Goal: Task Accomplishment & Management: Complete application form

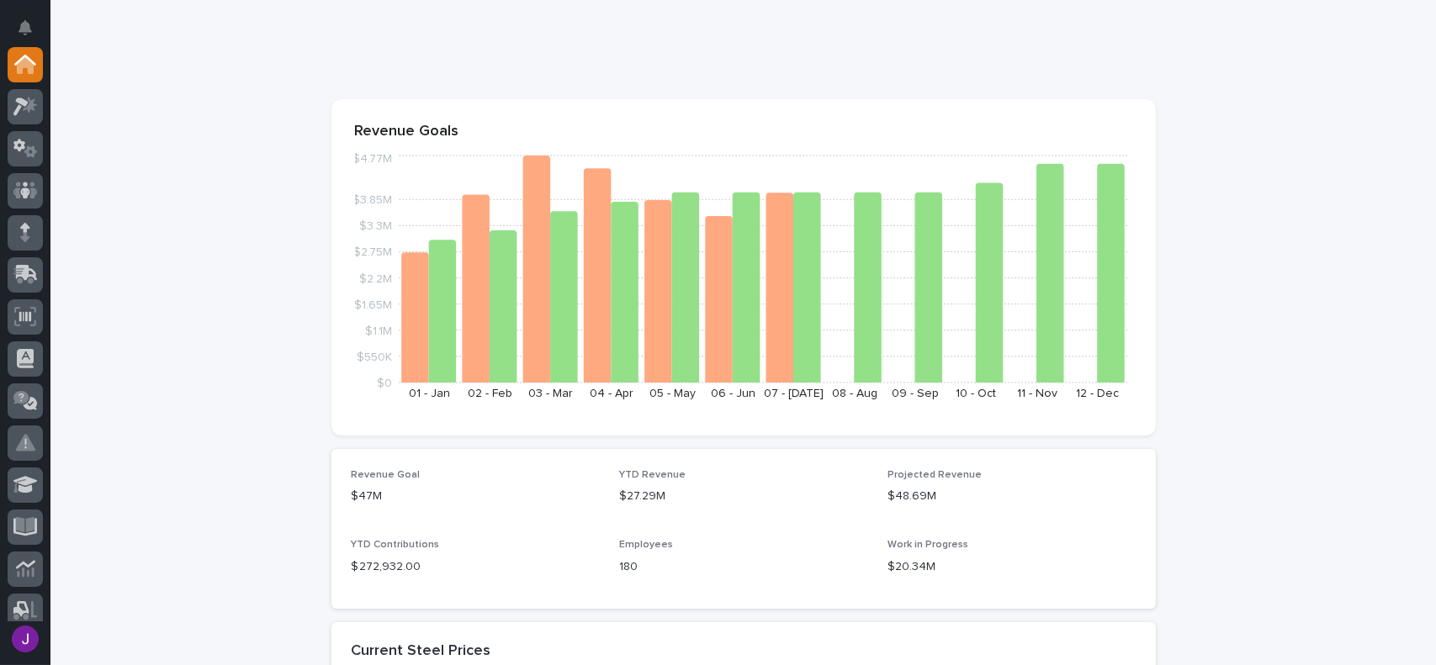
scroll to position [84, 0]
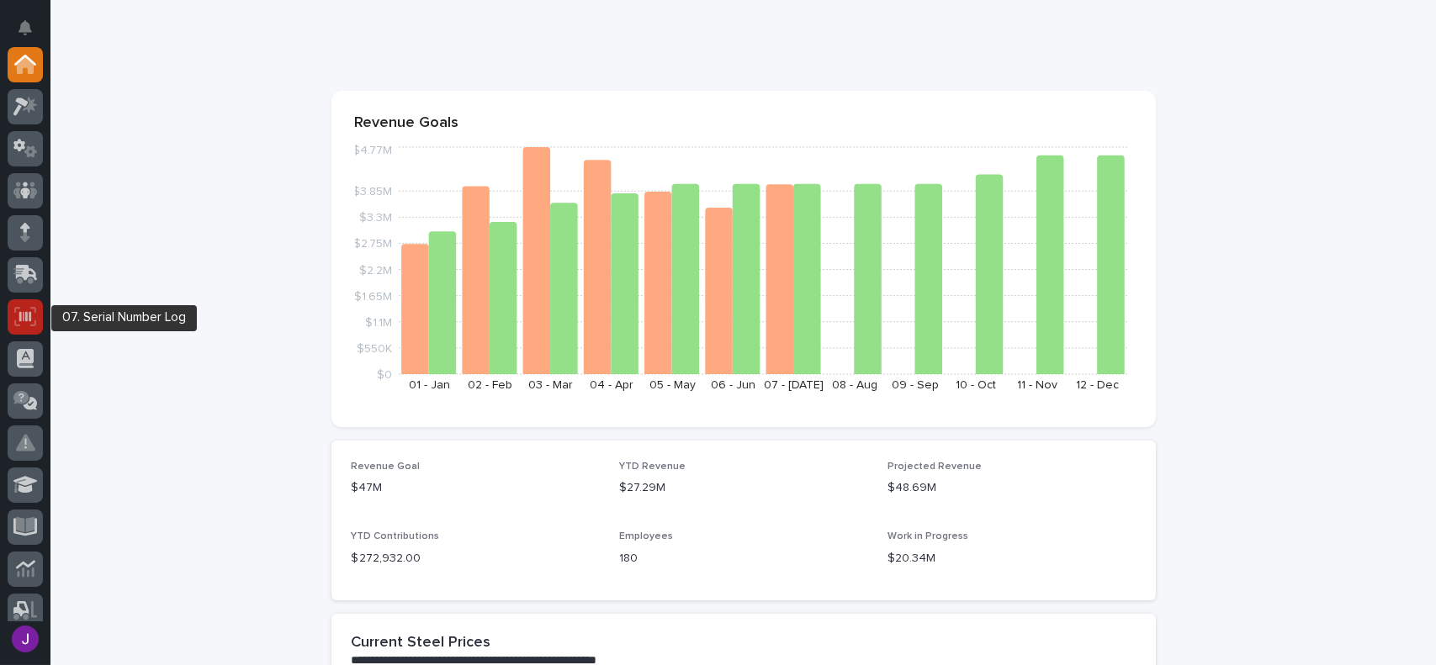
click at [40, 317] on div at bounding box center [25, 316] width 35 height 35
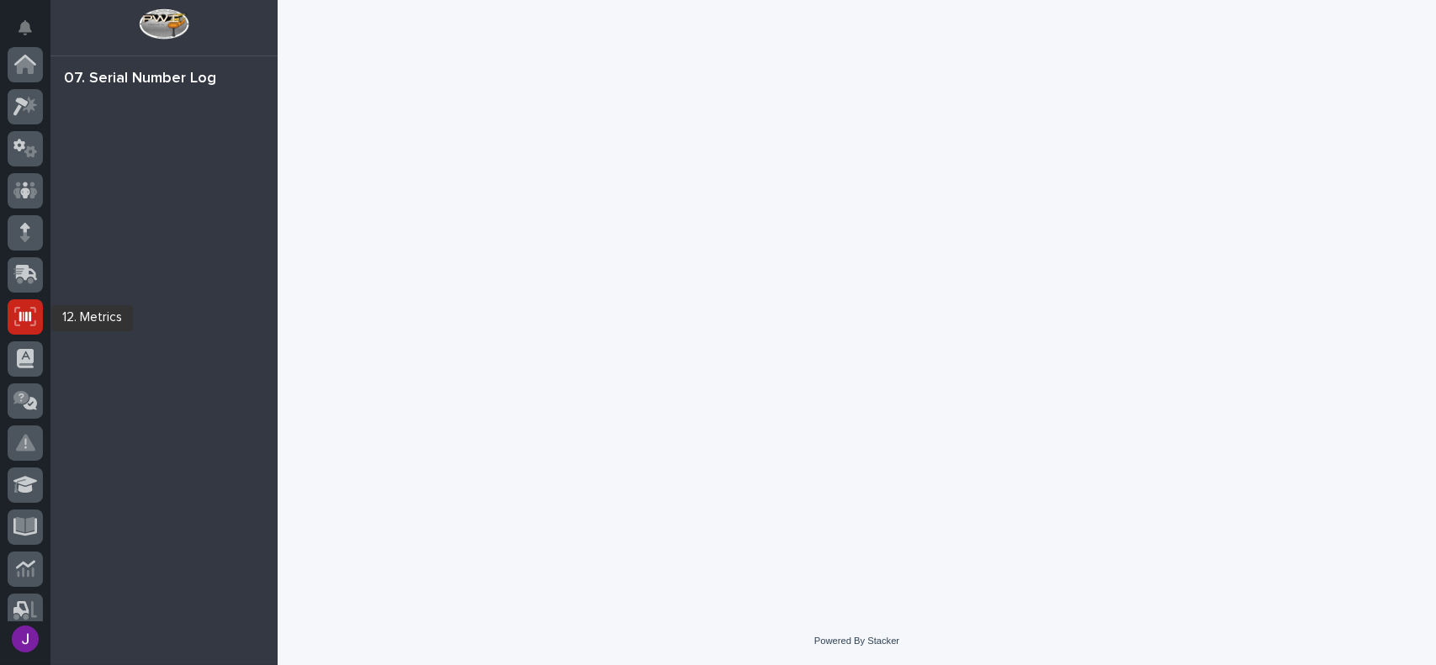
scroll to position [252, 0]
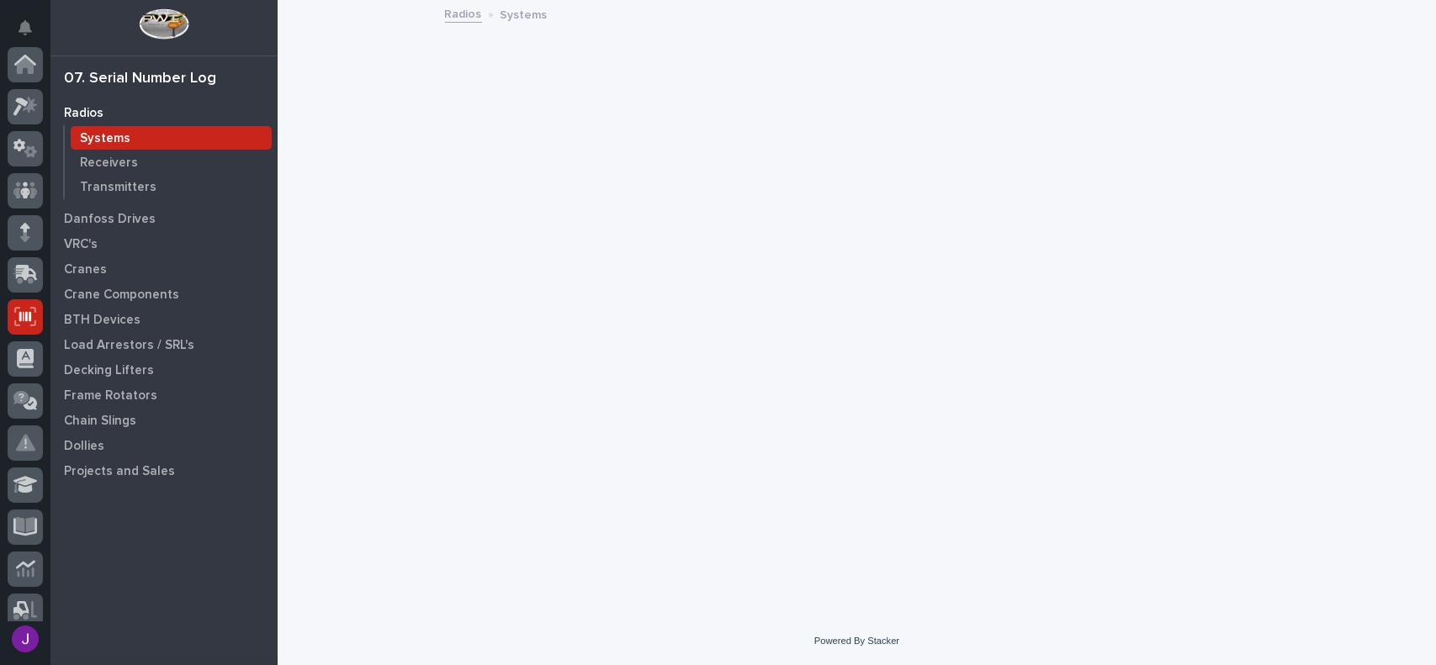
scroll to position [252, 0]
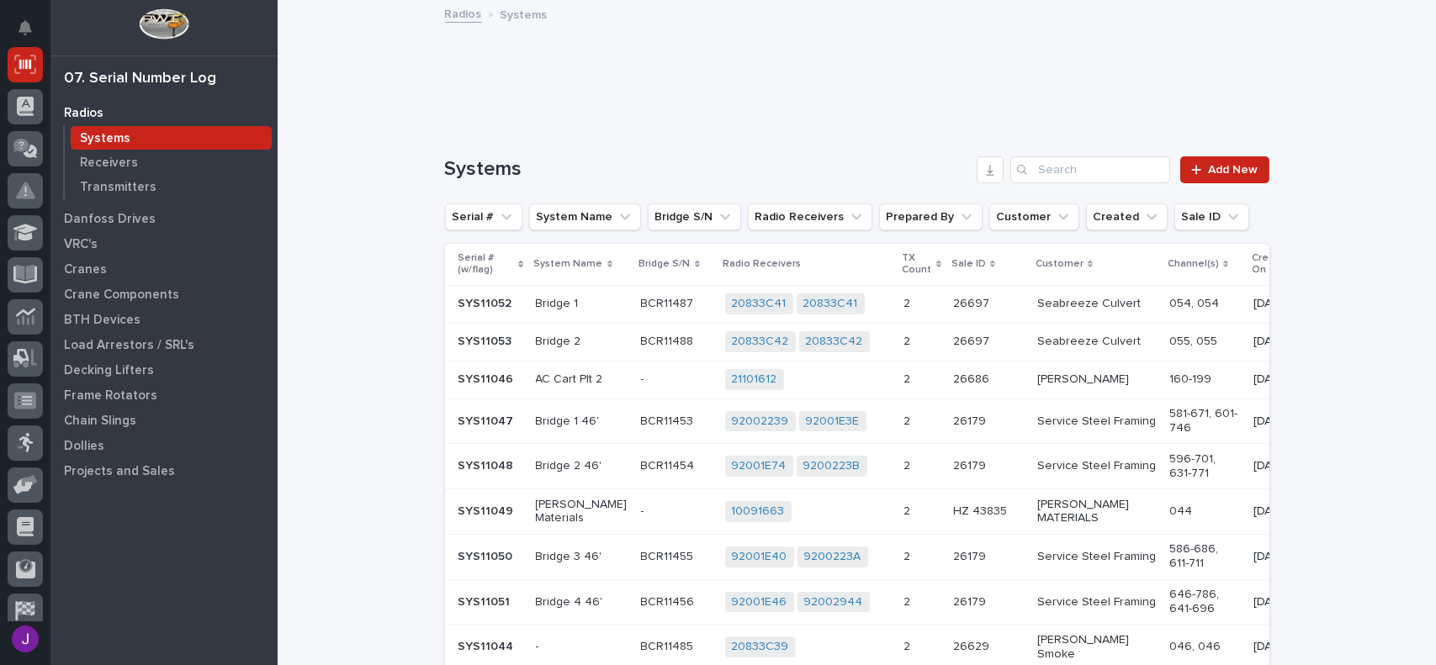
click at [194, 146] on div "Systems" at bounding box center [171, 138] width 201 height 24
click at [1185, 172] on link "Add New" at bounding box center [1224, 169] width 88 height 27
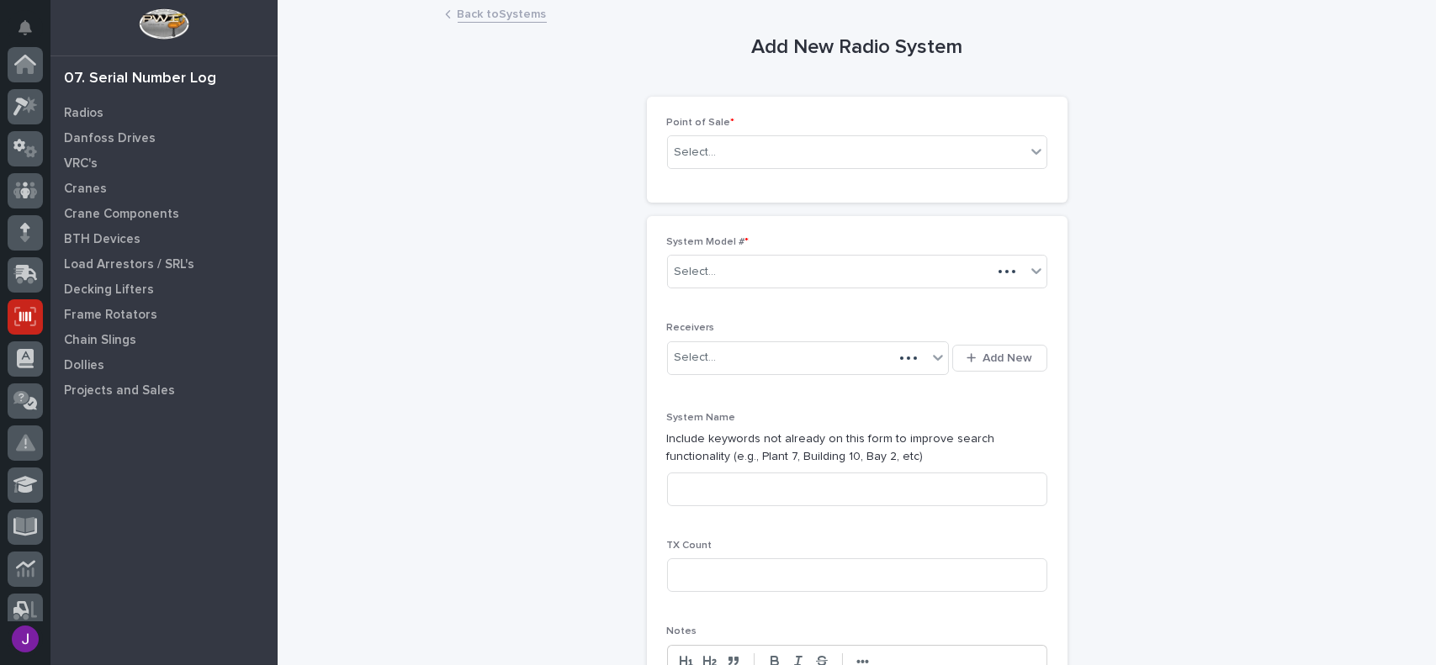
scroll to position [252, 0]
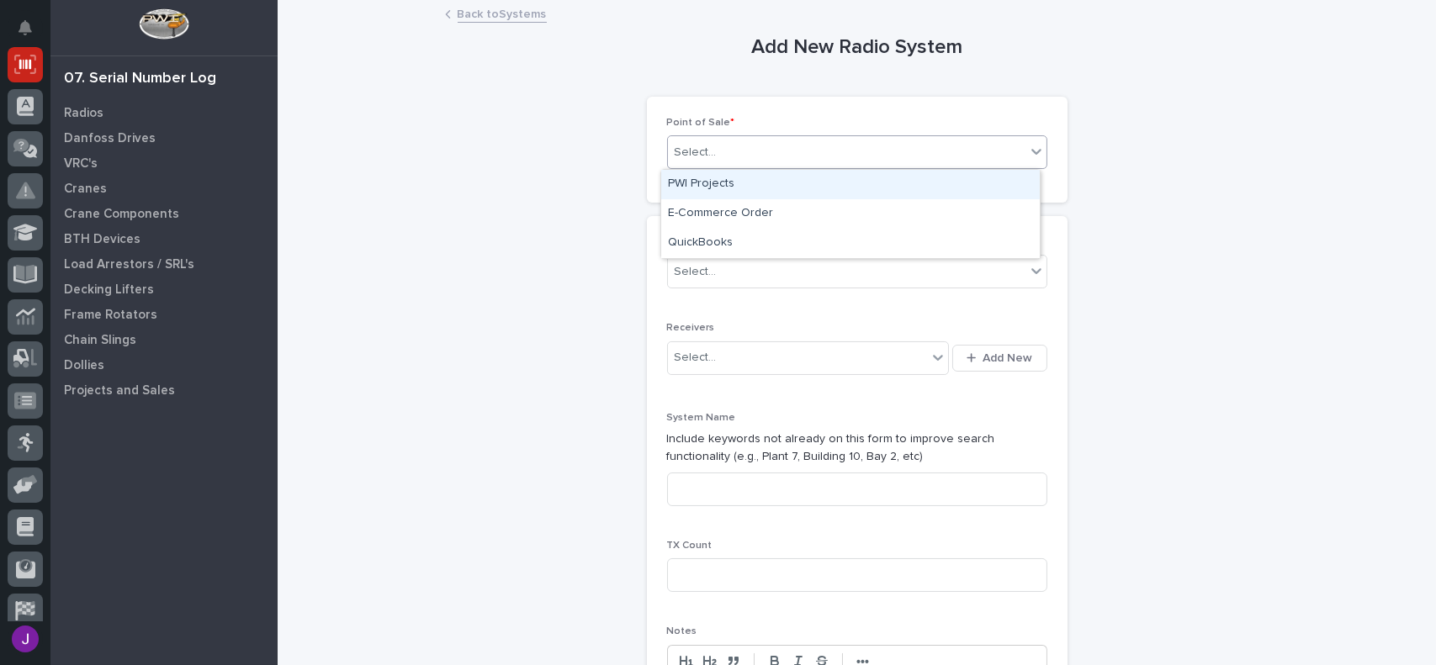
click at [754, 156] on div "Select..." at bounding box center [846, 153] width 357 height 28
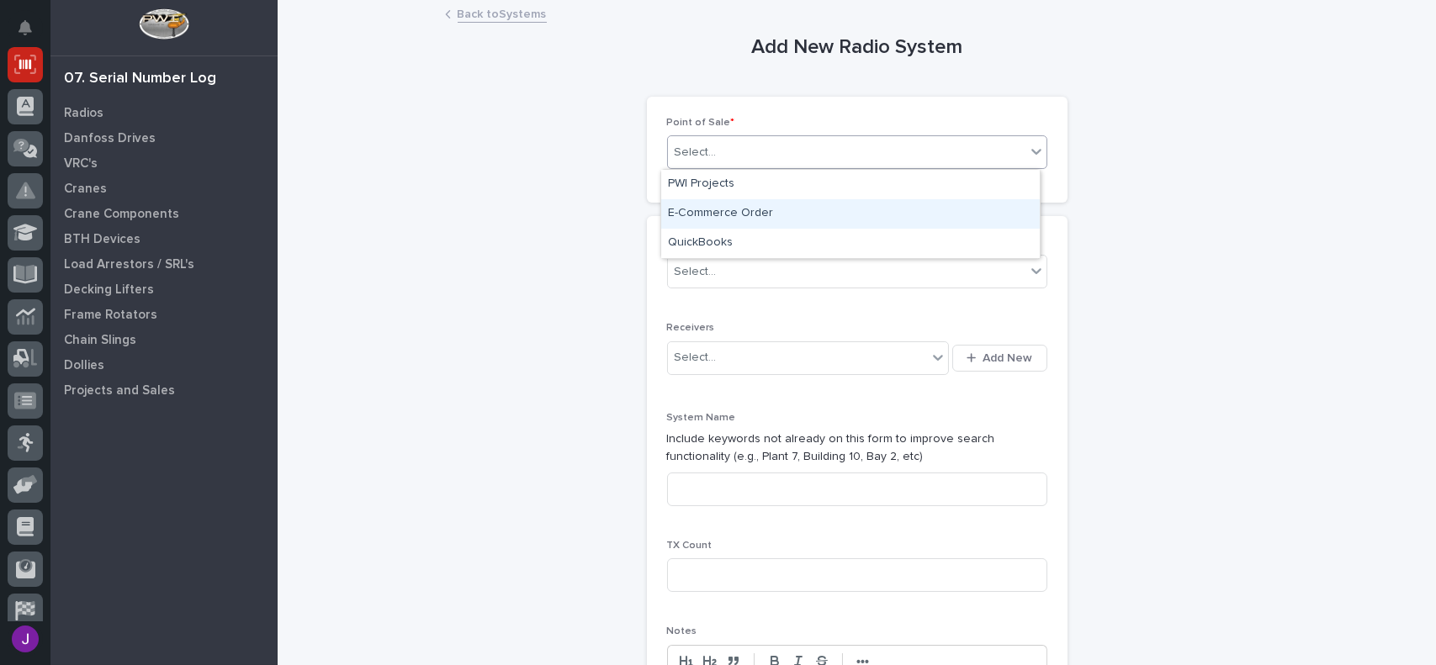
click at [750, 218] on div "E-Commerce Order" at bounding box center [850, 213] width 378 height 29
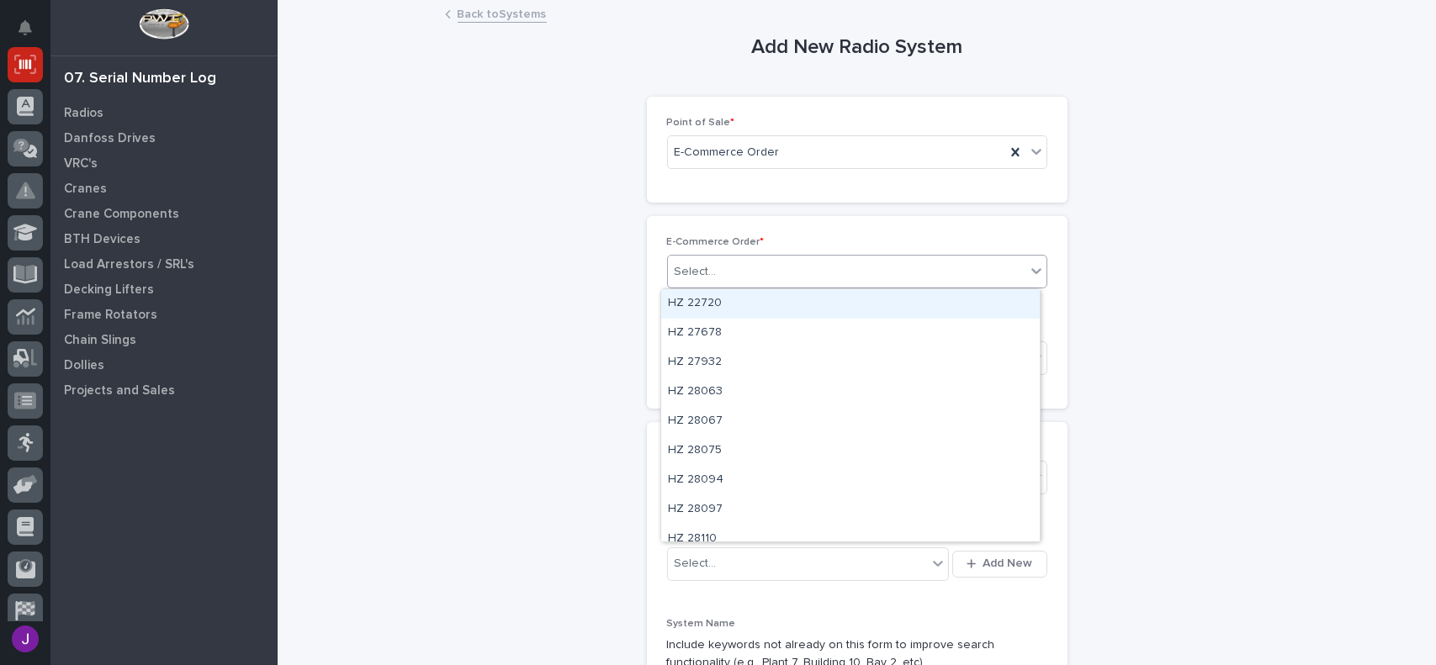
click at [727, 269] on div "Select..." at bounding box center [846, 272] width 357 height 28
type input "***"
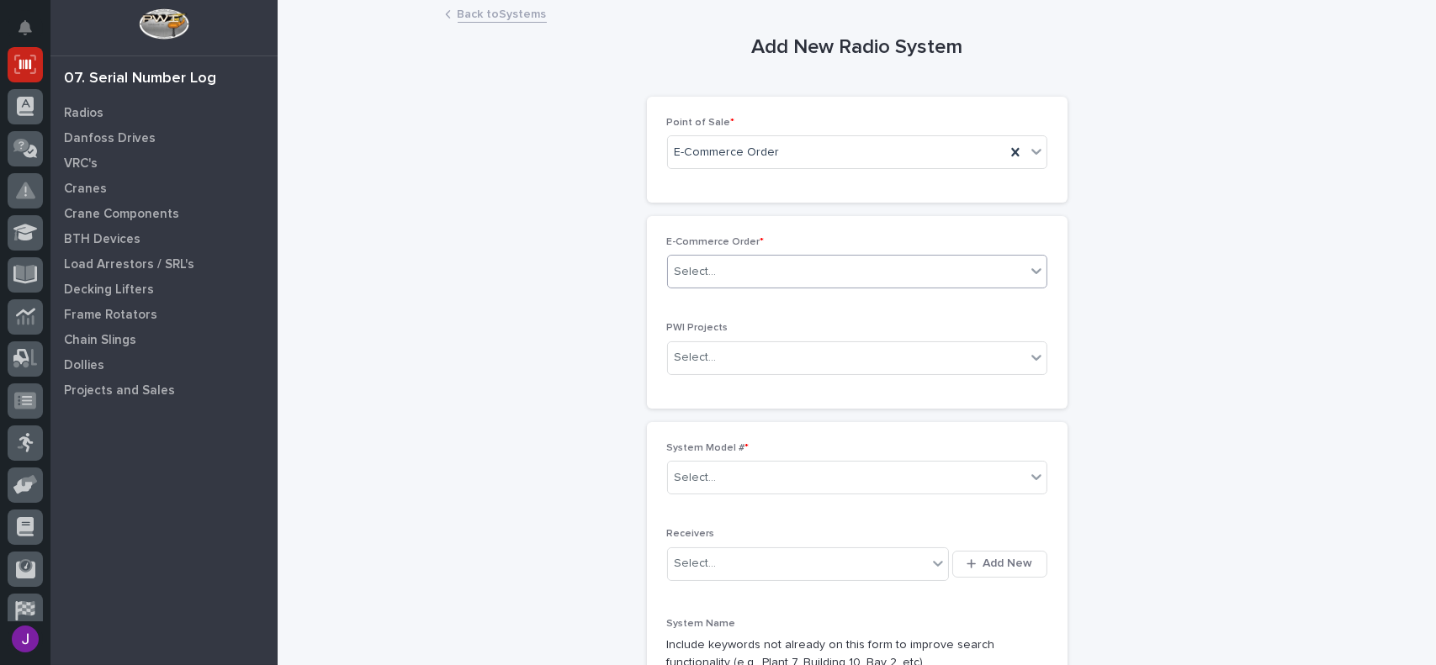
click at [732, 272] on div "Select..." at bounding box center [846, 272] width 357 height 28
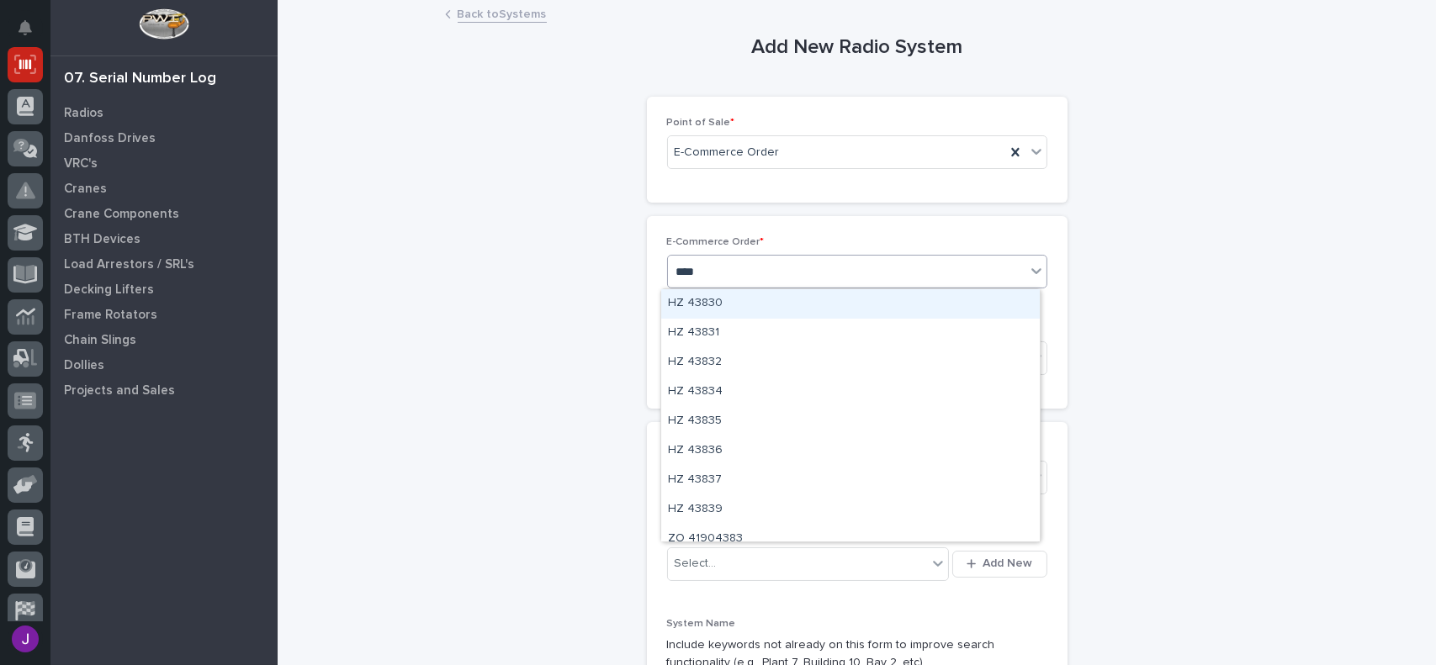
type input "*****"
click at [748, 299] on div "HZ 43839" at bounding box center [850, 303] width 378 height 29
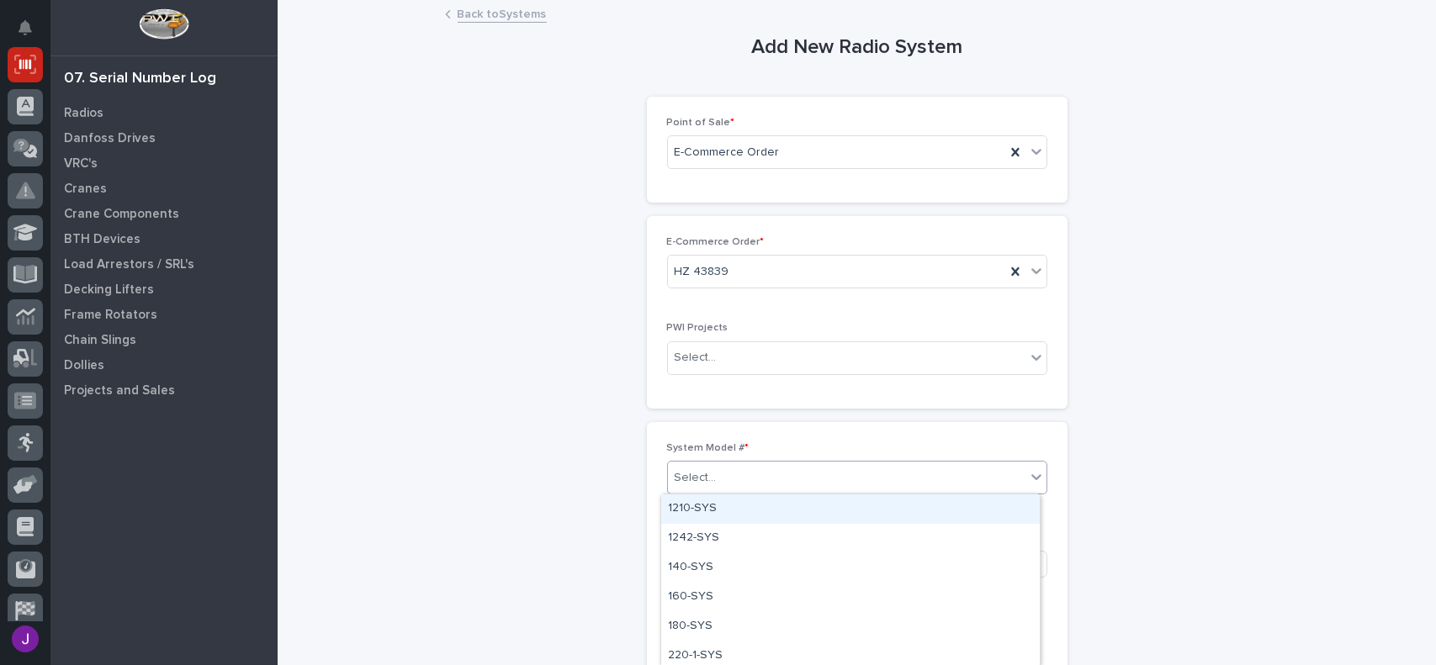
click at [701, 480] on div "Select..." at bounding box center [695, 478] width 42 height 18
type input "****"
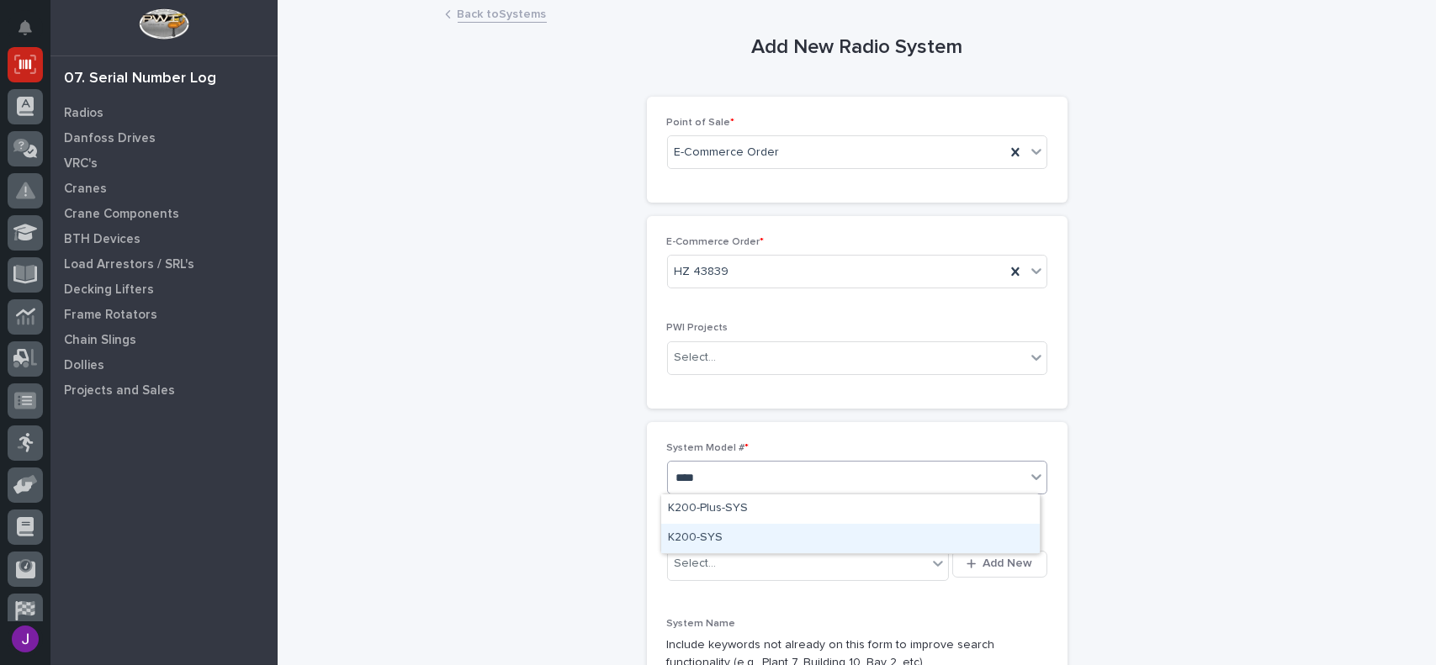
click at [723, 528] on div "K200-SYS" at bounding box center [850, 538] width 378 height 29
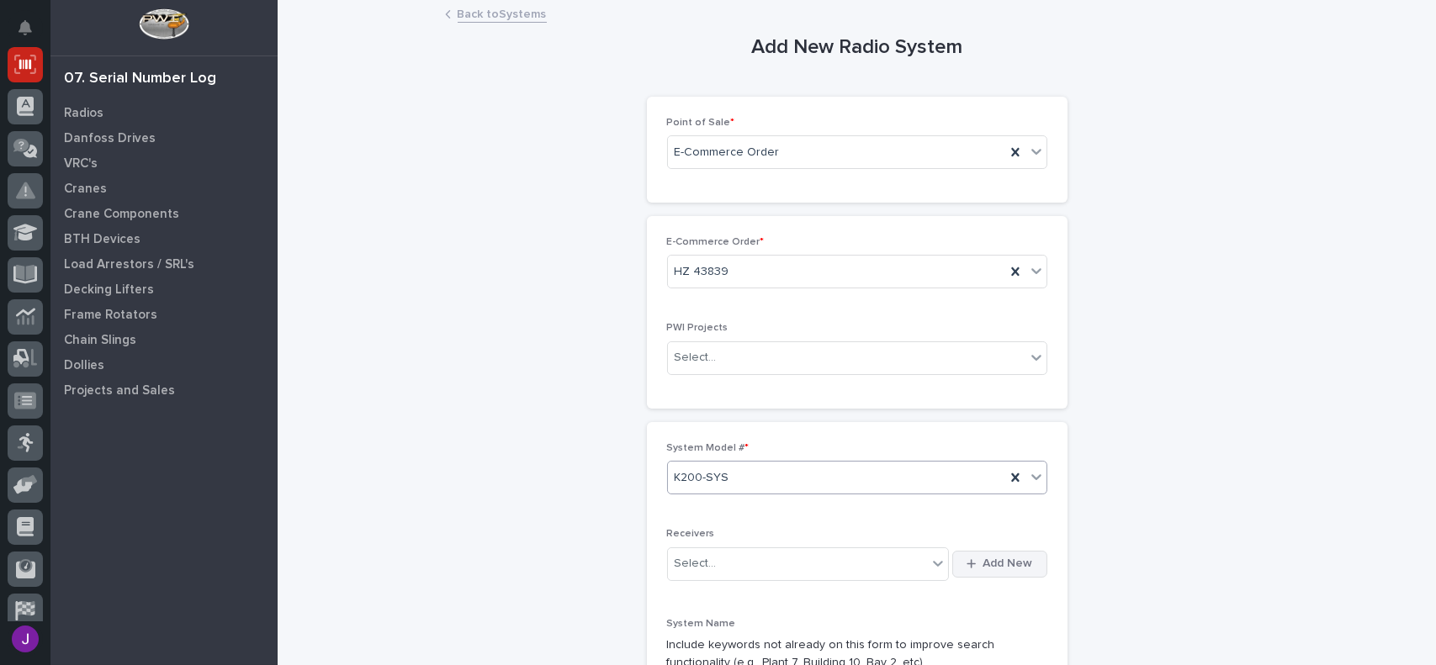
click at [1015, 561] on span "Add New" at bounding box center [1008, 563] width 50 height 15
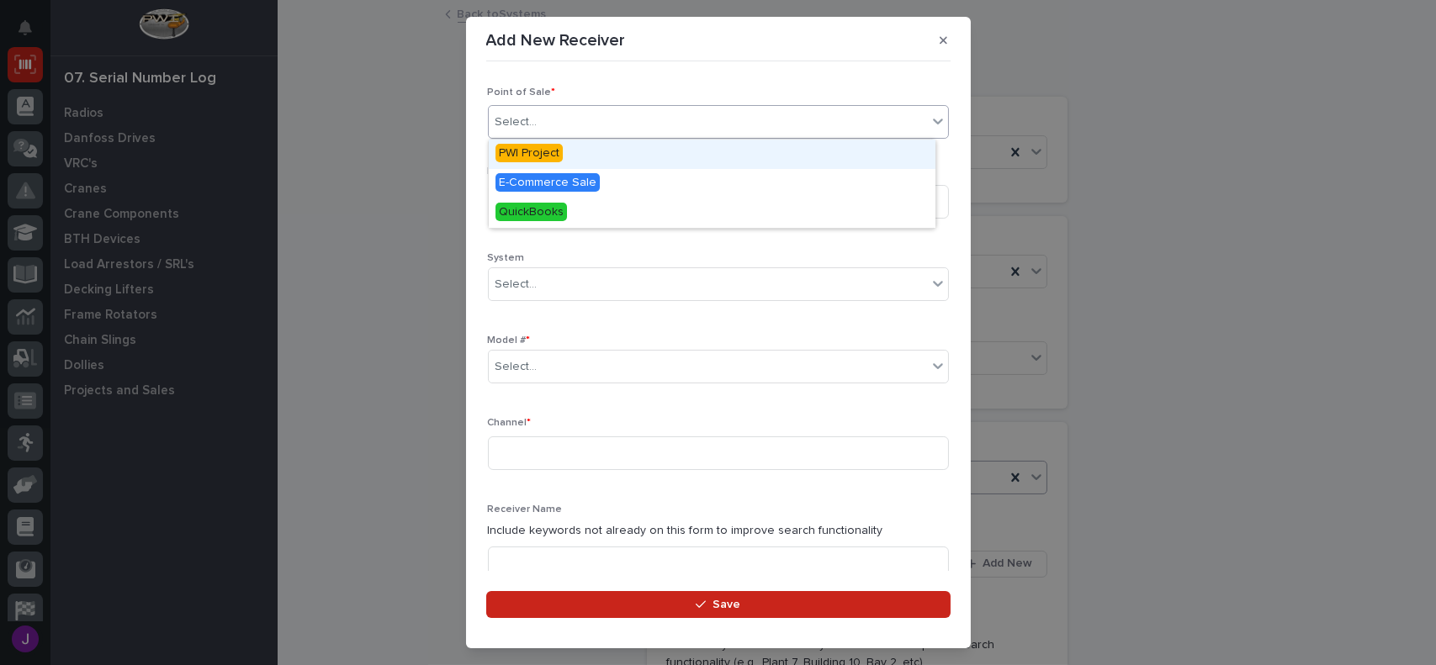
click at [513, 121] on div "Select..." at bounding box center [516, 123] width 42 height 18
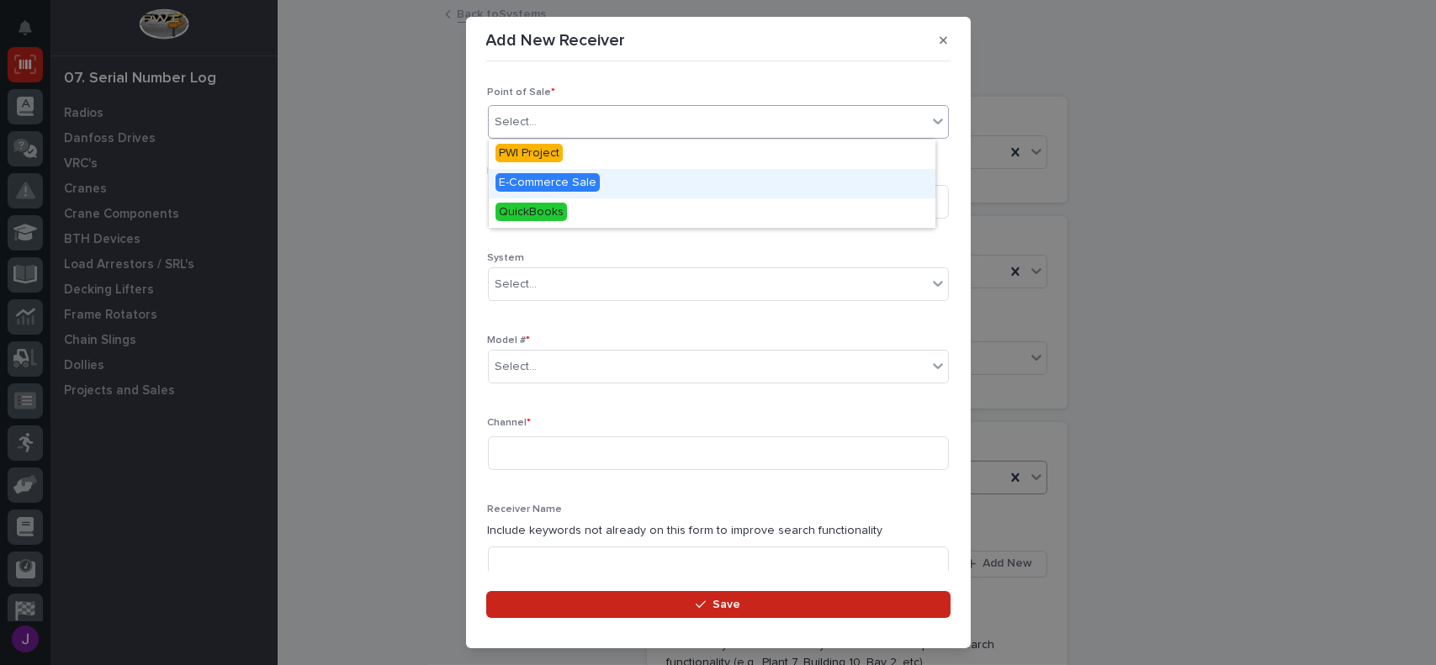
click at [553, 184] on span "E-Commerce Sale" at bounding box center [547, 182] width 104 height 19
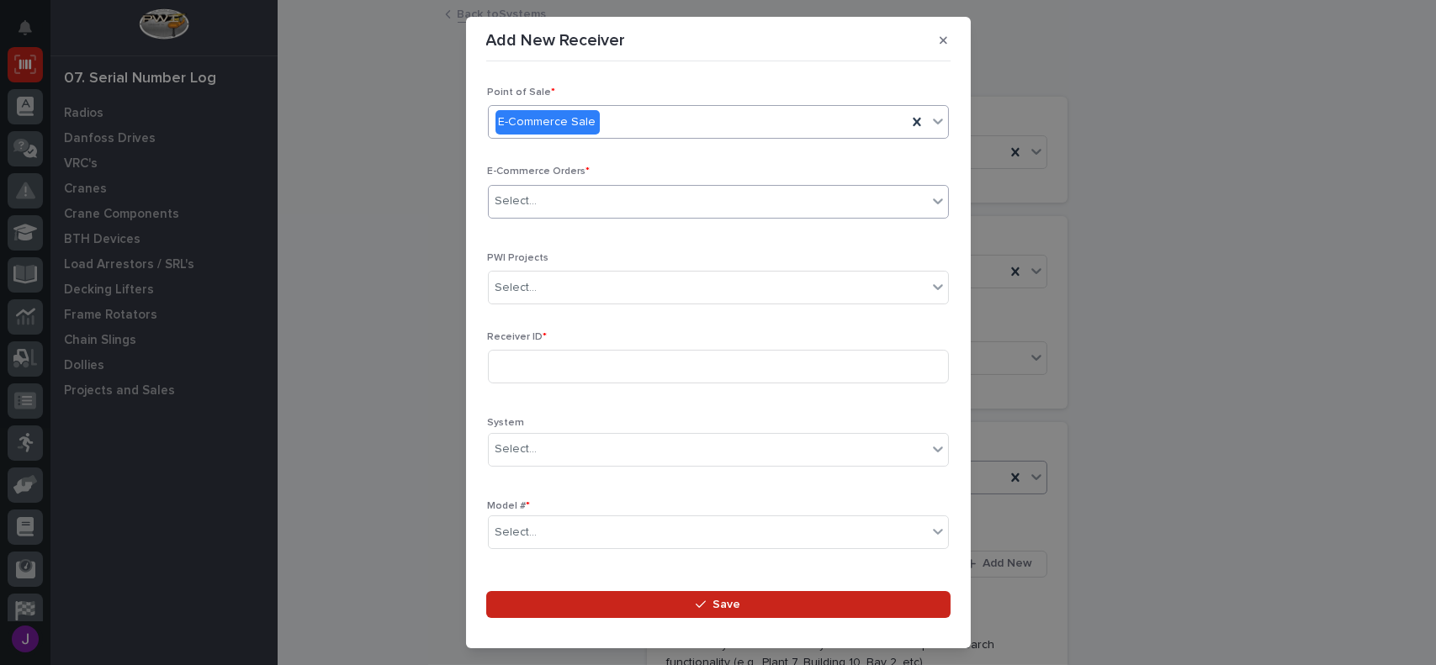
click at [550, 204] on div "Select..." at bounding box center [708, 202] width 438 height 28
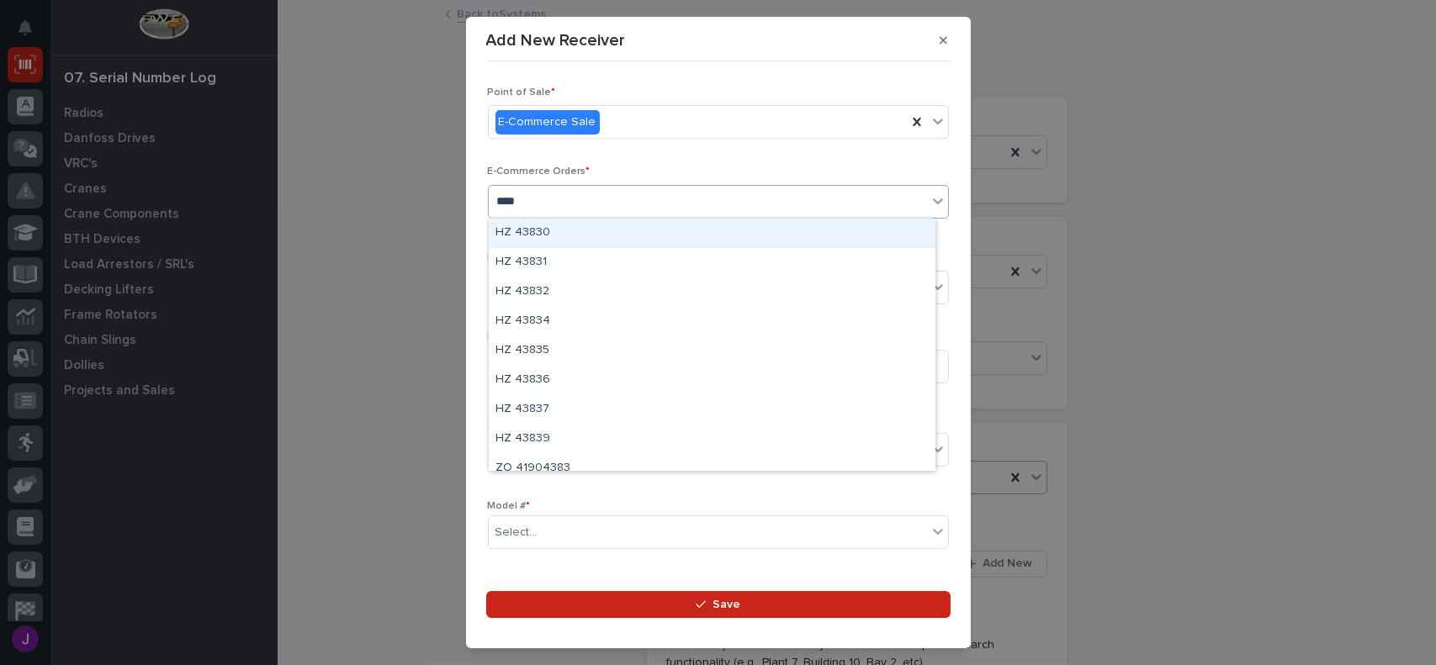
type input "*****"
click at [563, 228] on div "HZ 43839" at bounding box center [712, 233] width 447 height 29
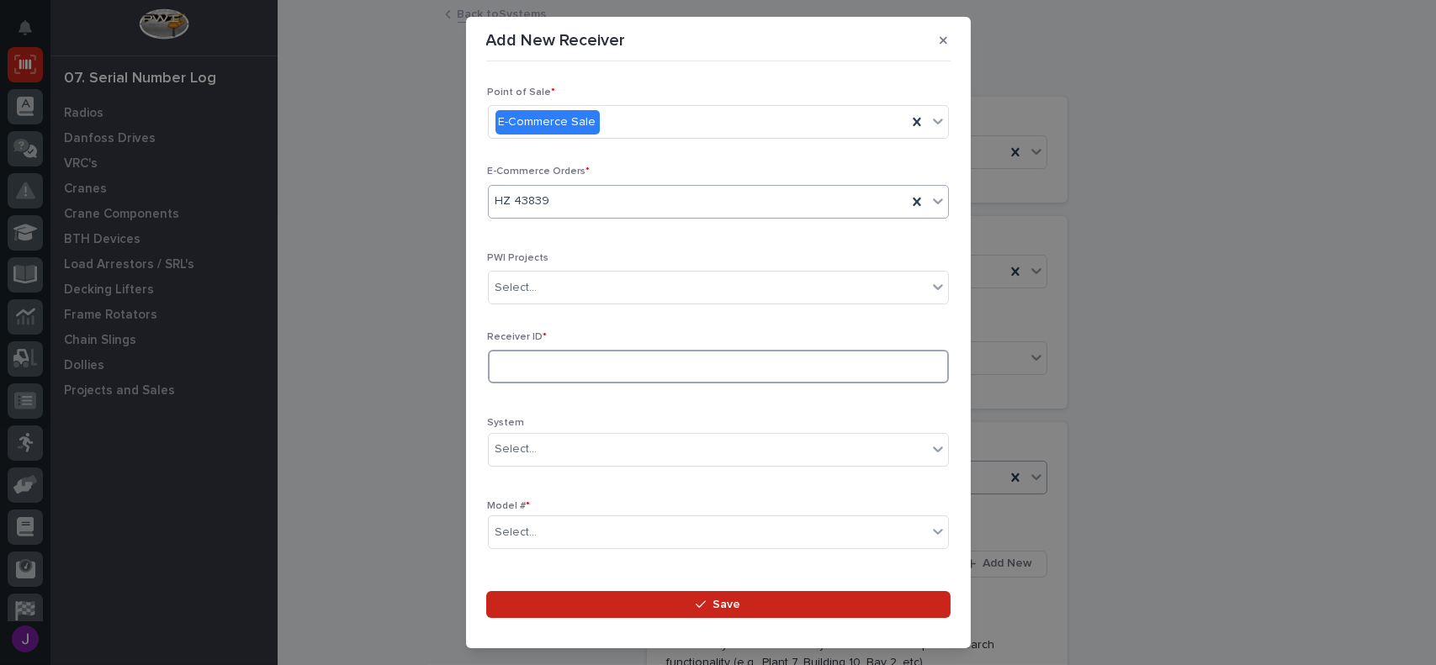
click at [531, 373] on input at bounding box center [718, 367] width 461 height 34
type input "211006C9"
click at [567, 444] on div "Select..." at bounding box center [708, 450] width 438 height 28
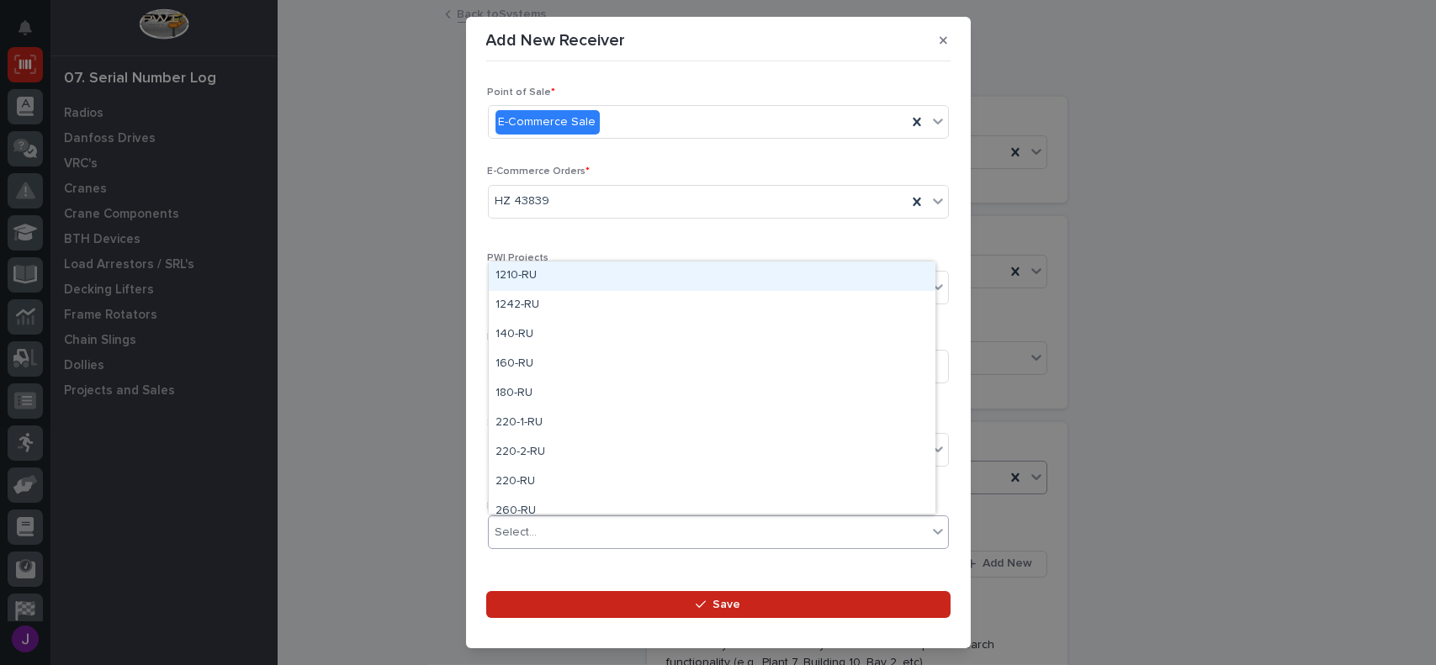
click at [527, 528] on div "Select..." at bounding box center [516, 533] width 42 height 18
type input "***"
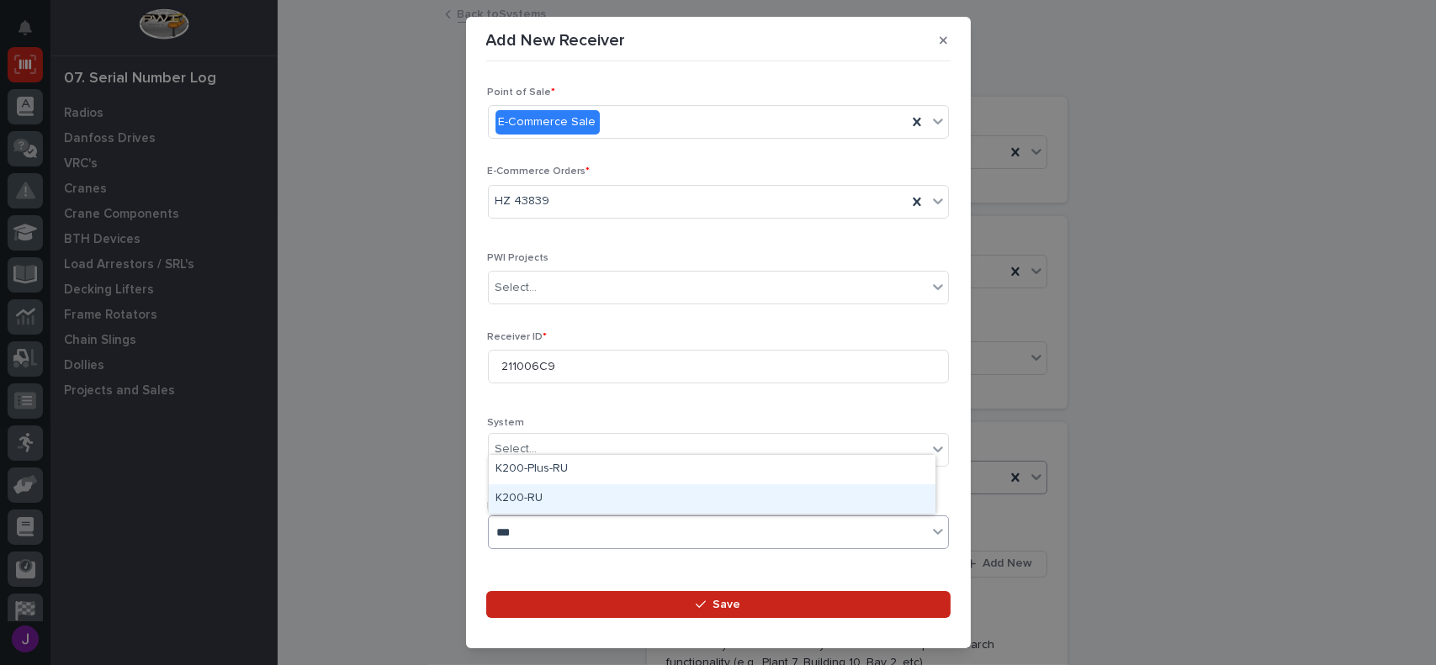
click at [550, 499] on div "K200-RU" at bounding box center [712, 498] width 447 height 29
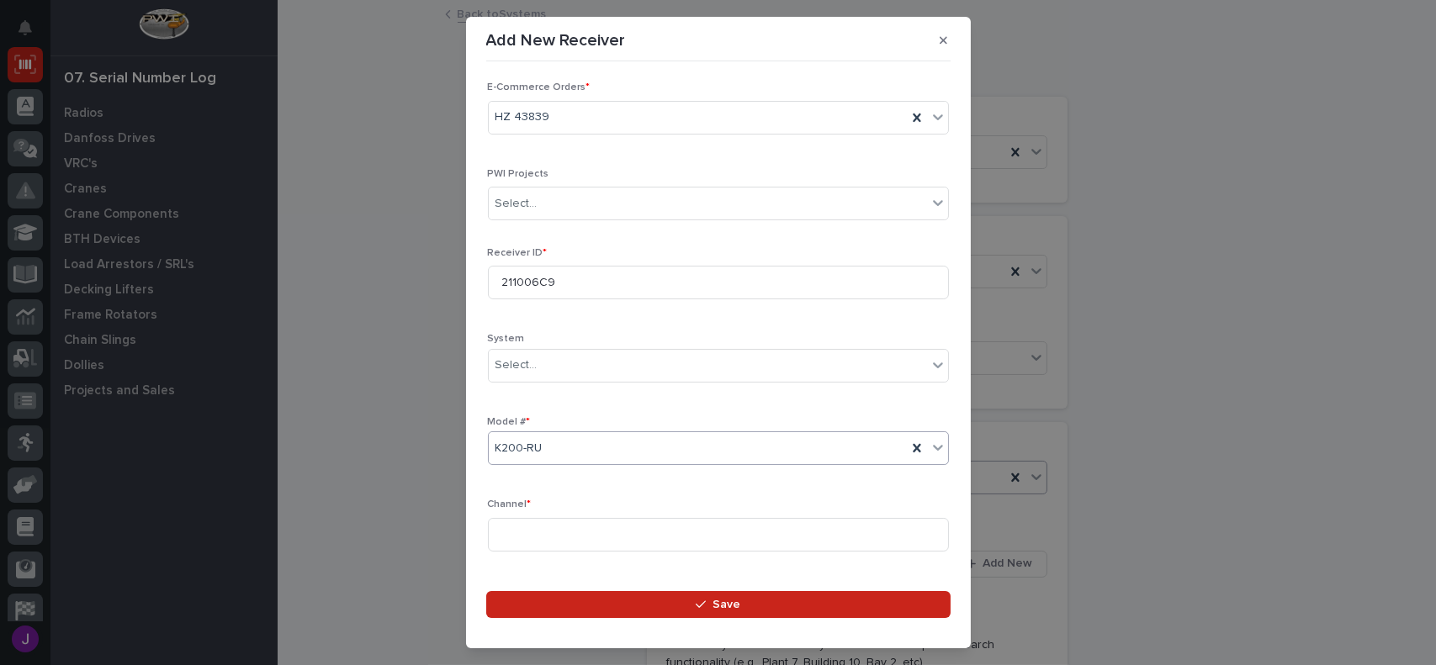
scroll to position [168, 0]
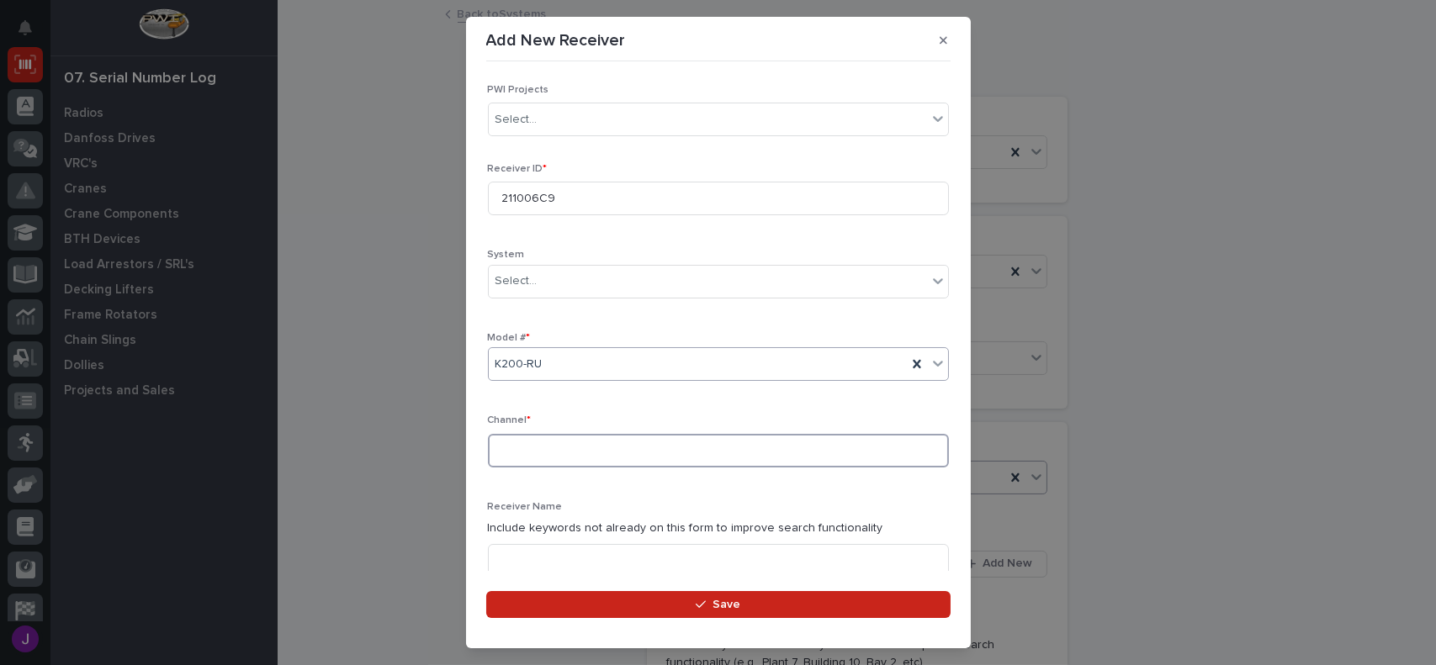
click at [528, 447] on input at bounding box center [718, 451] width 461 height 34
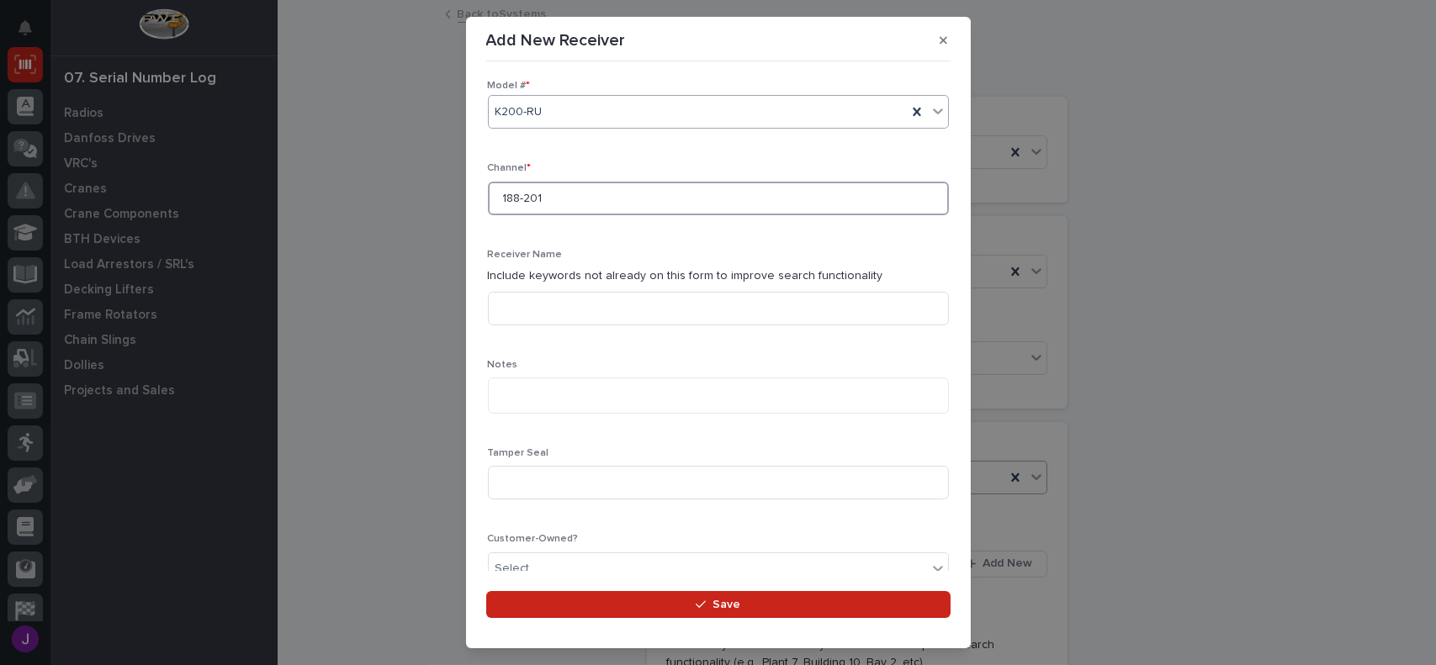
scroll to position [505, 0]
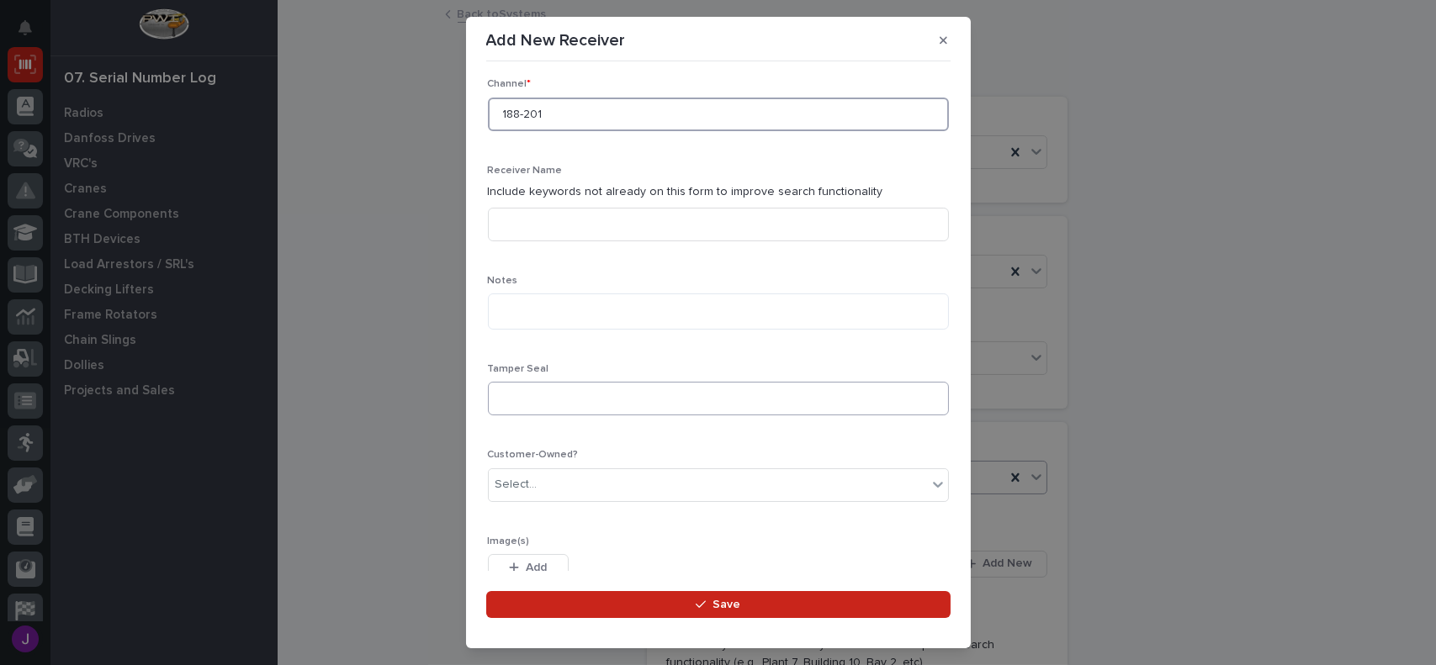
type input "188-201"
click at [555, 408] on input at bounding box center [718, 399] width 461 height 34
type input "44548658"
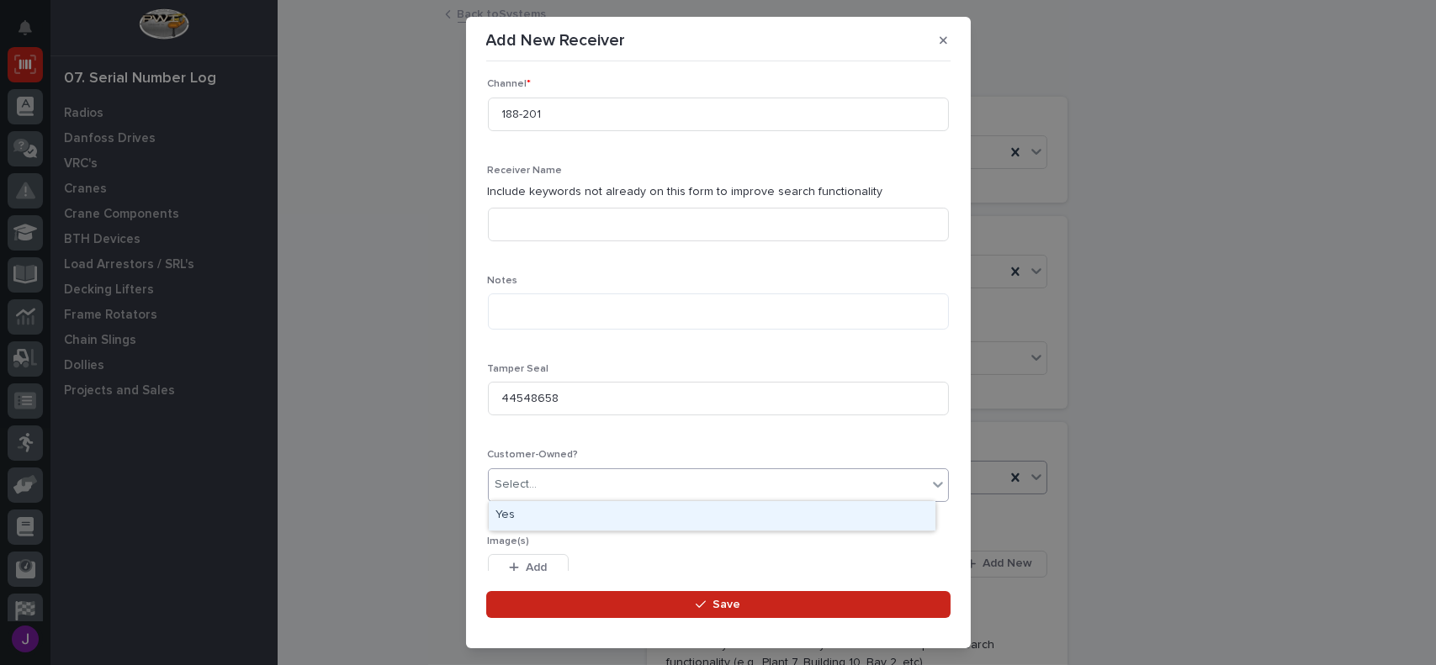
click at [547, 494] on div "Select..." at bounding box center [708, 485] width 438 height 28
click at [529, 510] on div "Yes" at bounding box center [712, 515] width 447 height 29
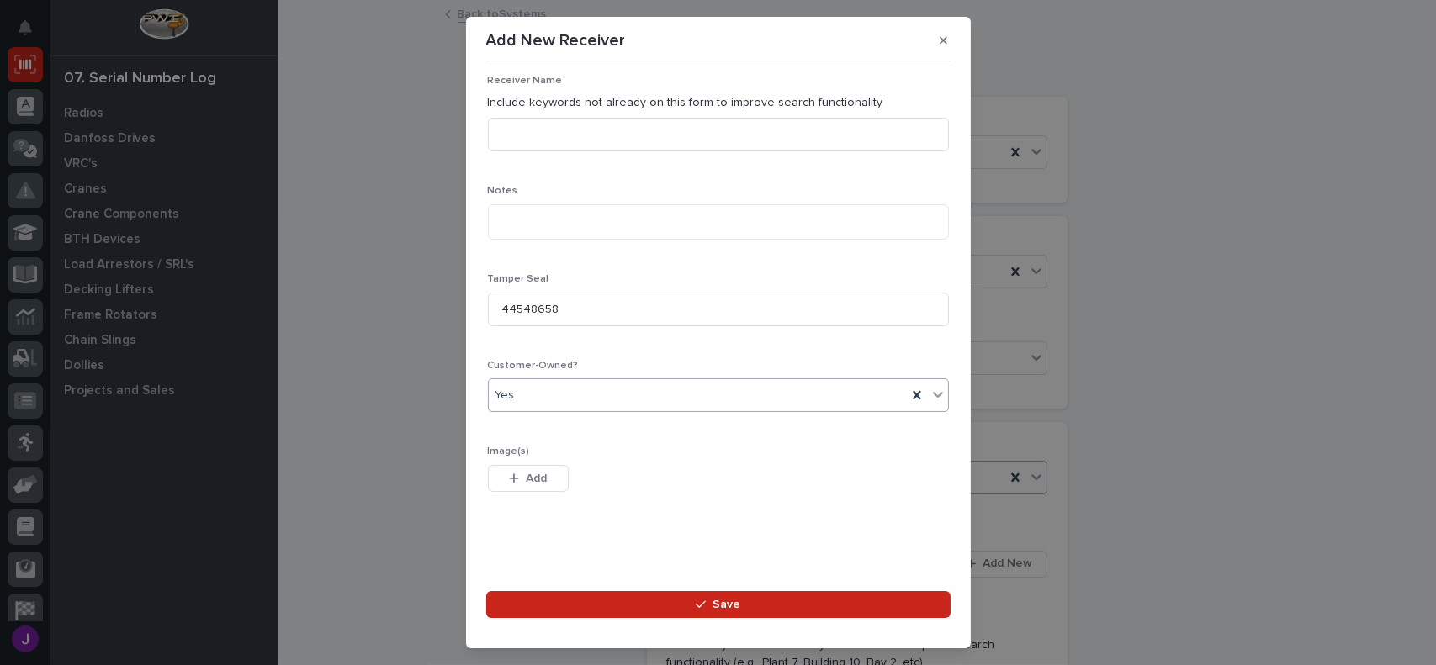
scroll to position [431, 0]
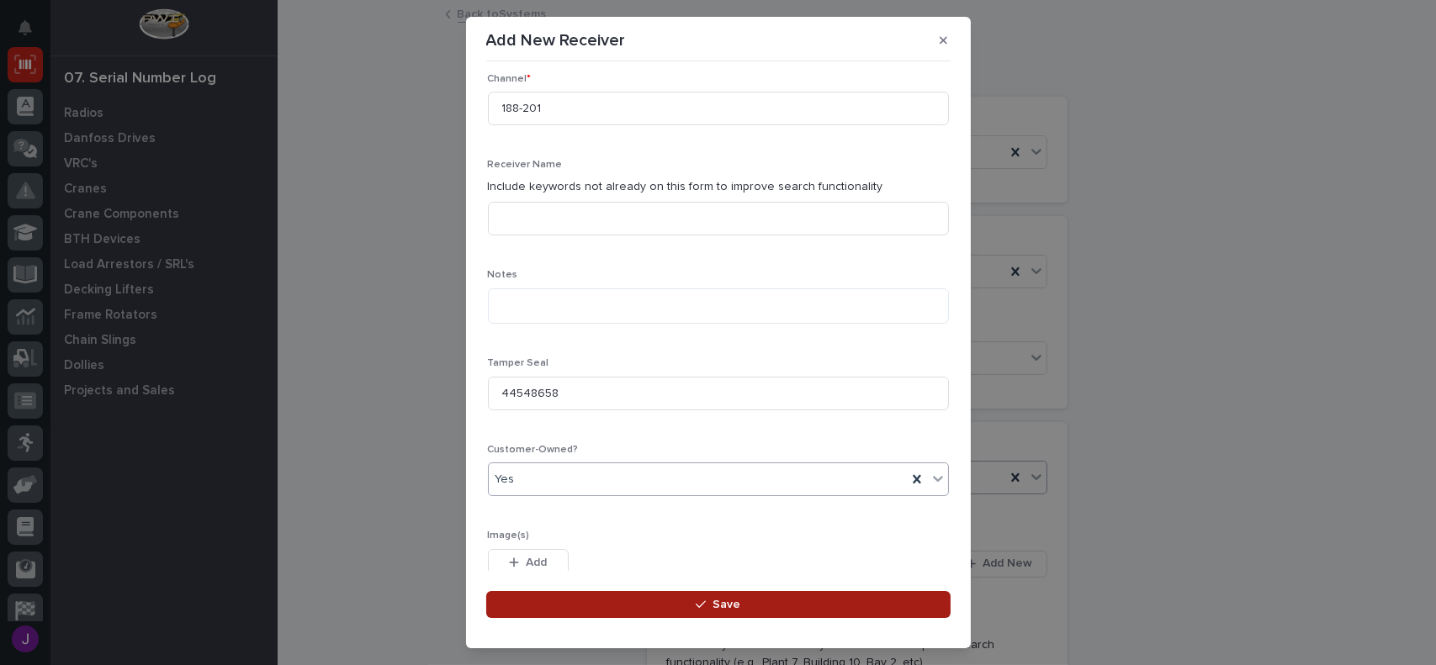
click at [706, 600] on icon "button" at bounding box center [701, 605] width 10 height 12
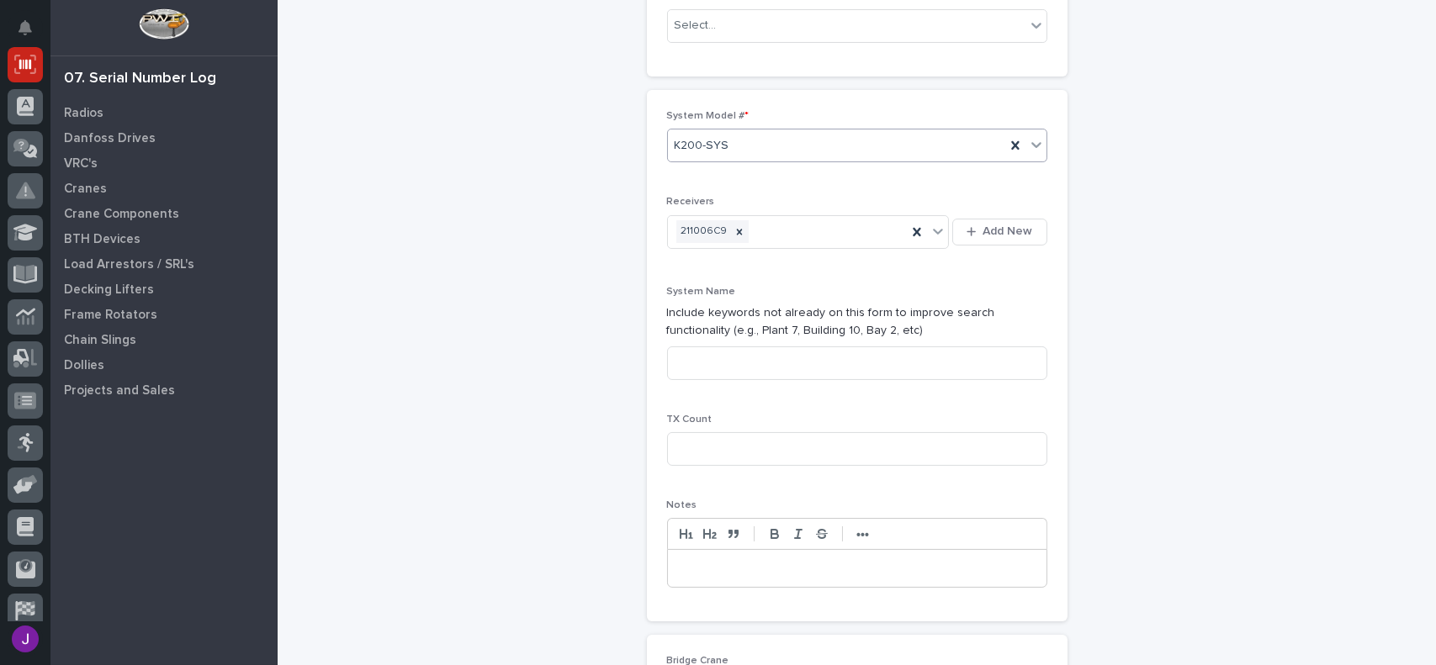
scroll to position [336, 0]
click at [731, 367] on input at bounding box center [857, 359] width 380 height 34
type input "SYSTEM 1 of 1"
click at [706, 437] on input at bounding box center [857, 445] width 380 height 34
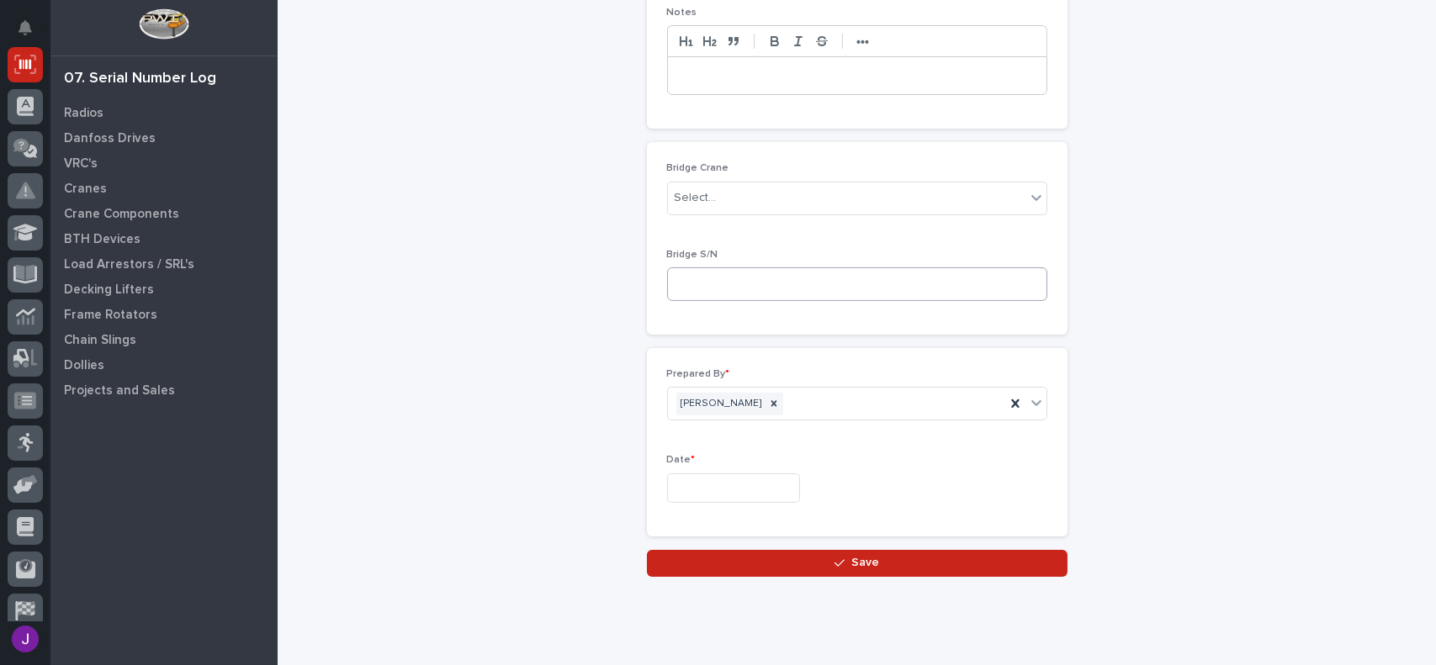
scroll to position [866, 0]
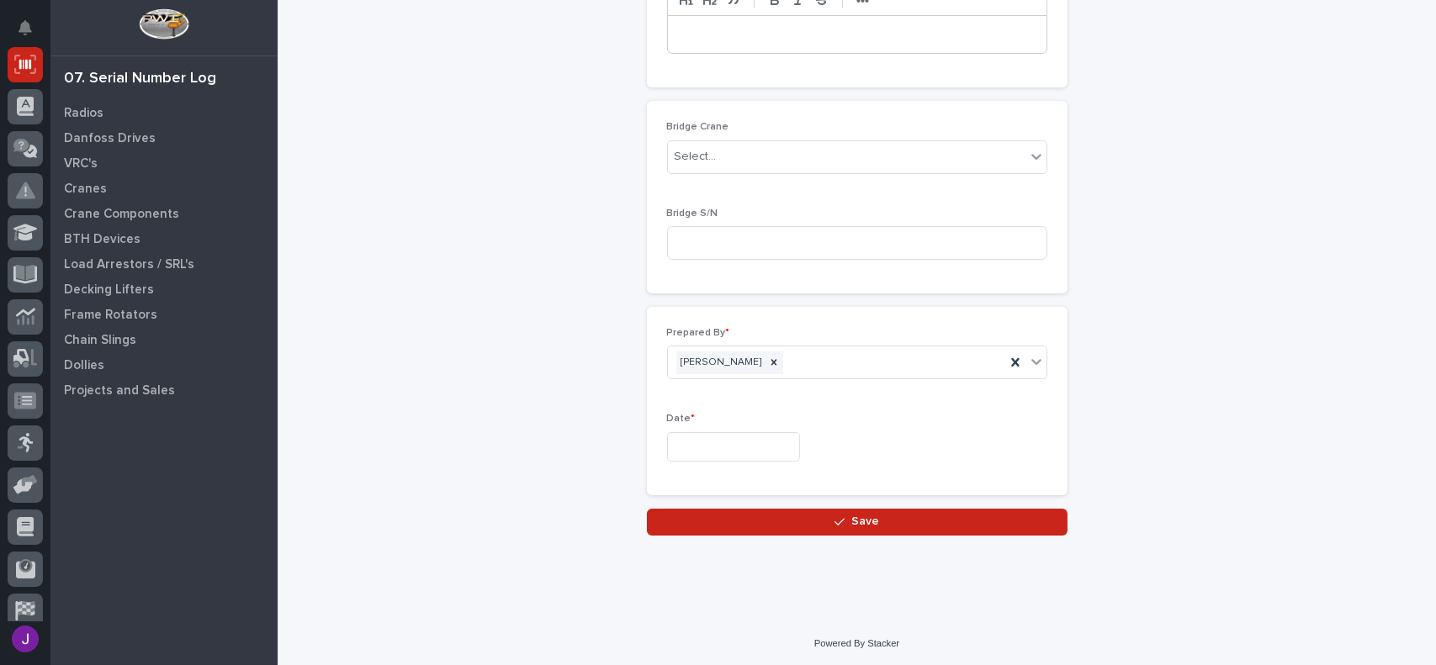
type input "2"
click at [701, 451] on input "text" at bounding box center [733, 446] width 133 height 29
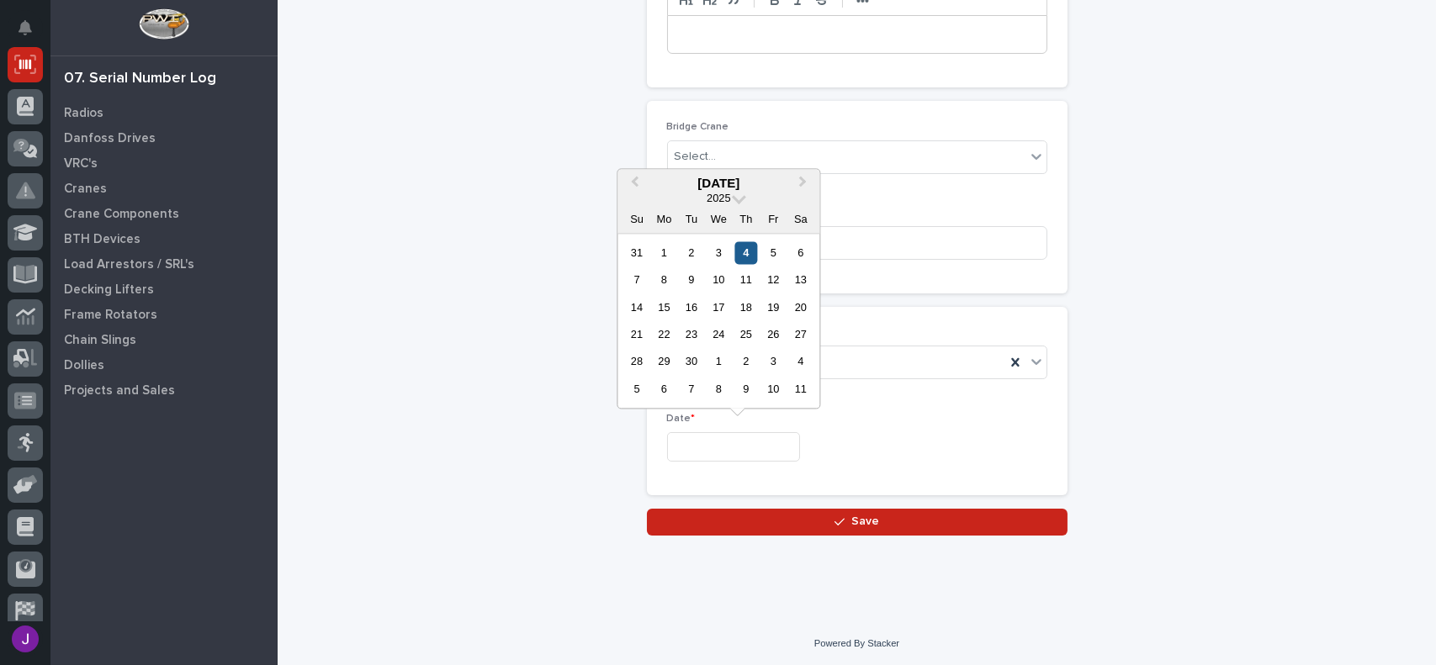
click at [743, 241] on div "4" at bounding box center [745, 252] width 23 height 23
type input "**********"
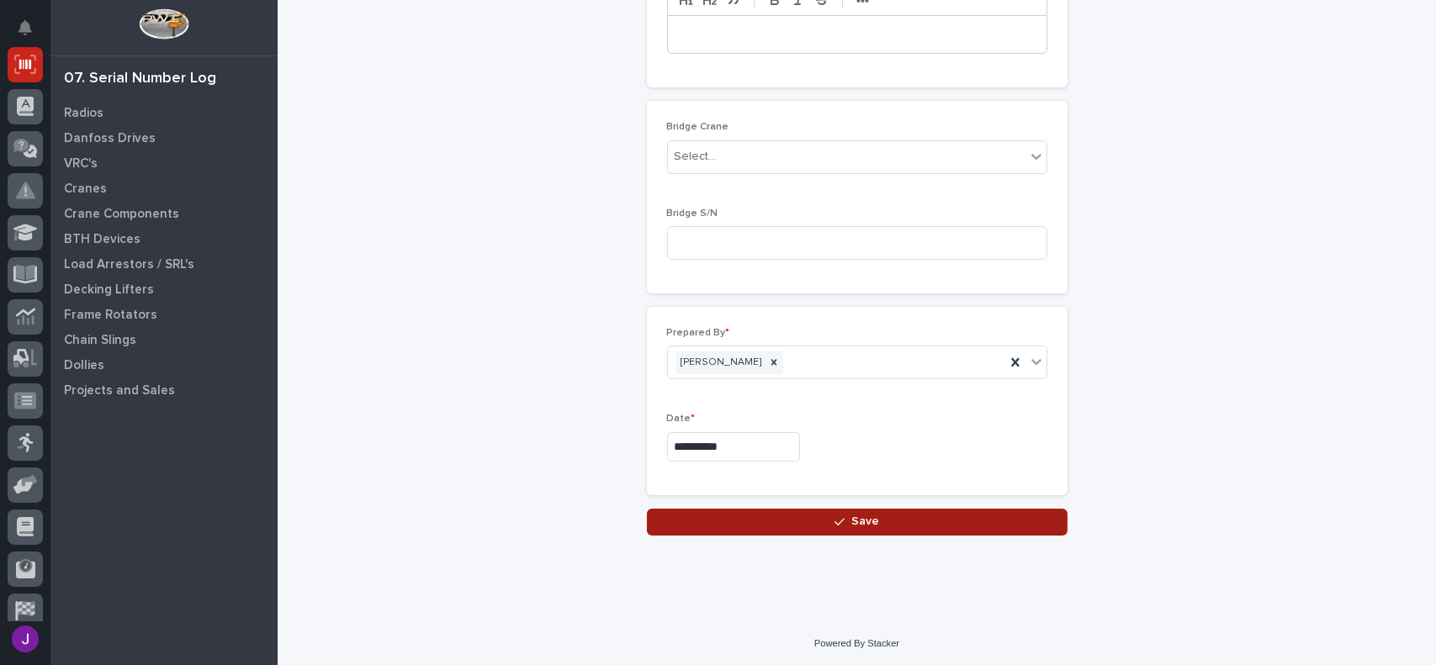
click at [817, 522] on button "Save" at bounding box center [857, 522] width 420 height 27
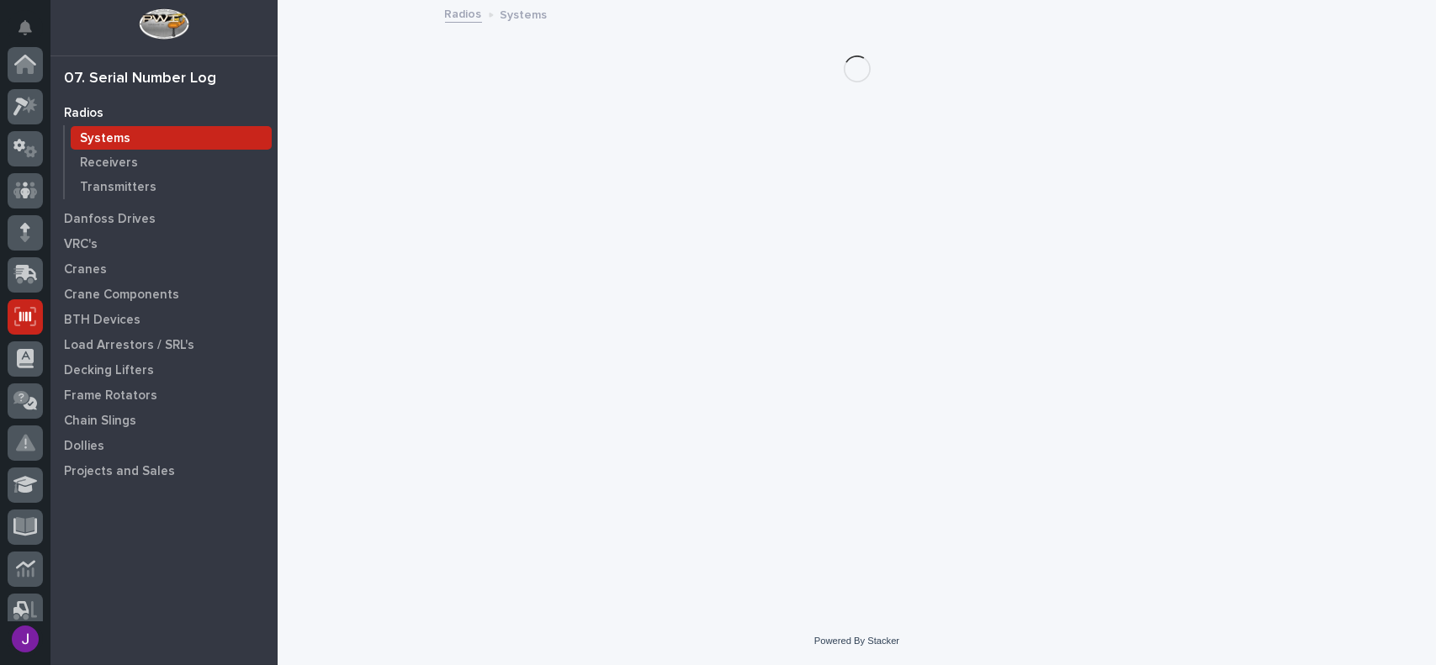
scroll to position [252, 0]
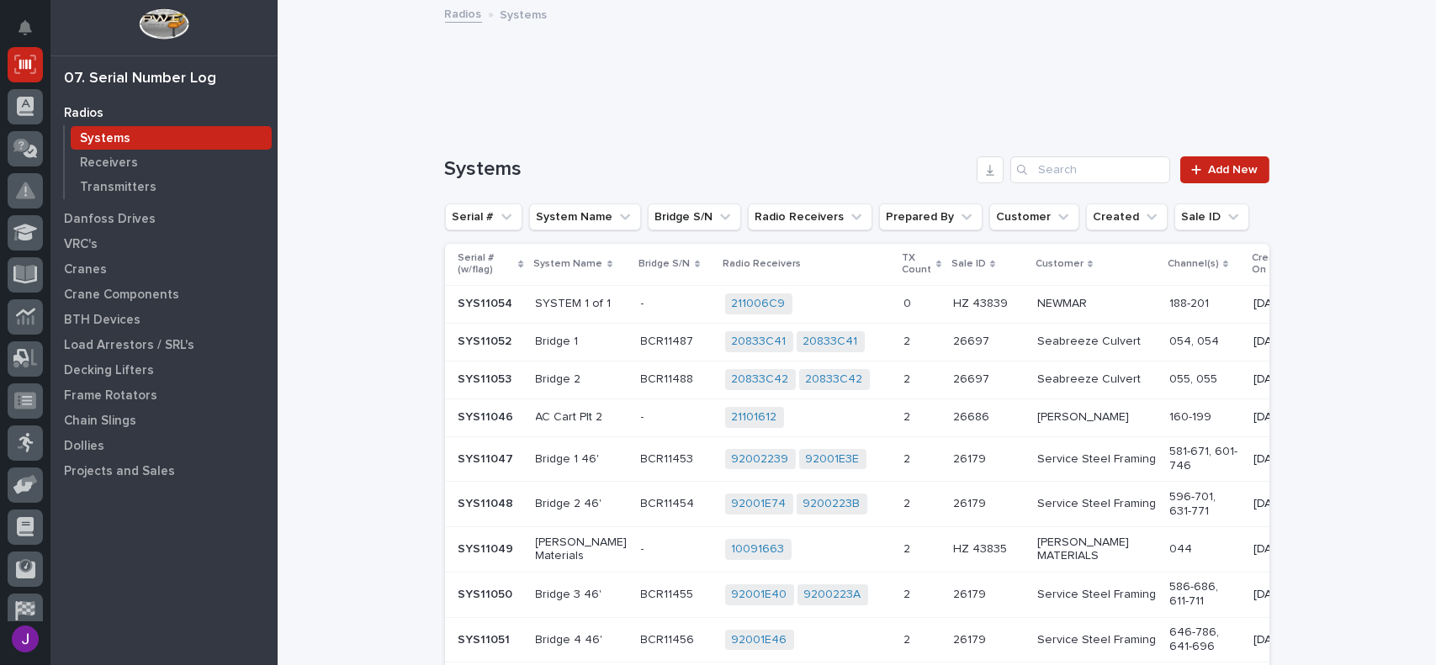
click at [825, 301] on div "211006C9 + 0" at bounding box center [808, 304] width 166 height 21
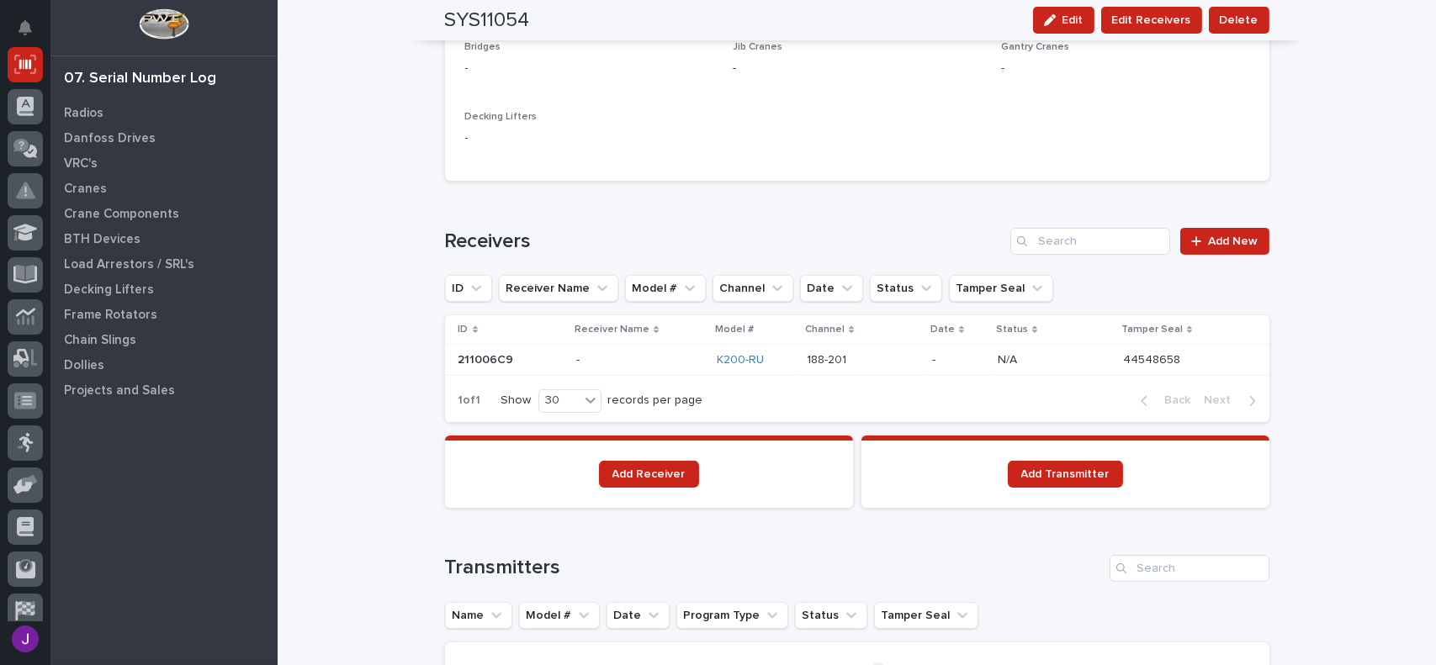
scroll to position [1009, 0]
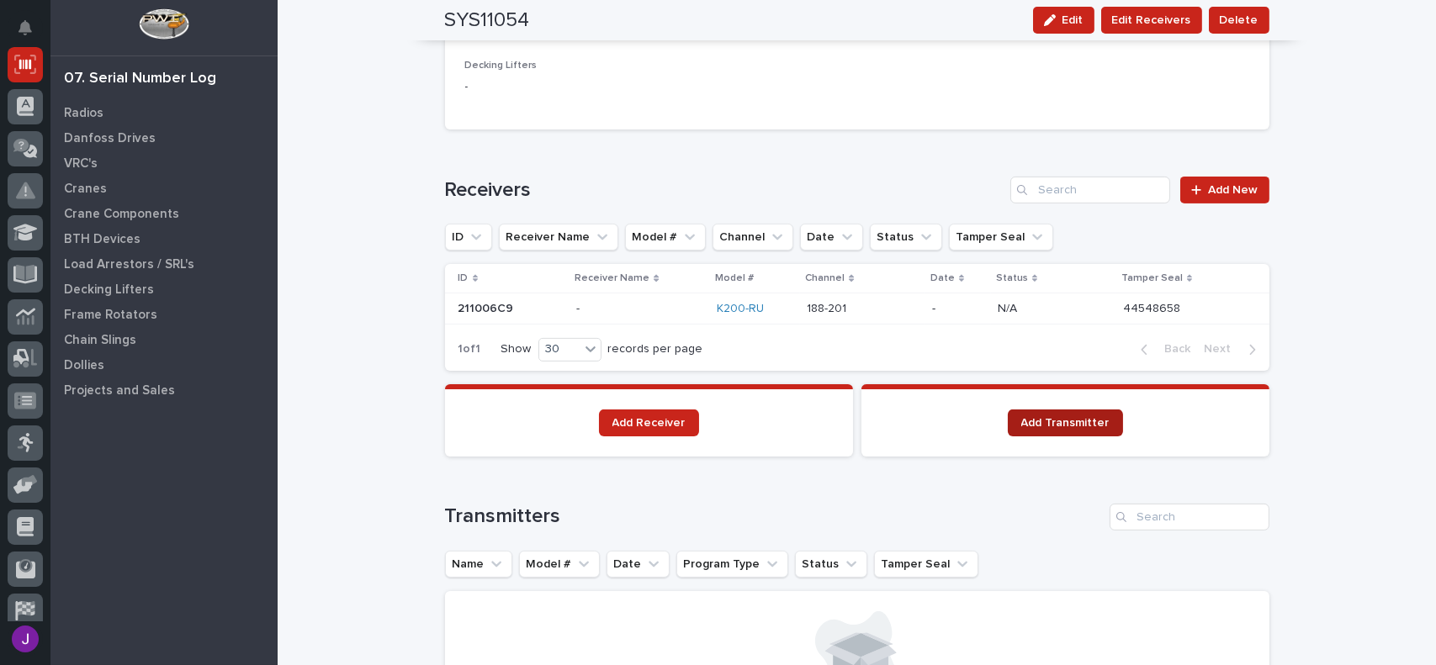
click at [1064, 431] on link "Add Transmitter" at bounding box center [1065, 423] width 115 height 27
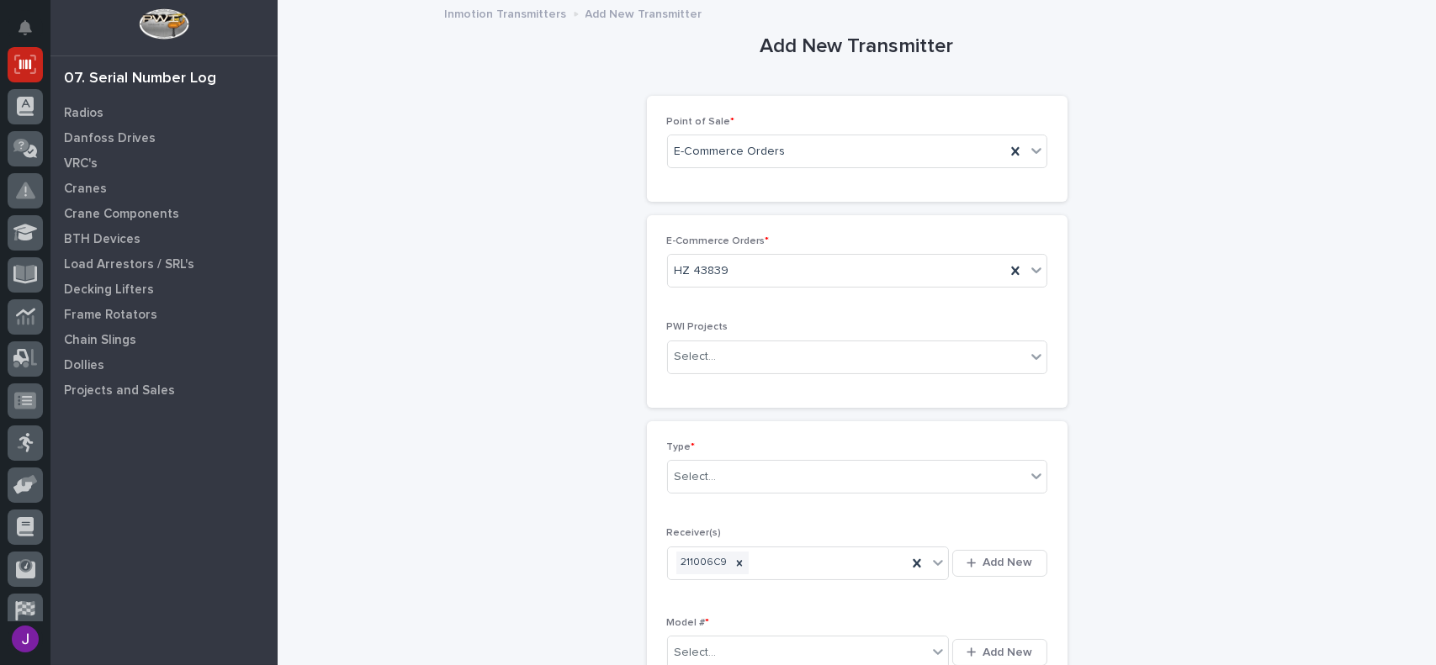
scroll to position [84, 0]
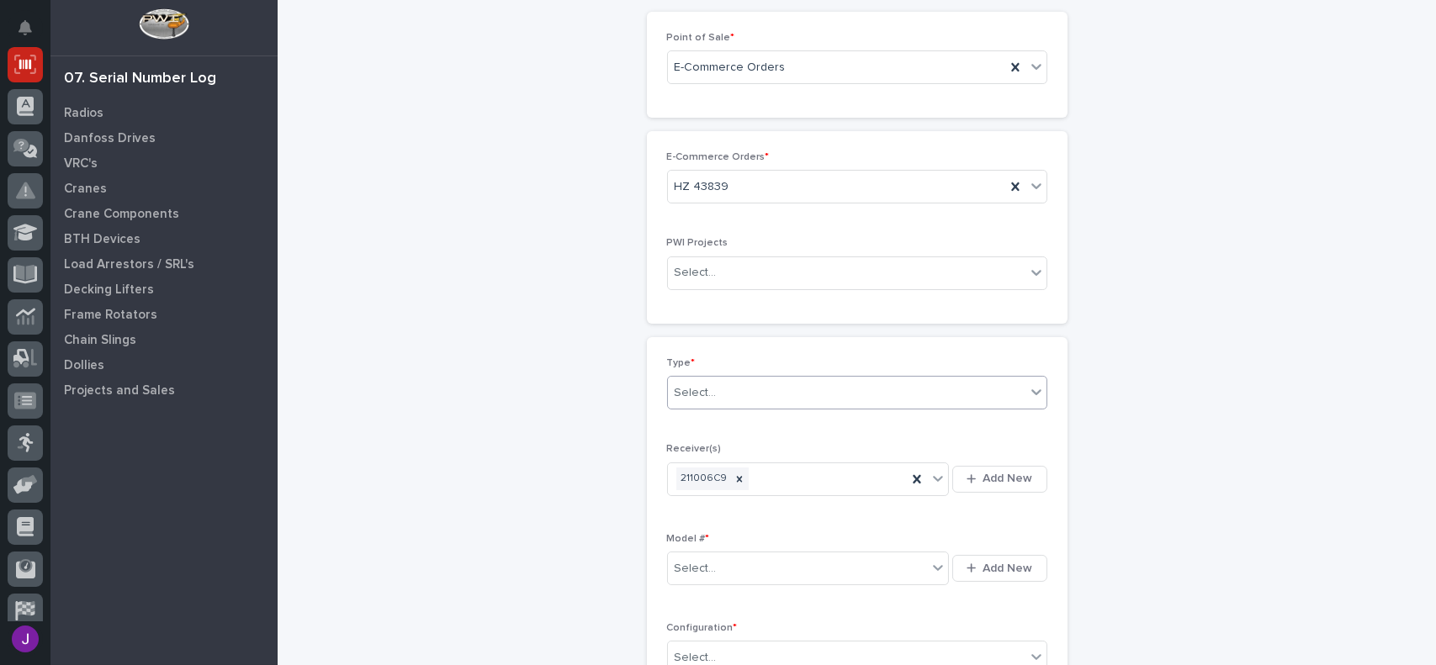
click at [705, 394] on div "Select..." at bounding box center [695, 393] width 42 height 18
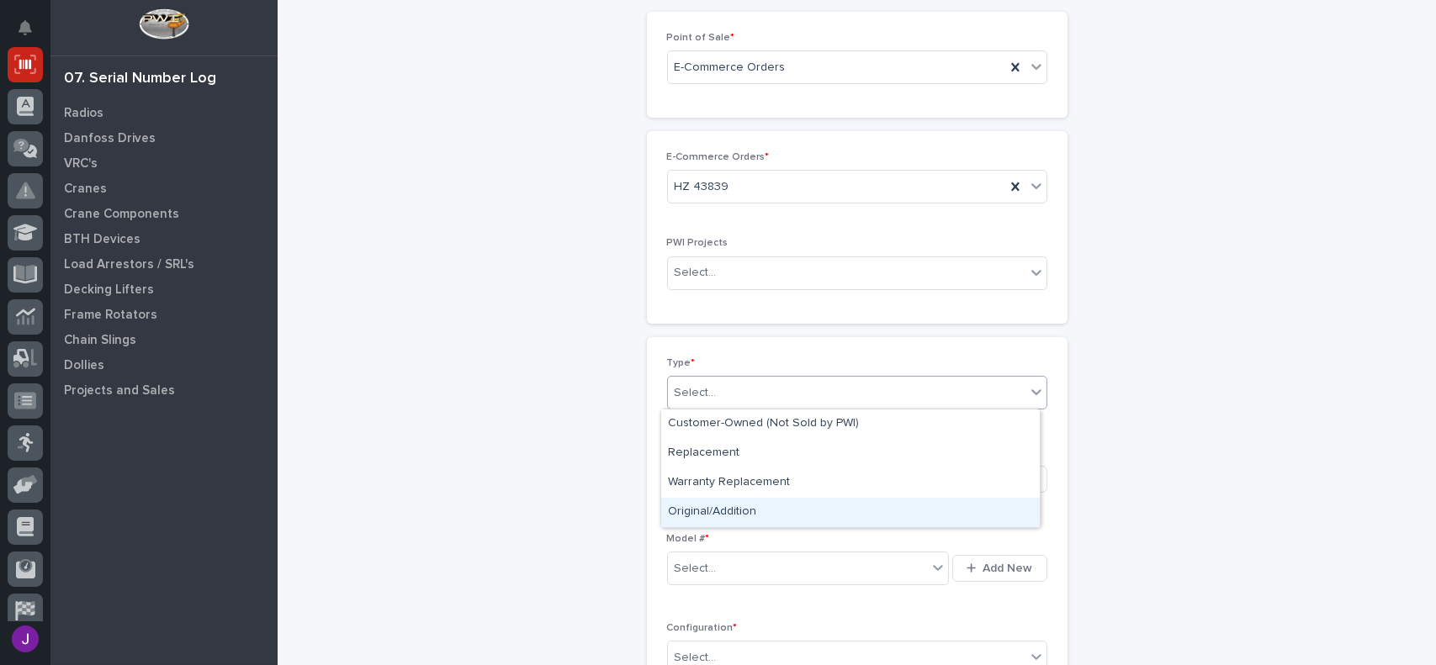
drag, startPoint x: 707, startPoint y: 497, endPoint x: 713, endPoint y: 518, distance: 21.8
click at [713, 518] on div "Original/Addition" at bounding box center [850, 512] width 378 height 29
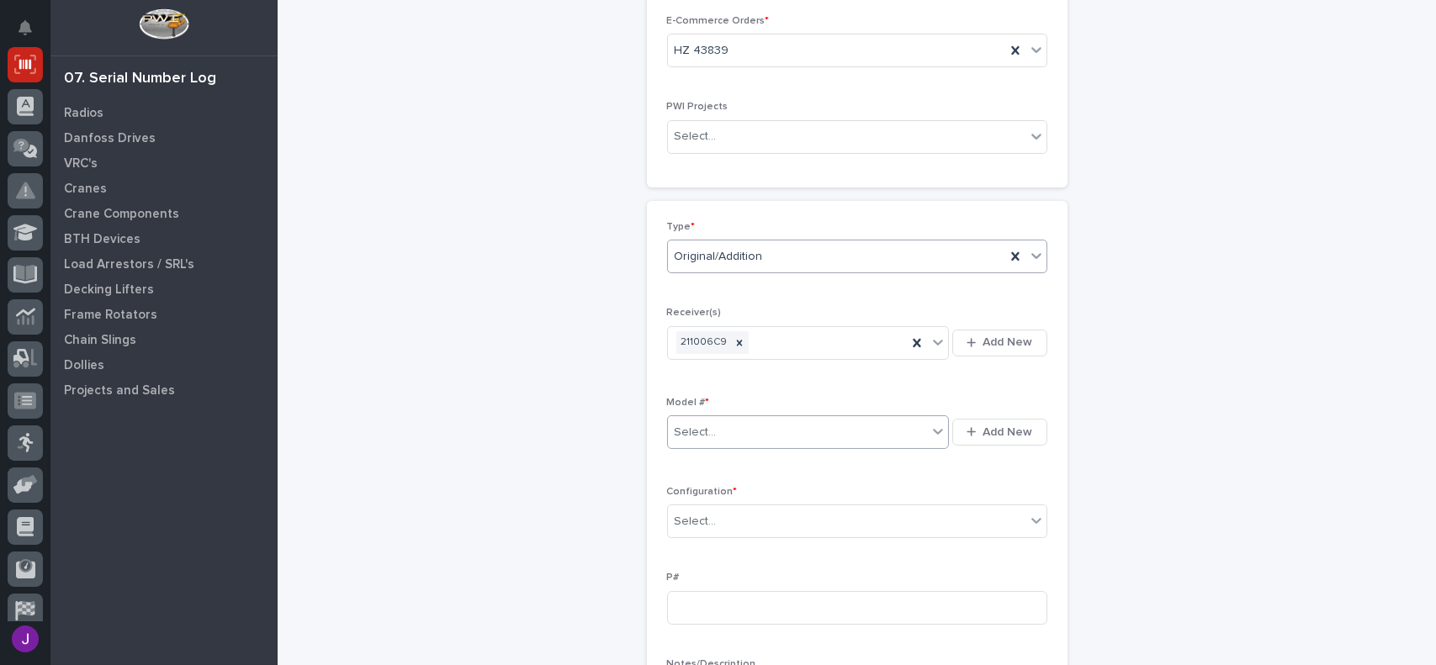
scroll to position [227, 0]
click at [692, 426] on div "Select..." at bounding box center [695, 426] width 42 height 18
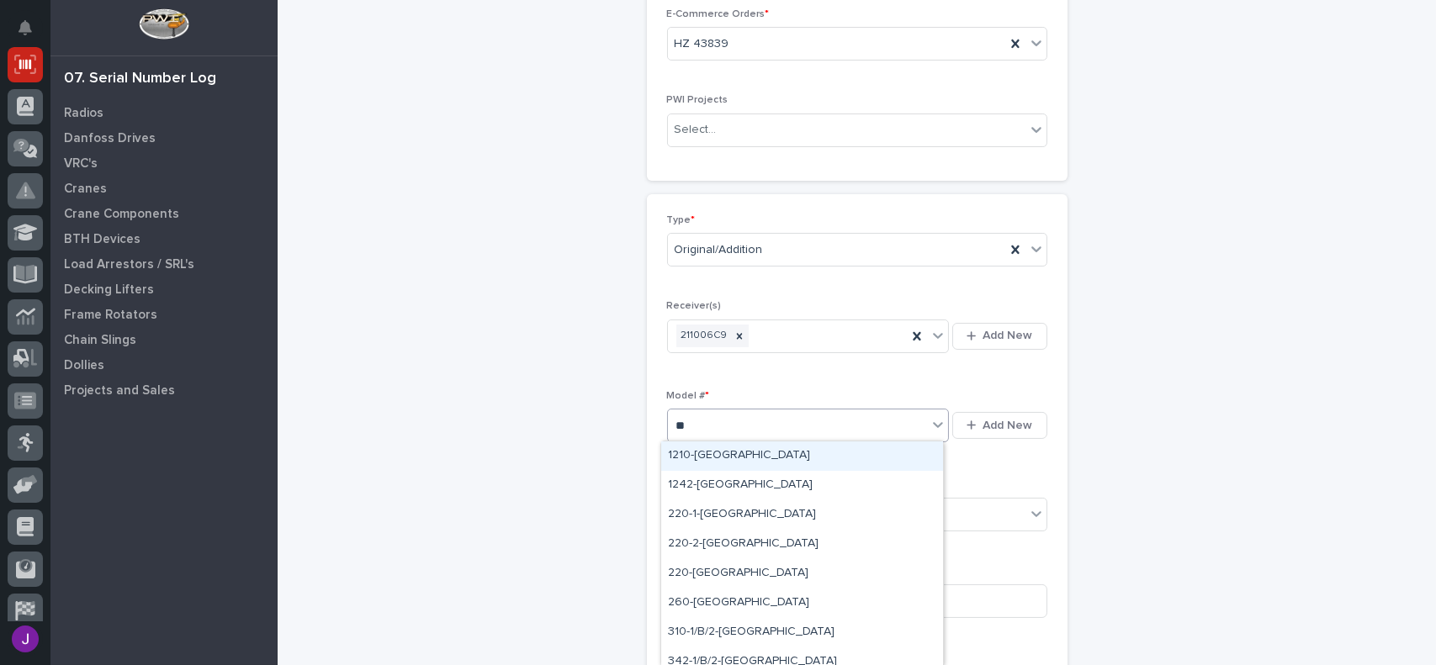
type input "***"
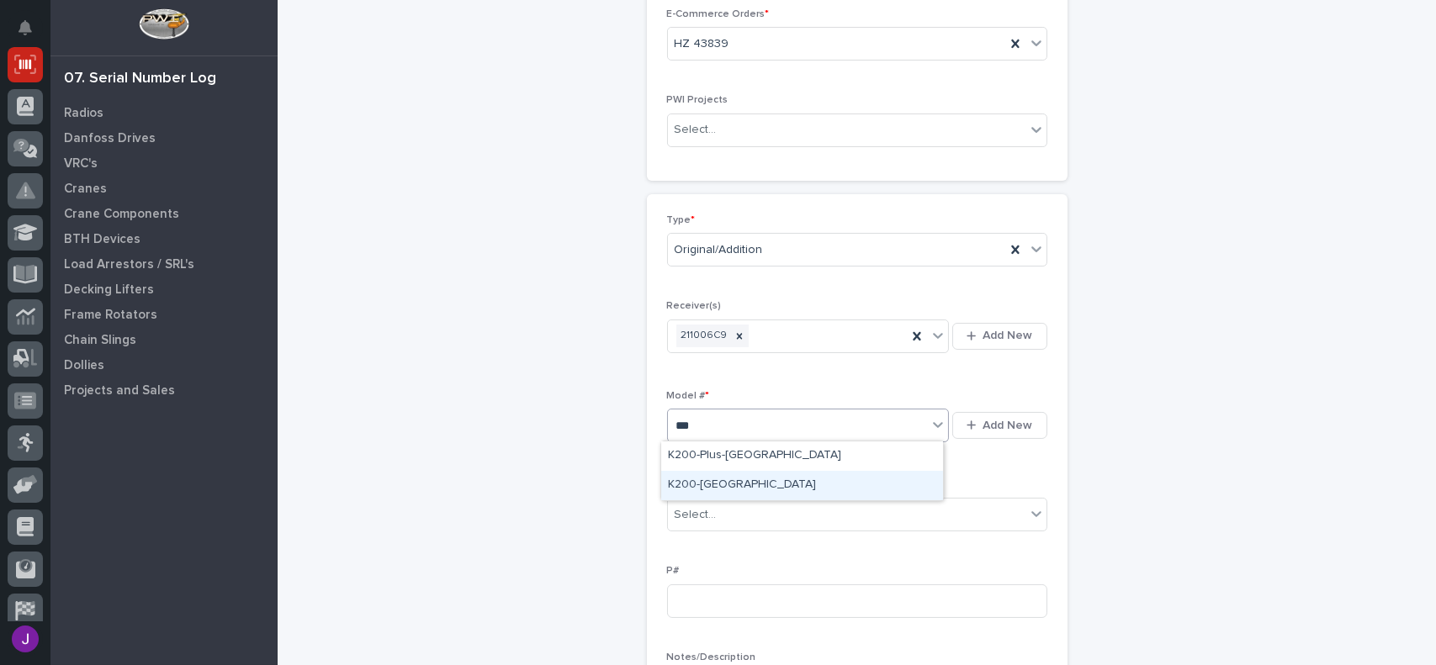
click at [706, 484] on div "K200-[GEOGRAPHIC_DATA]" at bounding box center [802, 485] width 282 height 29
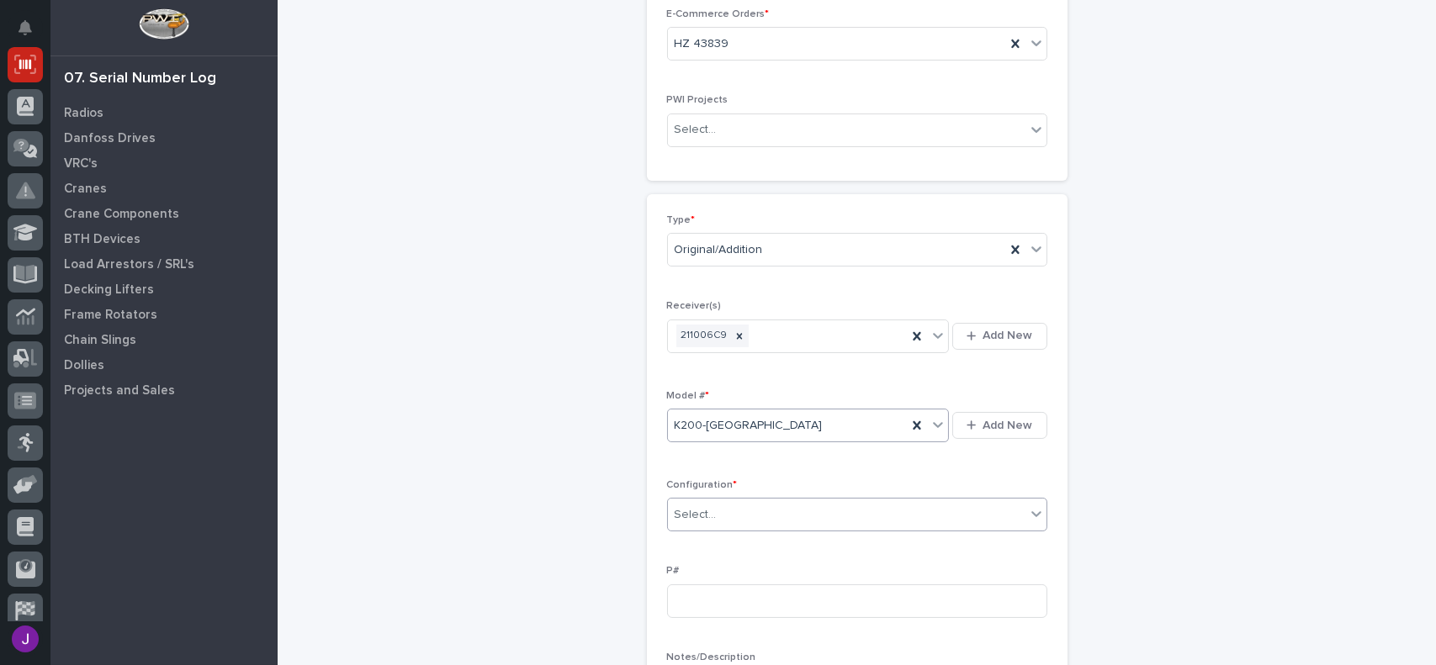
click at [706, 502] on div "Select..." at bounding box center [846, 515] width 357 height 28
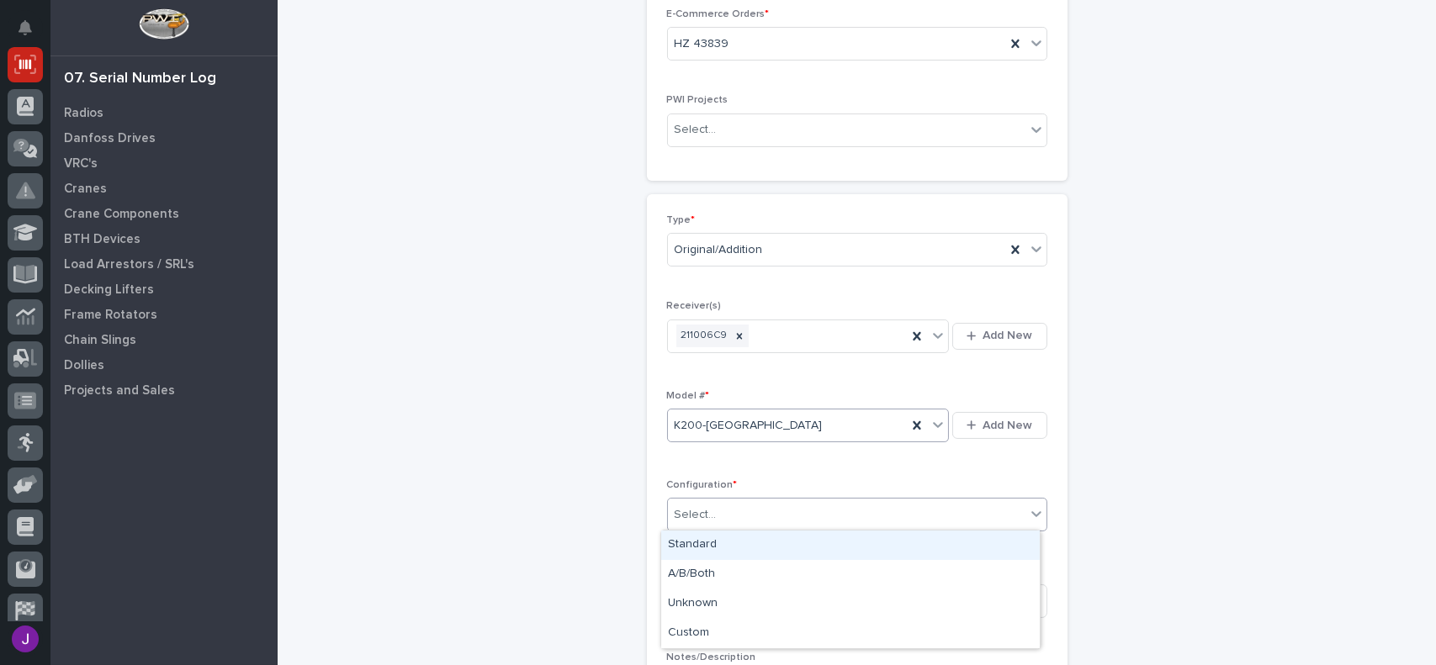
click at [722, 542] on div "Standard" at bounding box center [850, 545] width 378 height 29
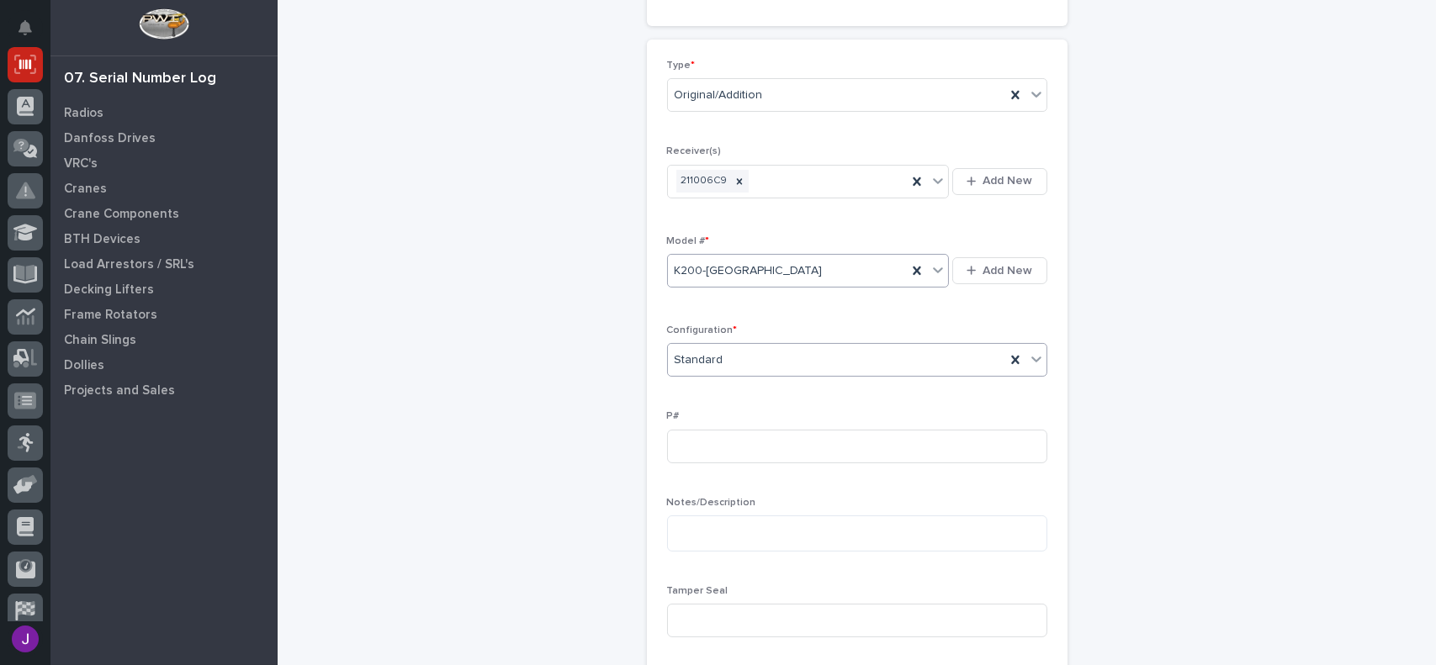
scroll to position [395, 0]
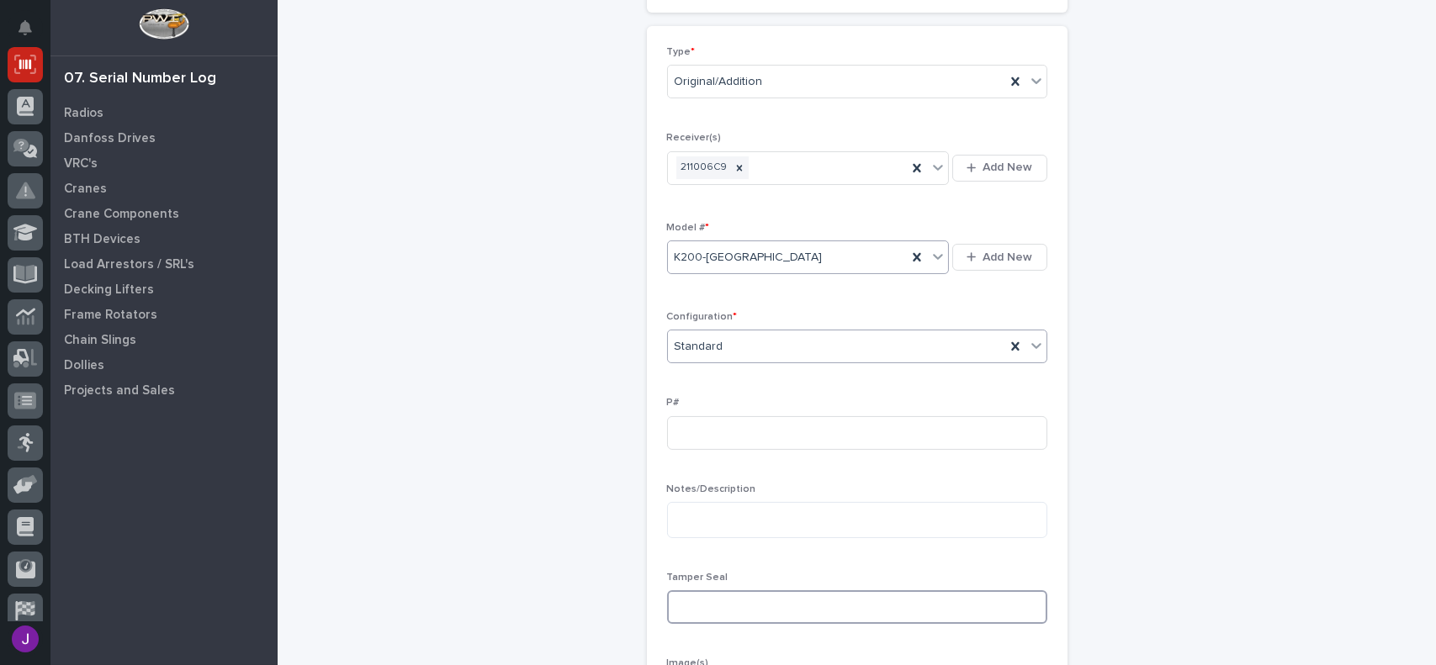
click at [717, 602] on input at bounding box center [857, 607] width 380 height 34
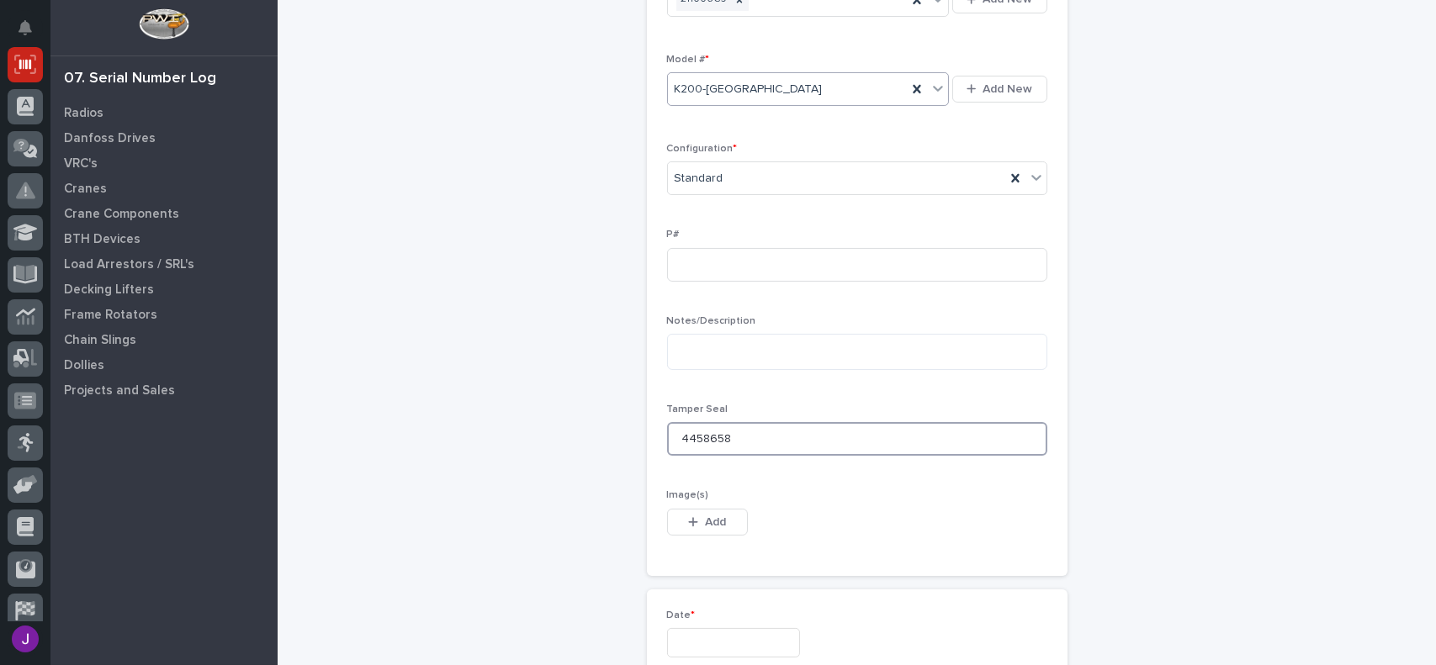
scroll to position [732, 0]
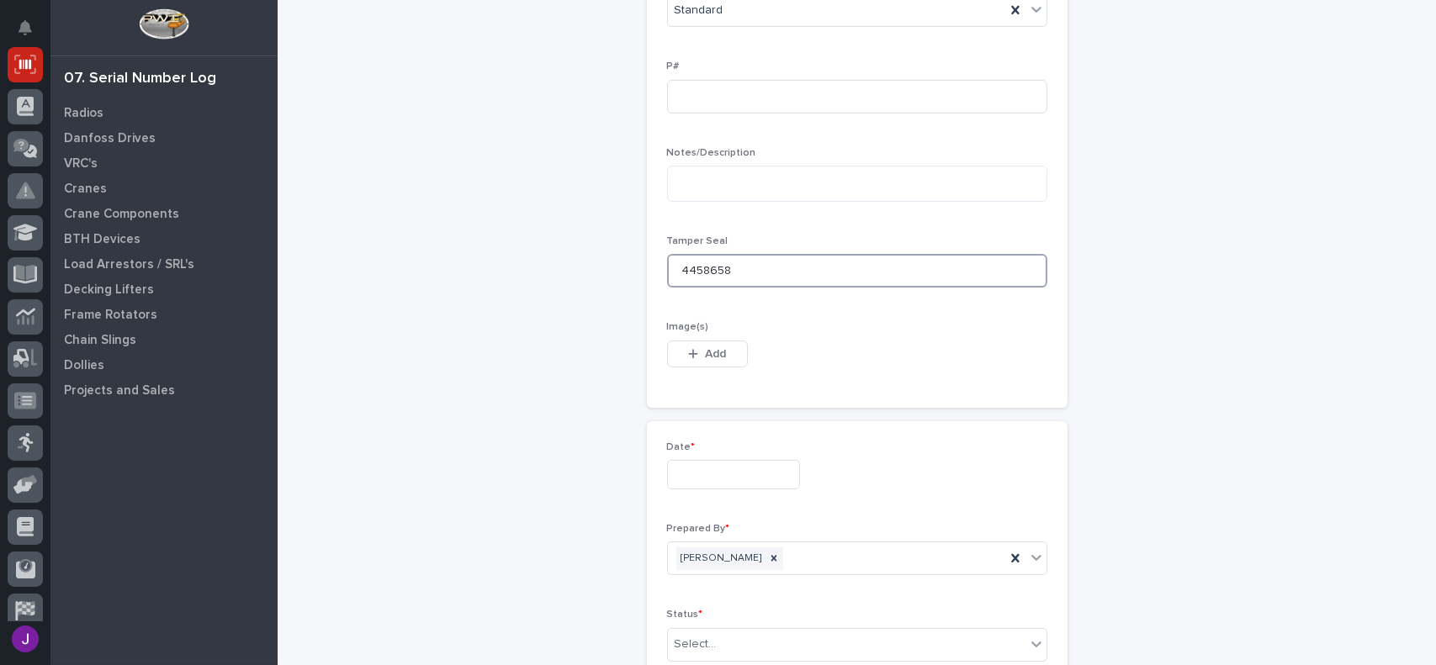
type input "4458658"
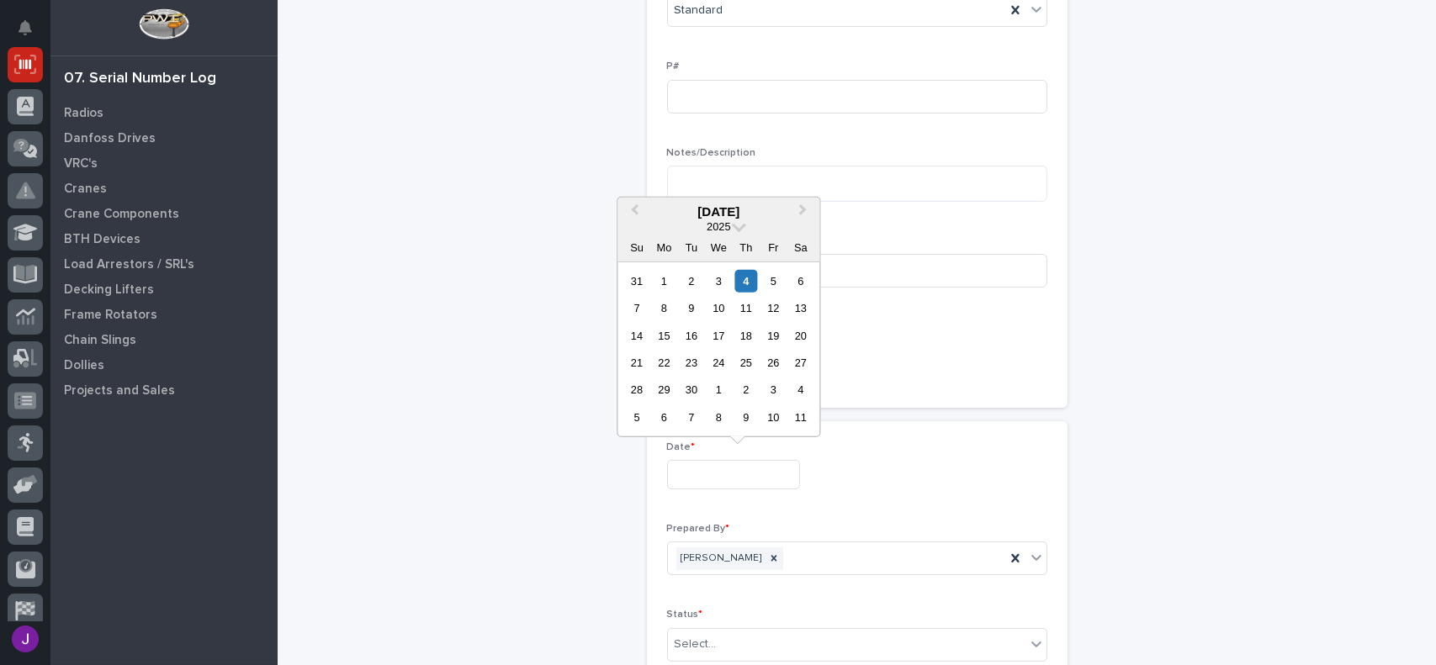
click at [704, 477] on input "text" at bounding box center [733, 474] width 133 height 29
click at [748, 287] on div "4" at bounding box center [745, 280] width 23 height 23
type input "**********"
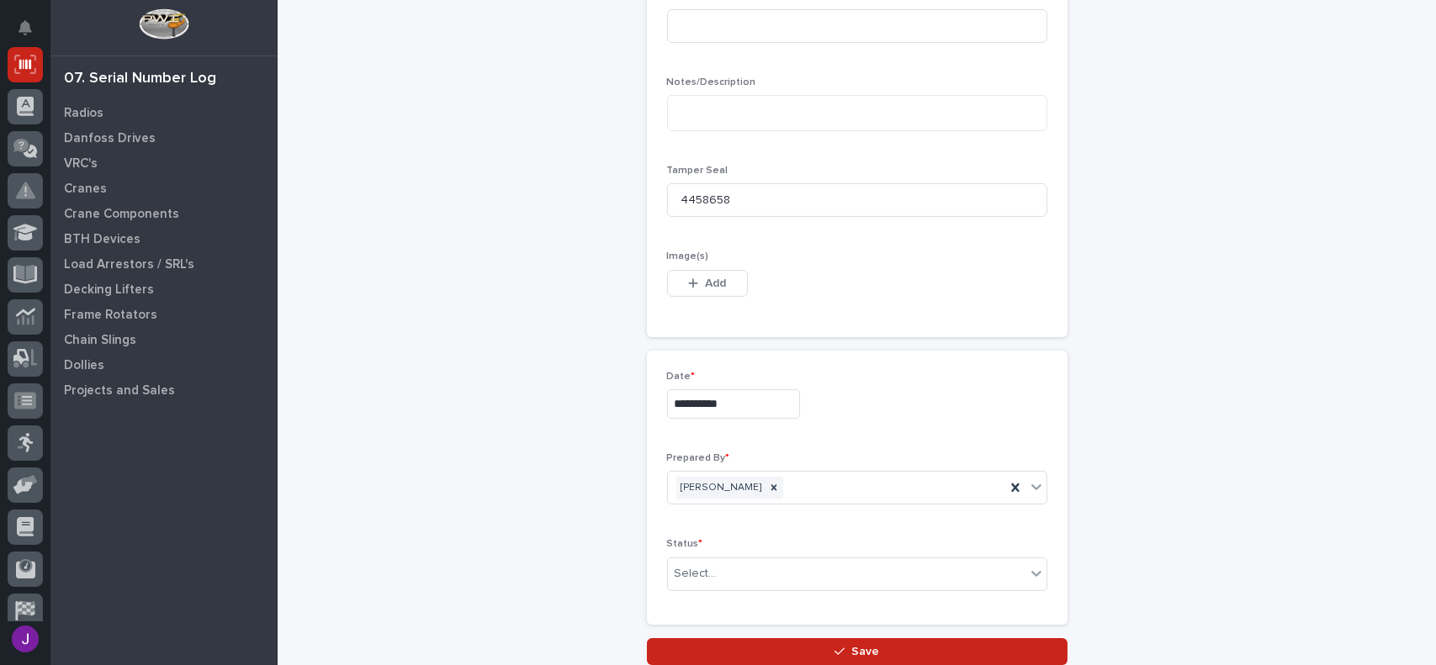
scroll to position [816, 0]
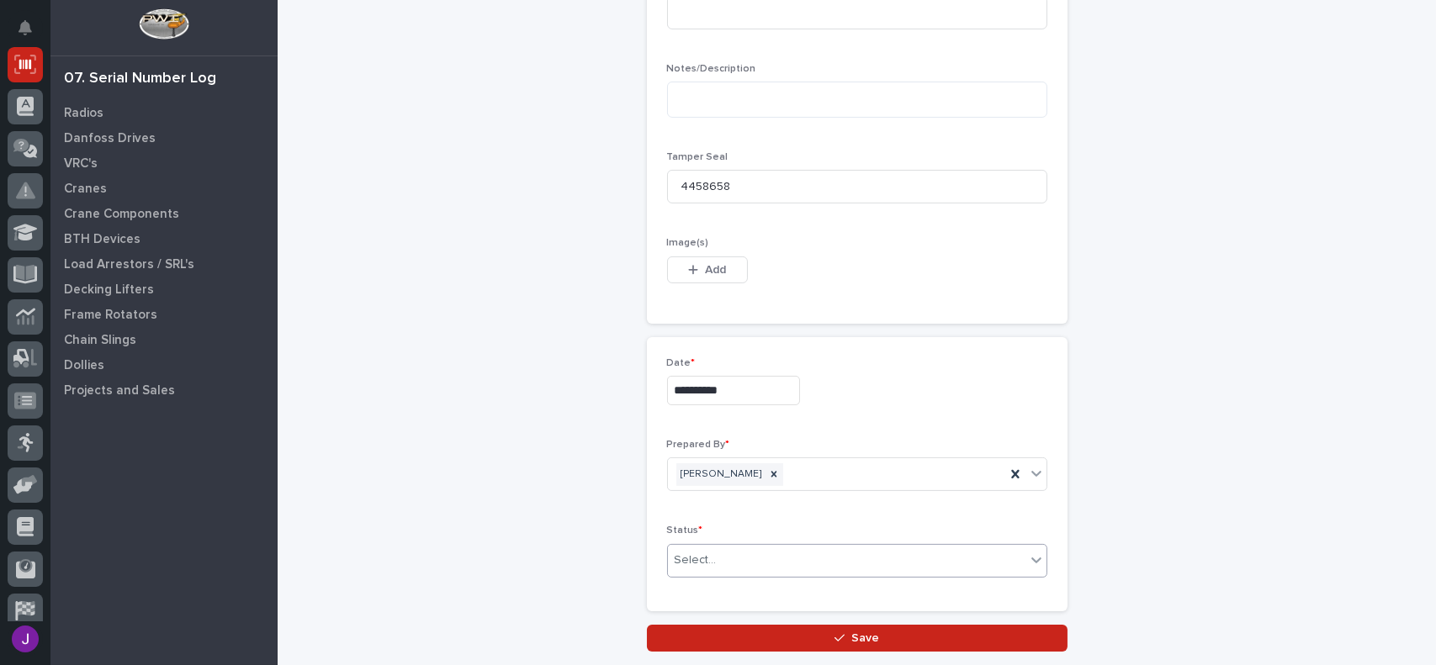
click at [721, 555] on div "Select..." at bounding box center [846, 561] width 357 height 28
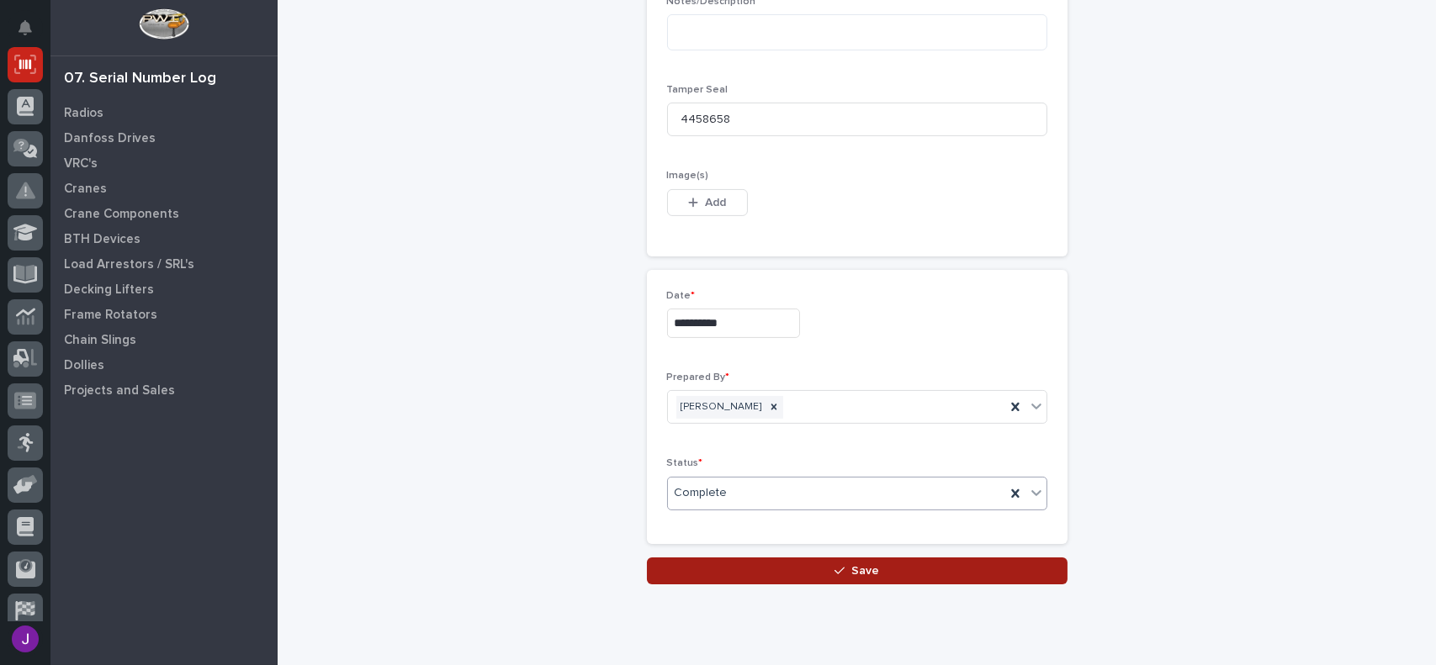
scroll to position [900, 0]
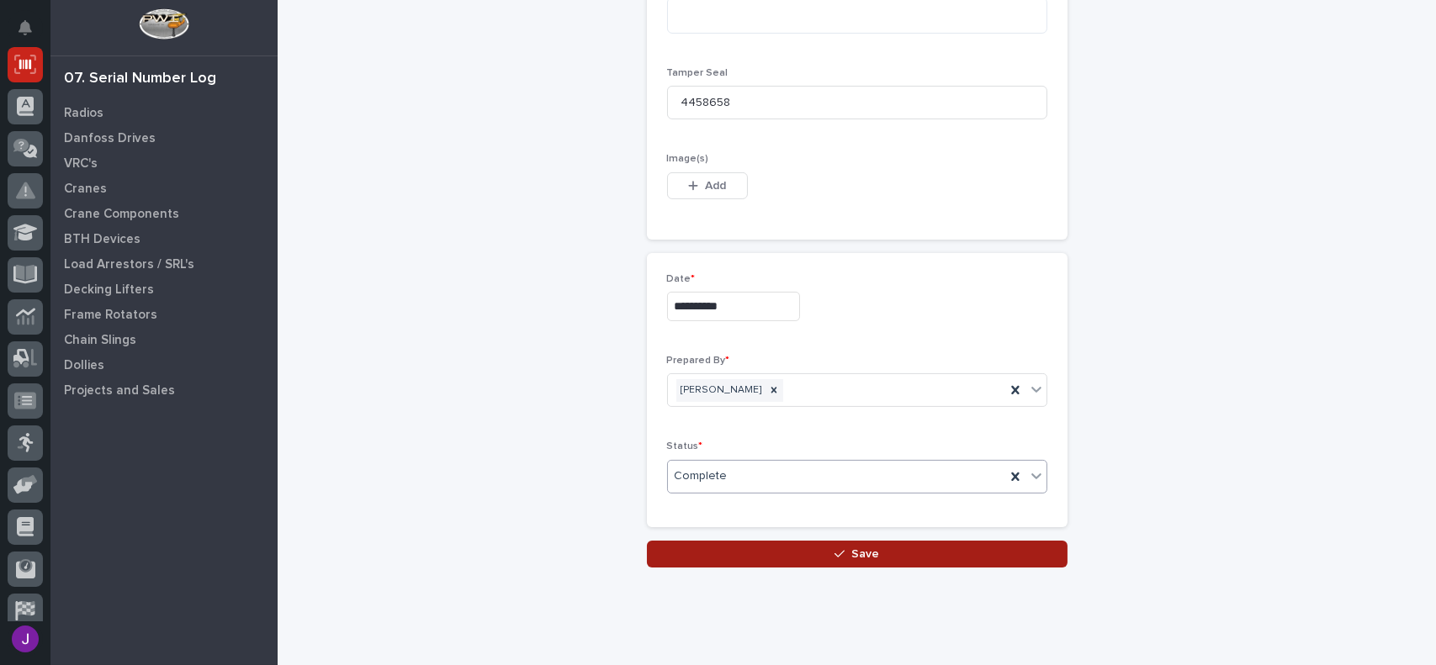
click at [765, 556] on button "Save" at bounding box center [857, 554] width 420 height 27
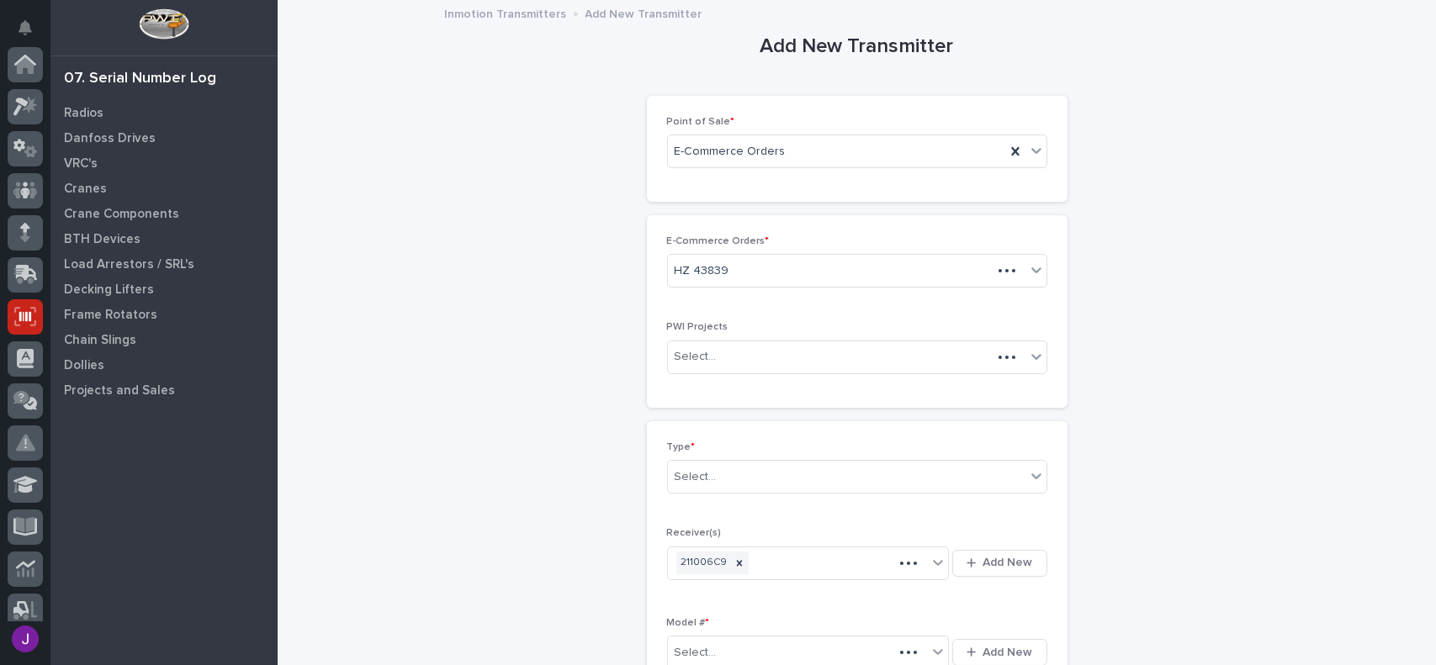
scroll to position [252, 0]
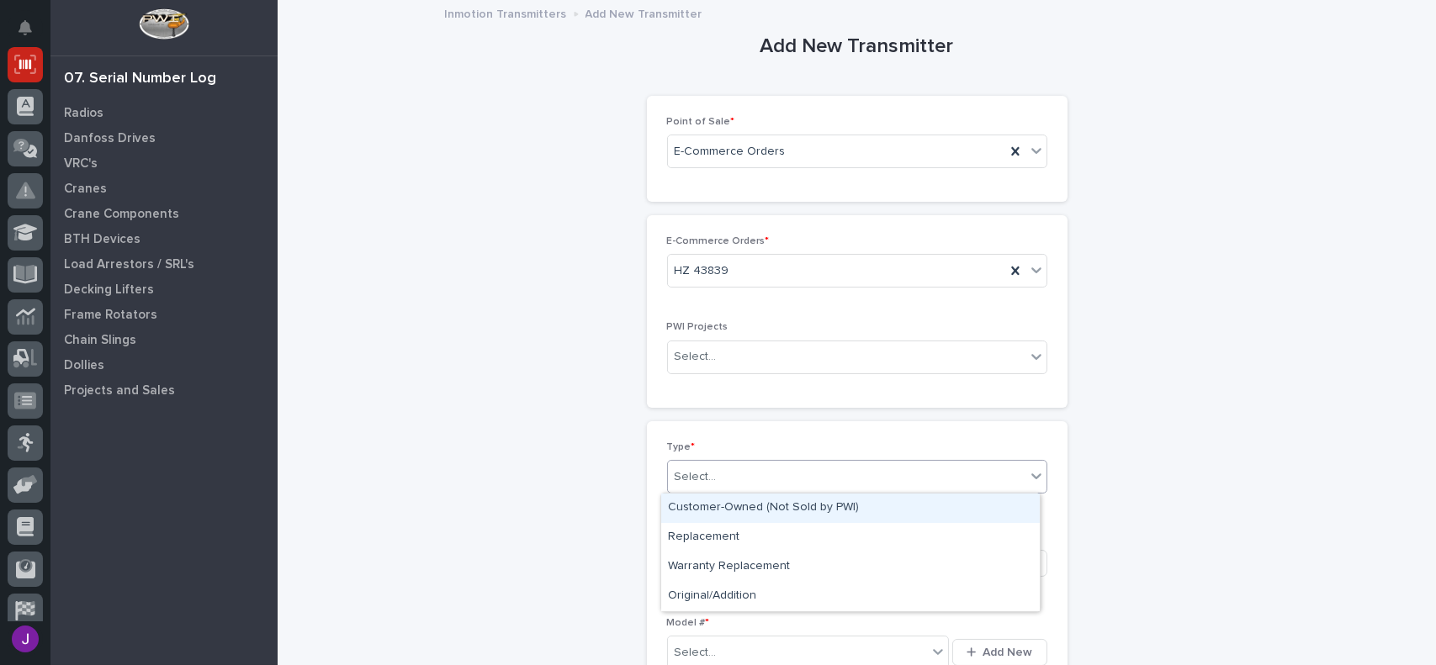
click at [714, 470] on div "Select..." at bounding box center [846, 477] width 357 height 28
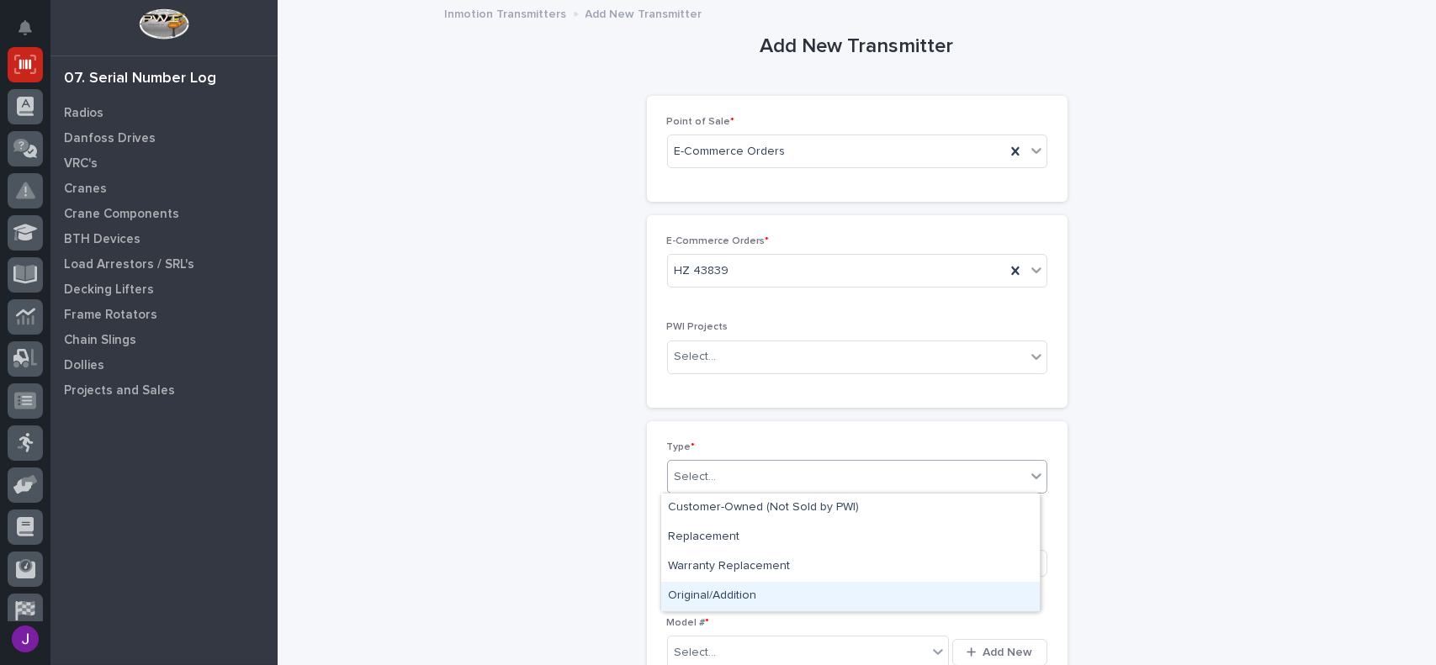
click at [729, 595] on div "Original/Addition" at bounding box center [850, 596] width 378 height 29
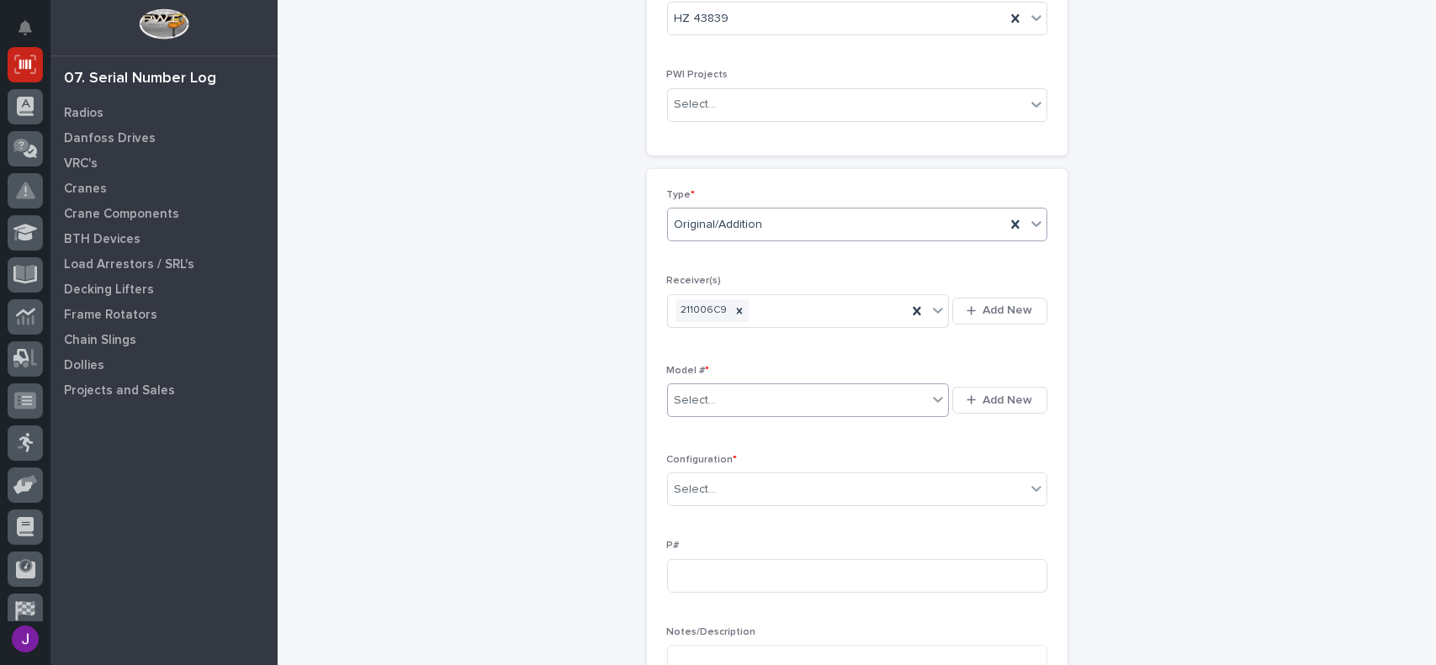
click at [704, 409] on div "Select..." at bounding box center [798, 401] width 260 height 28
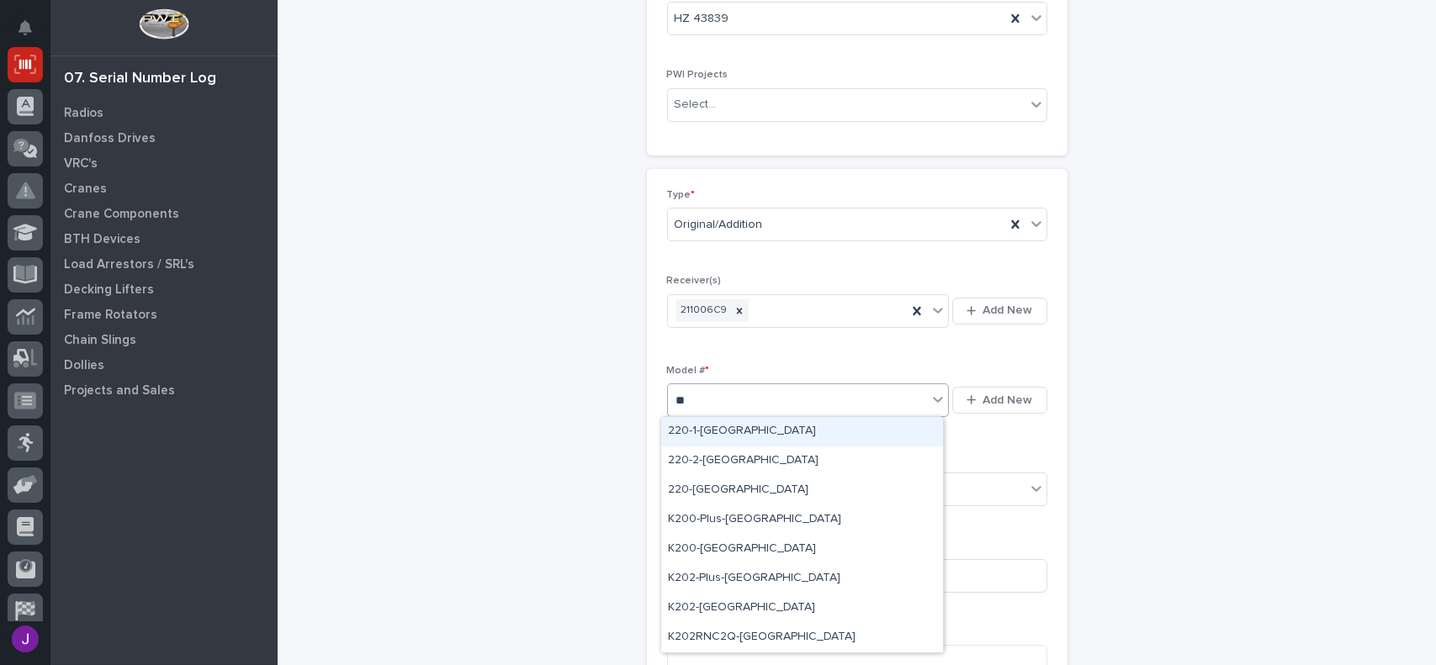
type input "***"
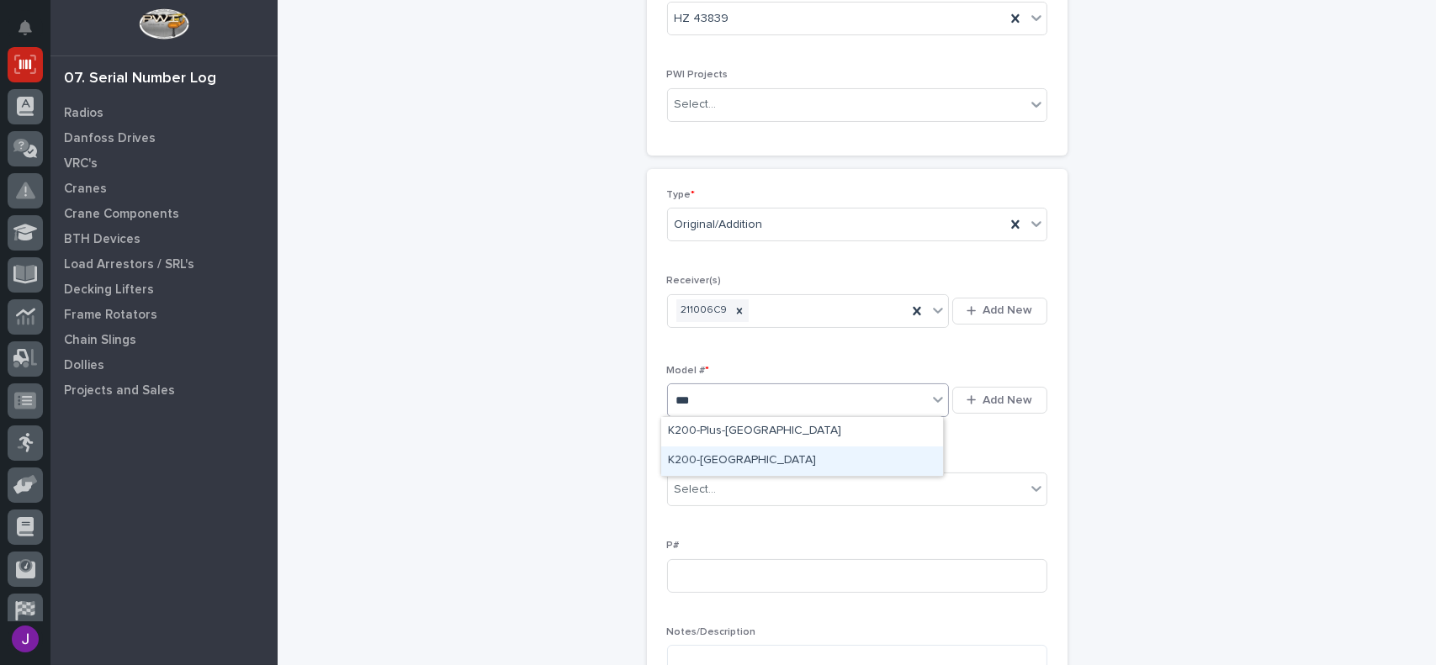
click at [706, 463] on div "K200-[GEOGRAPHIC_DATA]" at bounding box center [802, 461] width 282 height 29
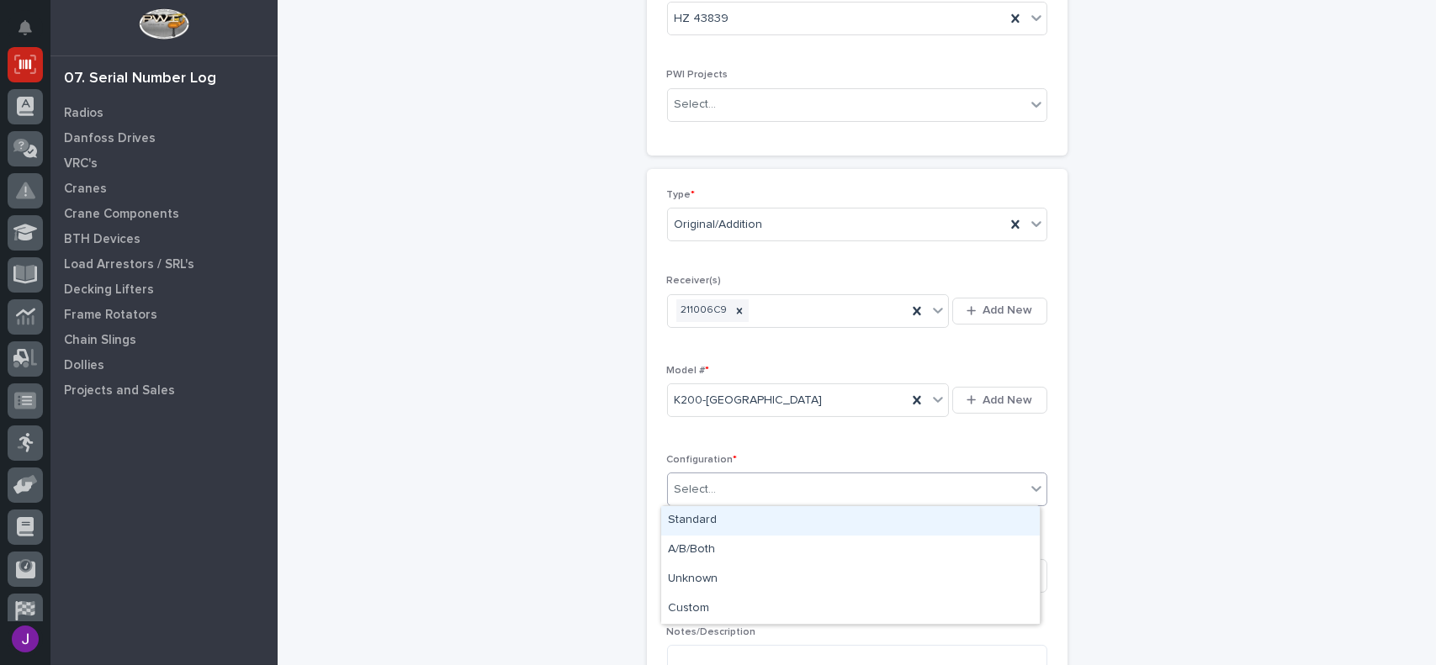
click at [706, 481] on div "Select..." at bounding box center [695, 490] width 42 height 18
click at [707, 513] on div "Standard" at bounding box center [850, 520] width 378 height 29
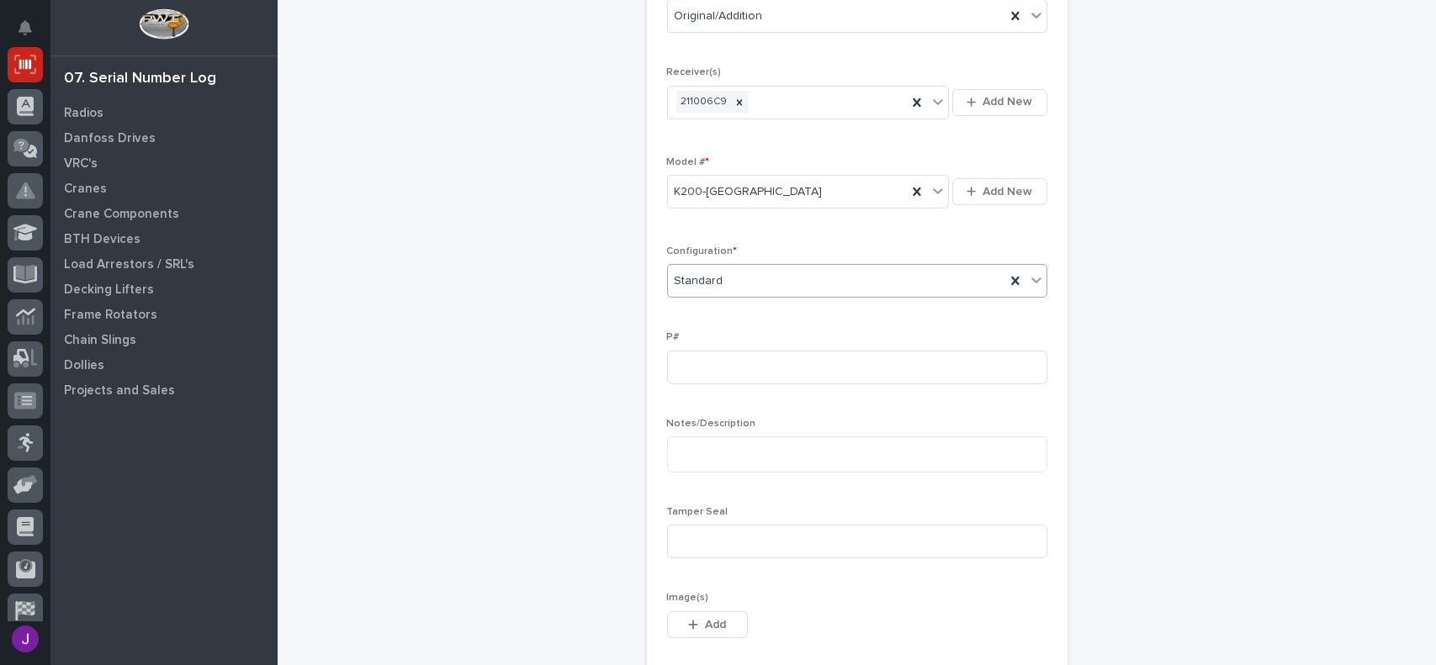
scroll to position [505, 0]
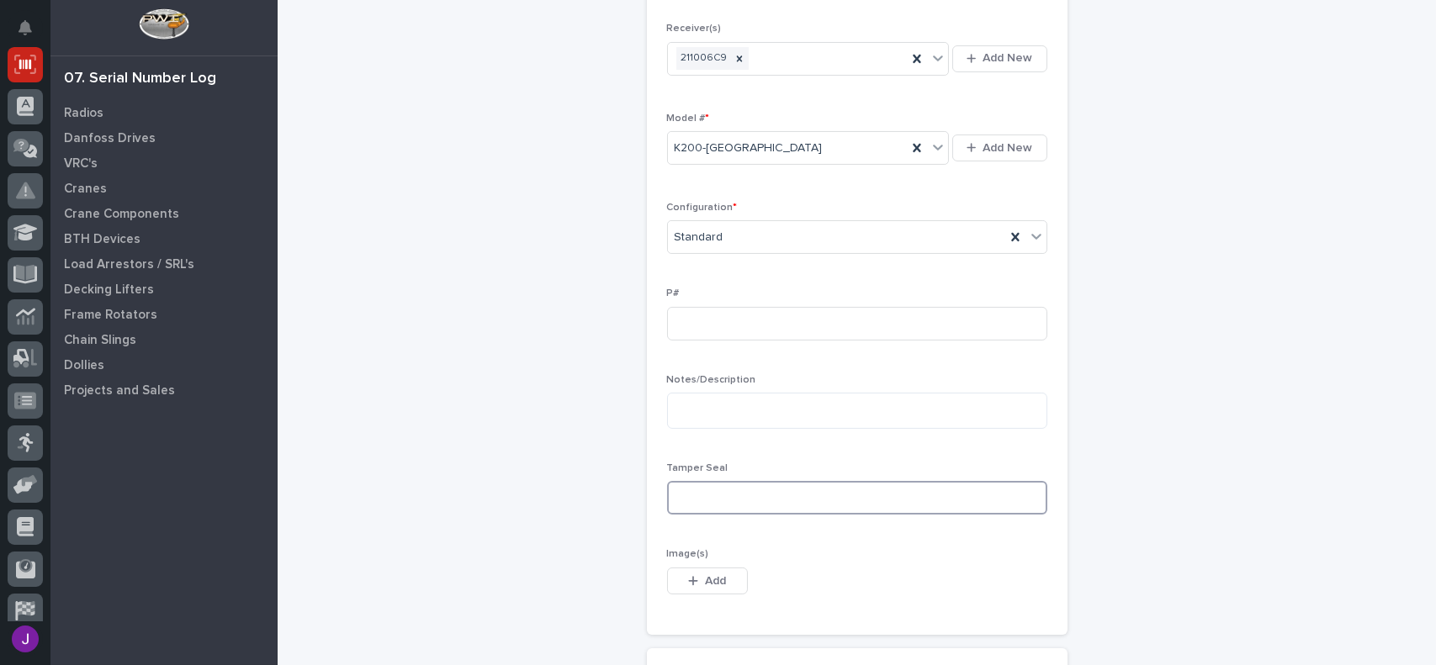
click at [723, 501] on input at bounding box center [857, 498] width 380 height 34
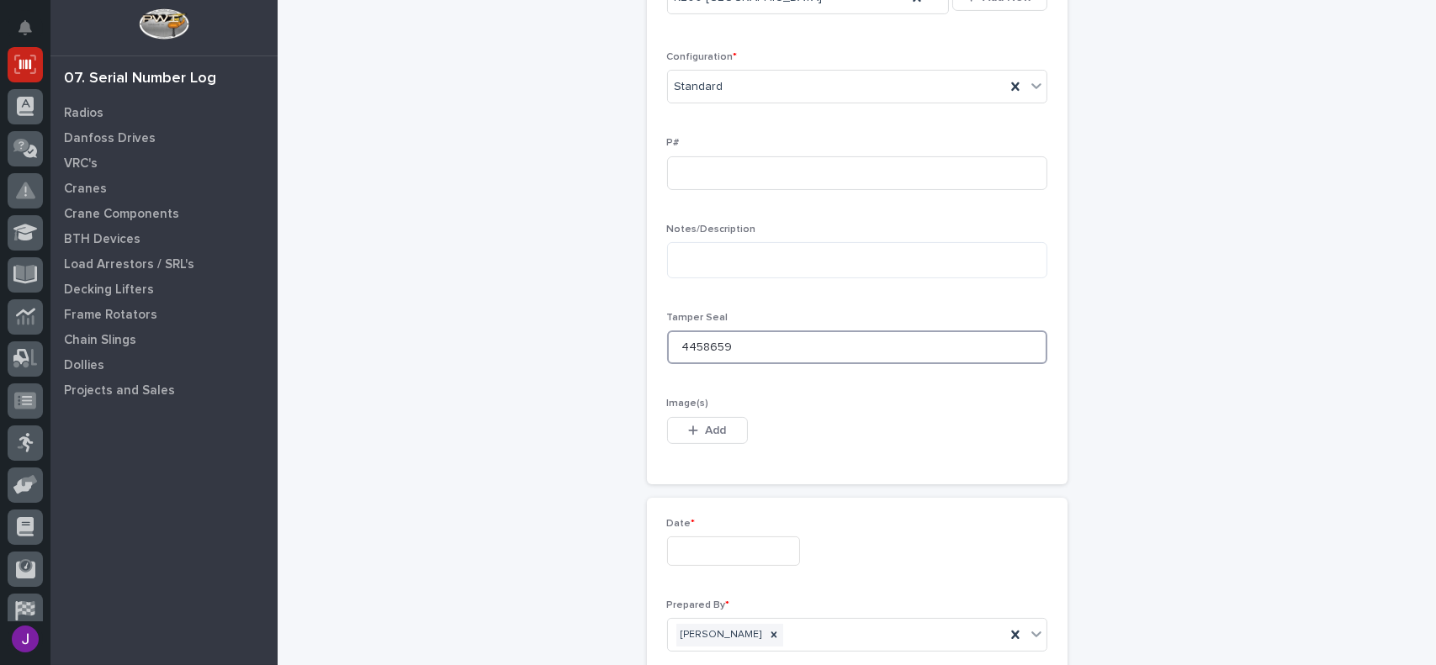
scroll to position [673, 0]
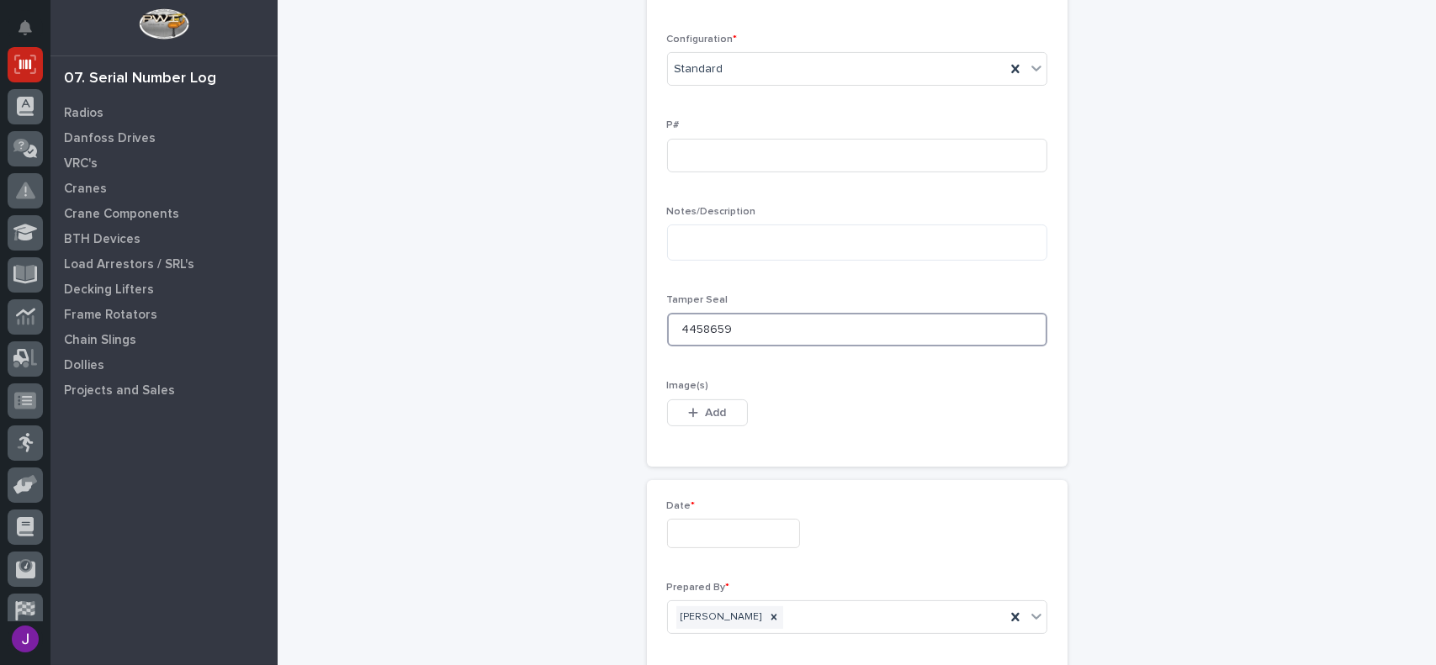
type input "4458659"
click at [692, 528] on input "text" at bounding box center [733, 533] width 133 height 29
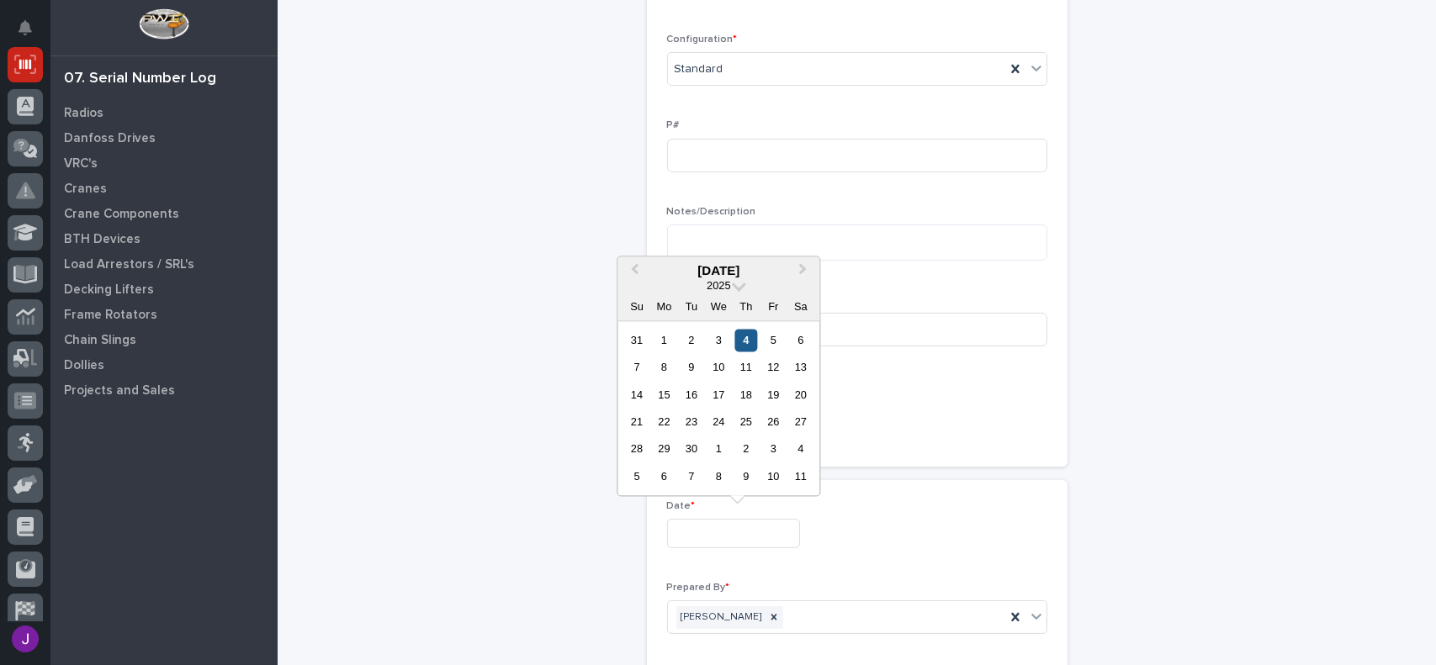
click at [739, 343] on div "4" at bounding box center [745, 340] width 23 height 23
type input "**********"
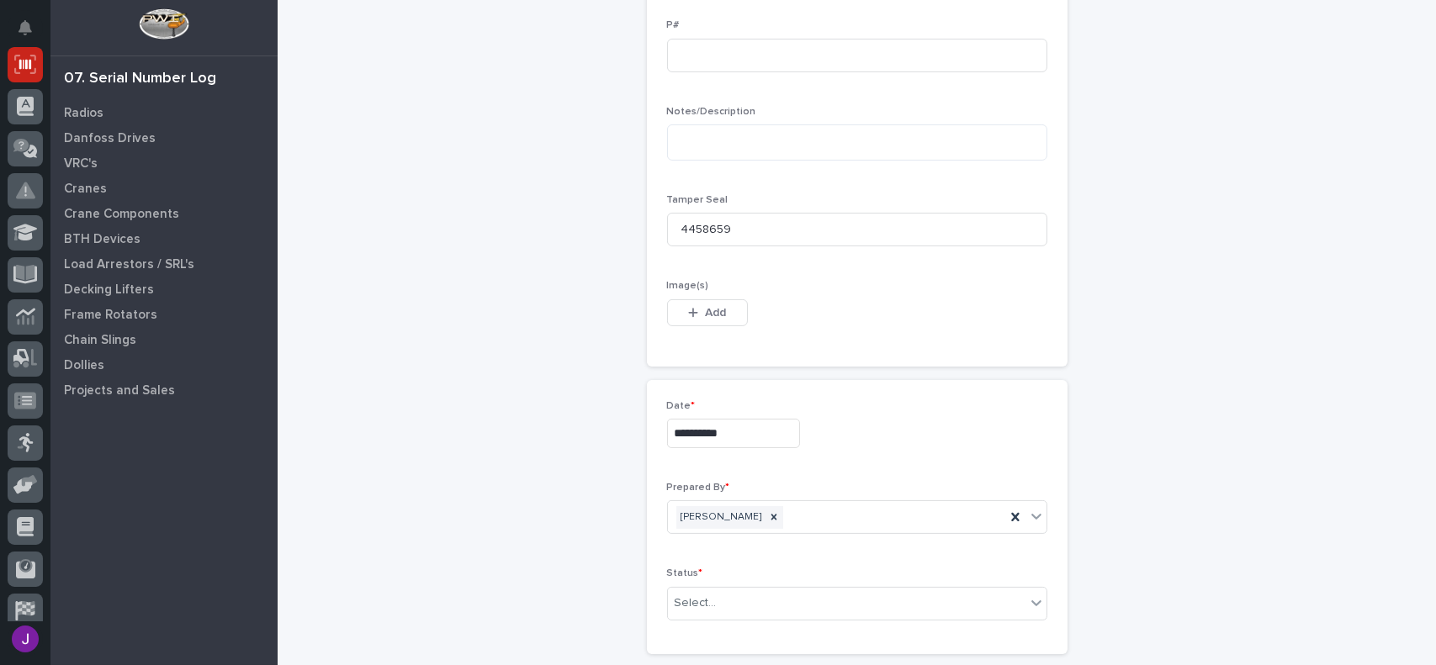
scroll to position [841, 0]
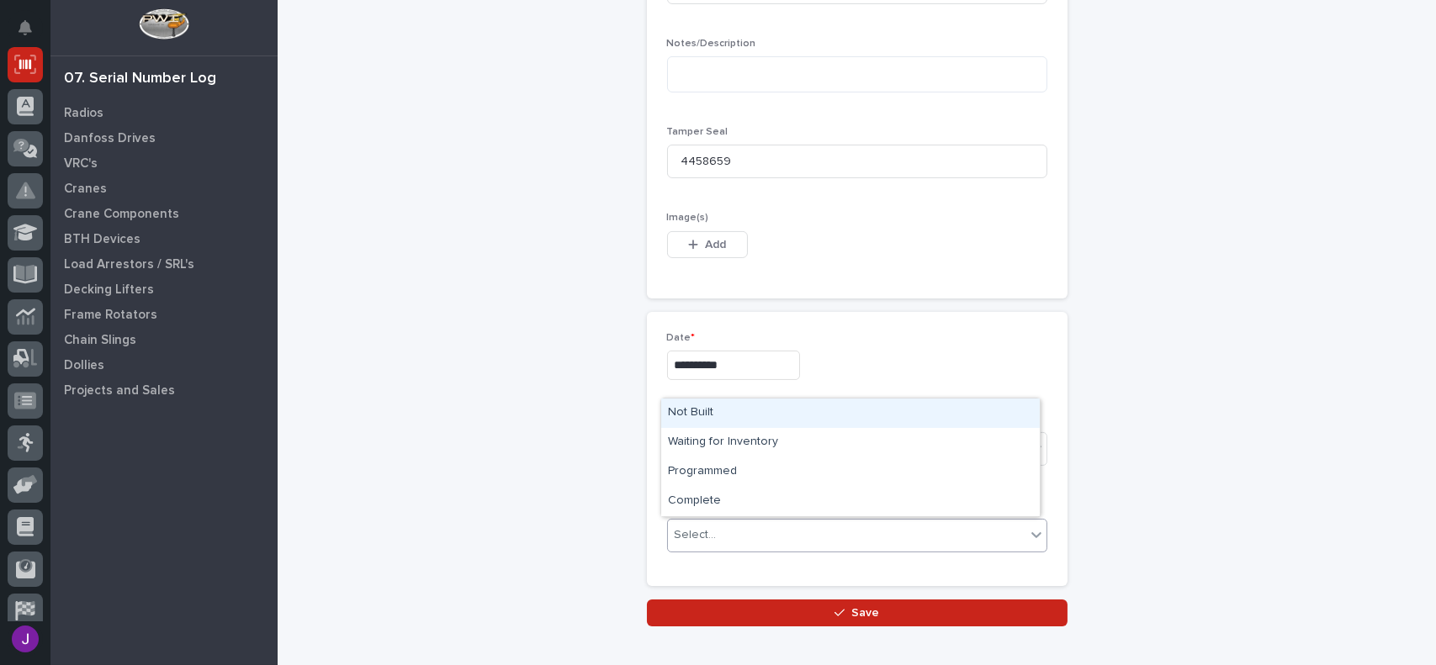
click at [728, 546] on div "Select..." at bounding box center [846, 535] width 357 height 28
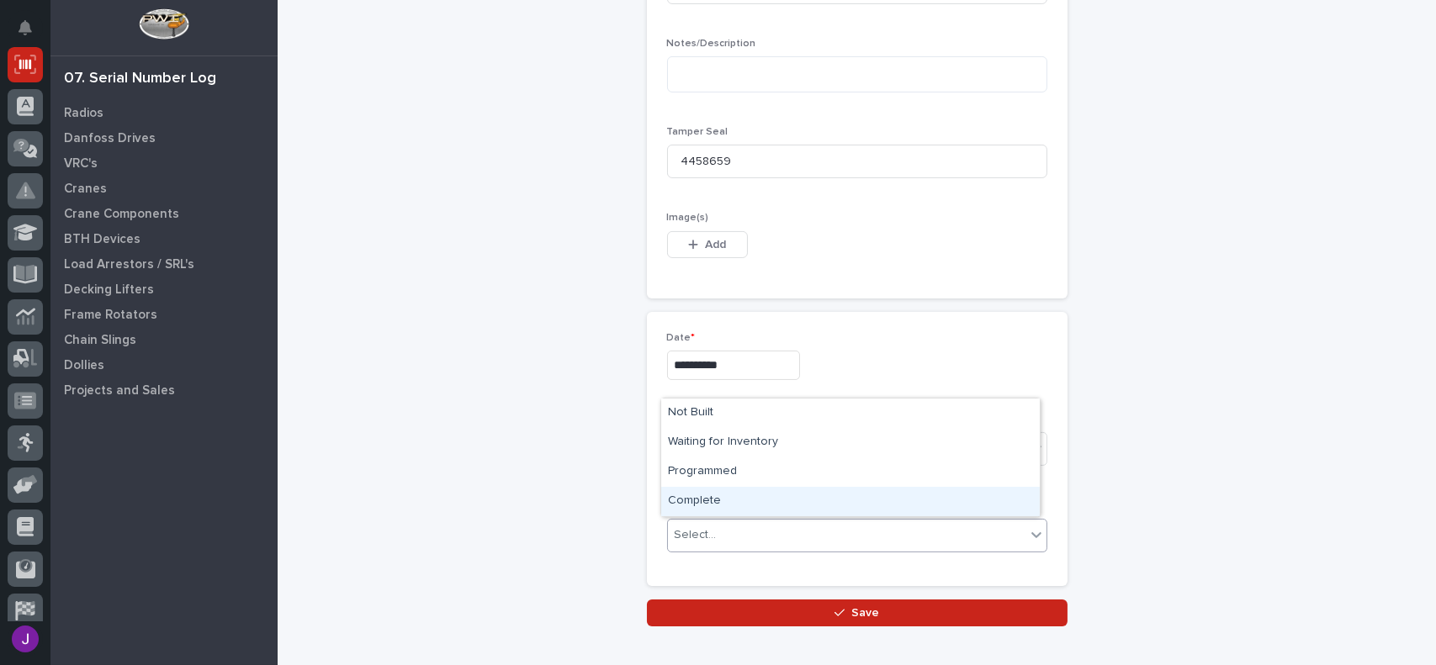
click at [711, 504] on div "Complete" at bounding box center [850, 501] width 378 height 29
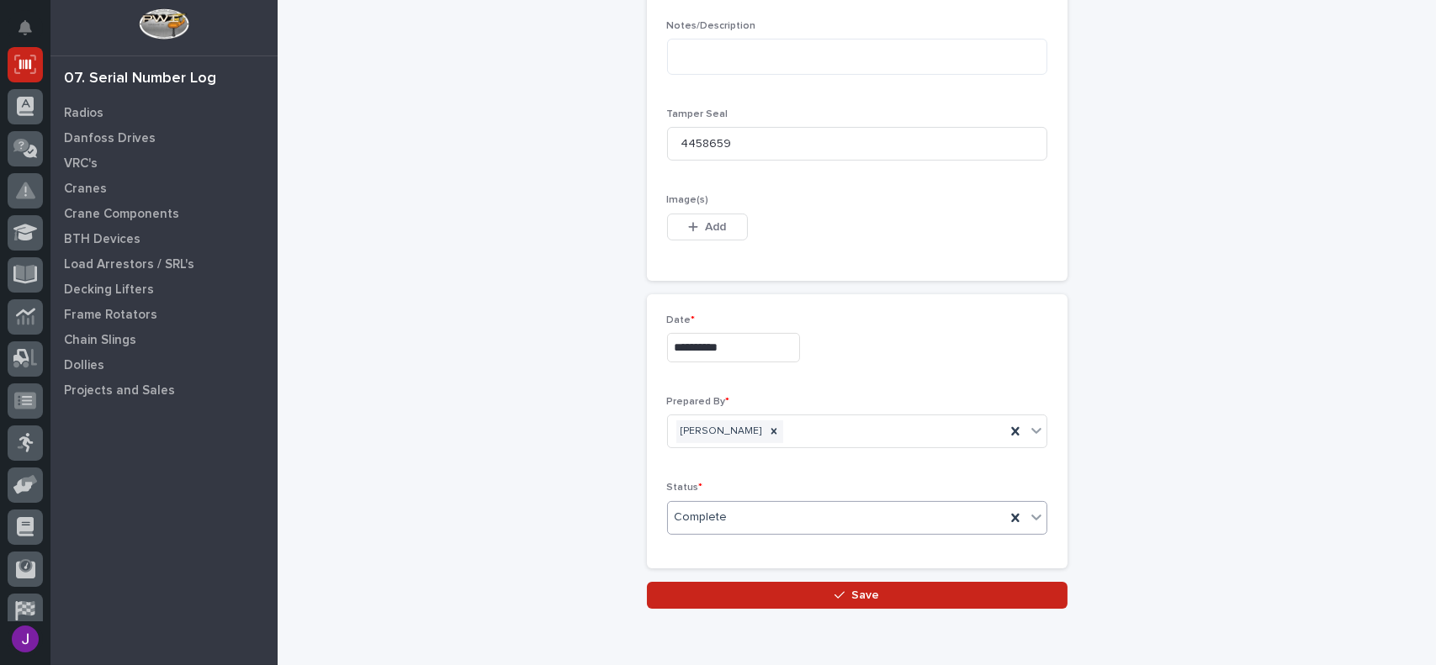
scroll to position [932, 0]
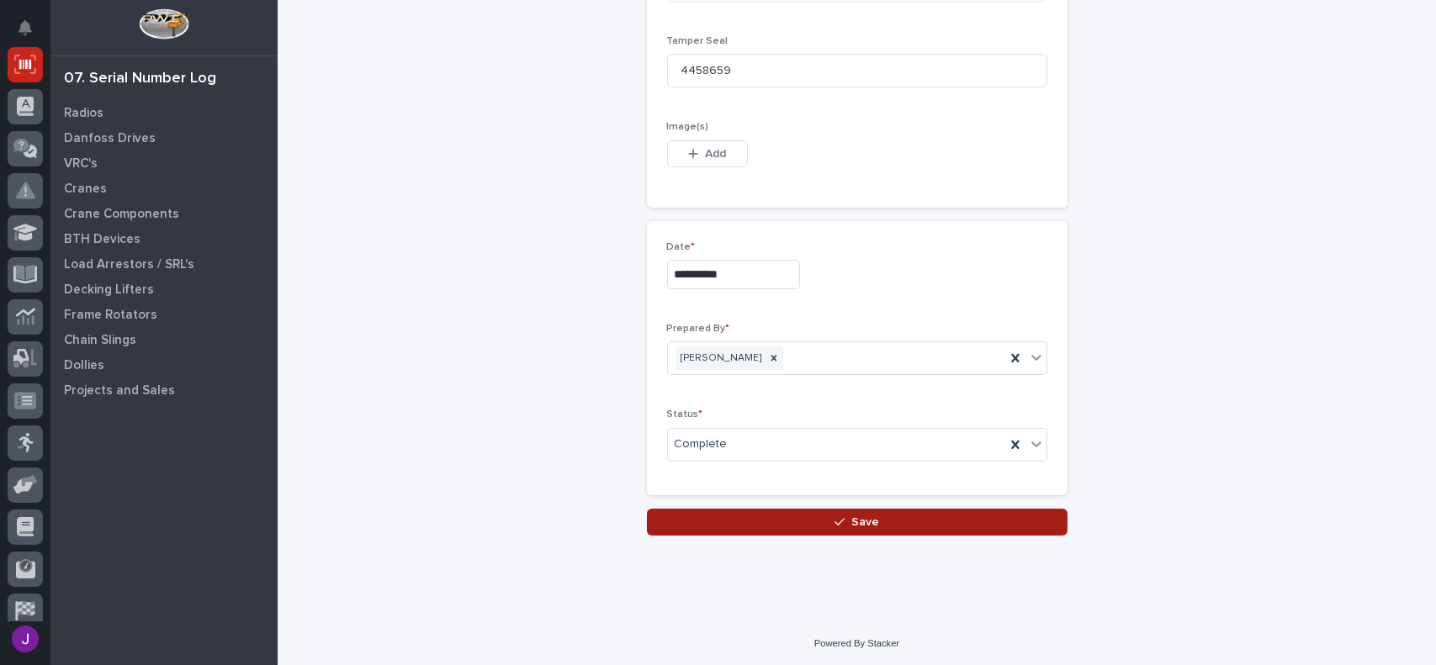
click at [825, 513] on button "Save" at bounding box center [857, 522] width 420 height 27
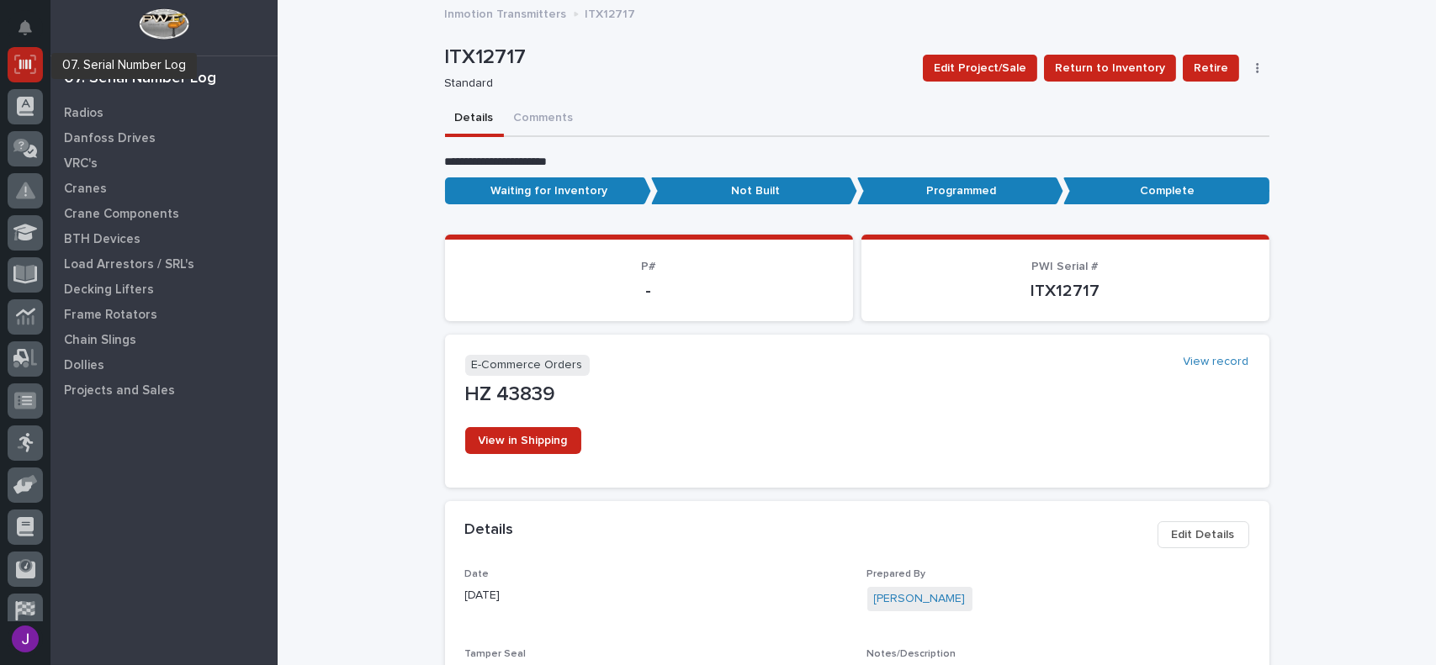
click at [34, 64] on icon at bounding box center [25, 64] width 22 height 19
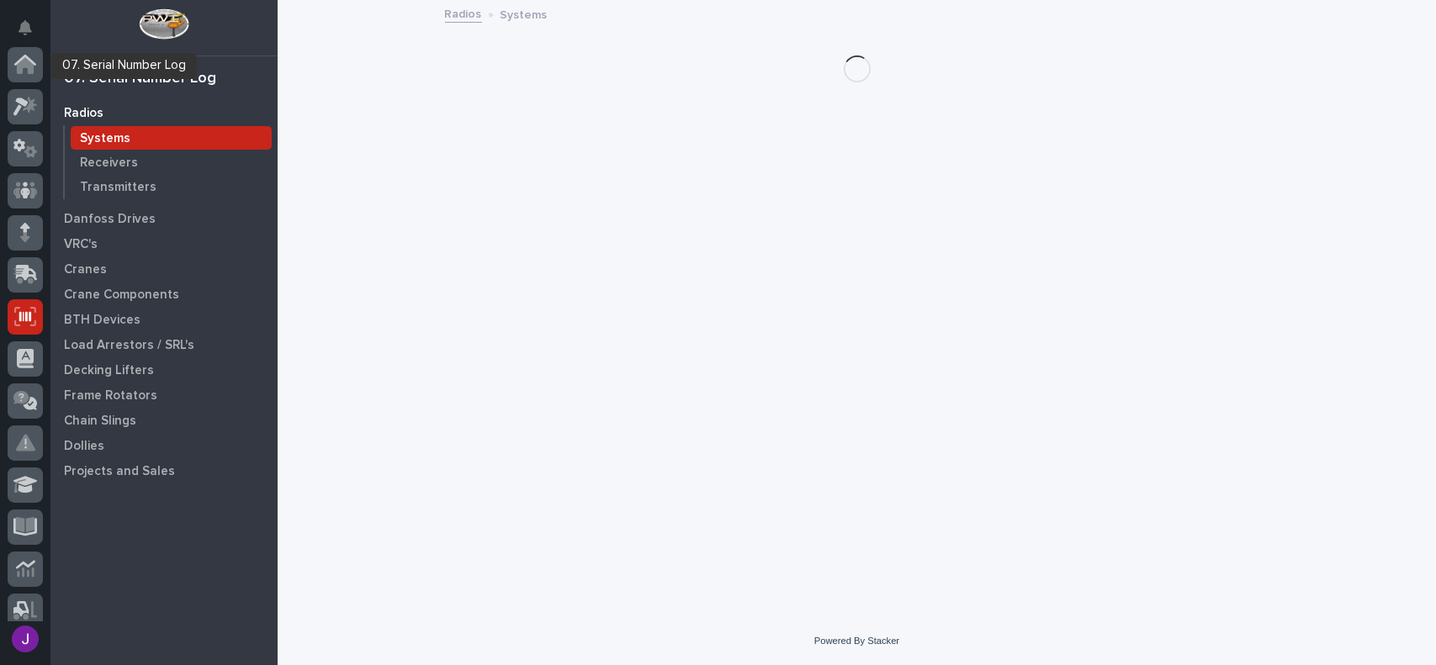
scroll to position [252, 0]
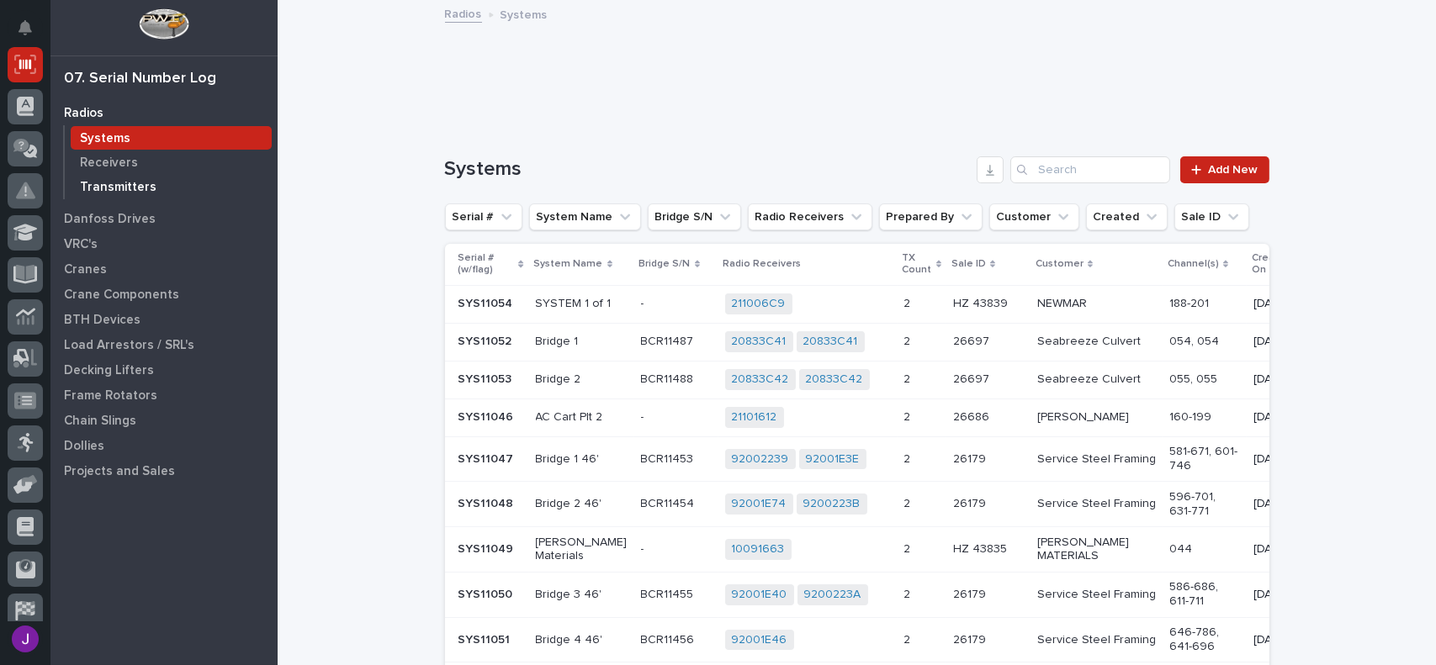
click at [131, 187] on p "Transmitters" at bounding box center [118, 187] width 77 height 15
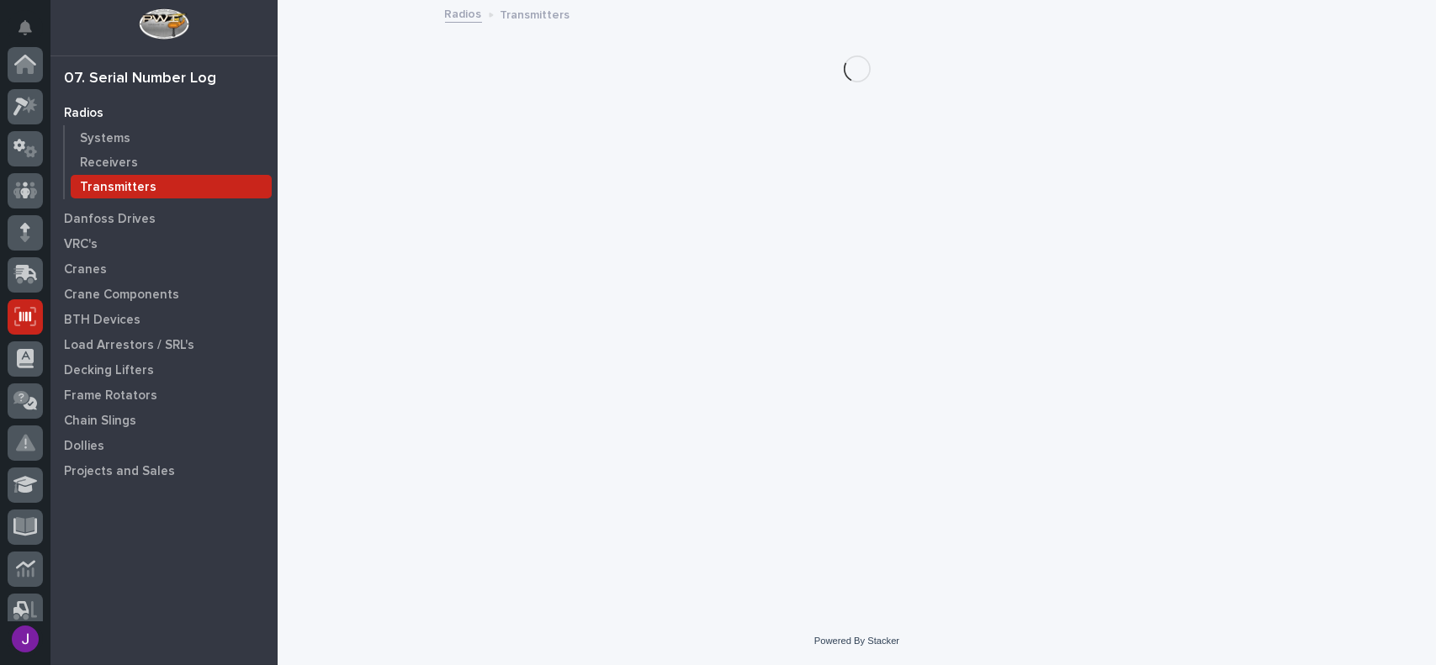
scroll to position [252, 0]
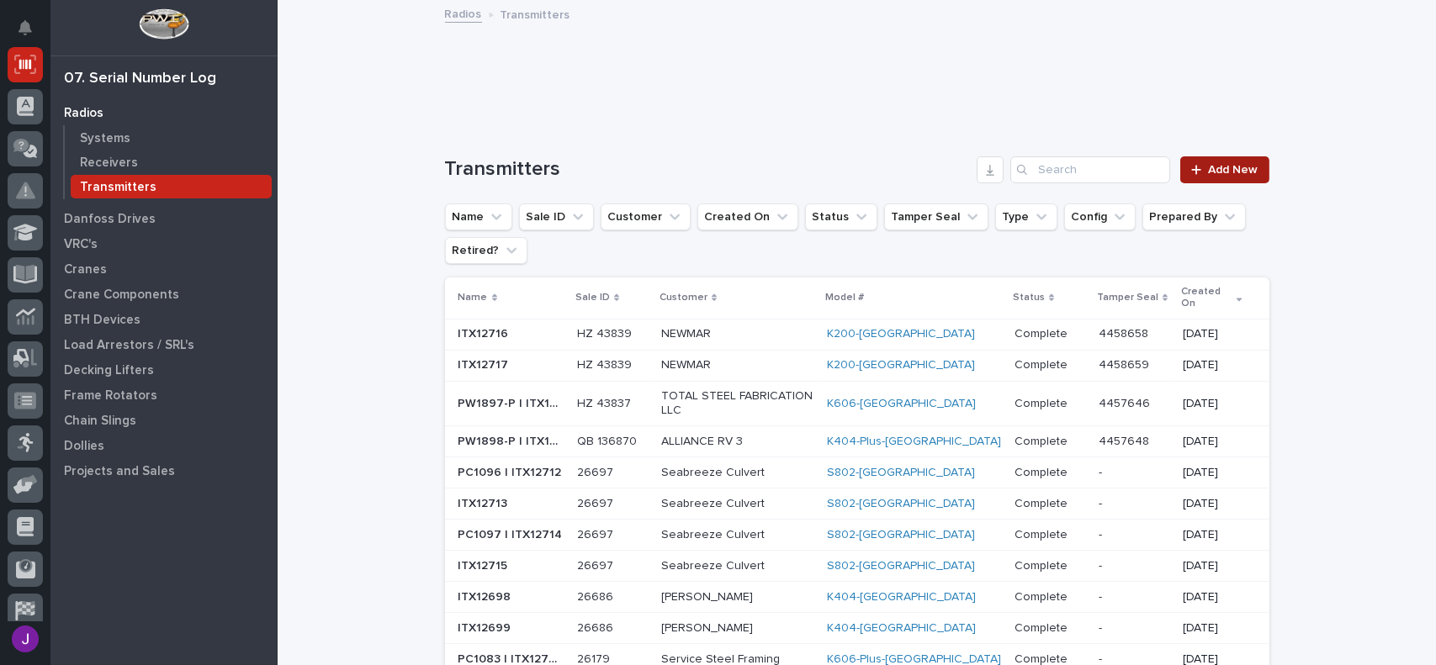
click at [1197, 165] on div at bounding box center [1199, 170] width 17 height 12
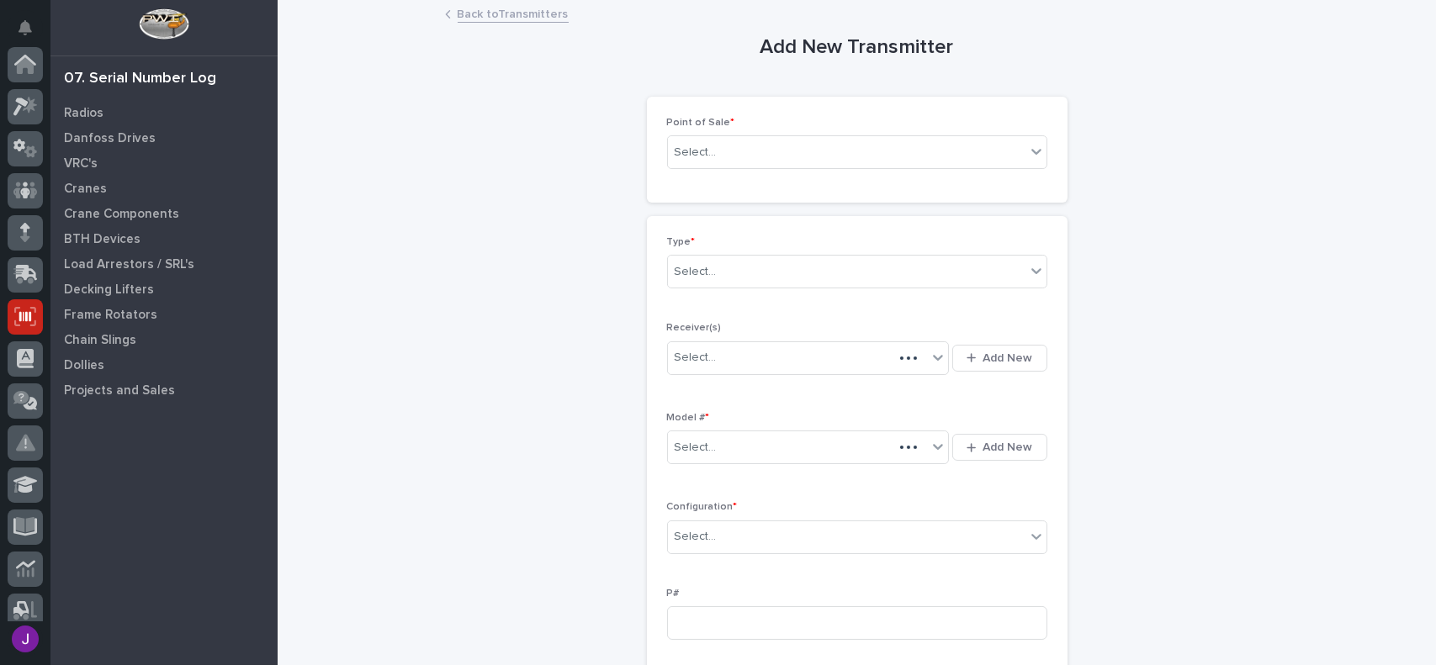
scroll to position [252, 0]
click at [718, 150] on input "text" at bounding box center [719, 152] width 2 height 14
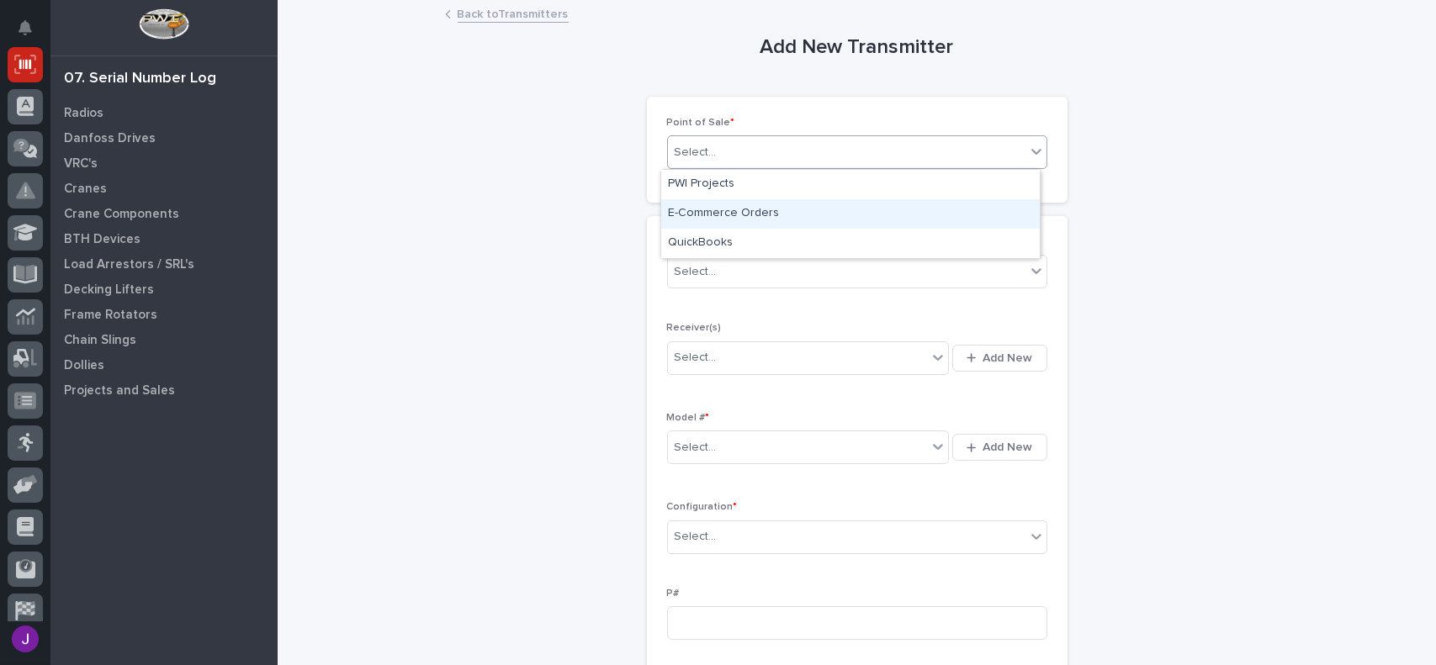
click at [743, 211] on div "E-Commerce Orders" at bounding box center [850, 213] width 378 height 29
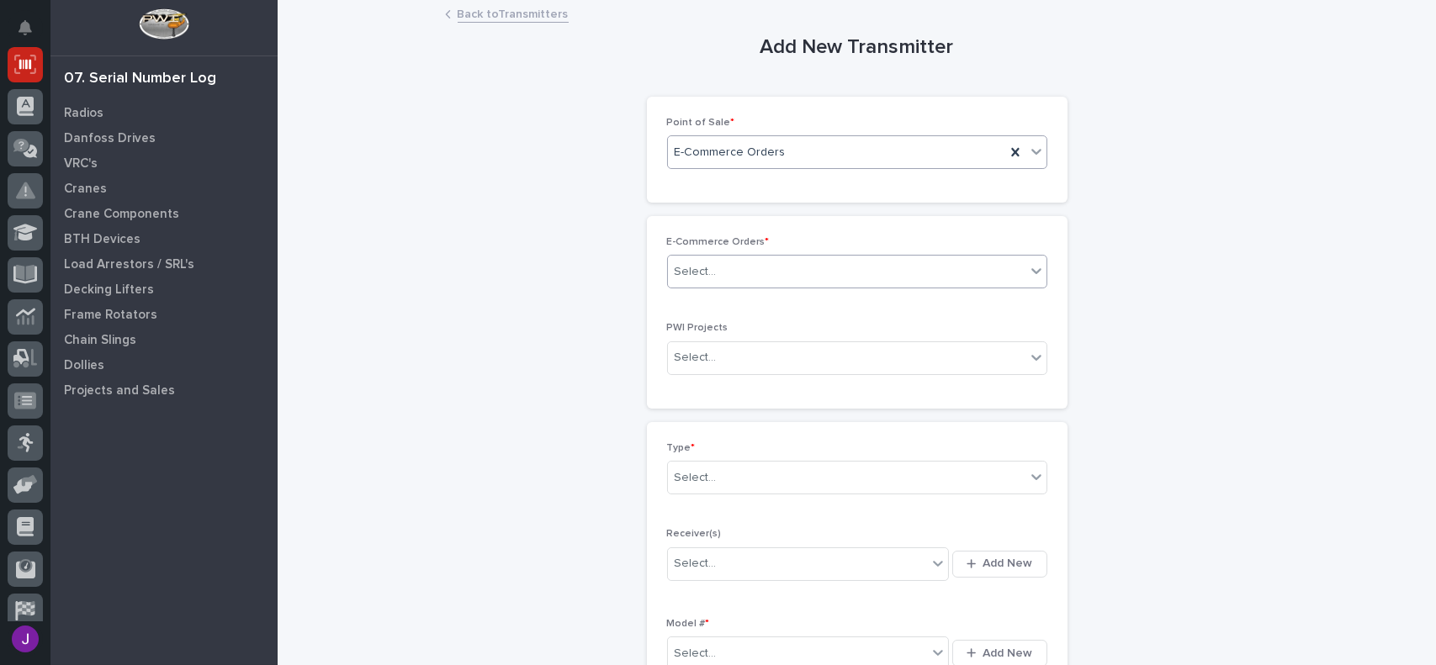
click at [716, 261] on div "Select..." at bounding box center [846, 272] width 357 height 28
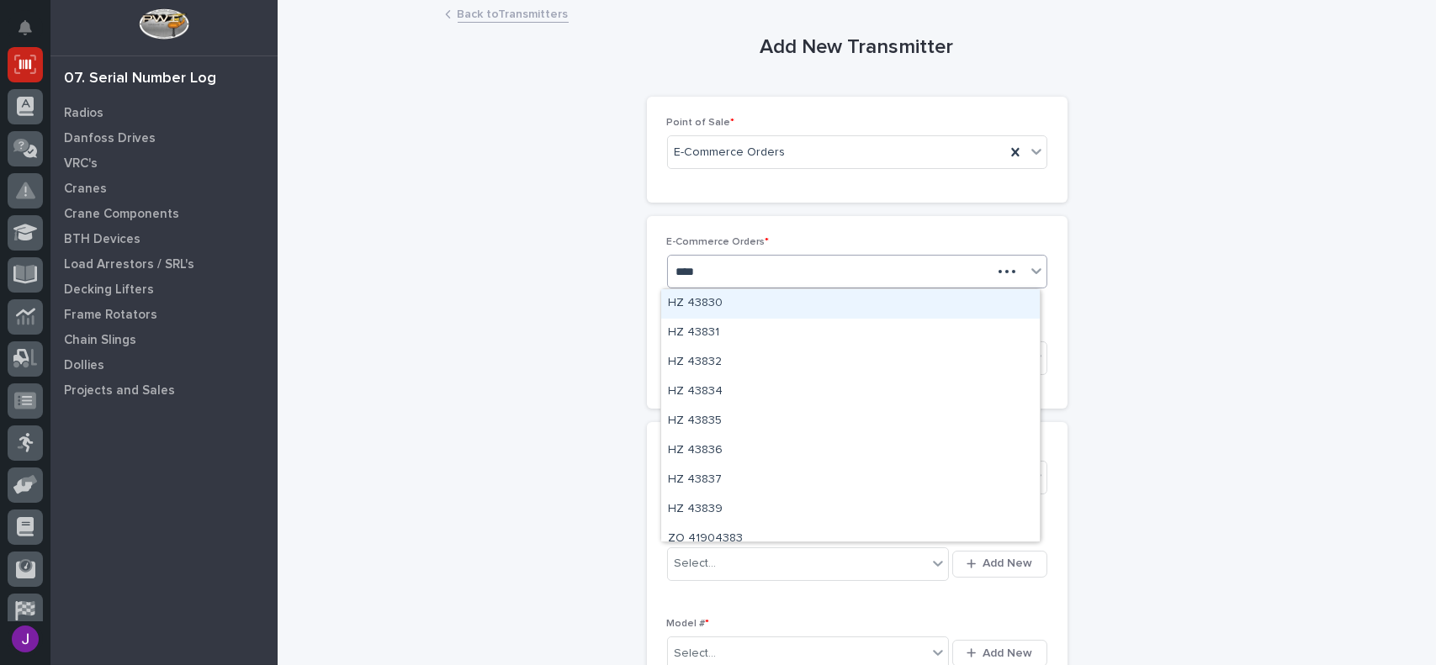
type input "*****"
click at [748, 306] on div "HZ 43839" at bounding box center [850, 303] width 378 height 29
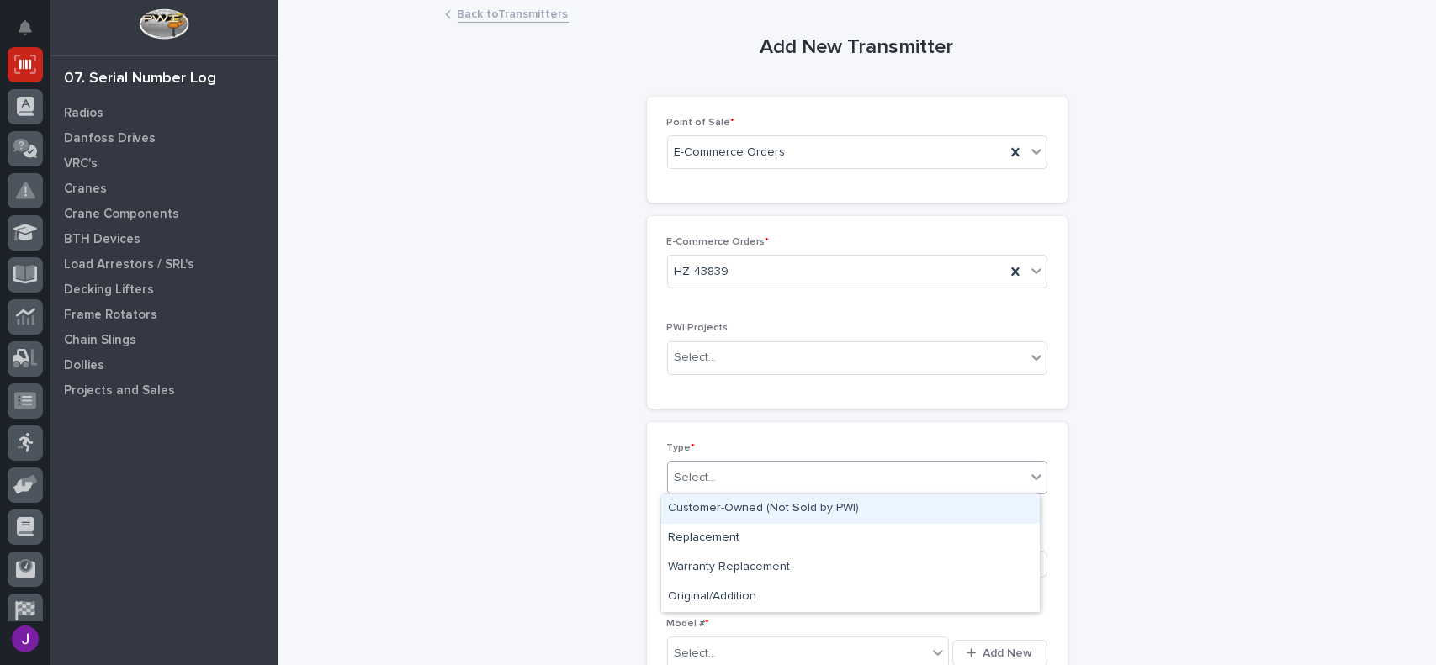
click at [708, 468] on div "Select..." at bounding box center [846, 478] width 357 height 28
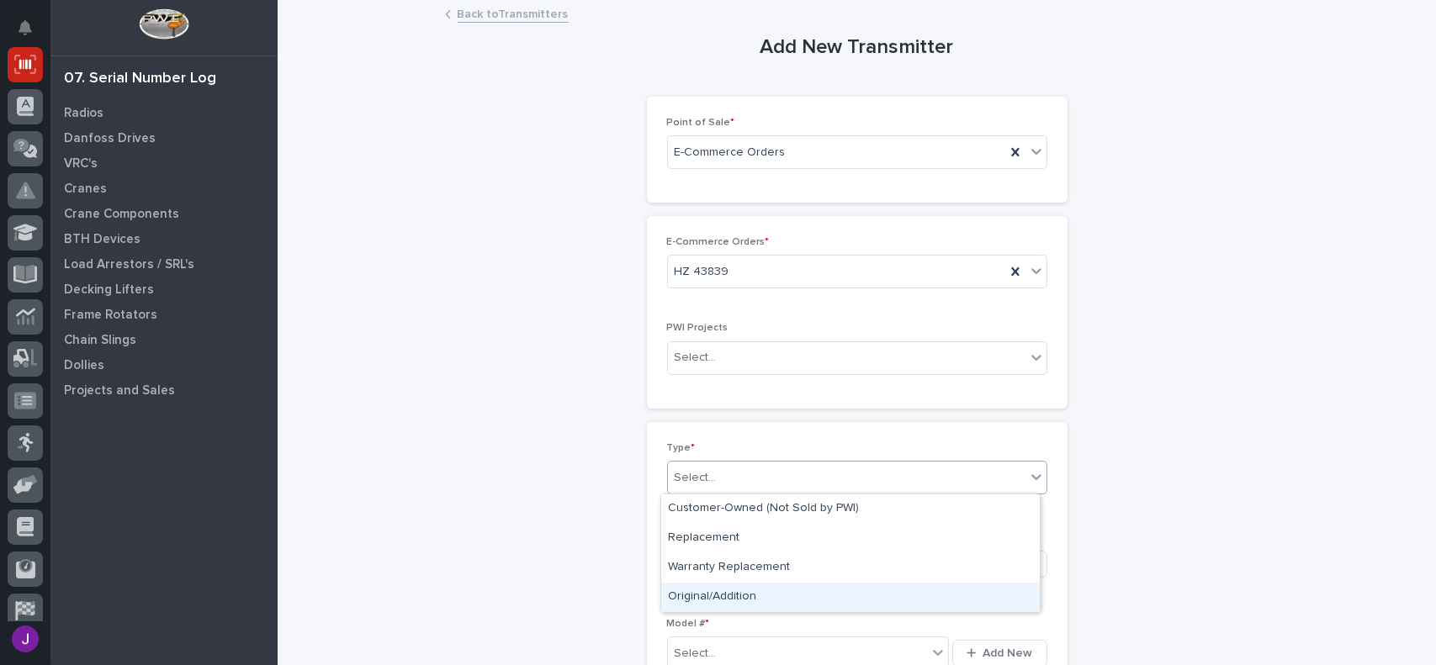
click at [729, 608] on div "Original/Addition" at bounding box center [850, 597] width 378 height 29
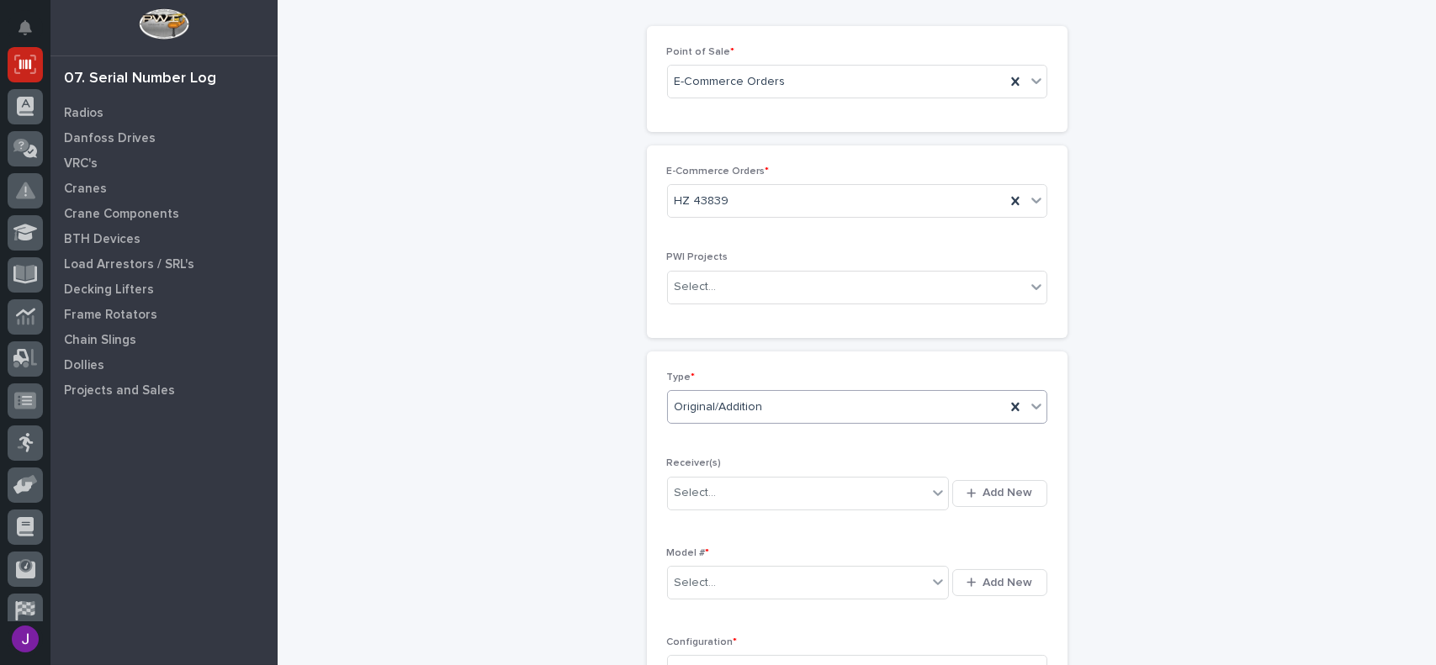
scroll to position [84, 0]
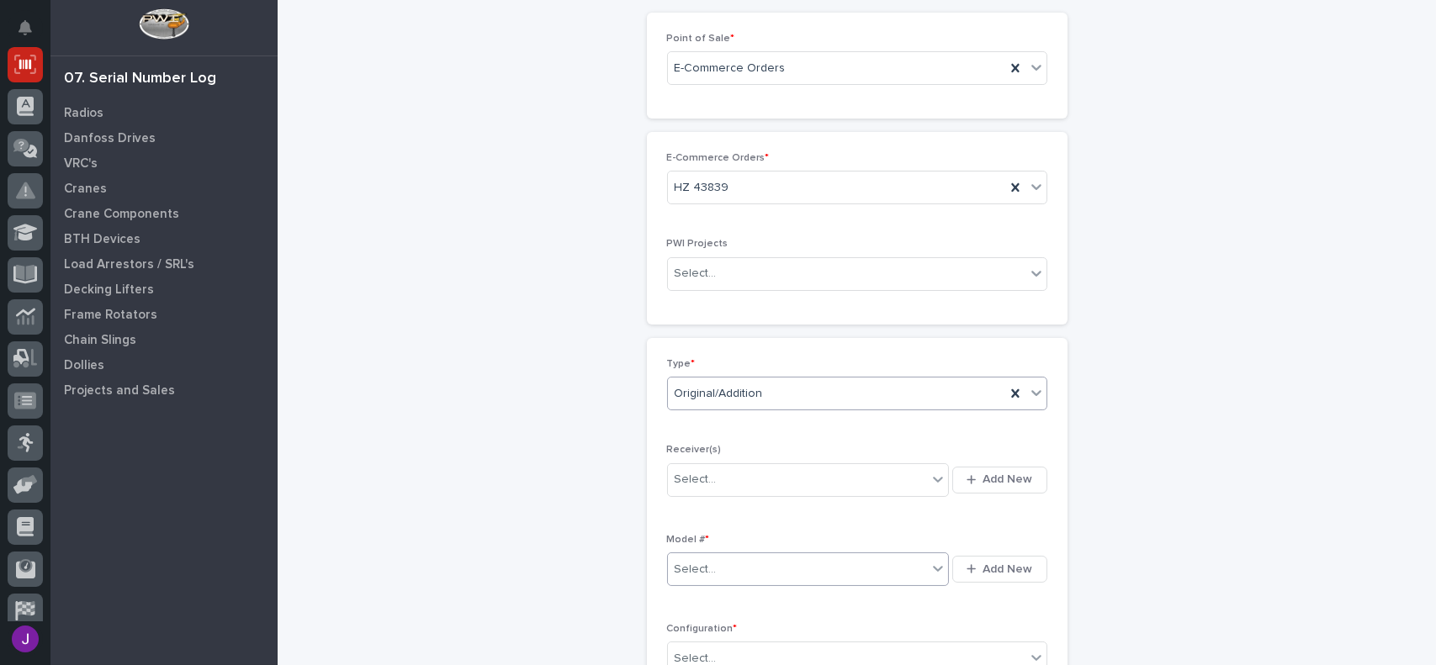
click at [706, 567] on div "Select..." at bounding box center [695, 570] width 42 height 18
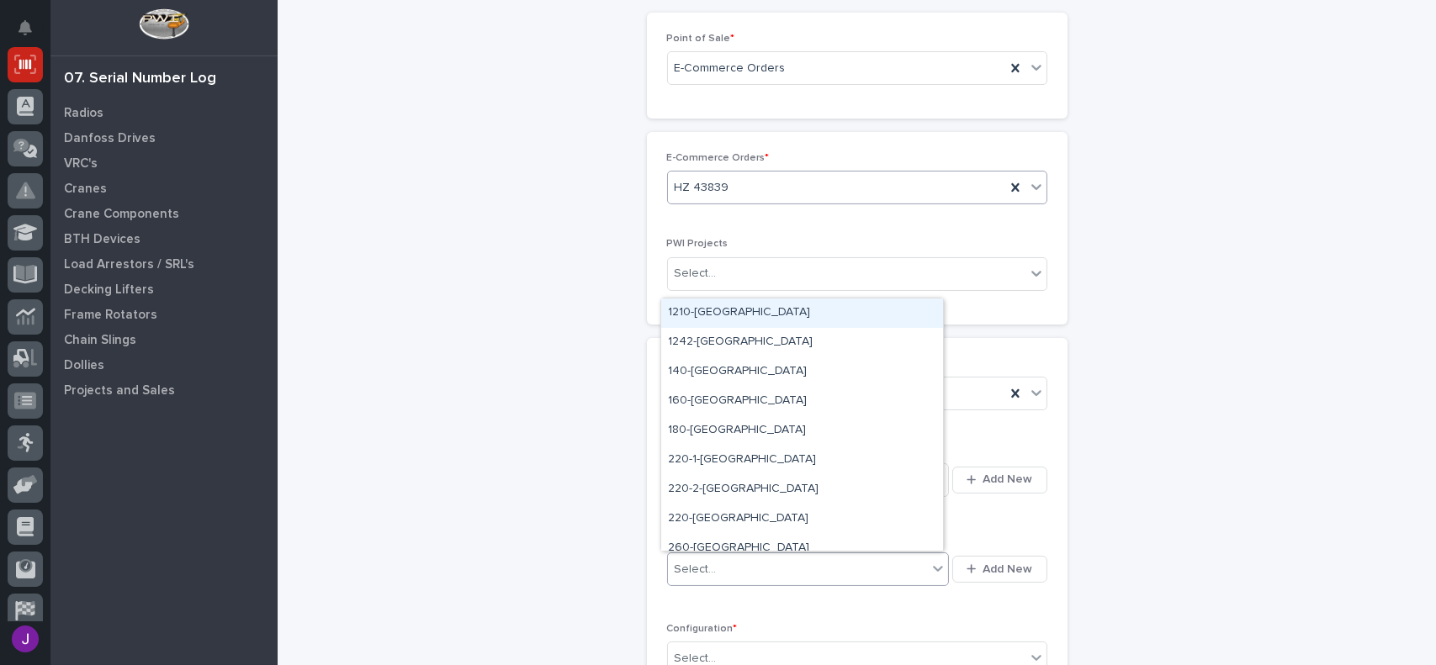
click at [733, 185] on div "HZ 43839" at bounding box center [836, 188] width 337 height 28
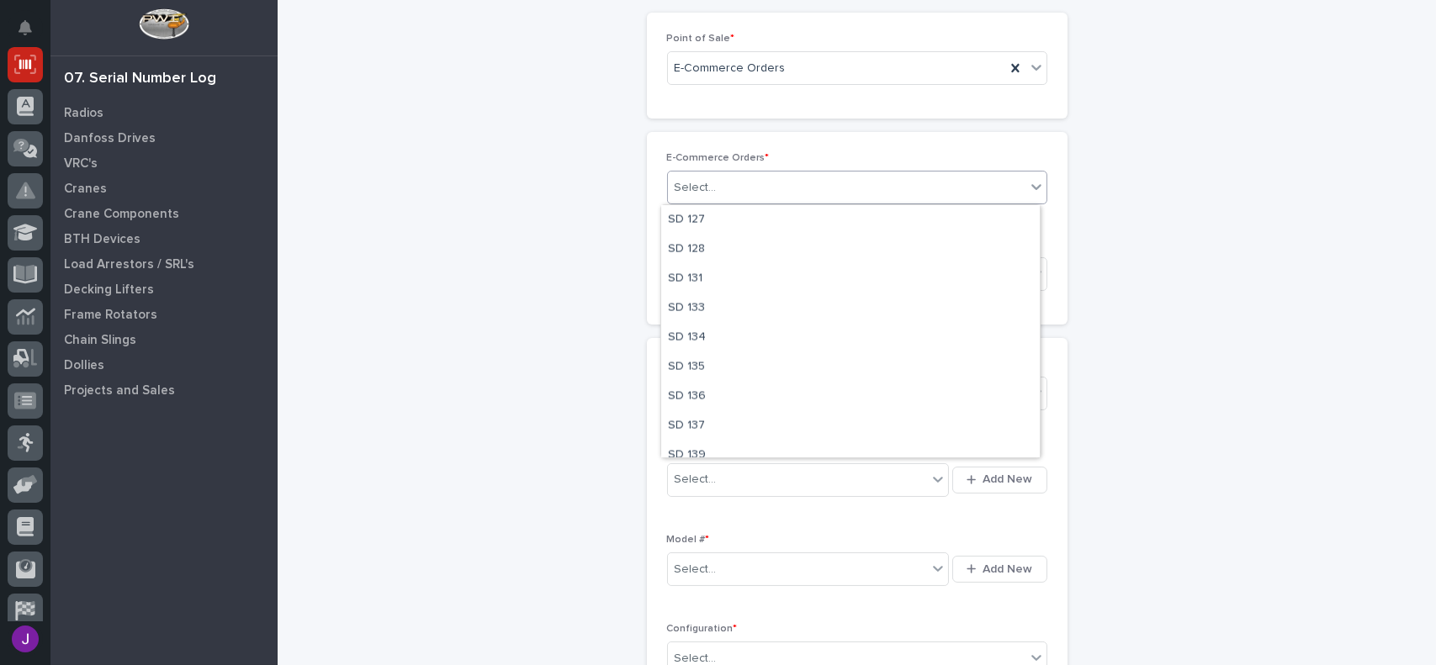
scroll to position [336, 0]
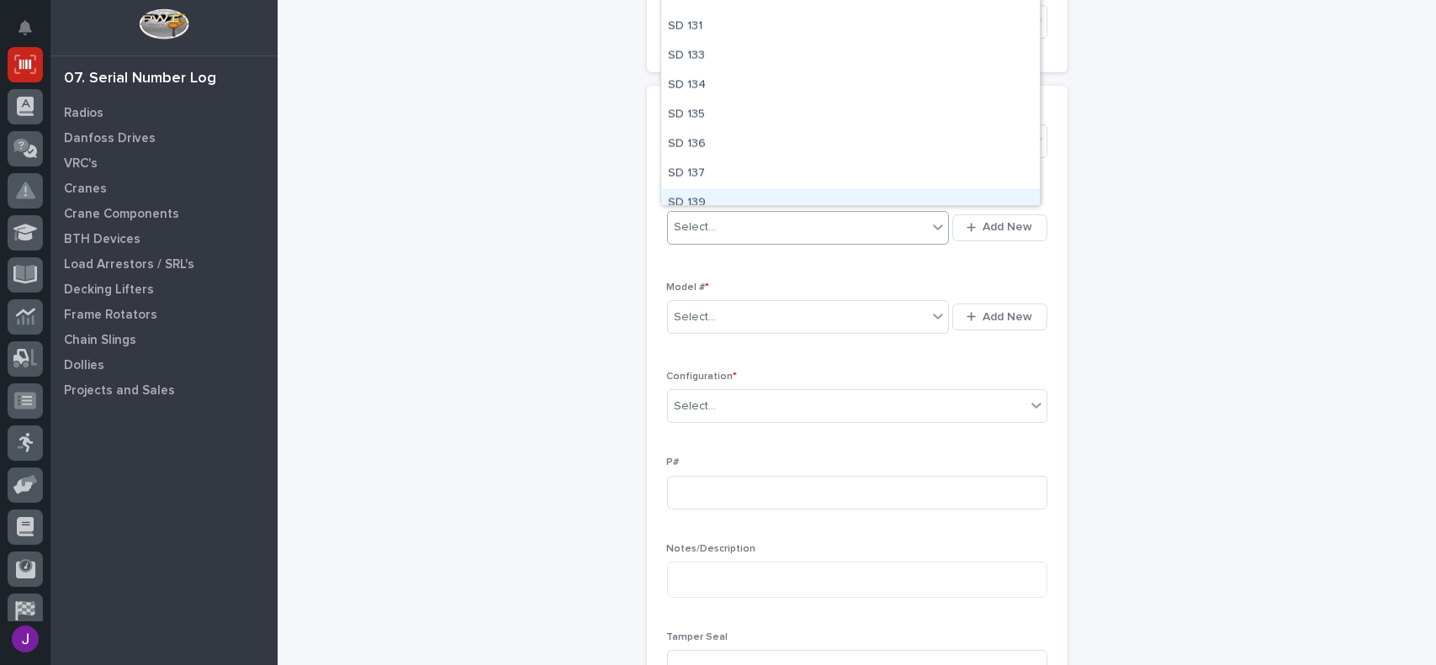
click at [712, 223] on div "Select..." at bounding box center [798, 228] width 260 height 28
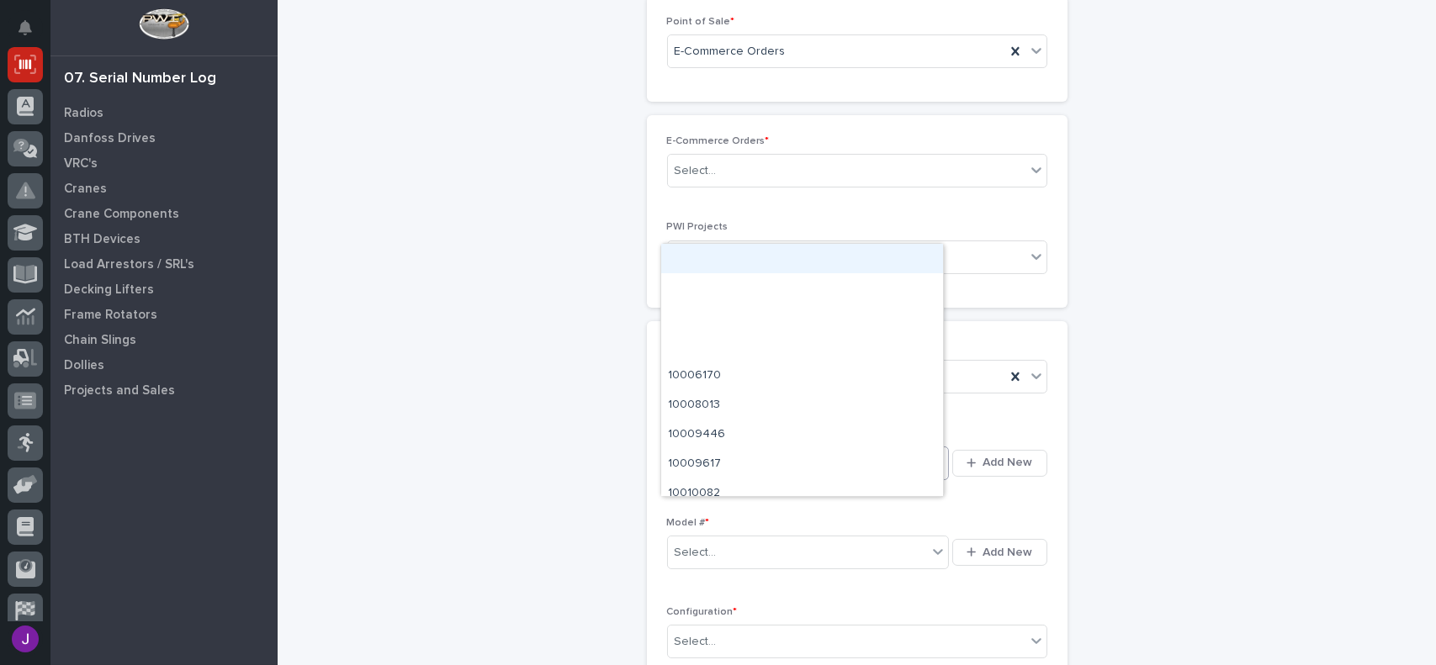
scroll to position [84, 0]
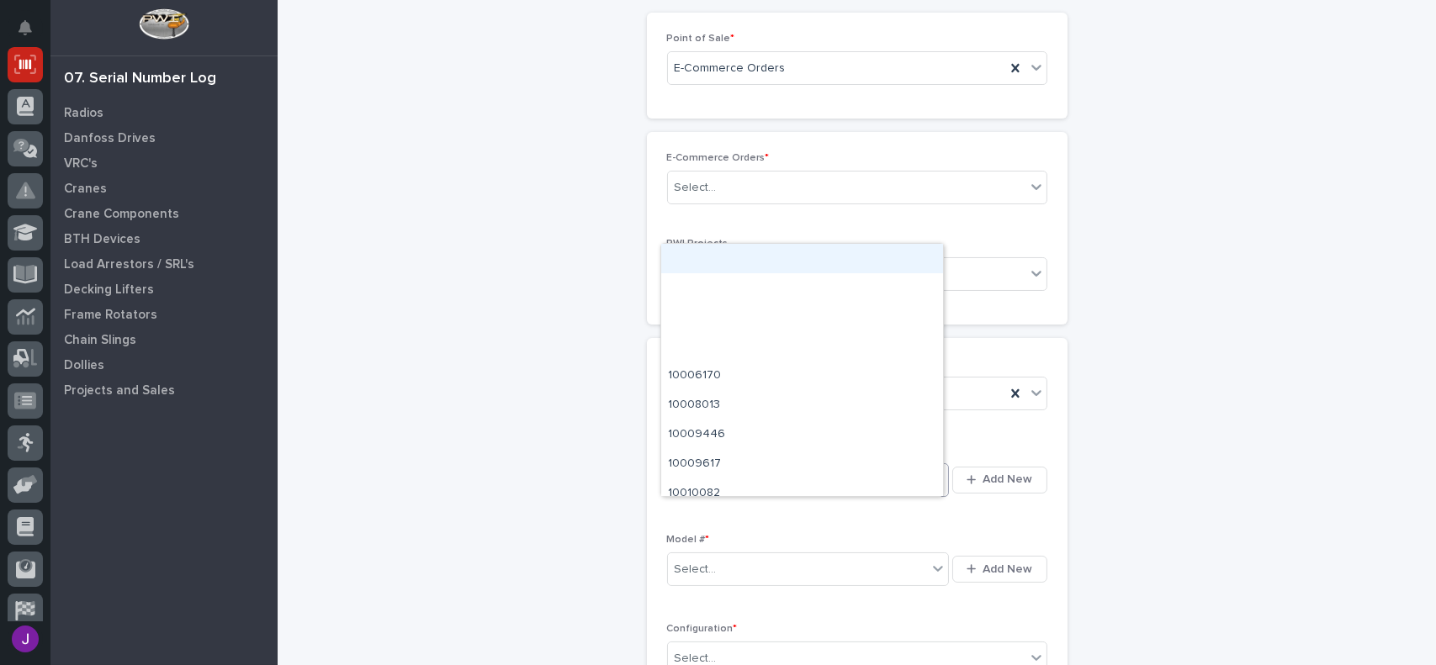
click at [781, 145] on div "E-Commerce Orders * Select... PWI Projects Select..." at bounding box center [857, 228] width 420 height 193
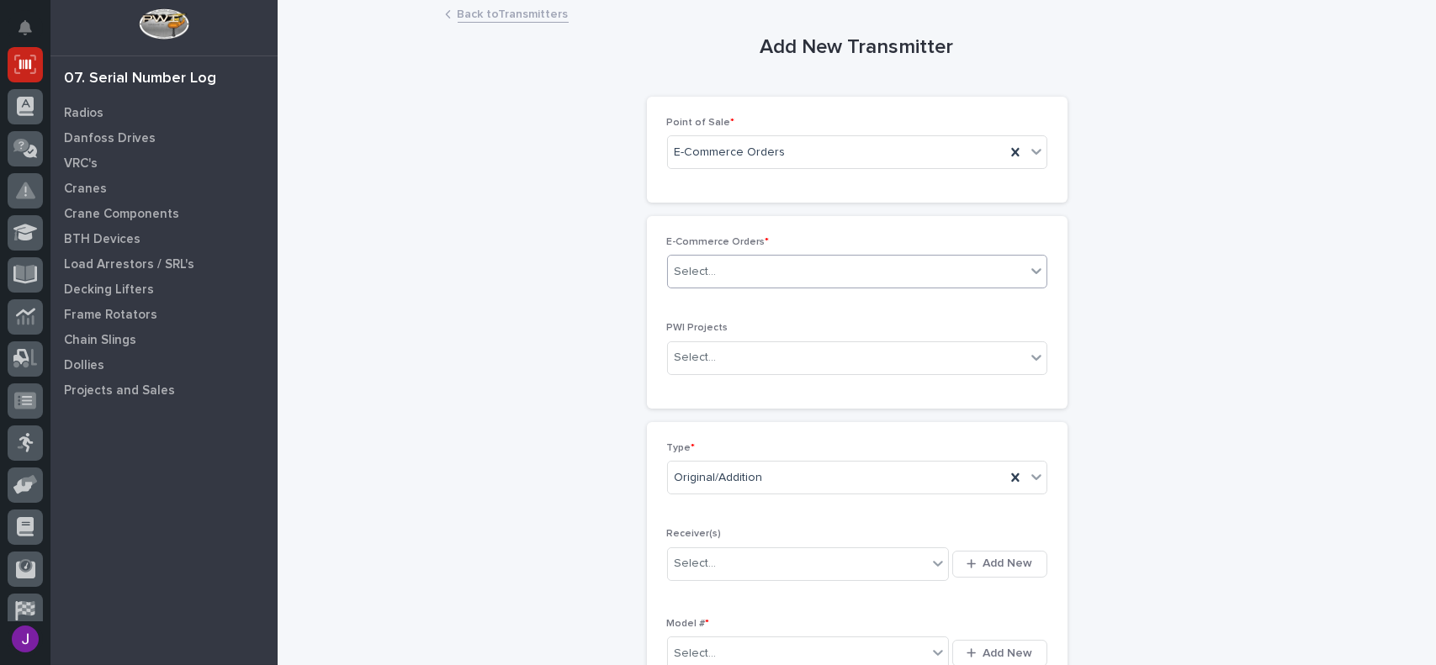
click at [696, 275] on div "Select..." at bounding box center [695, 272] width 42 height 18
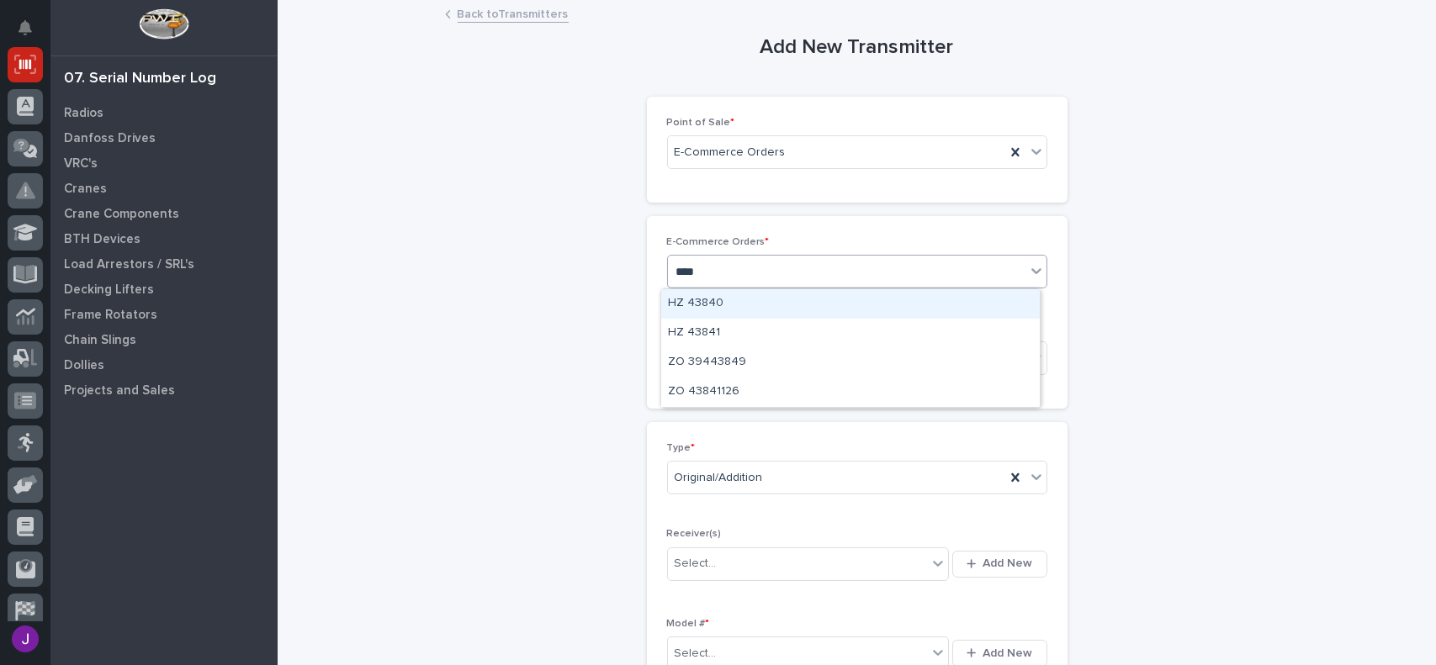
type input "*****"
click at [721, 304] on div "HZ 43840" at bounding box center [850, 303] width 378 height 29
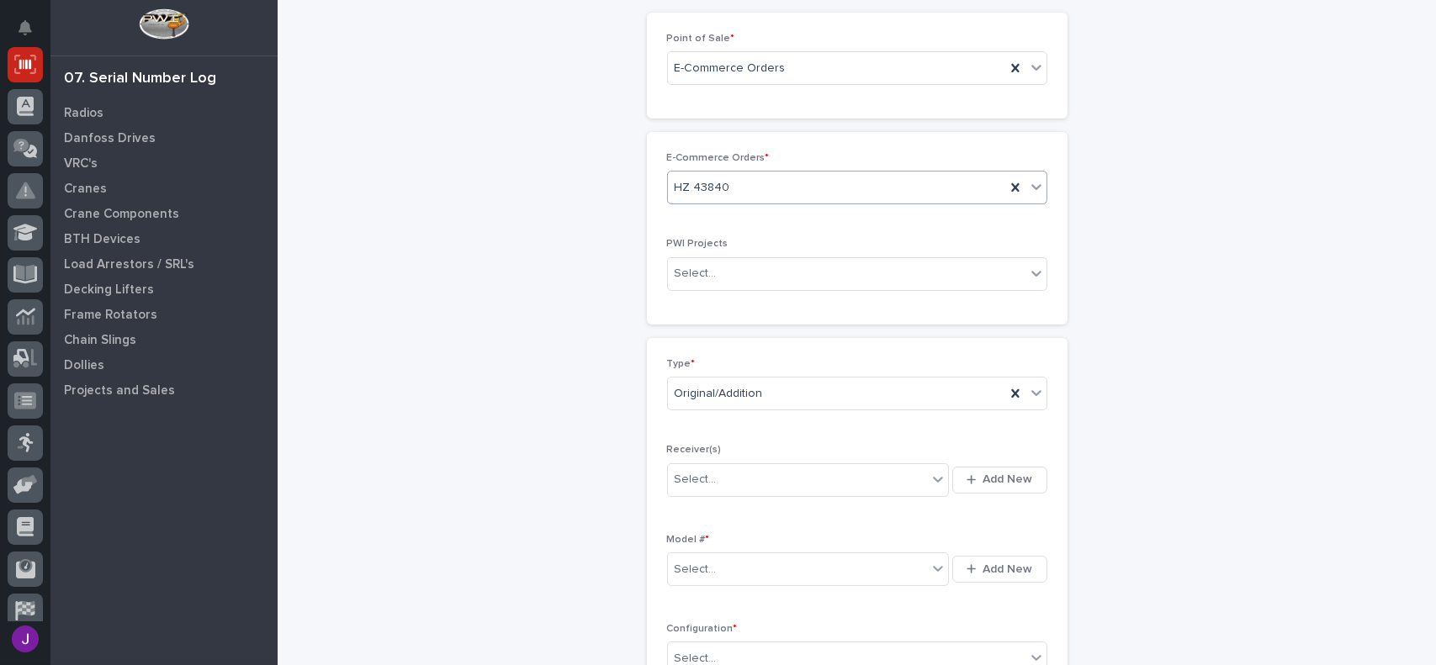
scroll to position [168, 0]
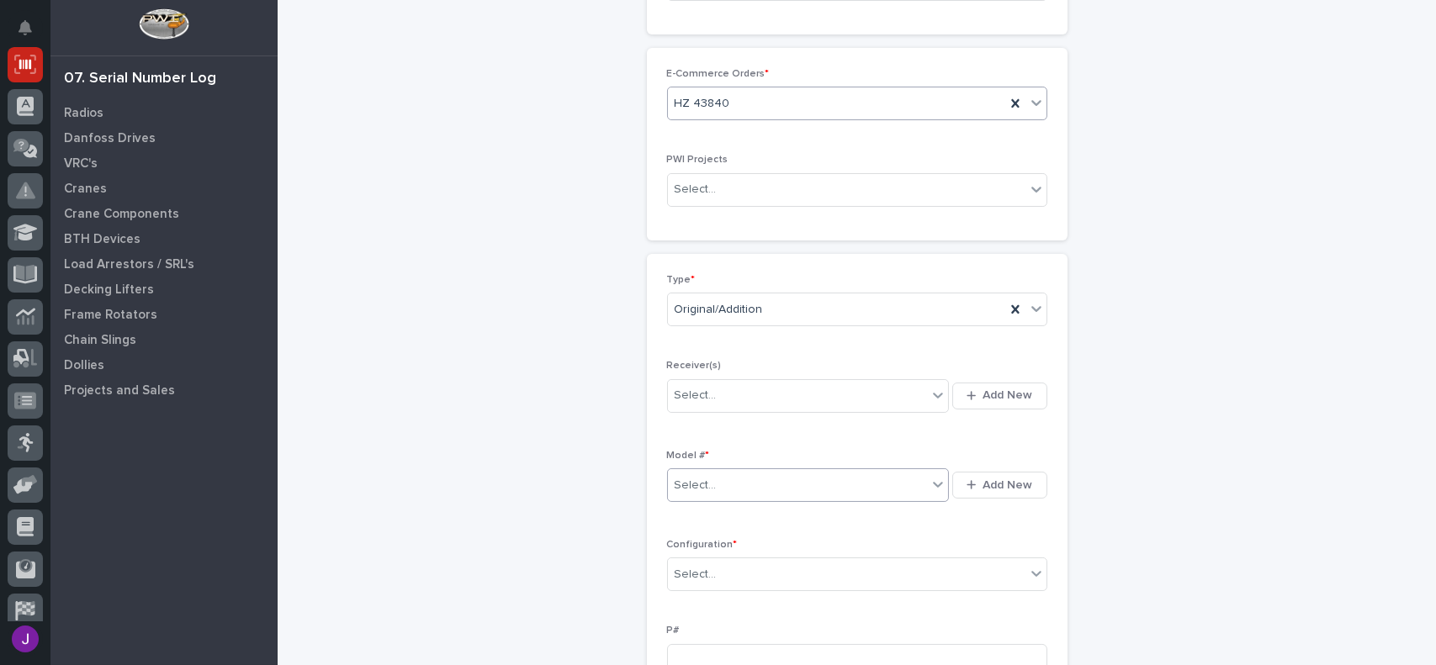
click at [684, 490] on div "Select..." at bounding box center [695, 486] width 42 height 18
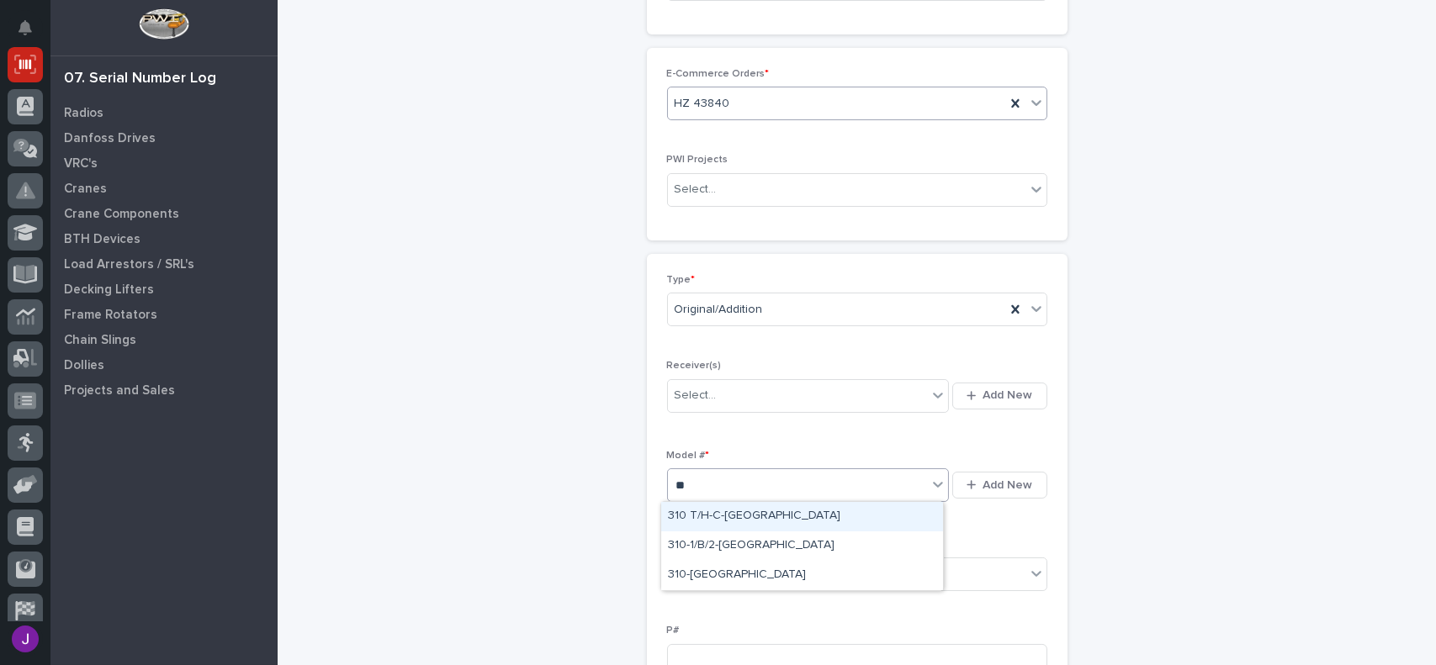
type input "***"
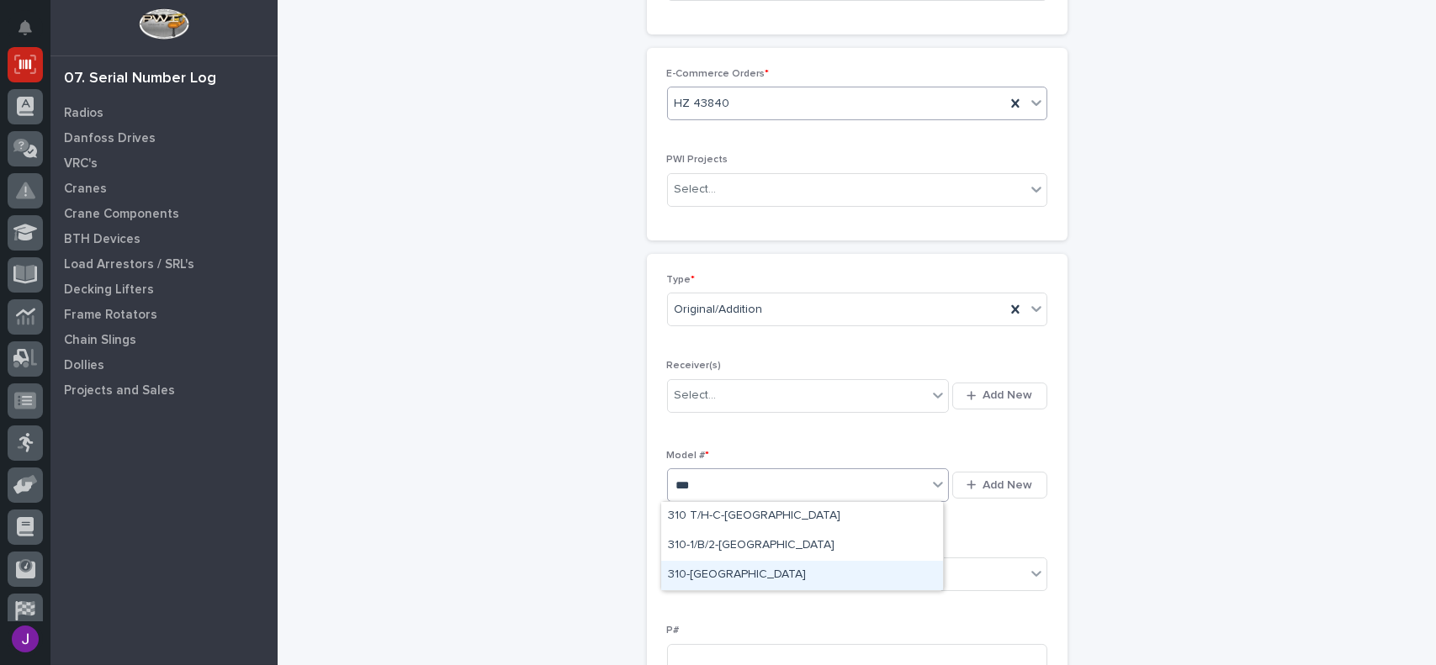
click at [690, 575] on div "310-TX" at bounding box center [802, 575] width 282 height 29
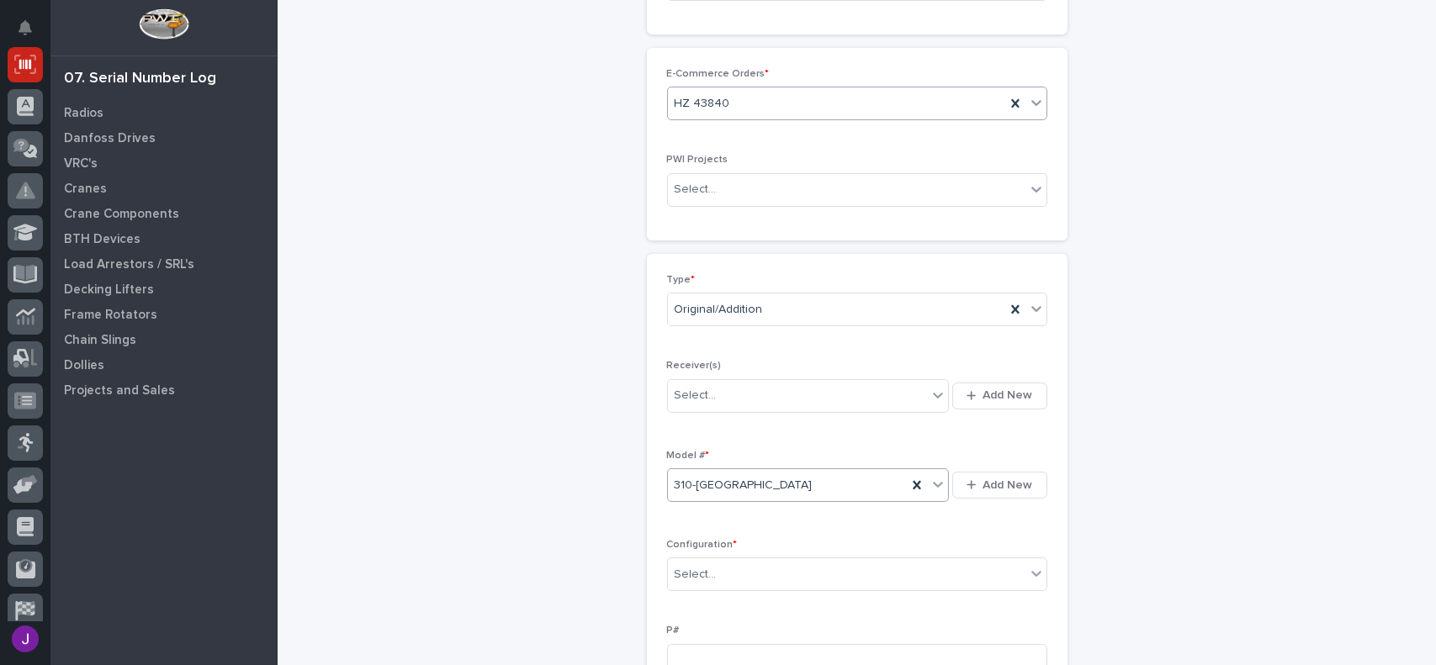
scroll to position [252, 0]
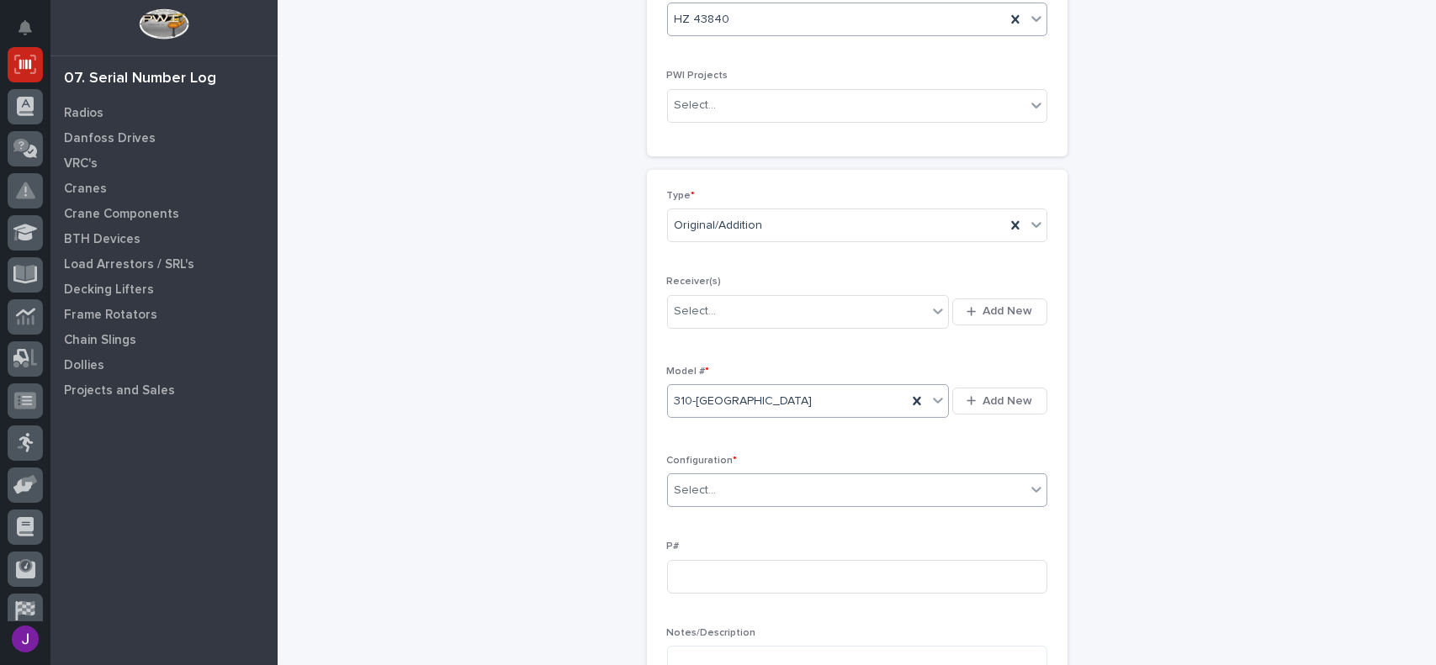
click at [722, 500] on div "Select..." at bounding box center [846, 491] width 357 height 28
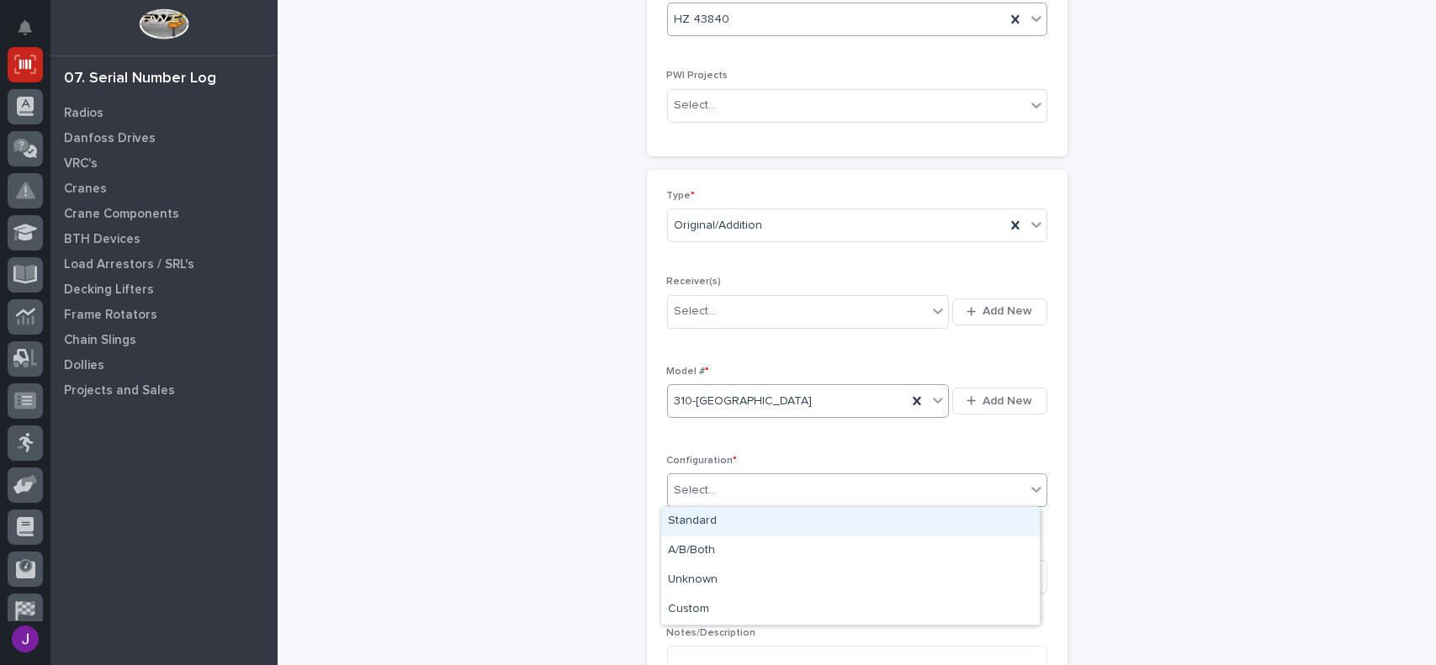
click at [711, 518] on div "Standard" at bounding box center [850, 521] width 378 height 29
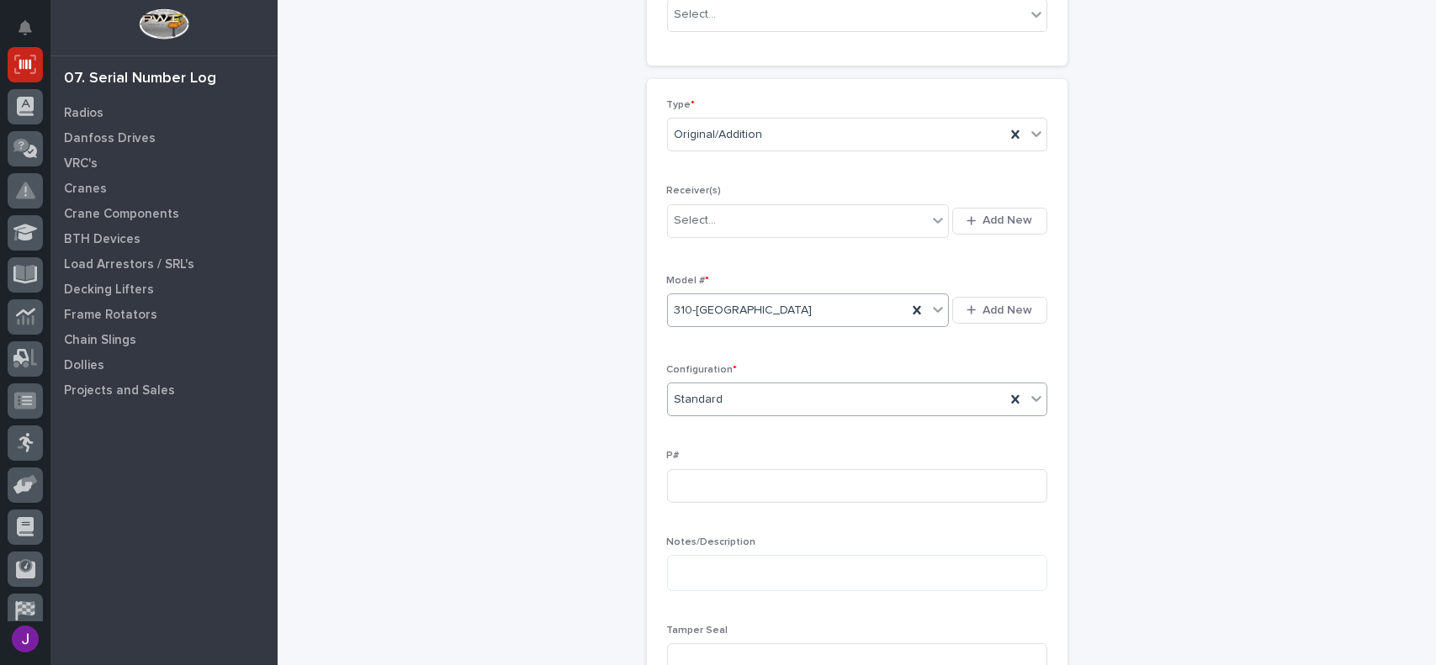
scroll to position [420, 0]
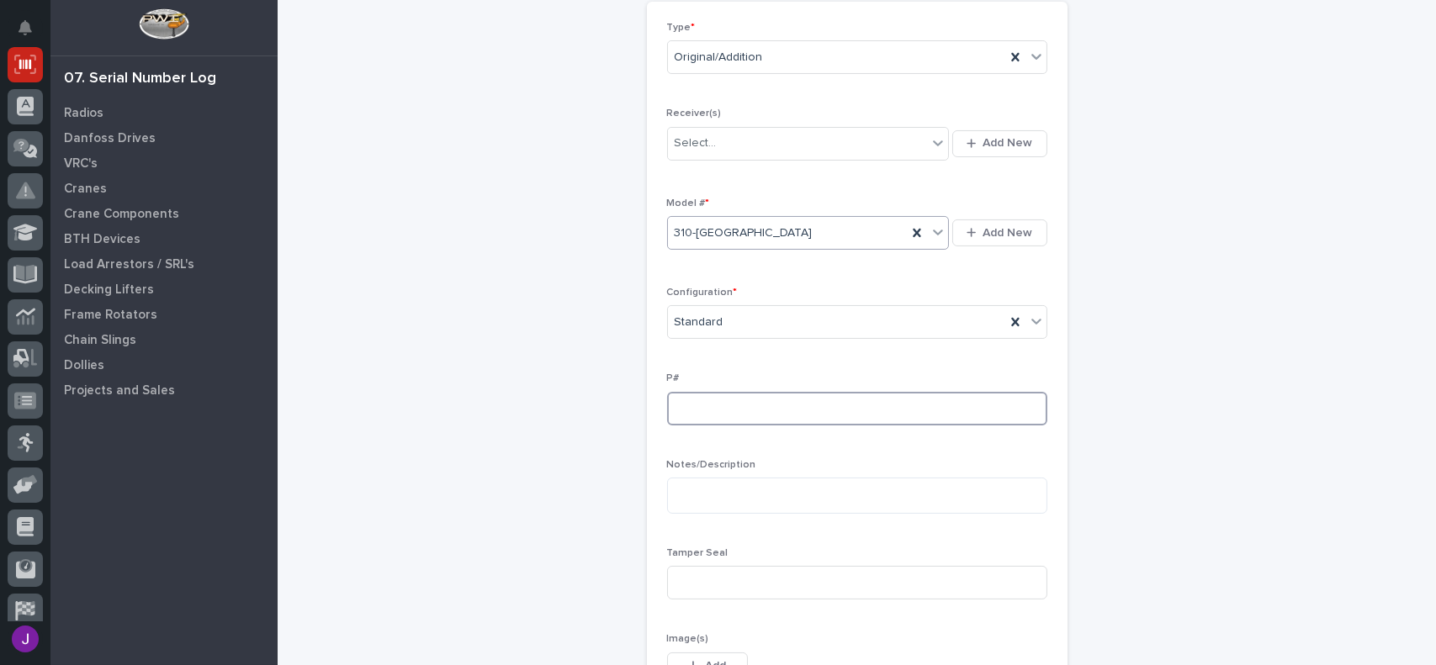
click at [722, 410] on input at bounding box center [857, 409] width 380 height 34
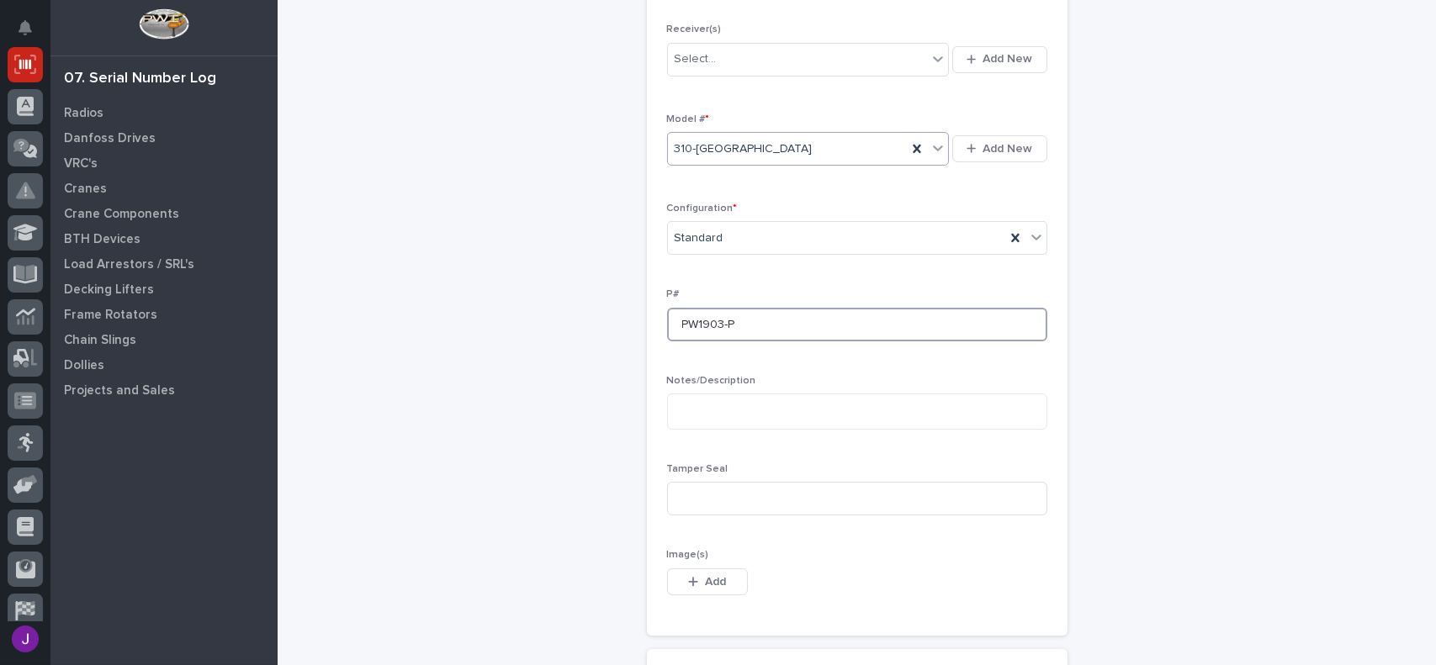
scroll to position [589, 0]
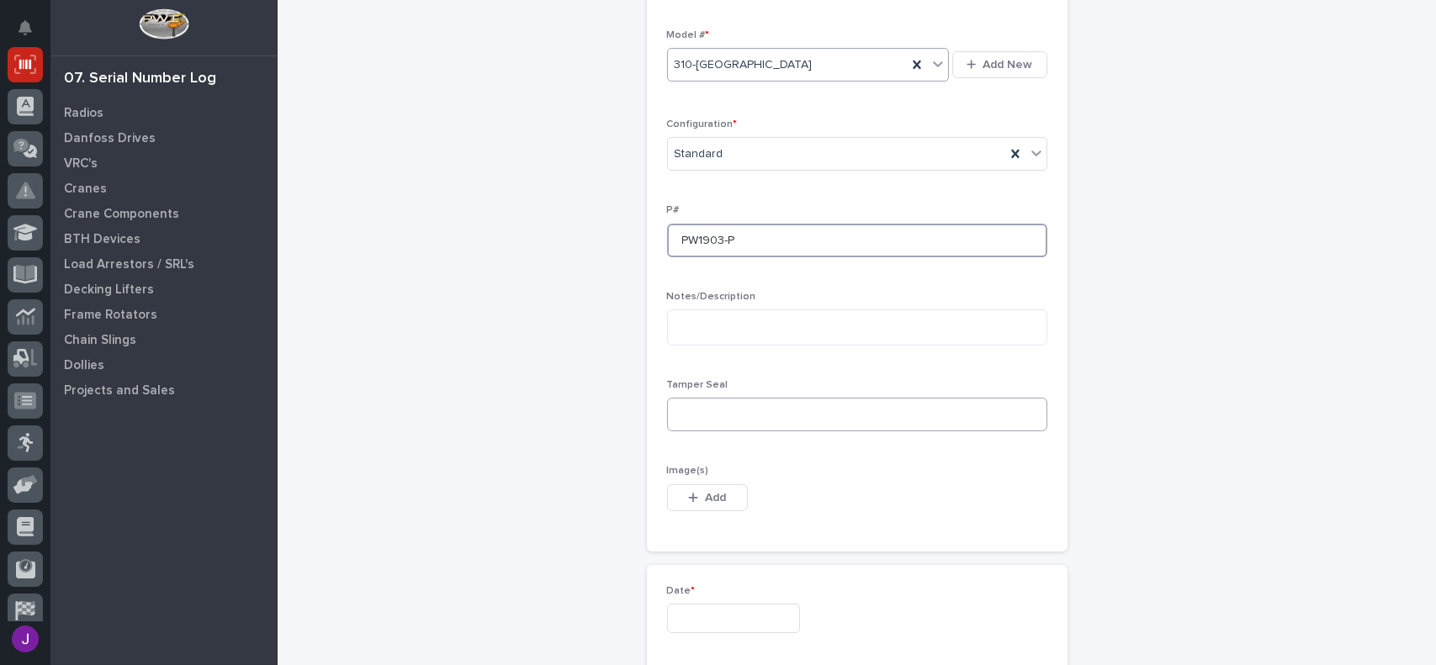
type input "PW1903-P"
click at [722, 411] on input at bounding box center [857, 415] width 380 height 34
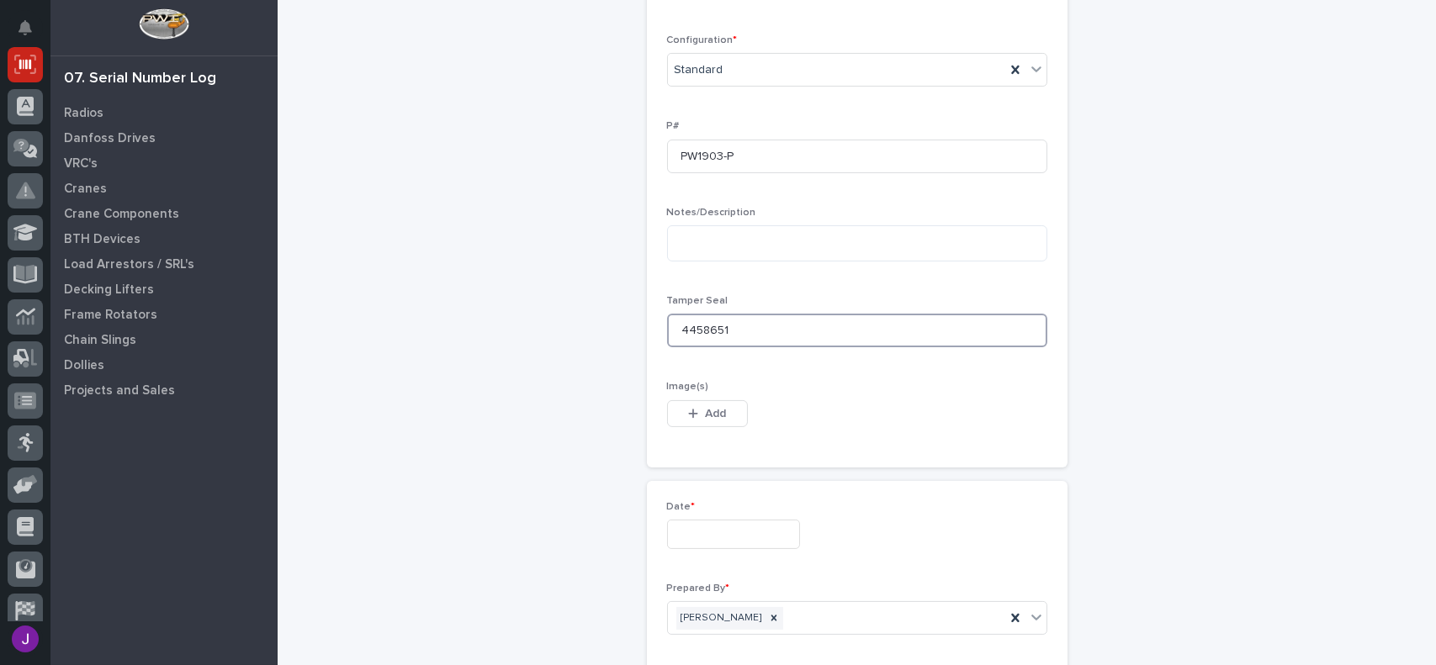
type input "4458651"
click at [706, 541] on input "text" at bounding box center [733, 534] width 133 height 29
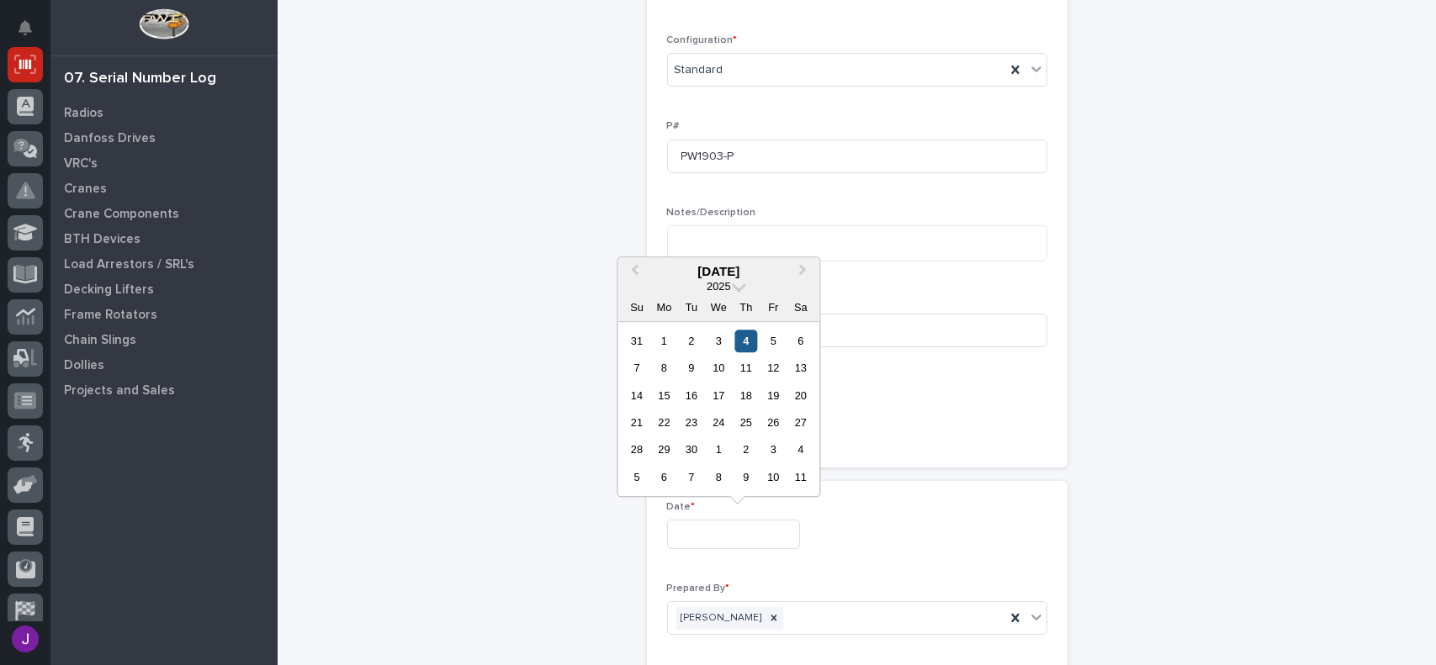
click at [747, 342] on div "4" at bounding box center [745, 341] width 23 height 23
type input "**********"
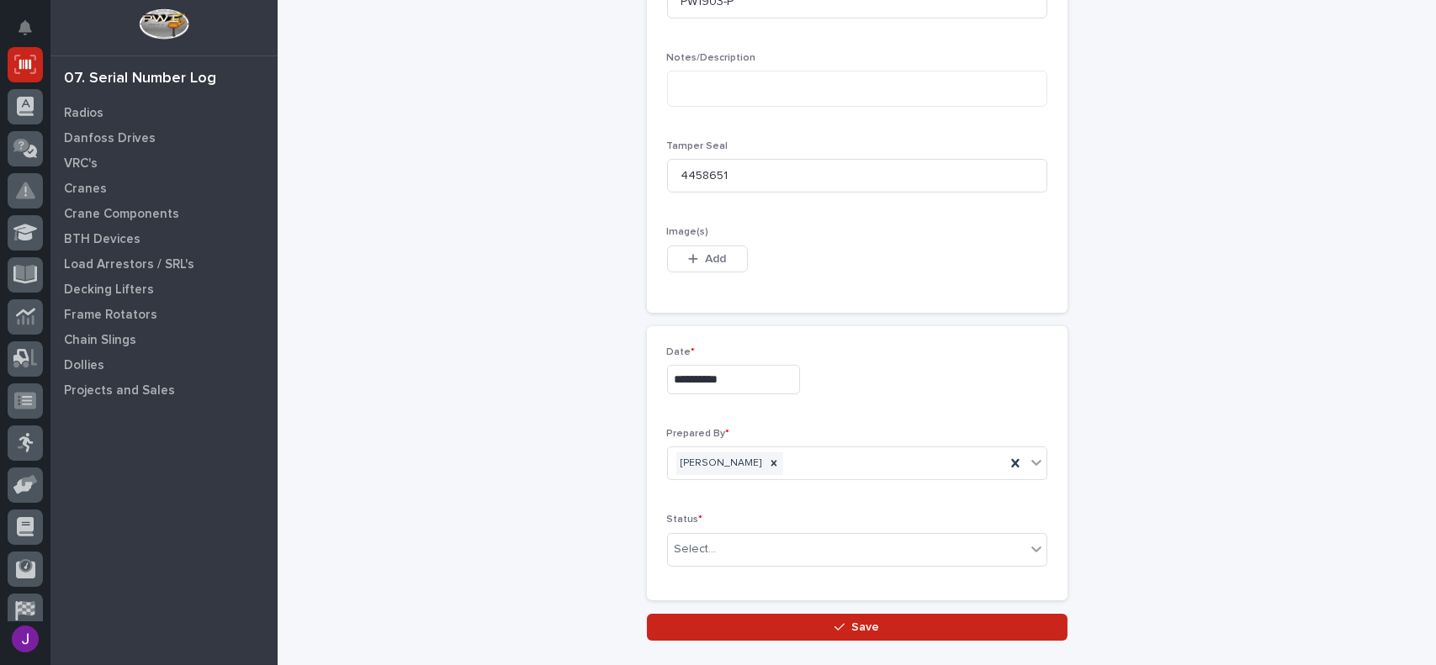
scroll to position [841, 0]
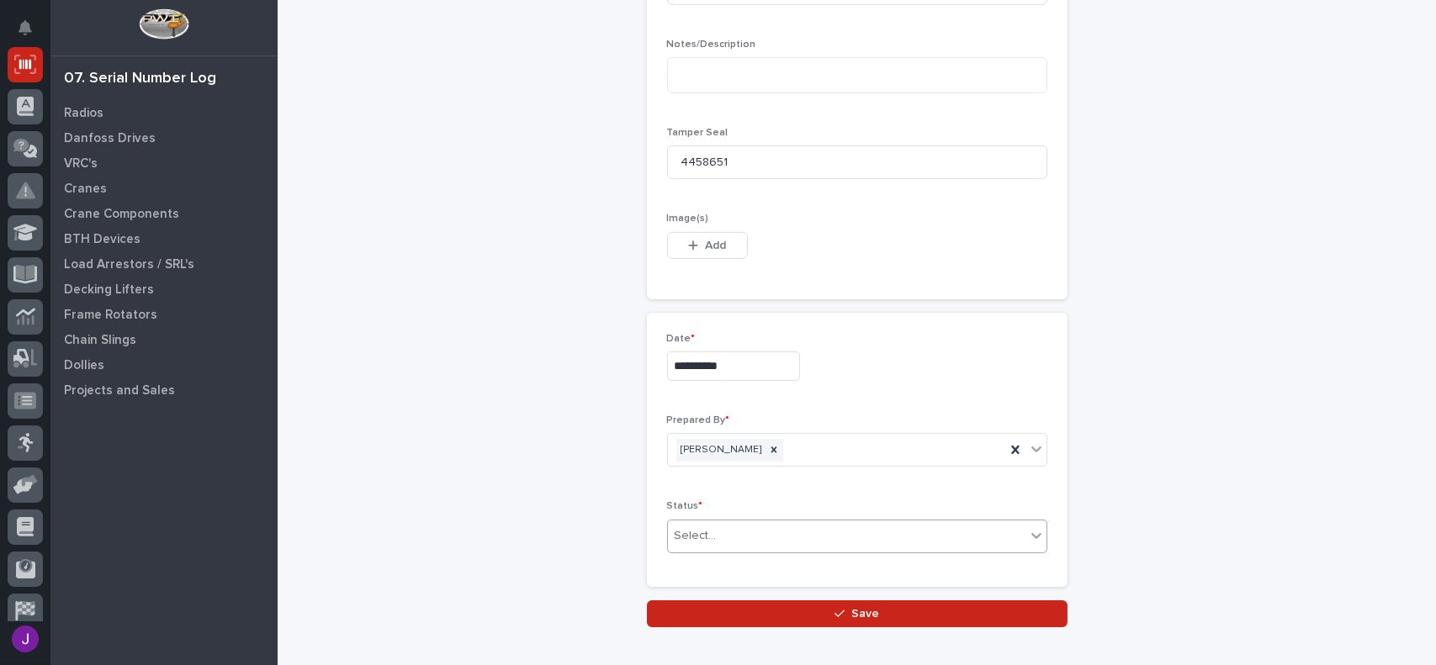
click at [703, 540] on div "Select..." at bounding box center [695, 536] width 42 height 18
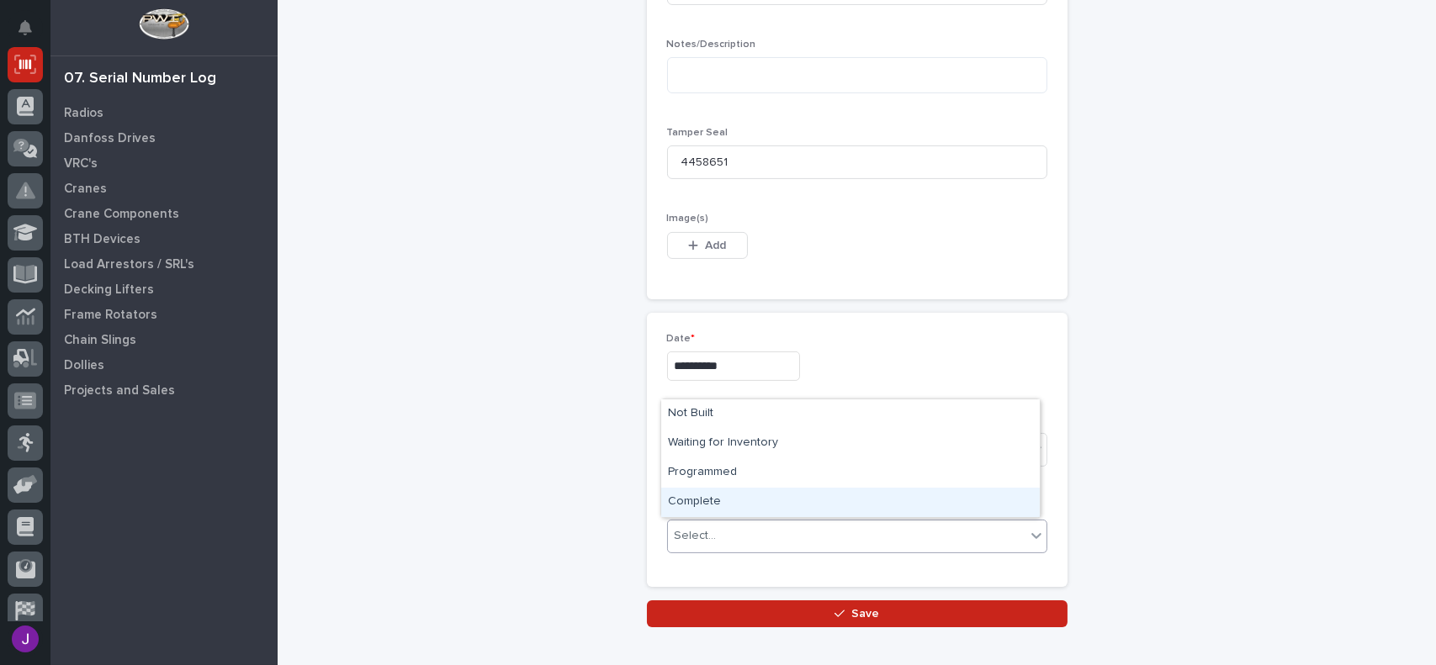
click at [703, 503] on div "Complete" at bounding box center [850, 502] width 378 height 29
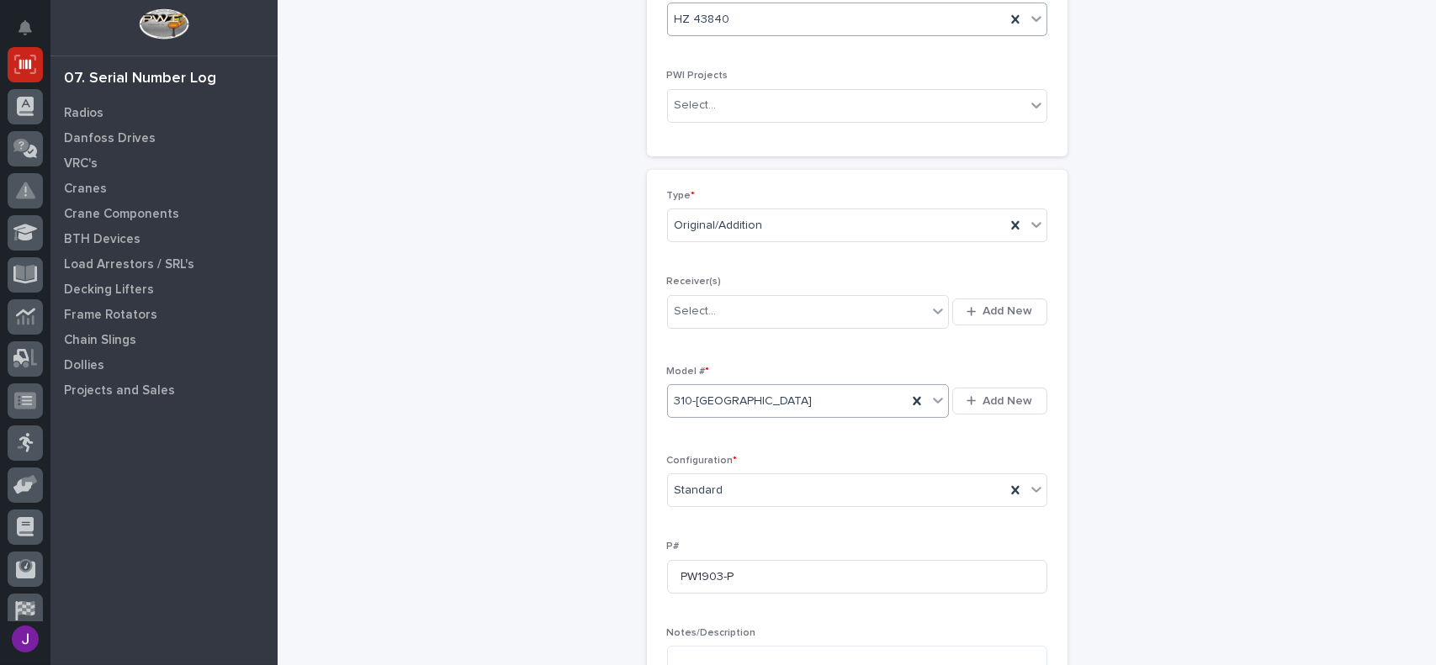
scroll to position [168, 0]
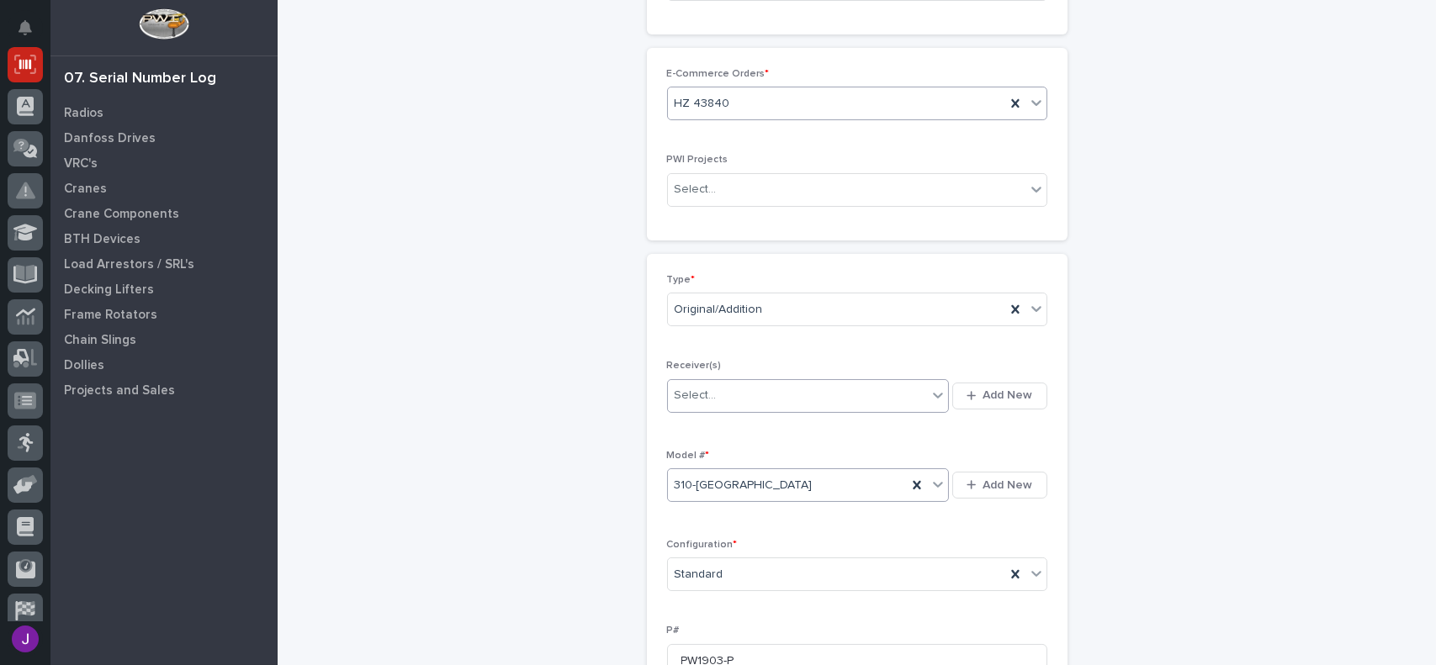
click at [863, 386] on div "Select..." at bounding box center [798, 396] width 260 height 28
type input "********"
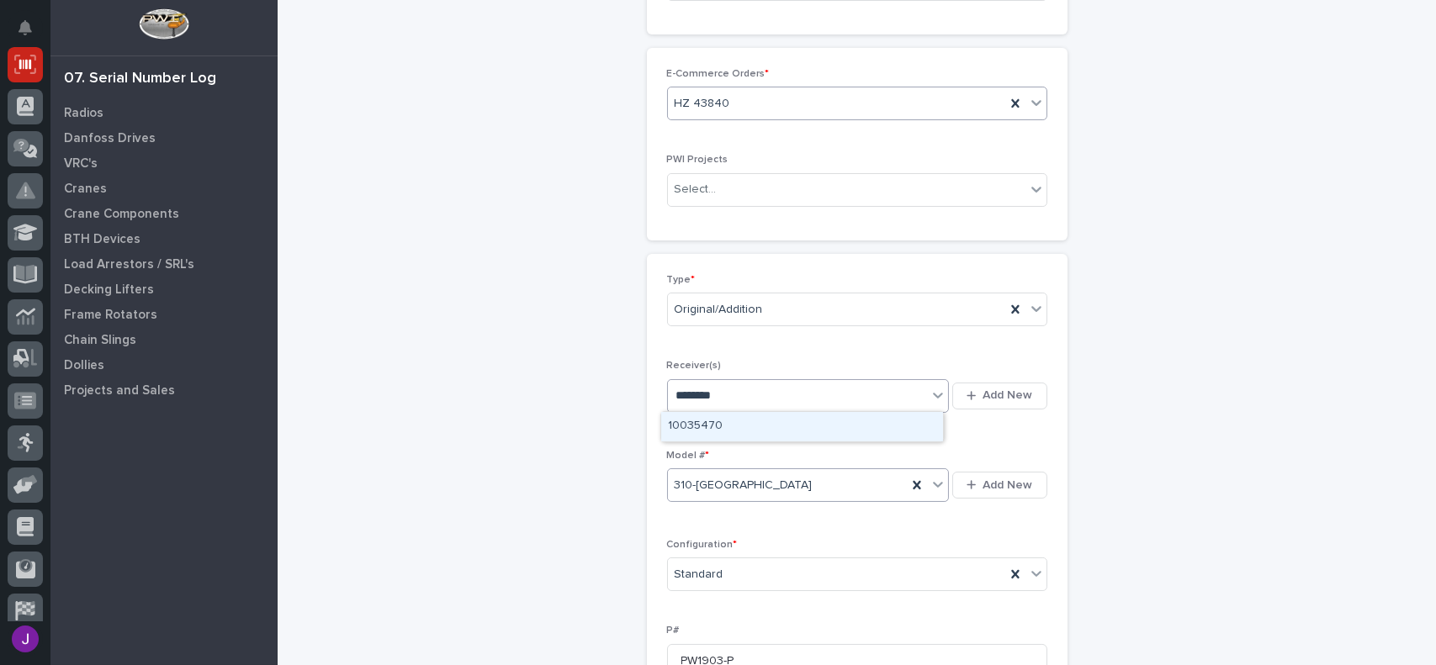
click at [696, 427] on div "10035470" at bounding box center [802, 426] width 282 height 29
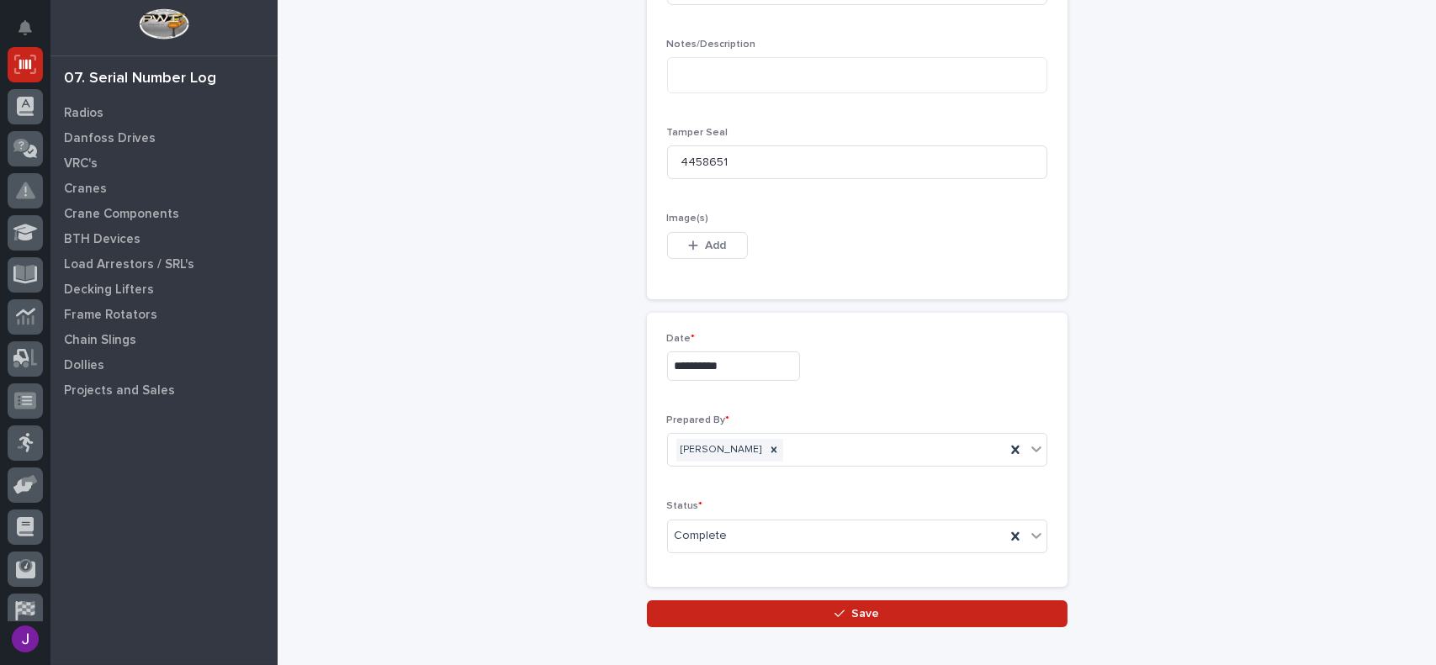
scroll to position [932, 0]
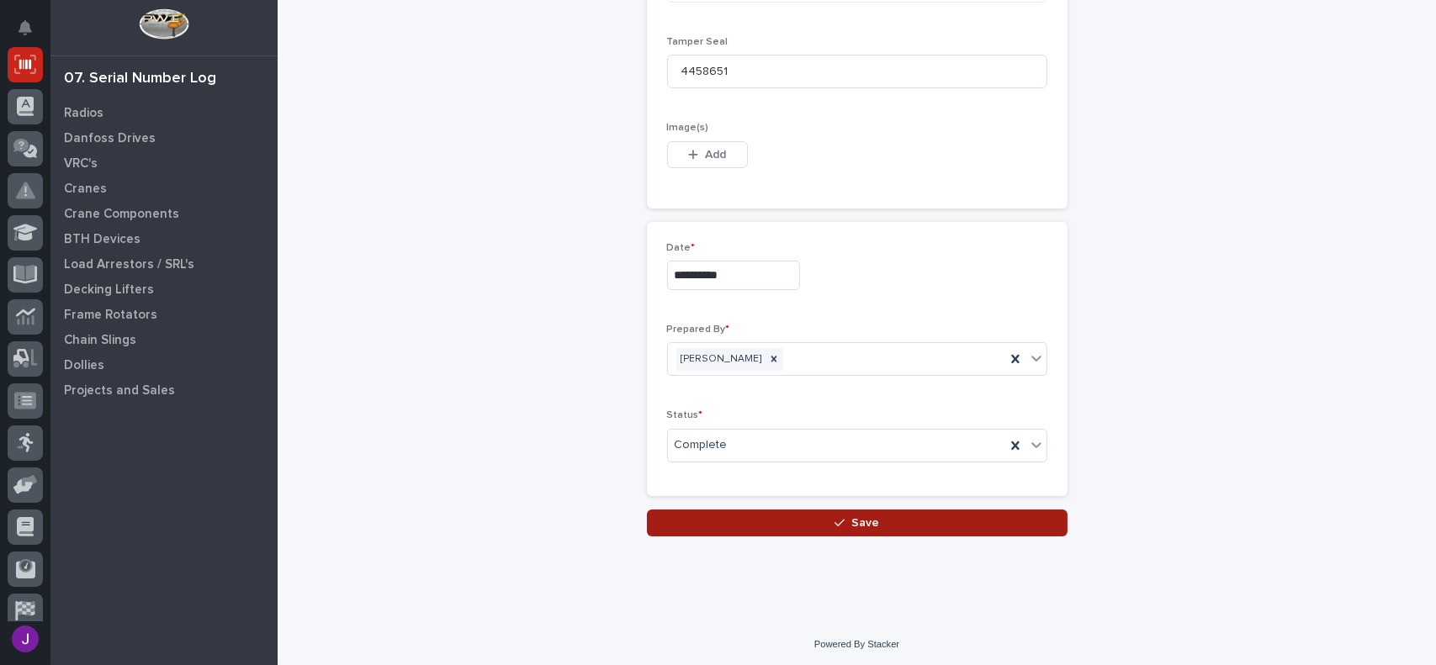
click at [873, 524] on button "Save" at bounding box center [857, 523] width 420 height 27
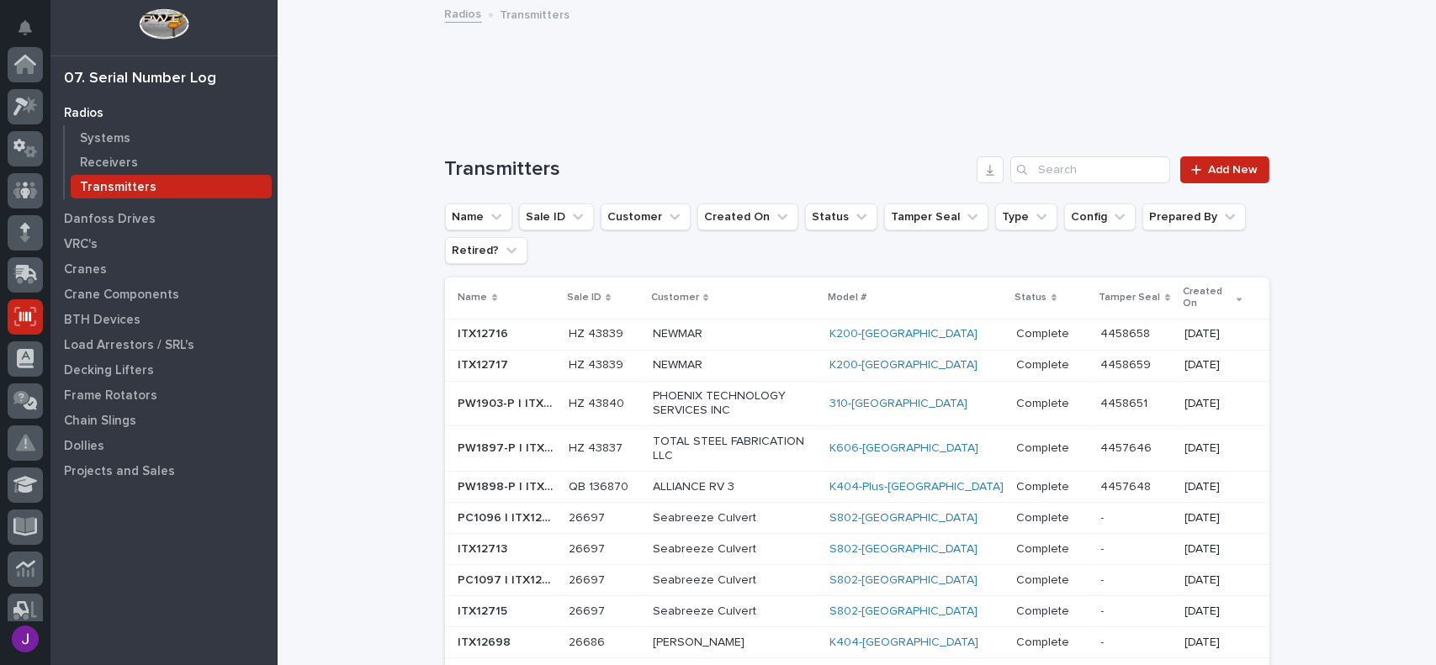
scroll to position [252, 0]
click at [148, 182] on p "Transmitters" at bounding box center [118, 187] width 77 height 15
click at [1228, 170] on span "Add New" at bounding box center [1234, 170] width 50 height 12
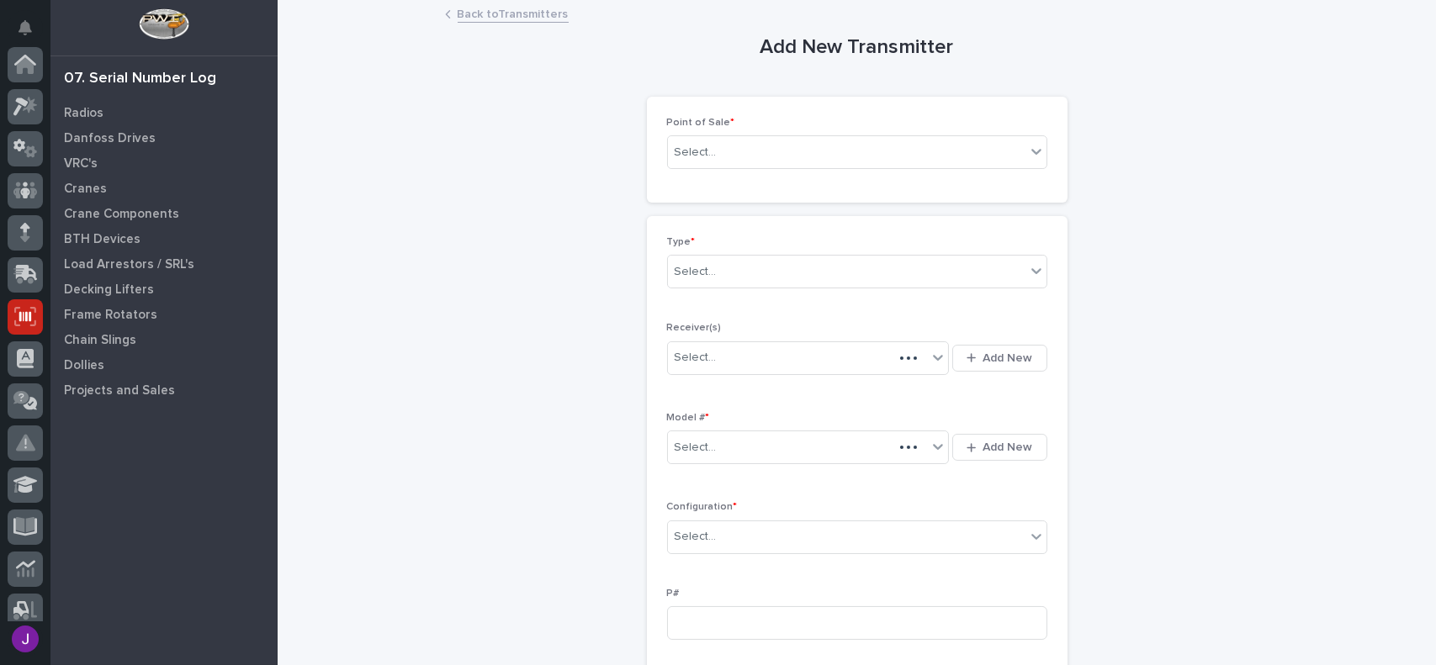
scroll to position [252, 0]
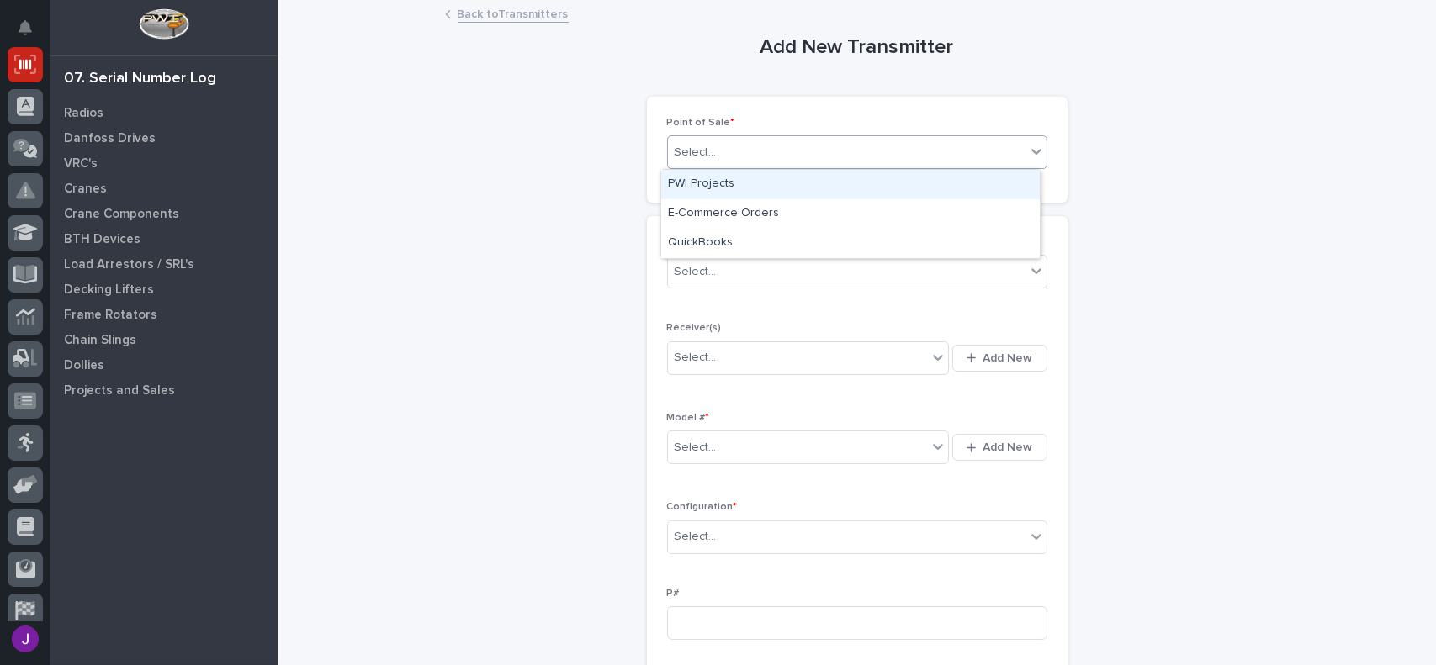
click at [827, 151] on div "Select..." at bounding box center [846, 153] width 357 height 28
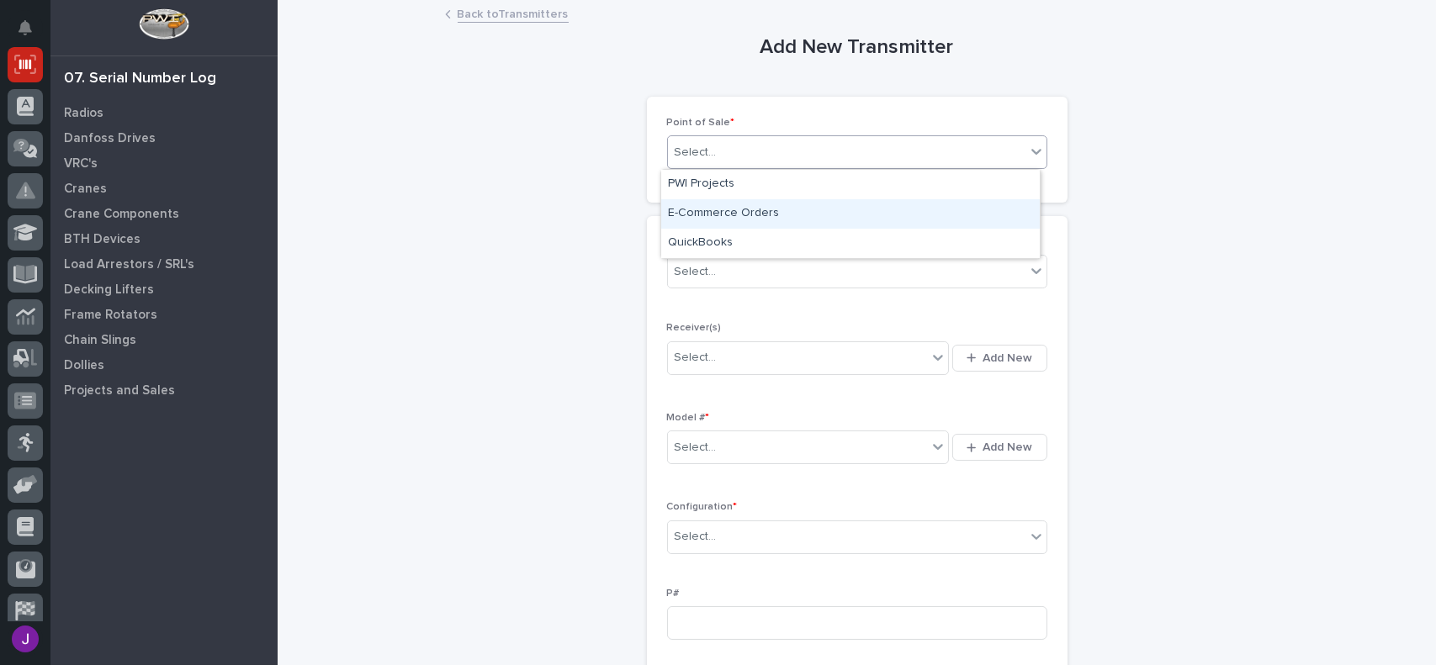
click at [749, 204] on div "E-Commerce Orders" at bounding box center [850, 213] width 378 height 29
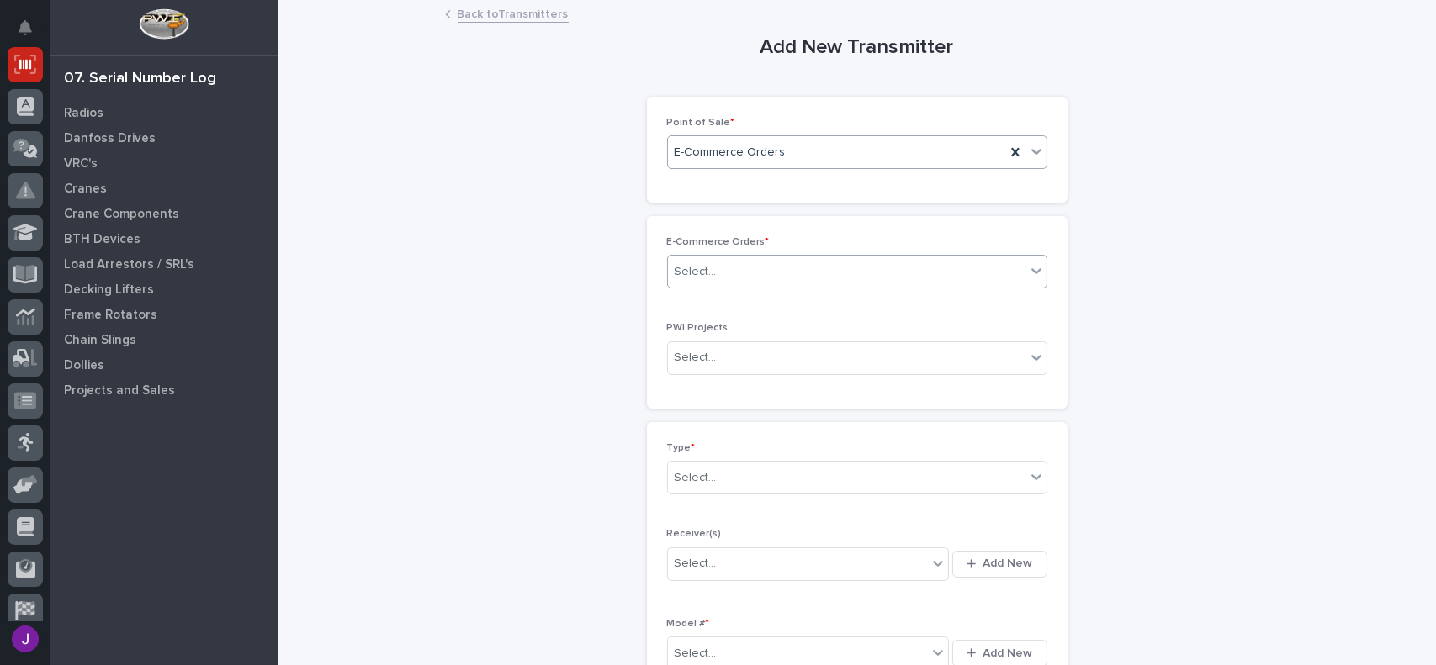
click at [730, 263] on div "Select..." at bounding box center [846, 272] width 357 height 28
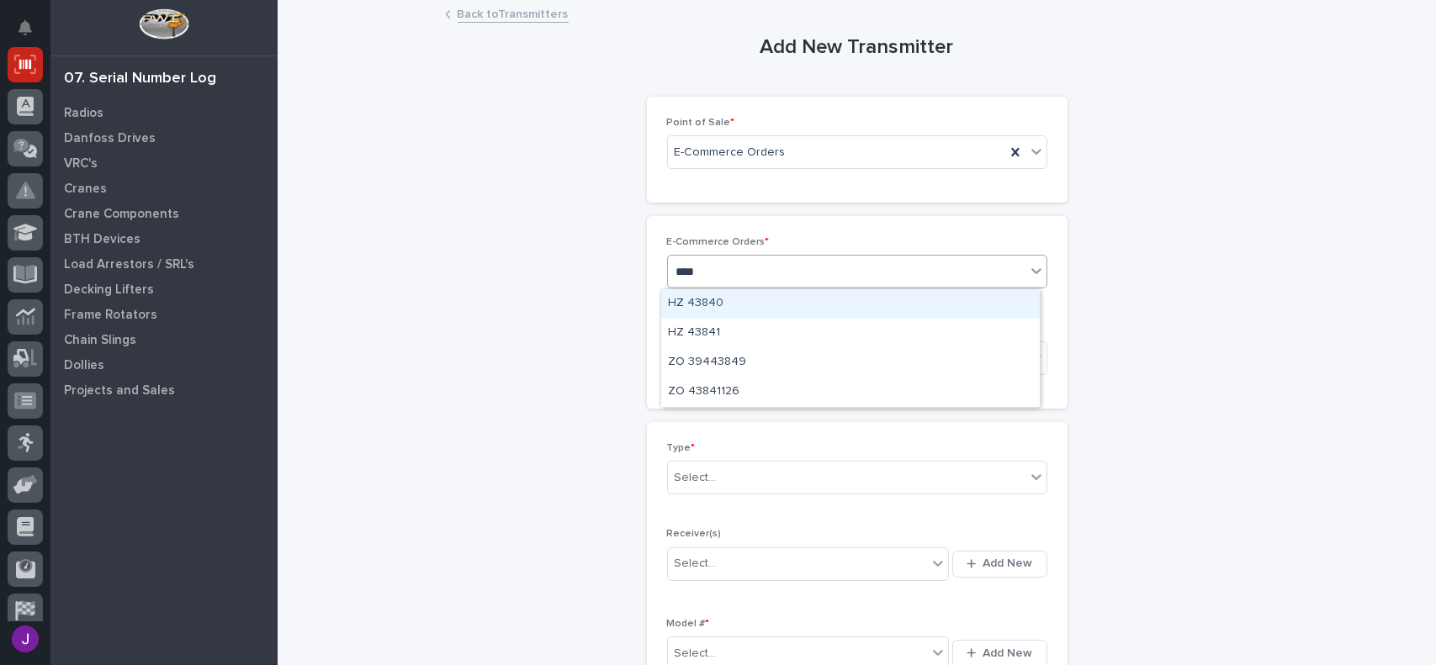
type input "*****"
click at [743, 292] on div "HZ 43840" at bounding box center [850, 303] width 378 height 29
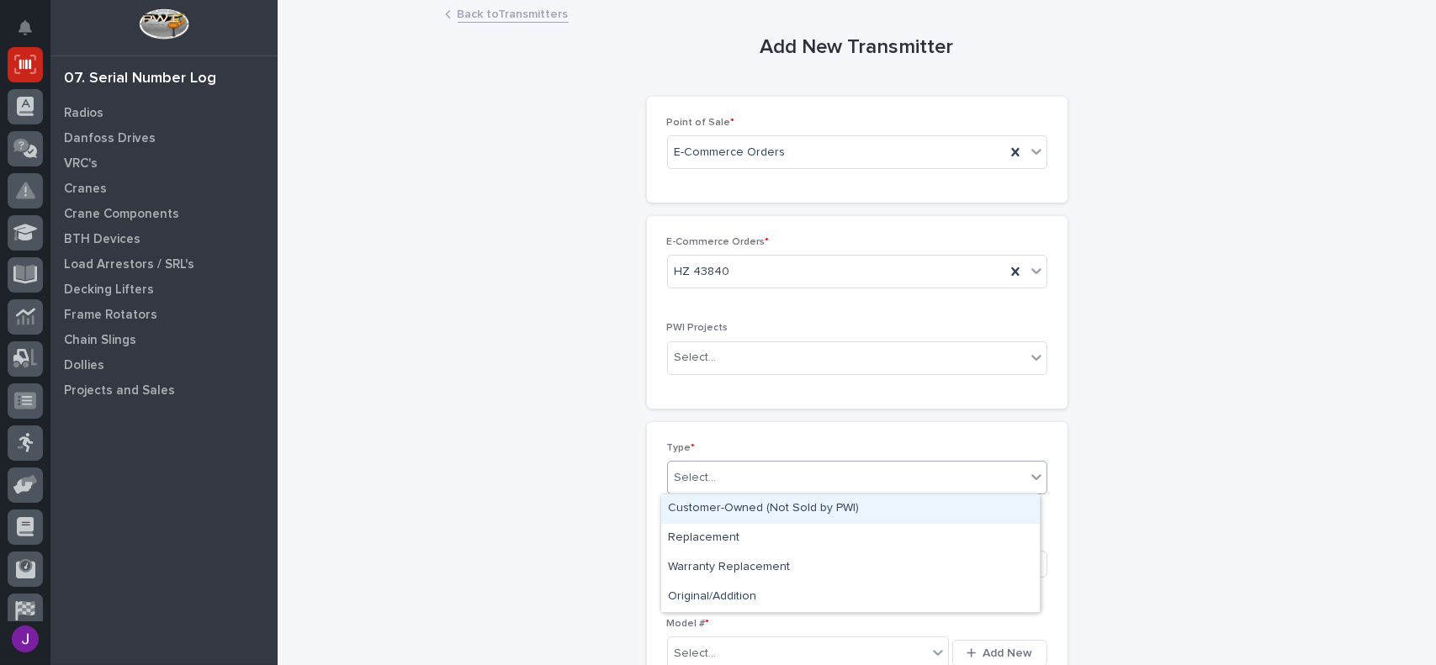
click at [740, 476] on div "Select..." at bounding box center [846, 478] width 357 height 28
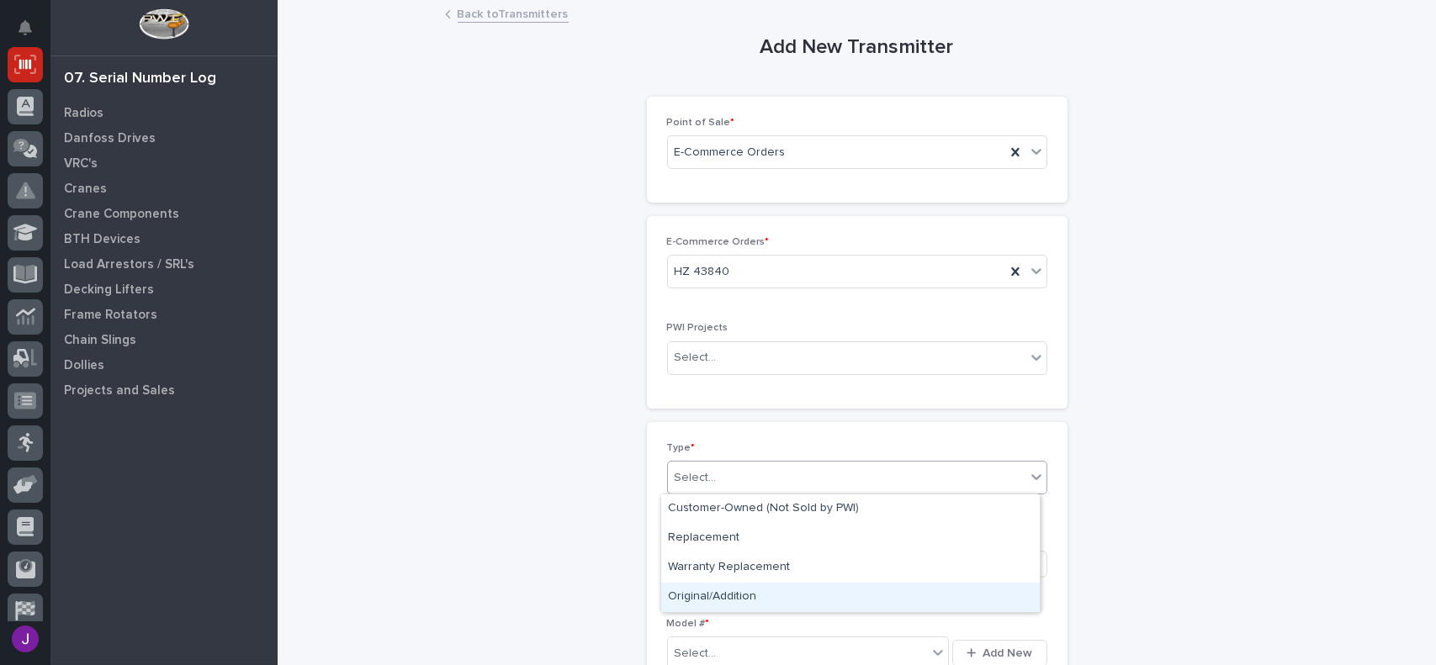
click at [725, 595] on div "Original/Addition" at bounding box center [850, 597] width 378 height 29
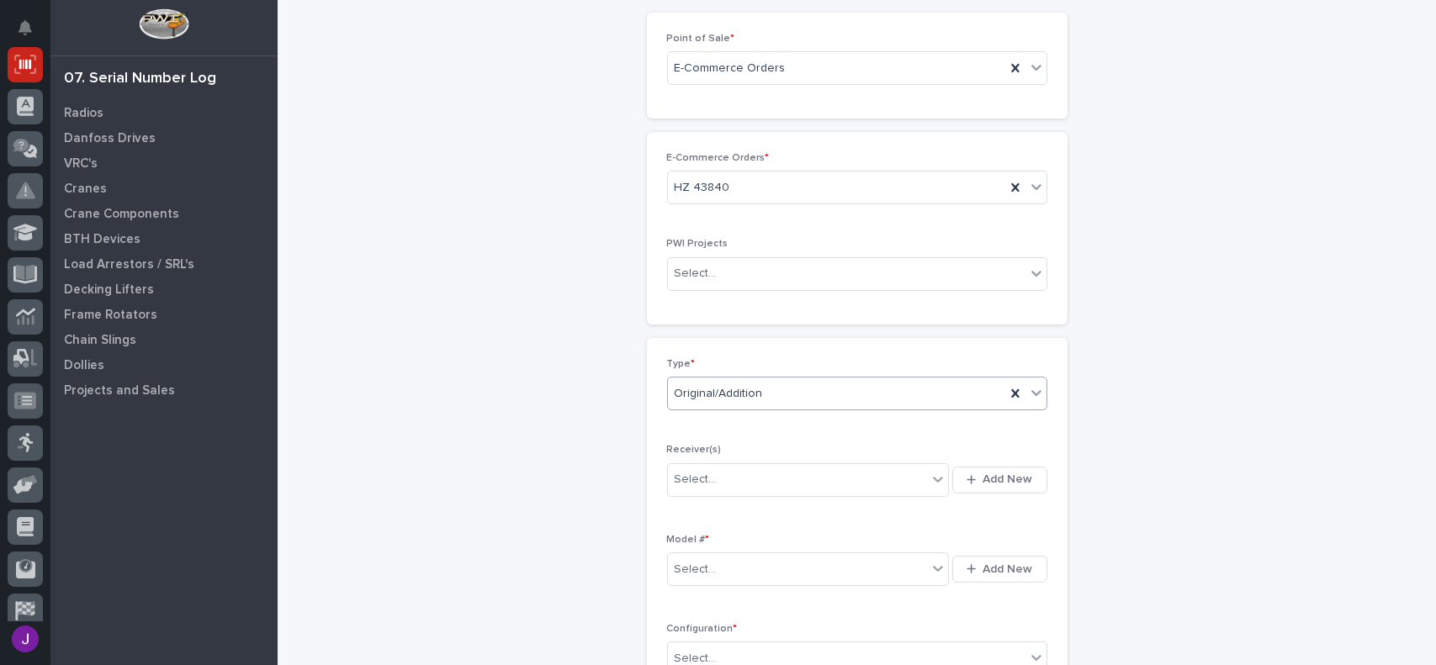
scroll to position [168, 0]
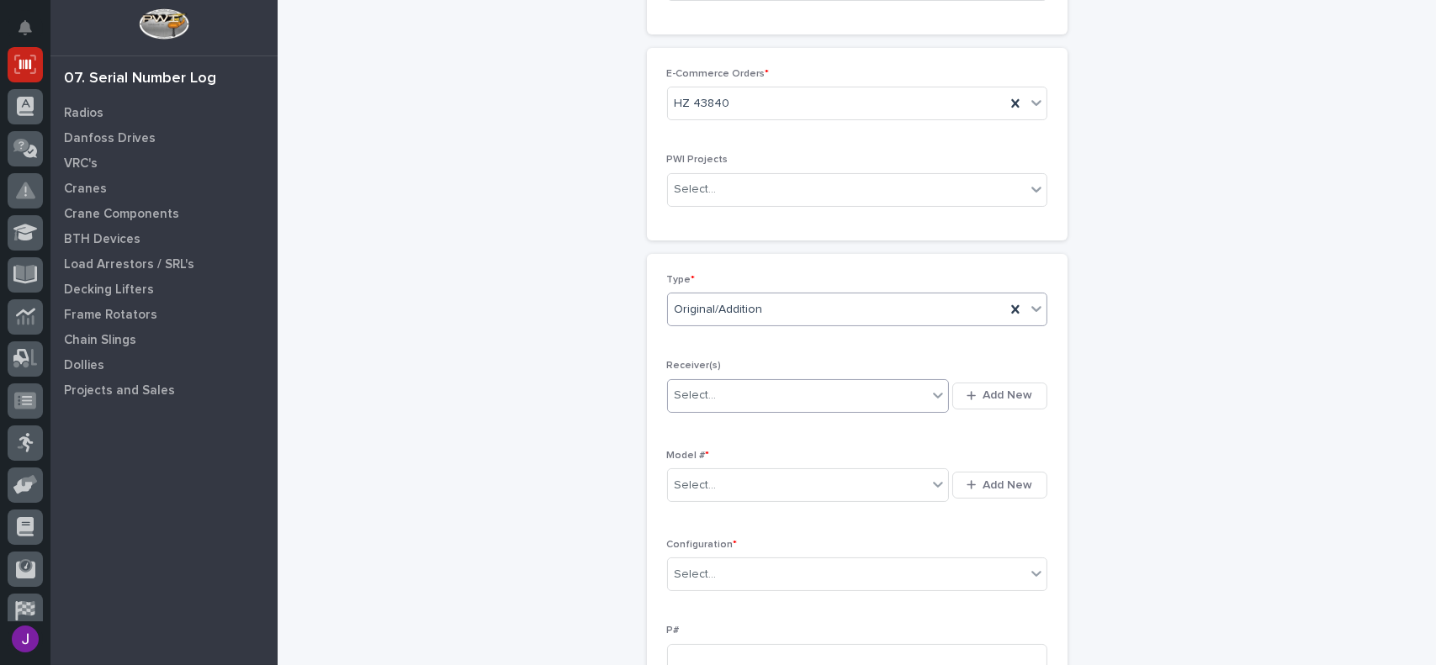
click at [754, 393] on div "Select..." at bounding box center [798, 396] width 260 height 28
type input "********"
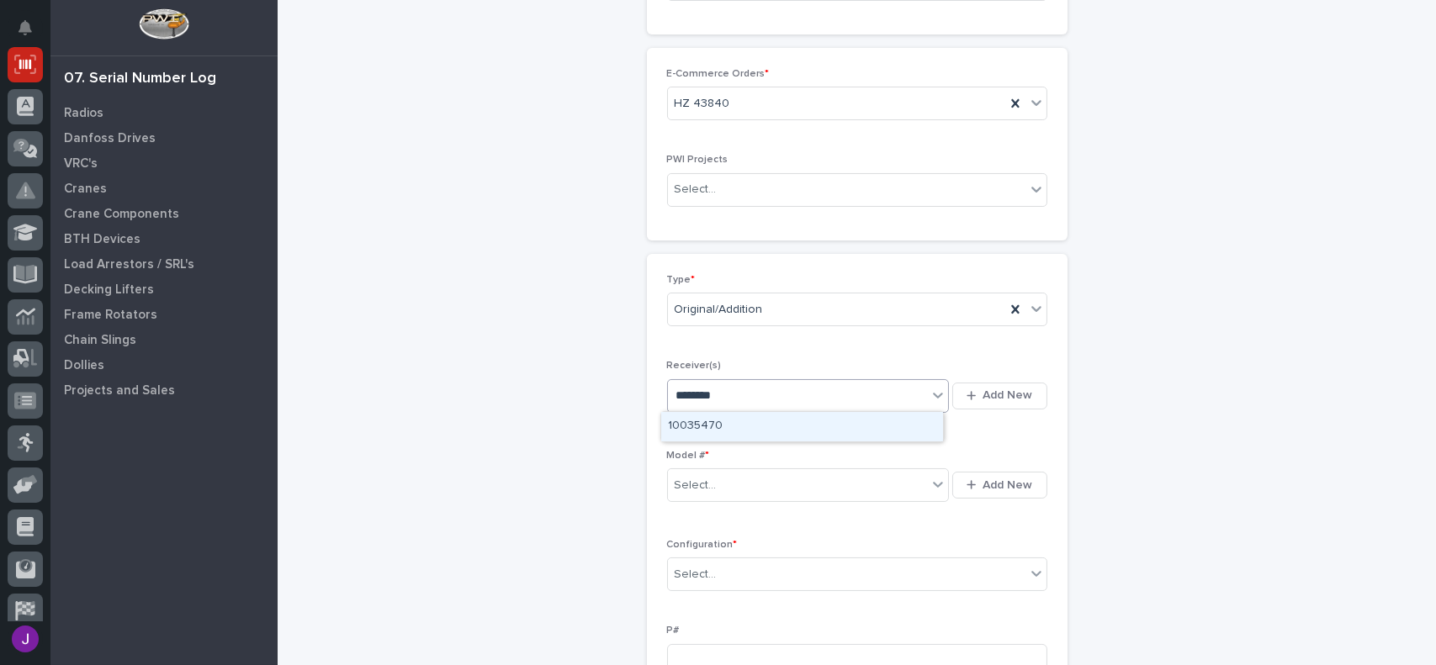
click at [743, 426] on div "10035470" at bounding box center [802, 426] width 282 height 29
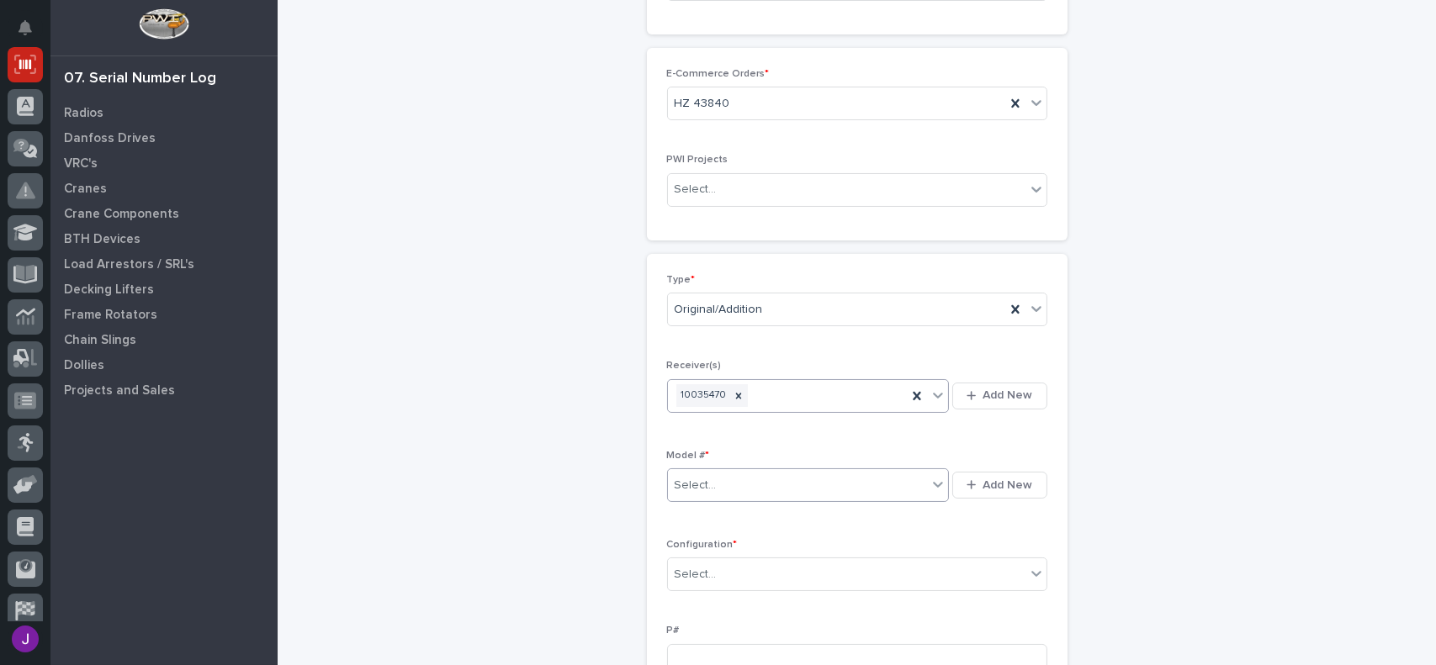
click at [722, 479] on div "Select..." at bounding box center [798, 486] width 260 height 28
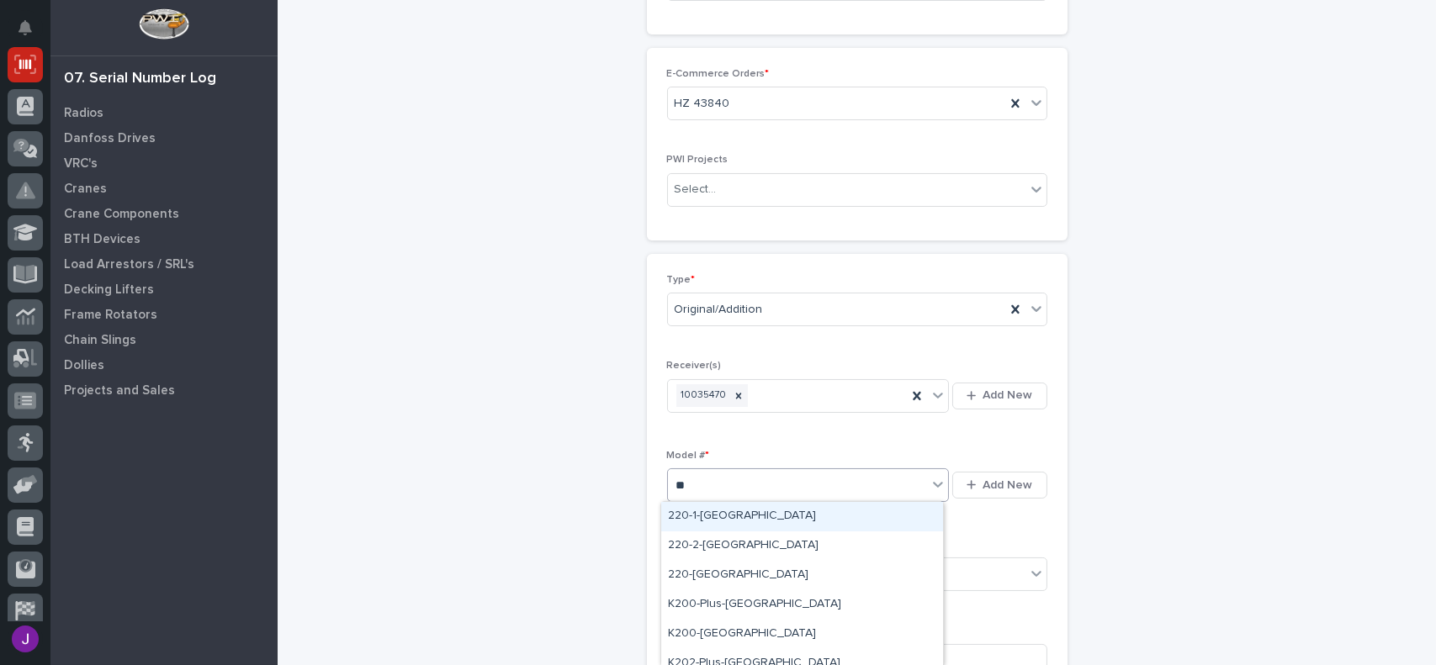
type input "***"
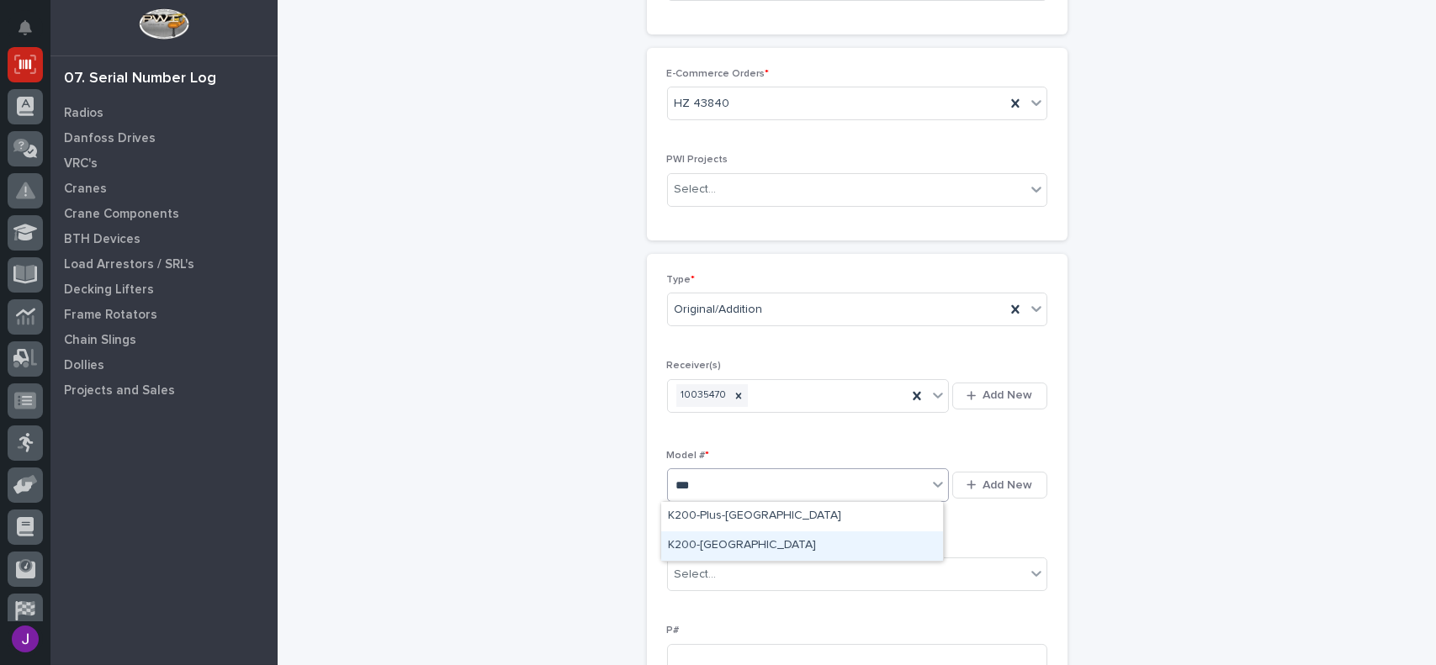
click at [717, 541] on div "K200-[GEOGRAPHIC_DATA]" at bounding box center [802, 546] width 282 height 29
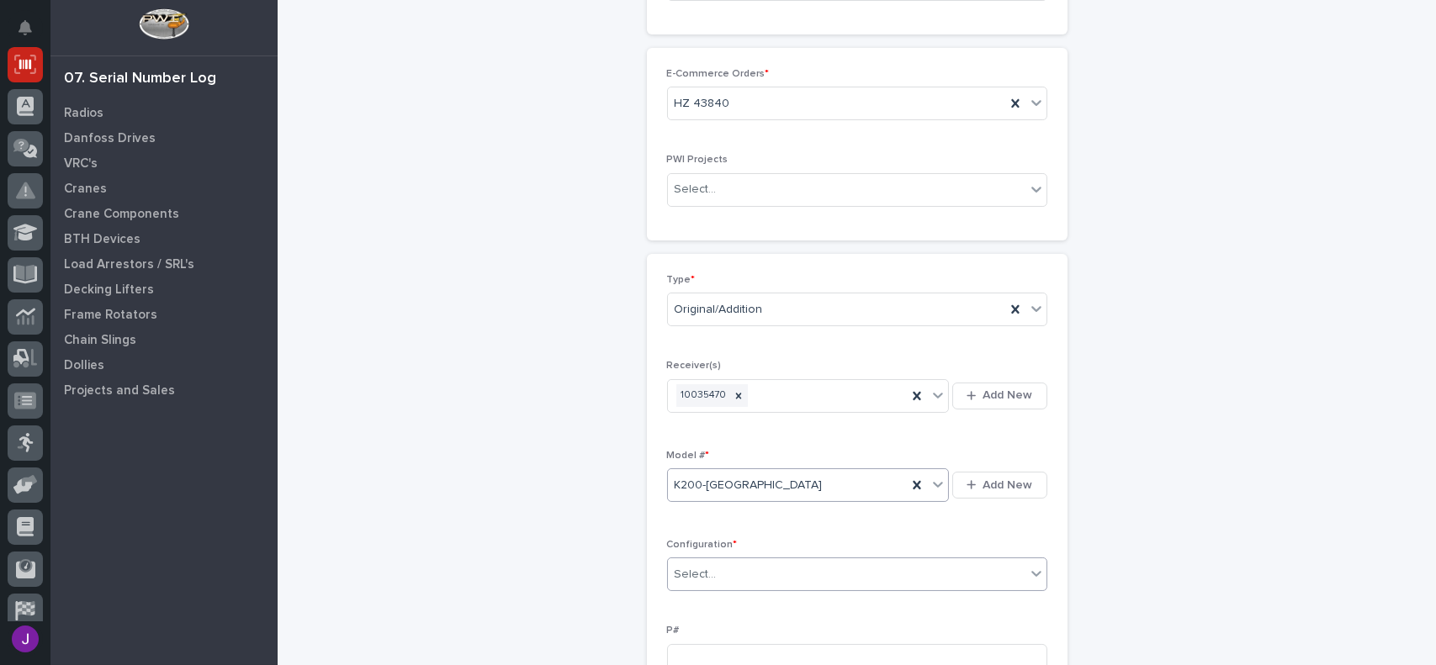
click at [717, 569] on div "Select..." at bounding box center [846, 575] width 357 height 28
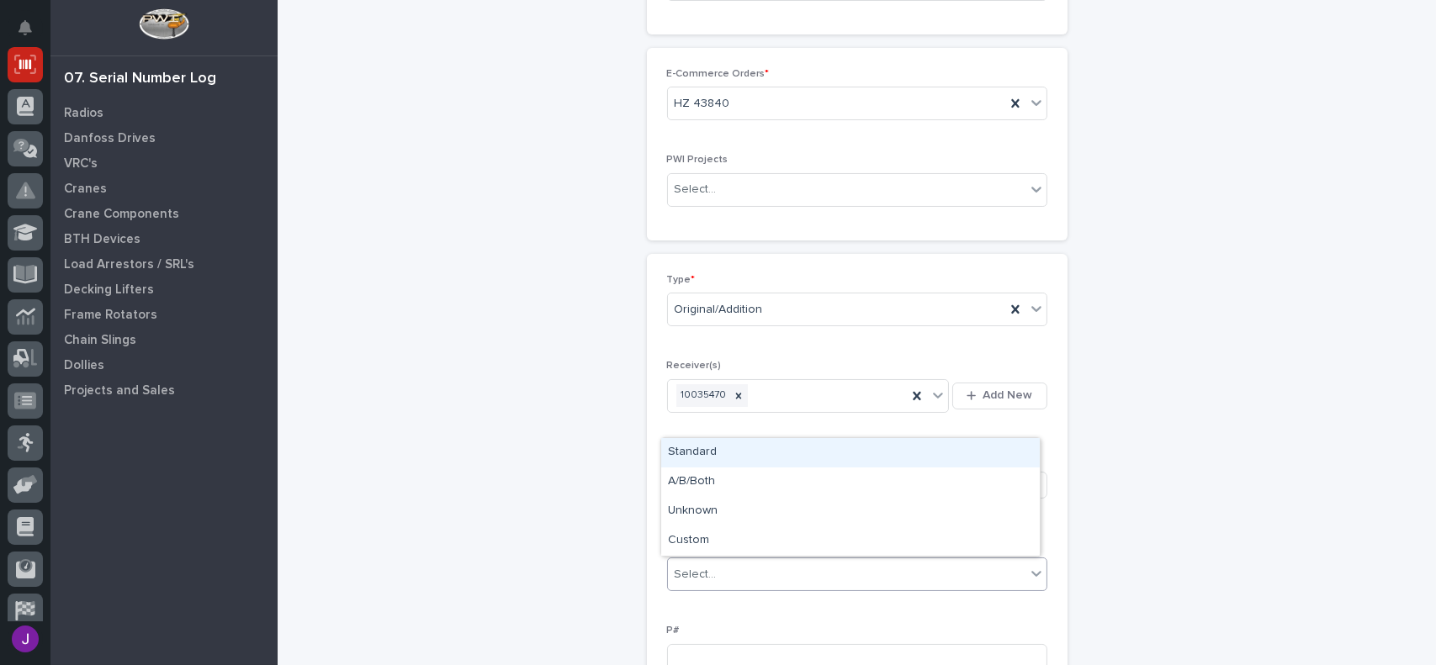
click at [724, 443] on div "Standard" at bounding box center [850, 452] width 378 height 29
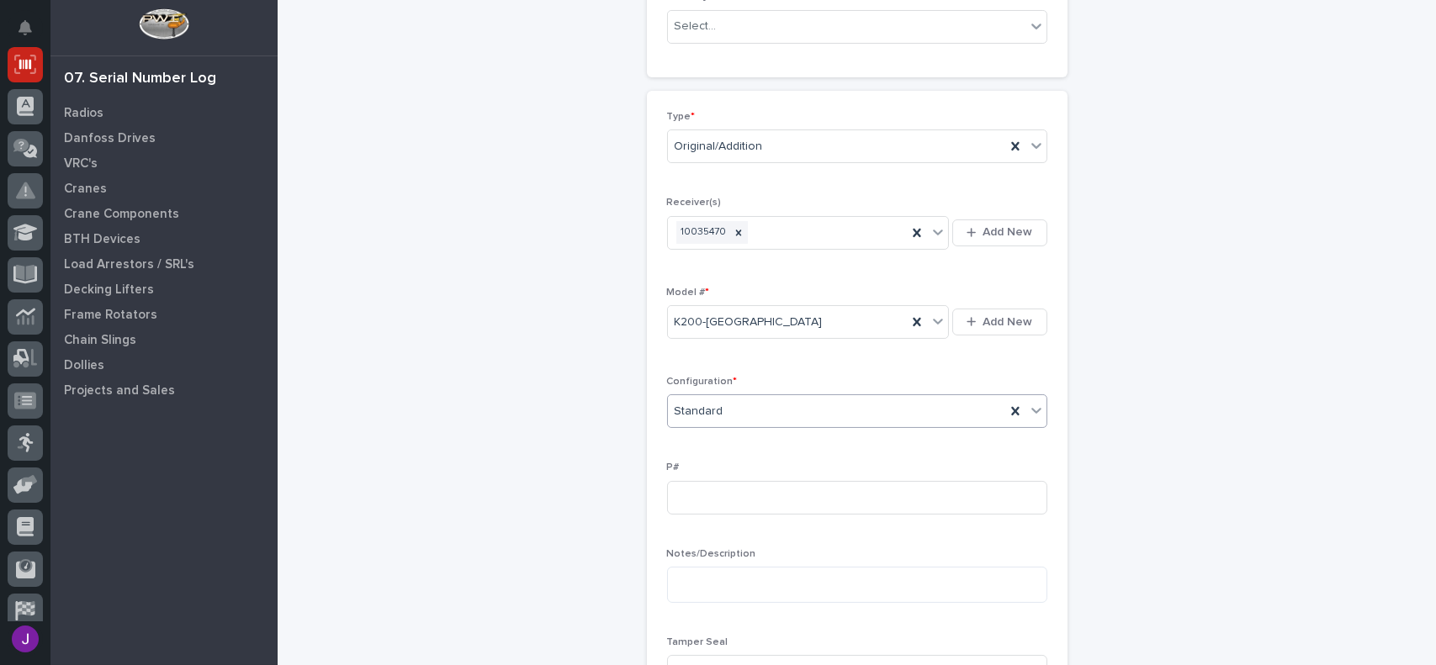
scroll to position [336, 0]
click at [699, 491] on input at bounding box center [857, 493] width 380 height 34
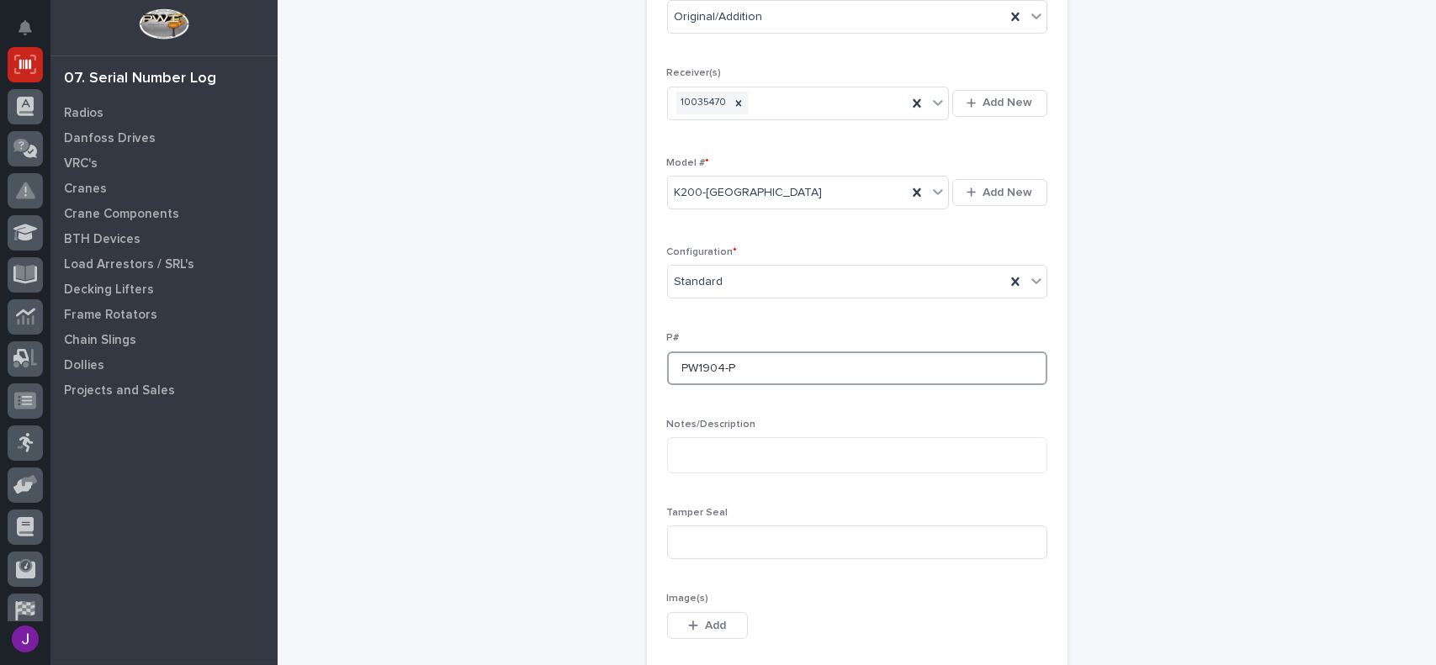
scroll to position [505, 0]
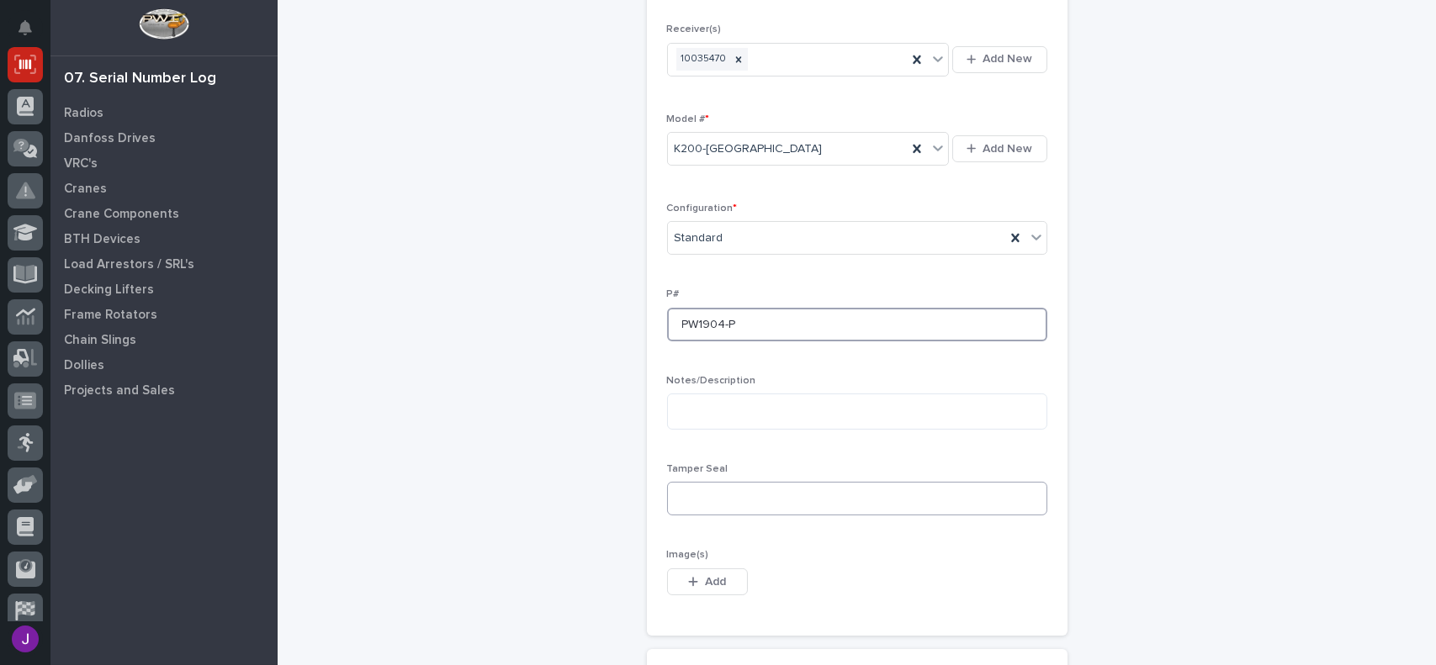
type input "PW1904-P"
click at [701, 495] on input at bounding box center [857, 499] width 380 height 34
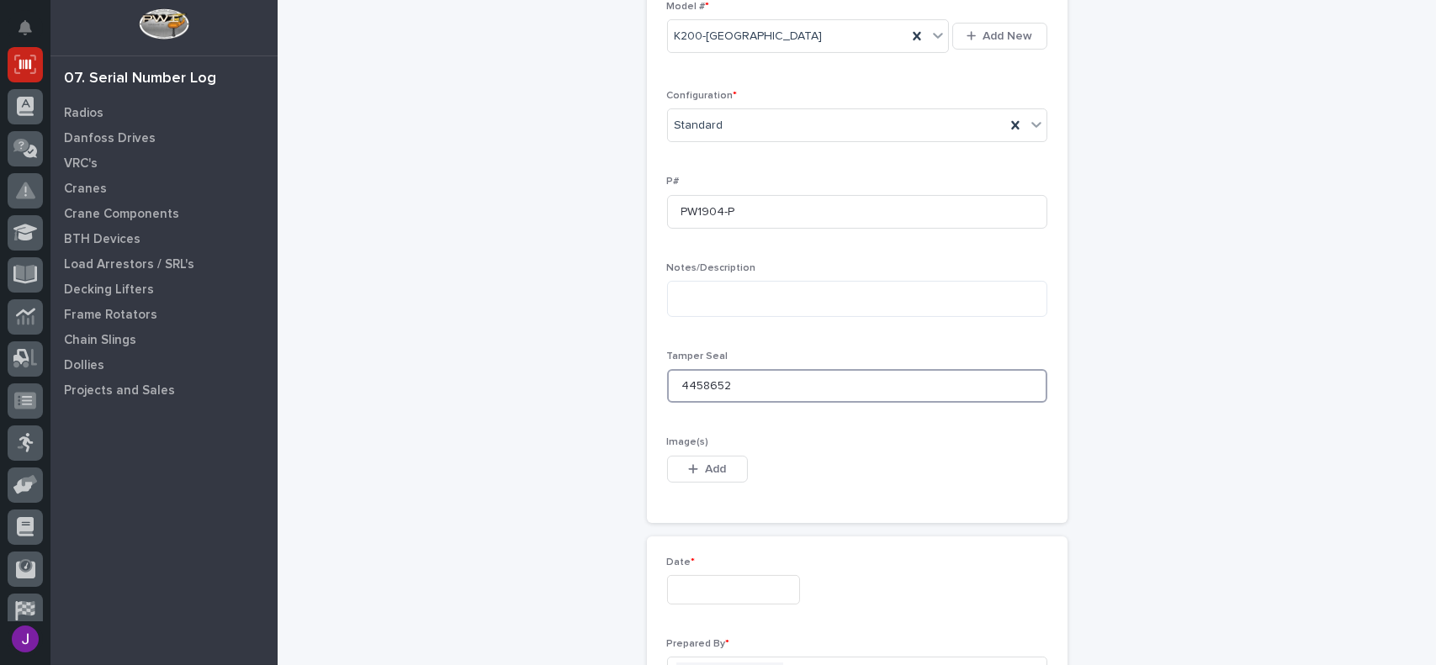
scroll to position [673, 0]
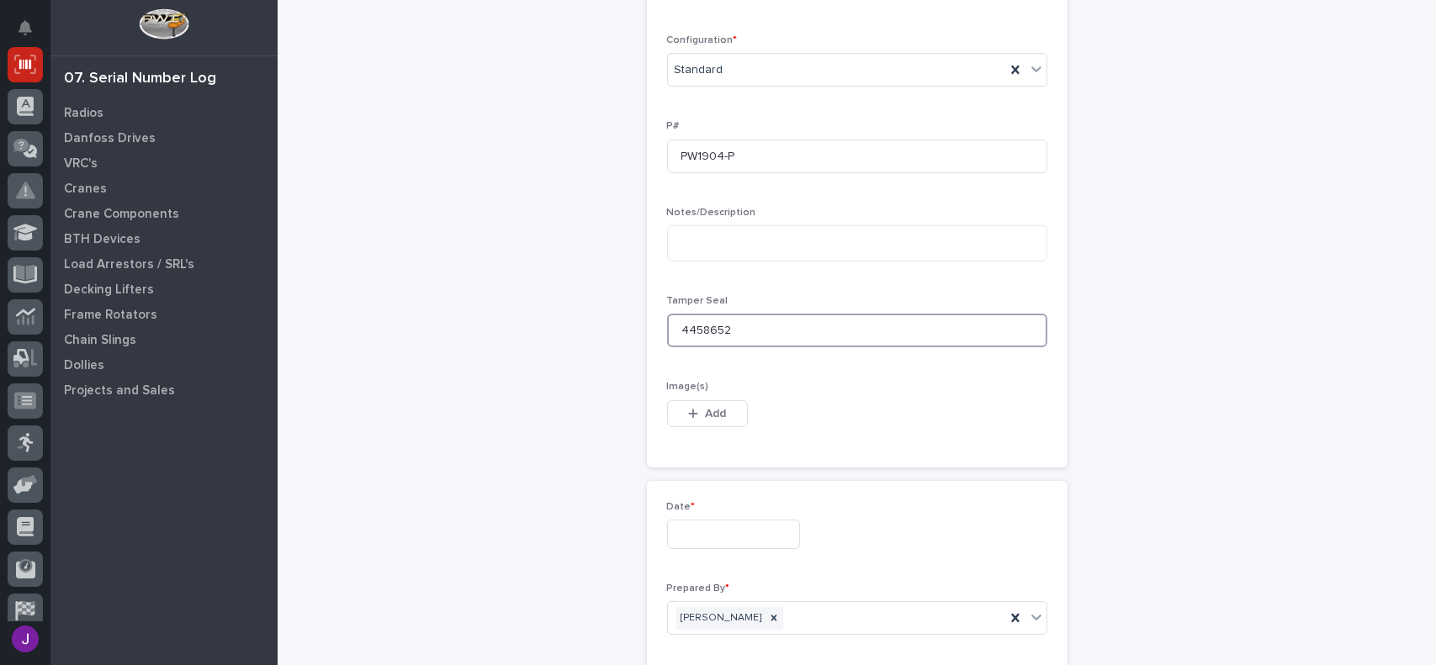
type input "4458652"
click at [699, 527] on input "text" at bounding box center [733, 534] width 133 height 29
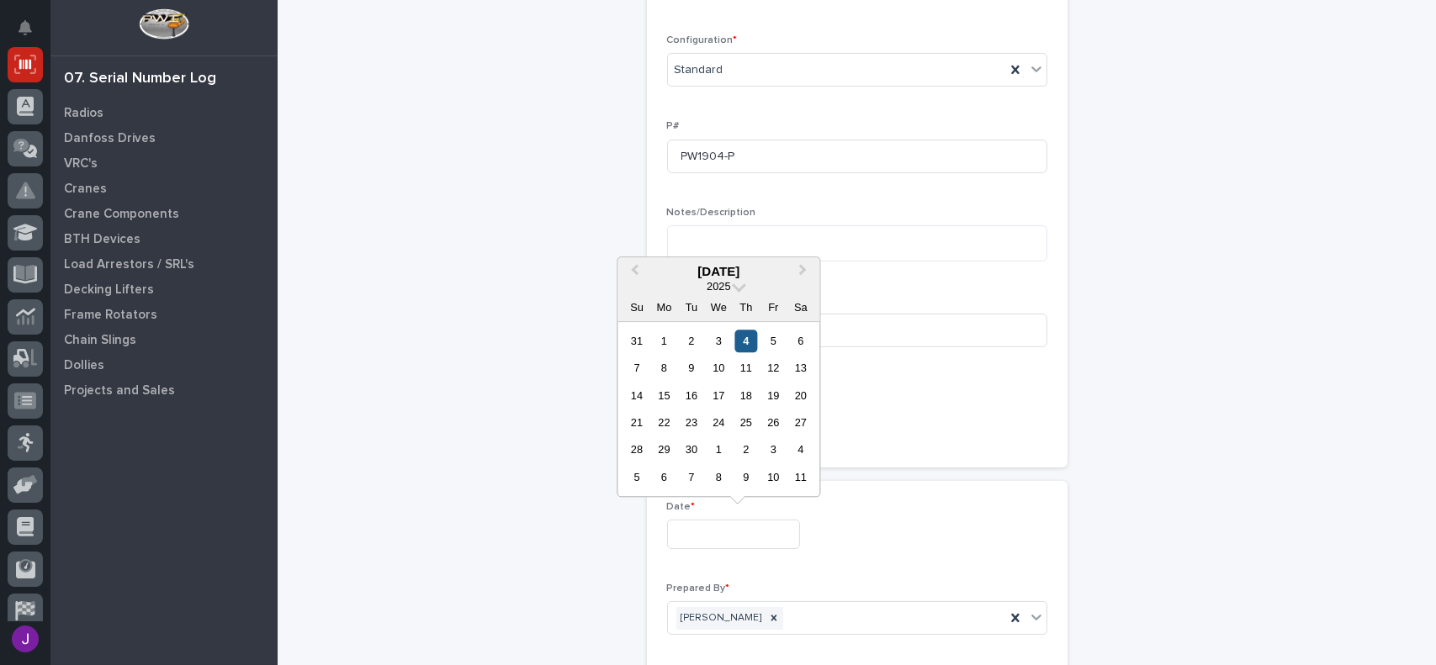
click at [746, 342] on div "4" at bounding box center [745, 341] width 23 height 23
type input "**********"
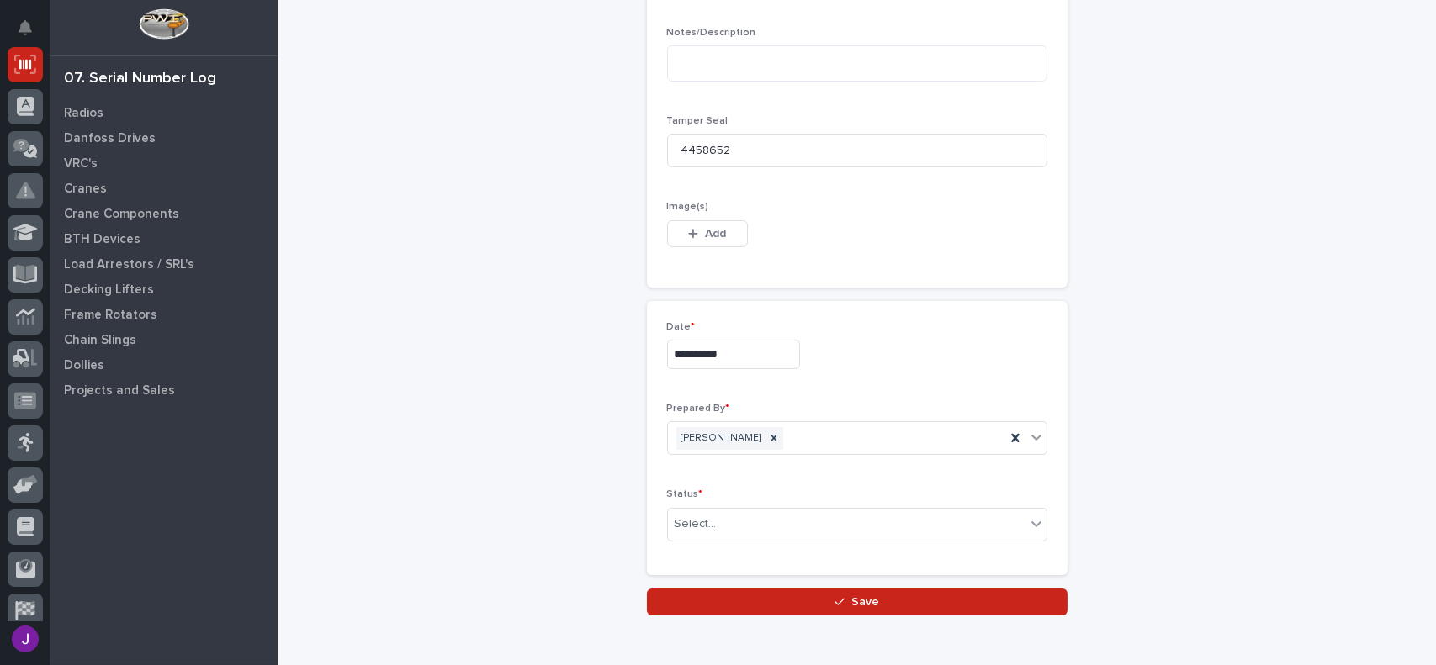
scroll to position [925, 0]
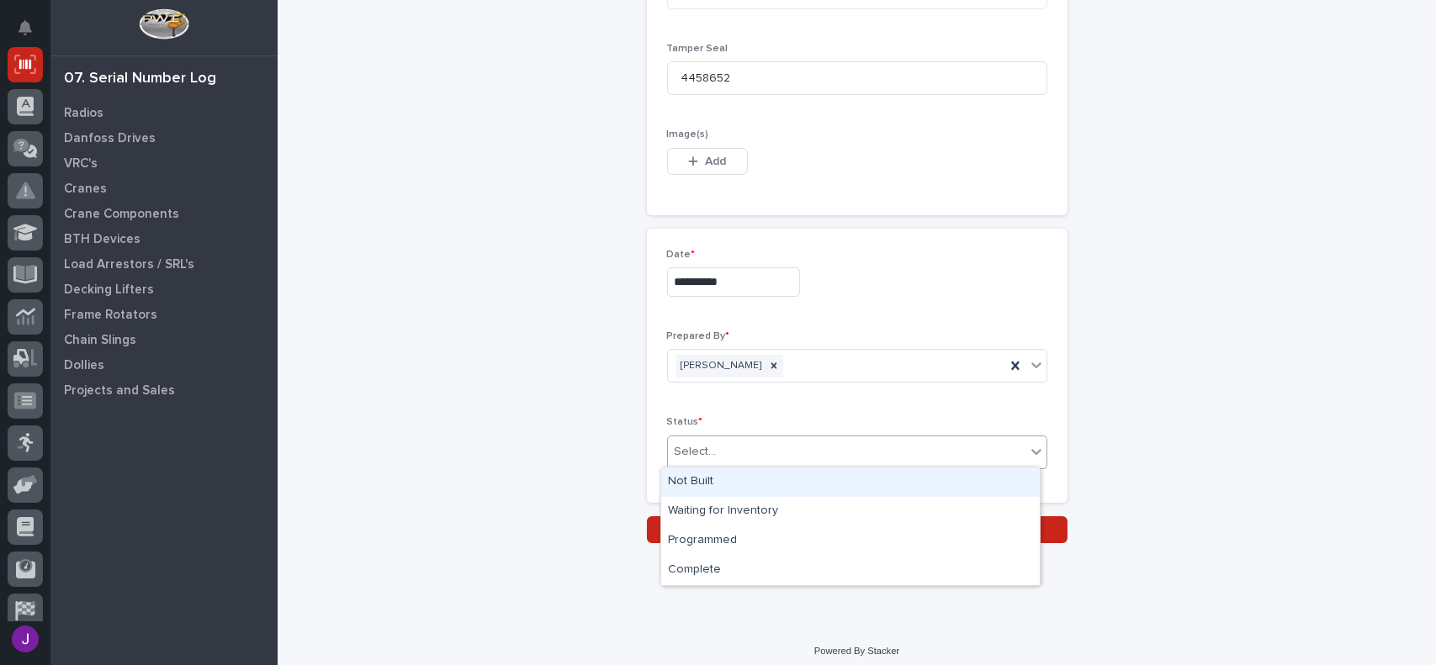
click at [706, 452] on div "Select..." at bounding box center [695, 452] width 42 height 18
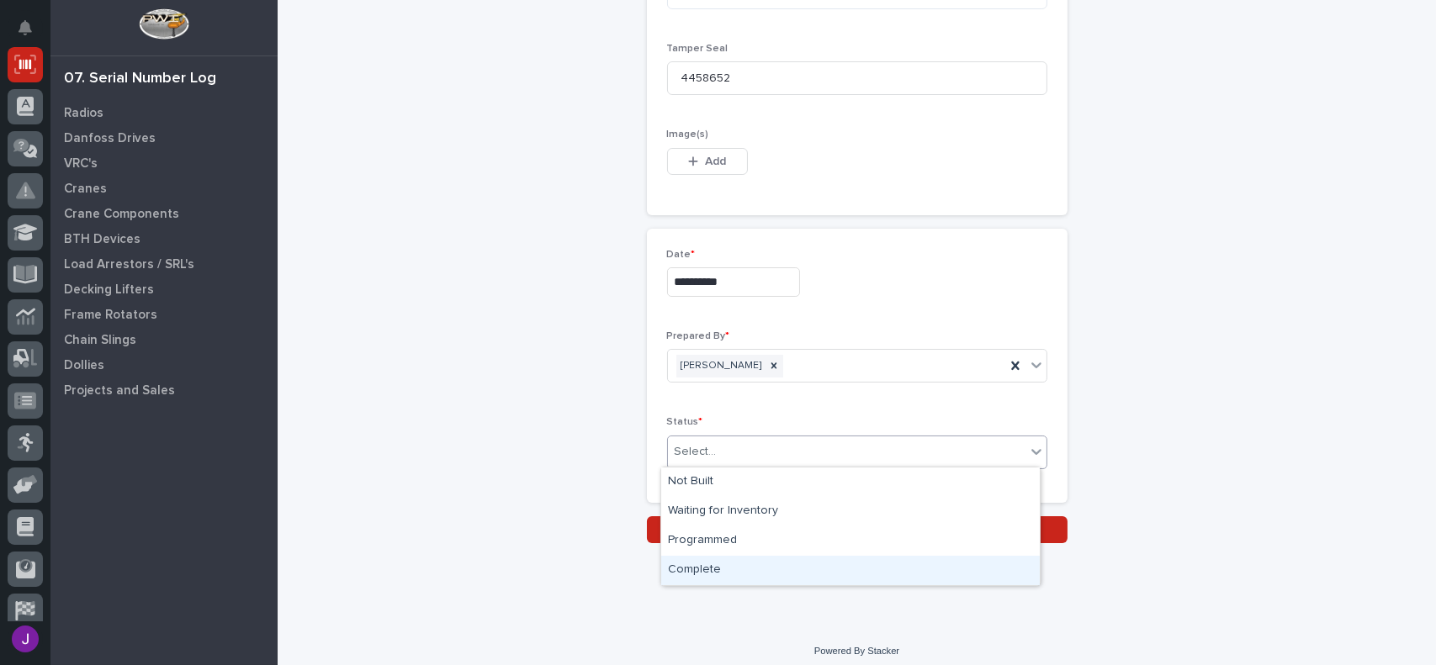
click at [706, 579] on div "Complete" at bounding box center [850, 570] width 378 height 29
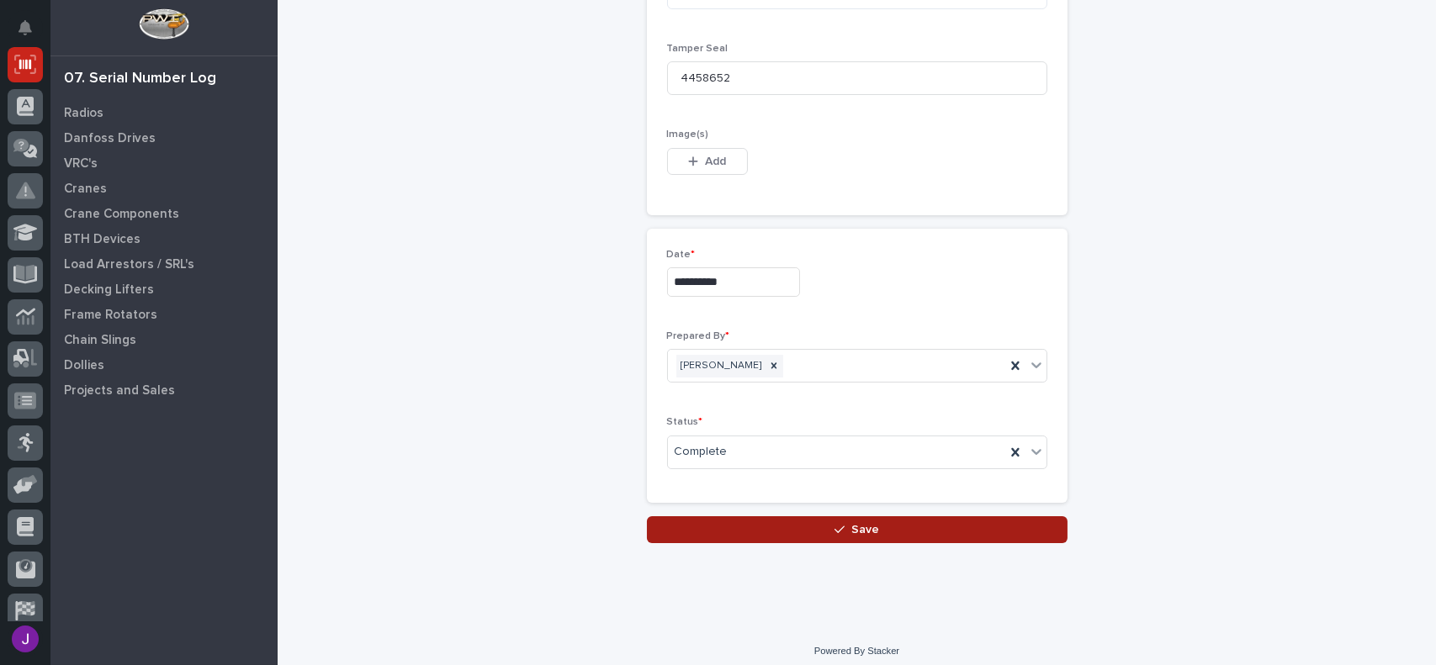
click at [793, 526] on button "Save" at bounding box center [857, 529] width 420 height 27
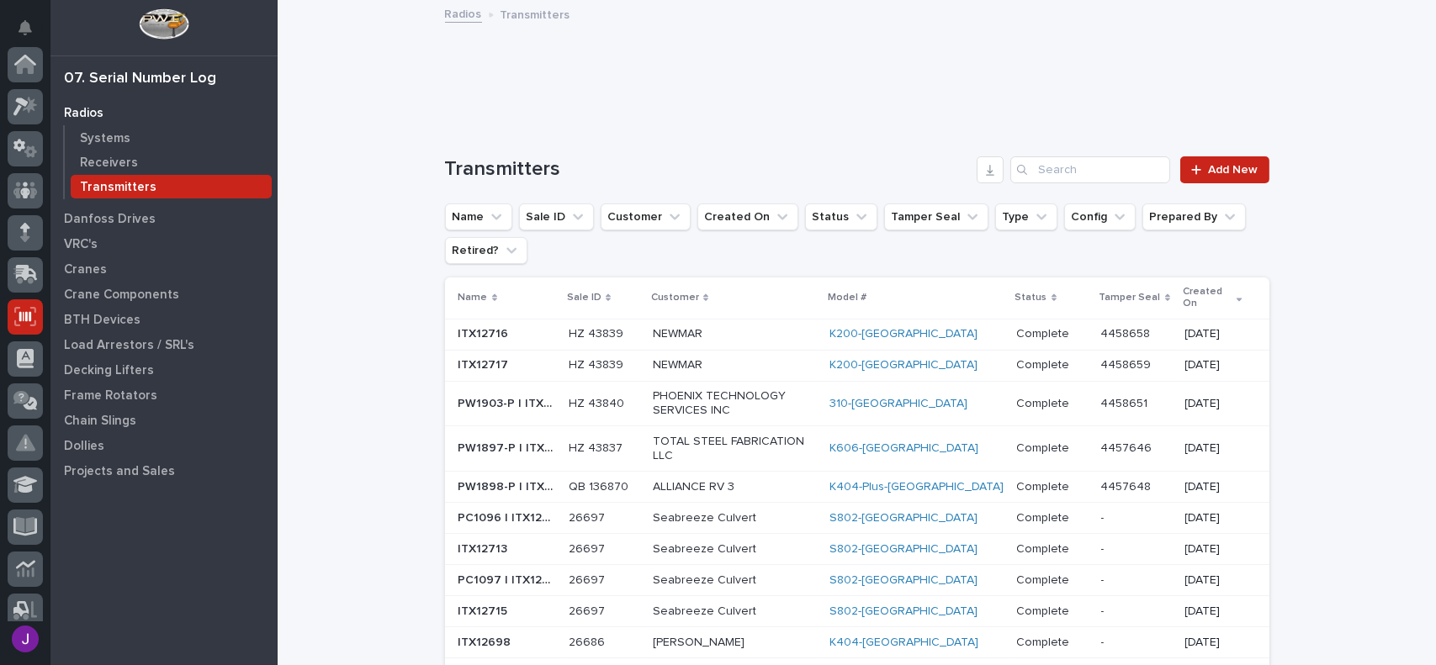
scroll to position [252, 0]
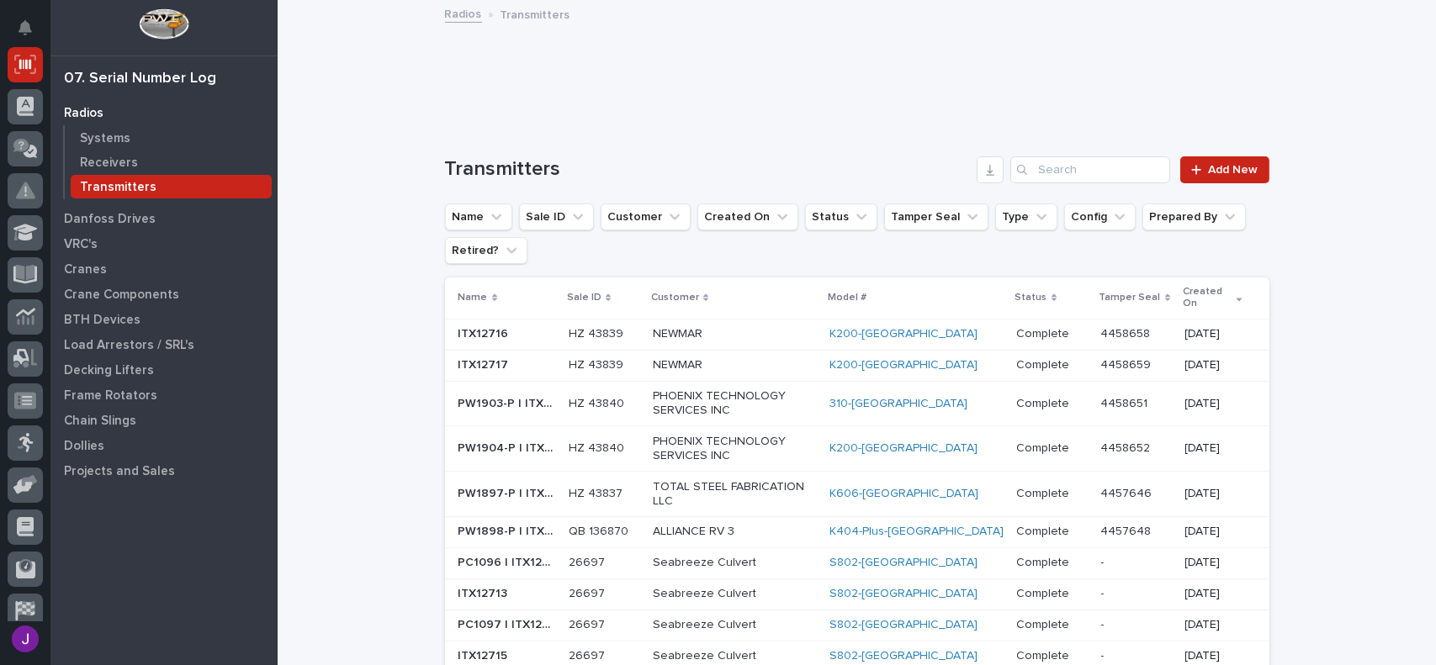
click at [822, 426] on td "PHOENIX TECHNOLOGY SERVICES INC" at bounding box center [734, 448] width 176 height 45
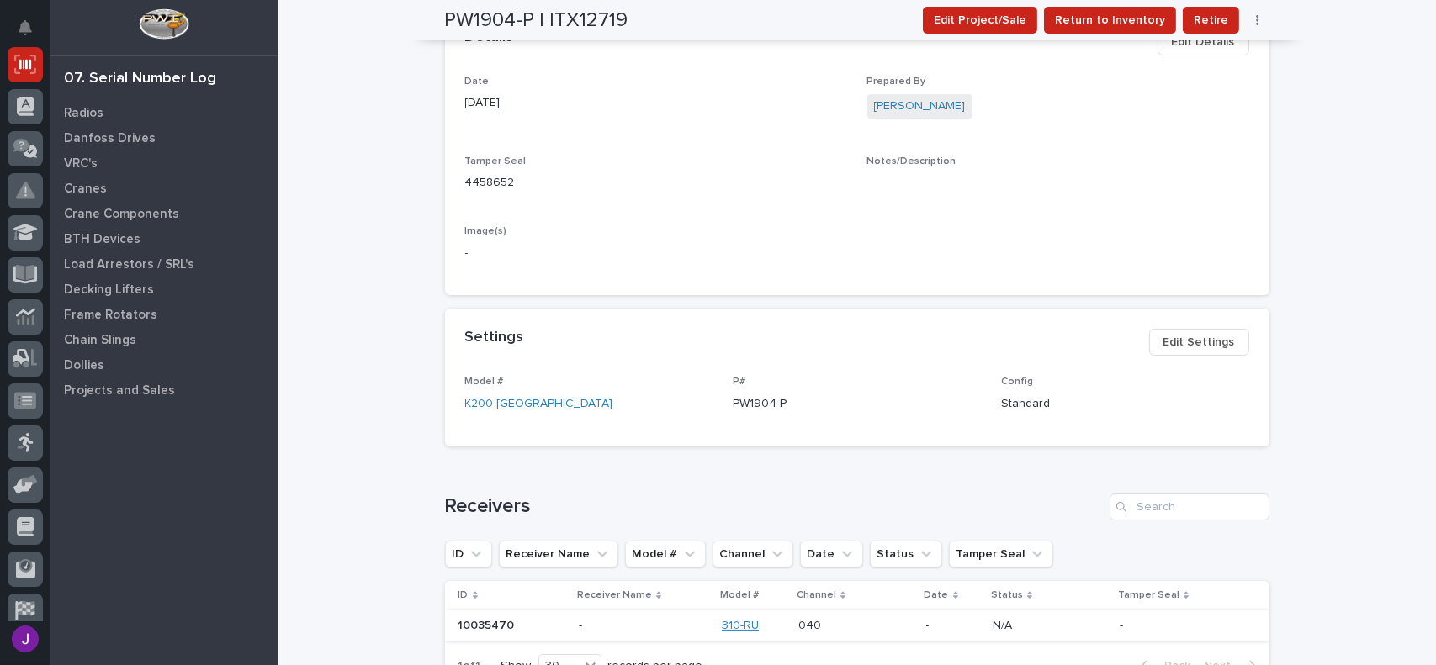
scroll to position [492, 0]
click at [660, 410] on div "K200-[GEOGRAPHIC_DATA]" at bounding box center [589, 406] width 248 height 18
click at [1163, 339] on span "Edit Settings" at bounding box center [1198, 344] width 71 height 20
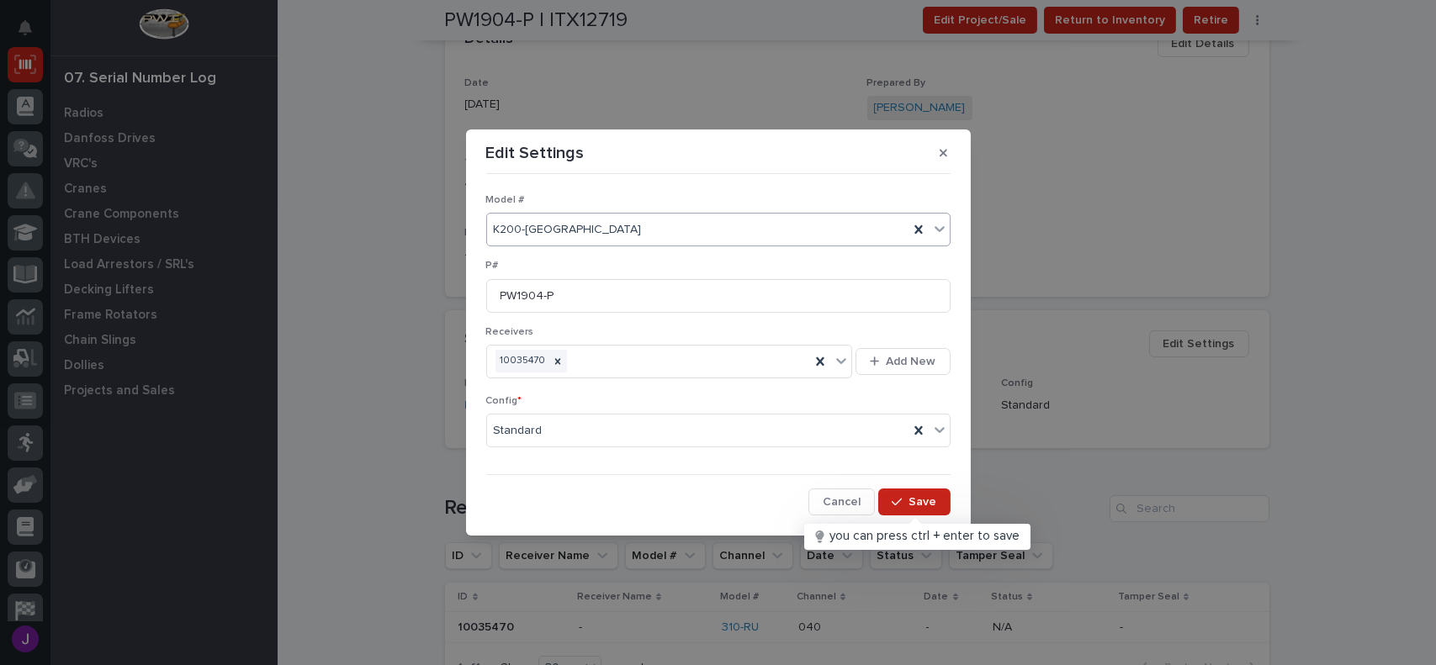
click at [595, 227] on div "K200-[GEOGRAPHIC_DATA]" at bounding box center [697, 230] width 421 height 28
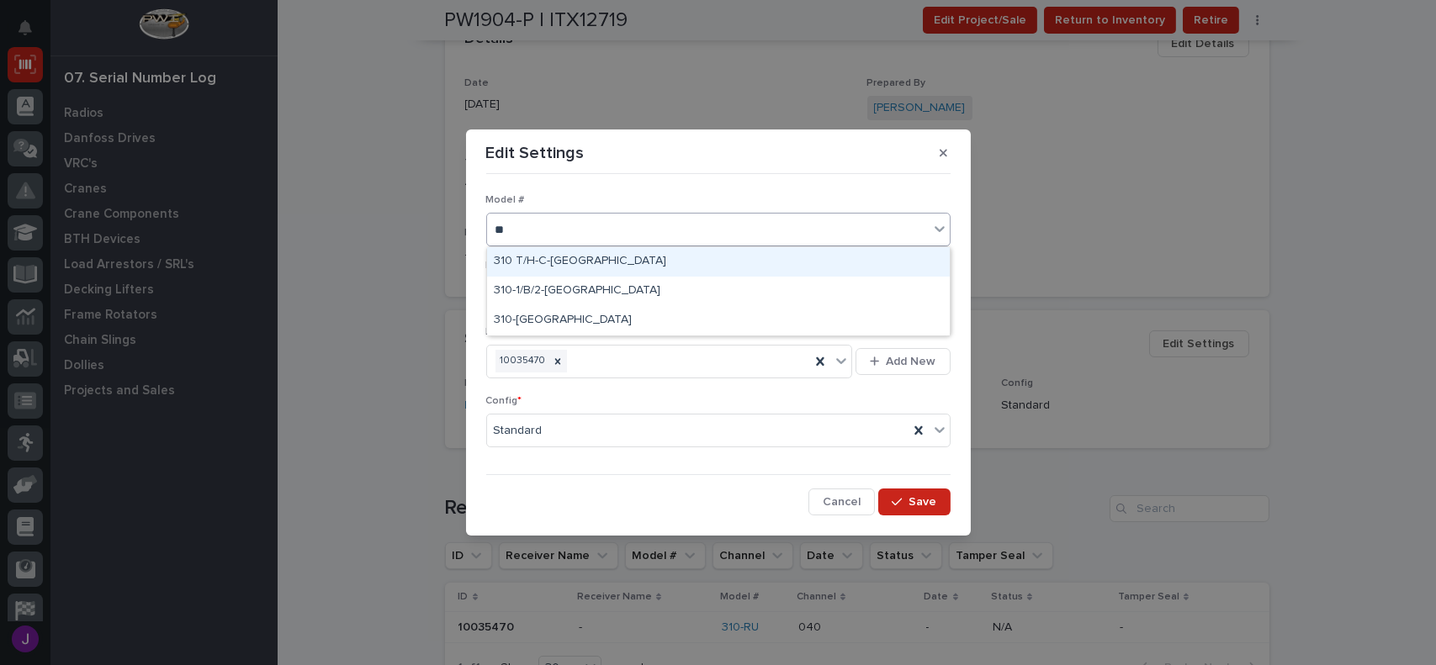
scroll to position [0, 0]
type input "***"
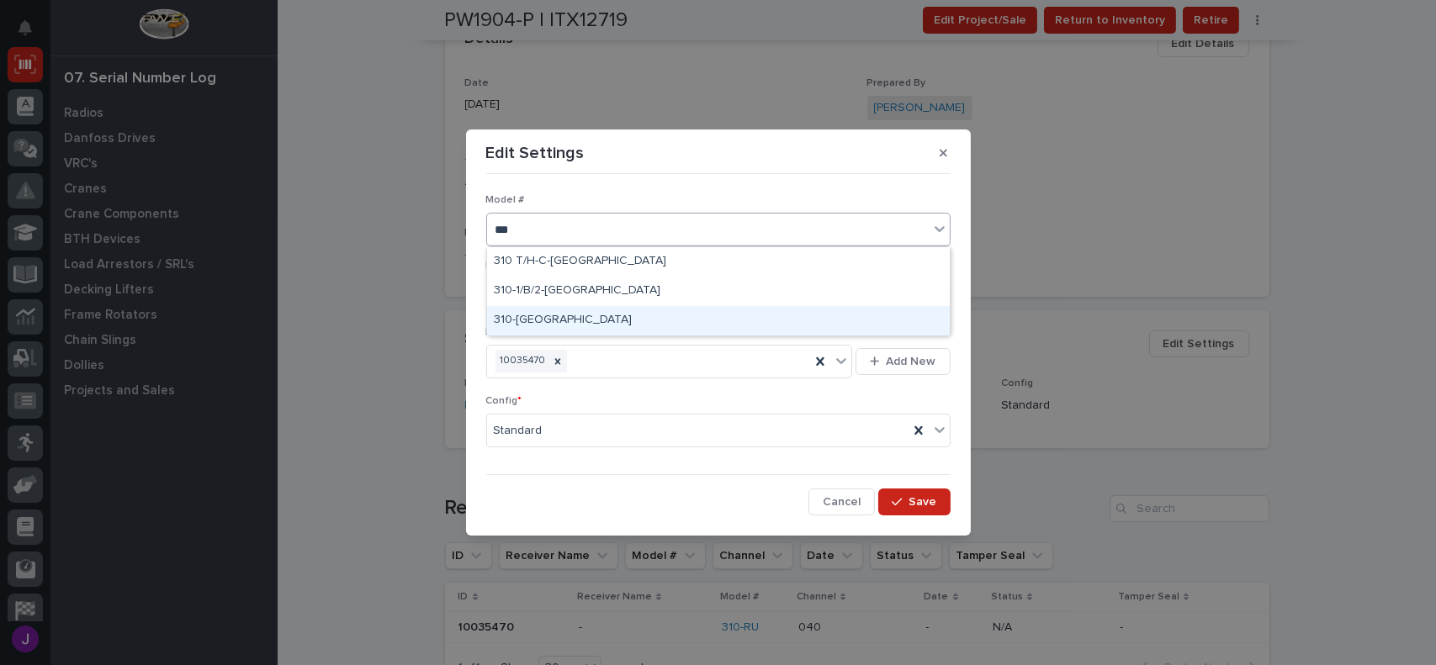
click at [524, 318] on div "310-TX" at bounding box center [718, 320] width 463 height 29
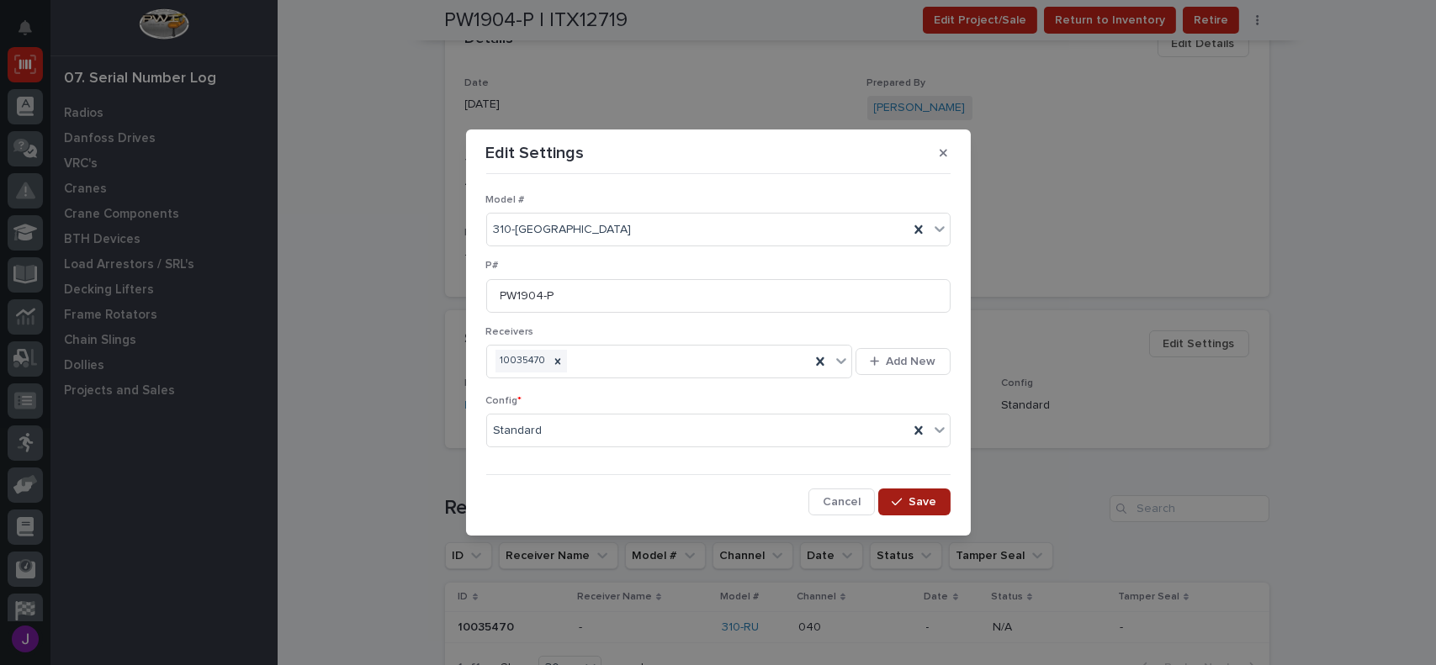
click at [899, 497] on icon "button" at bounding box center [896, 502] width 10 height 12
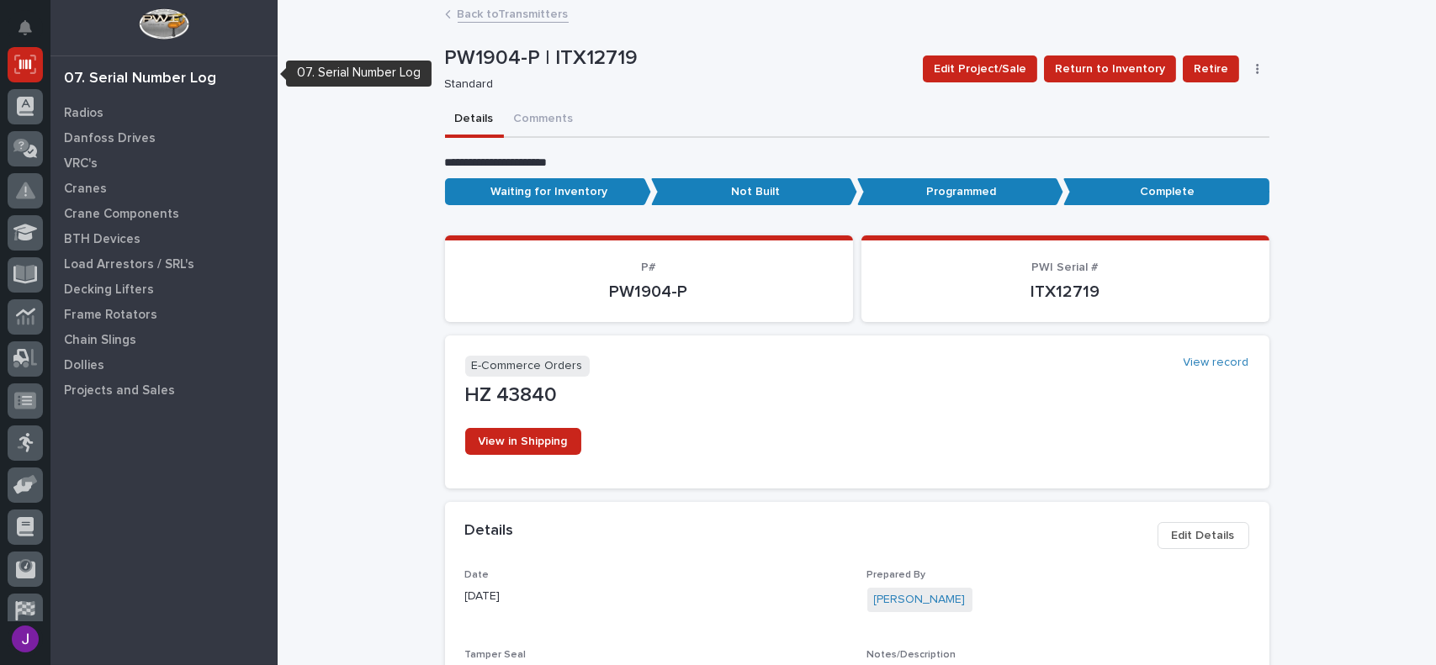
click at [155, 76] on div "07. Serial Number Log" at bounding box center [140, 79] width 152 height 19
click at [29, 65] on icon at bounding box center [25, 64] width 12 height 10
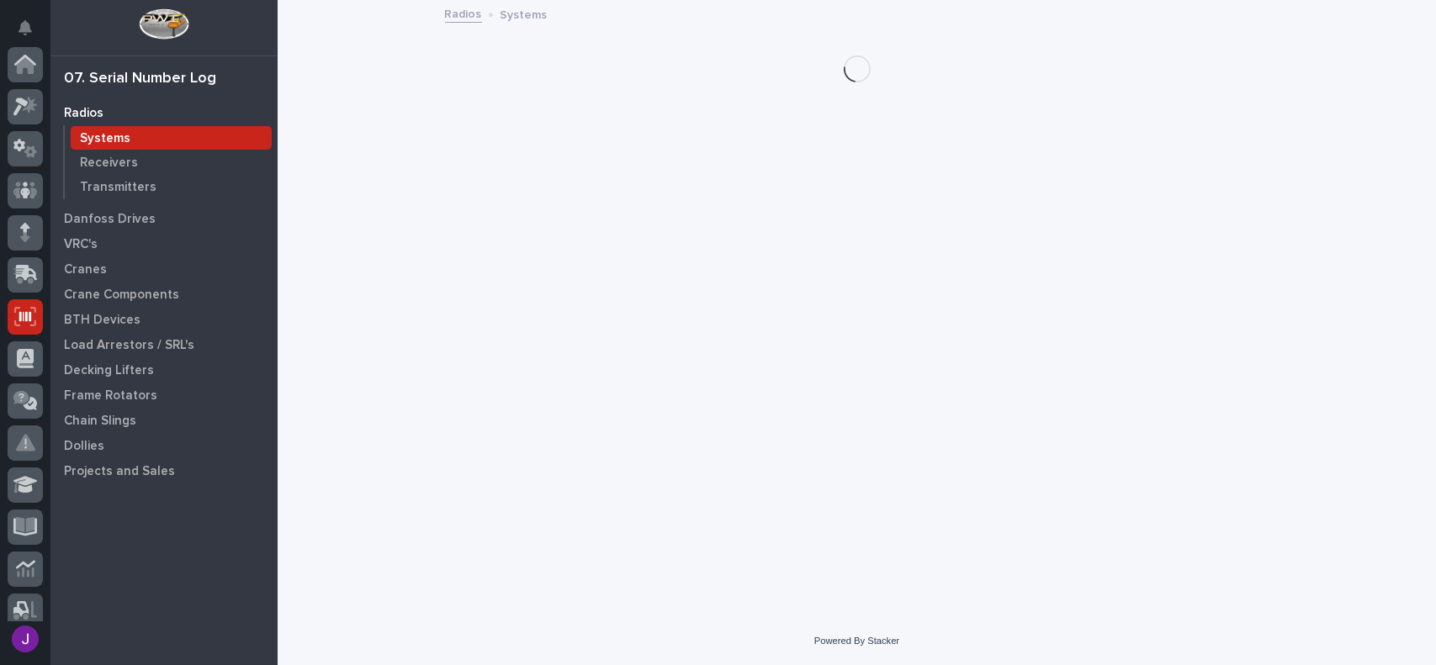
scroll to position [252, 0]
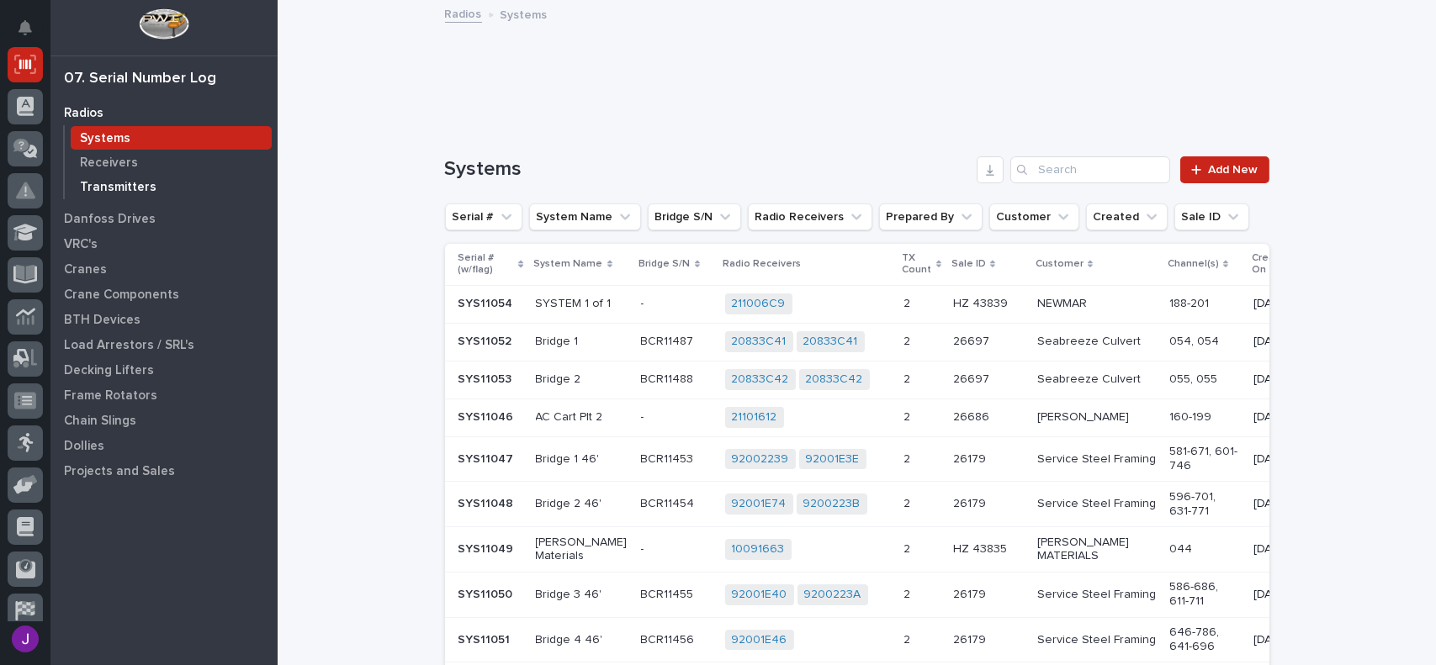
click at [119, 180] on p "Transmitters" at bounding box center [118, 187] width 77 height 15
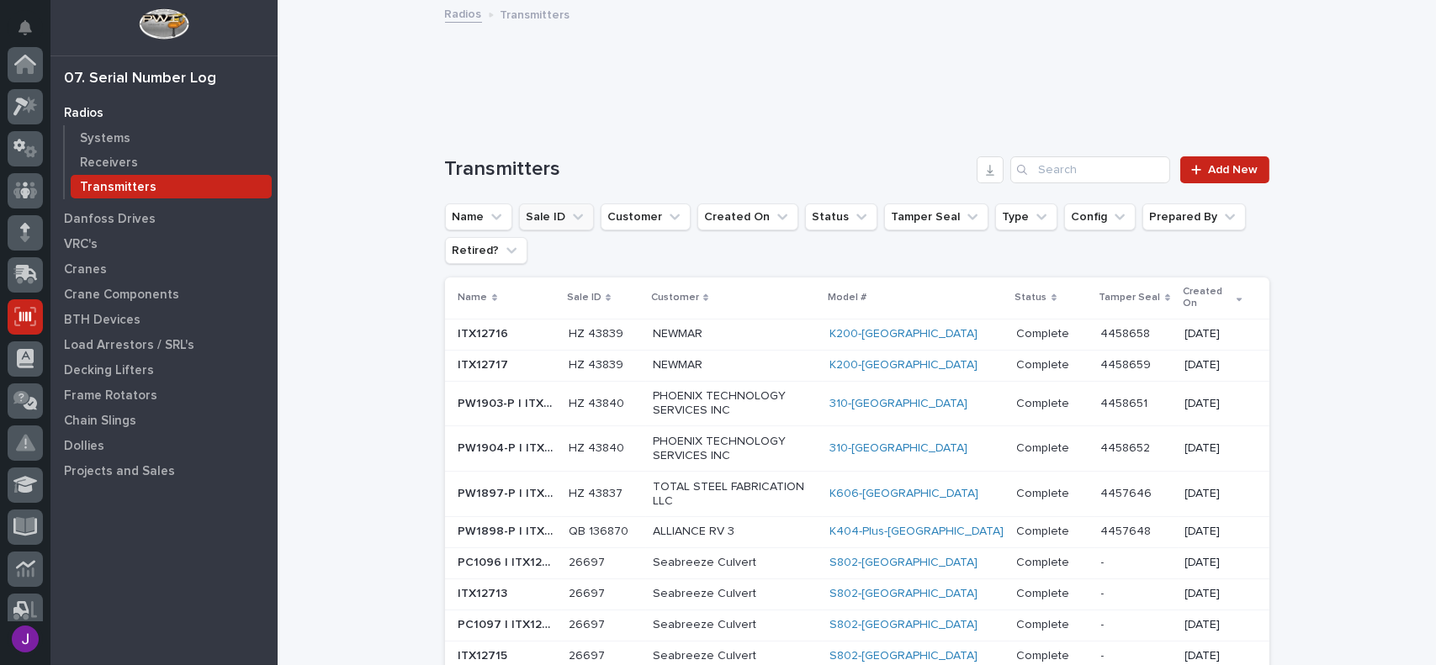
scroll to position [252, 0]
click at [1235, 175] on link "Add New" at bounding box center [1224, 169] width 88 height 27
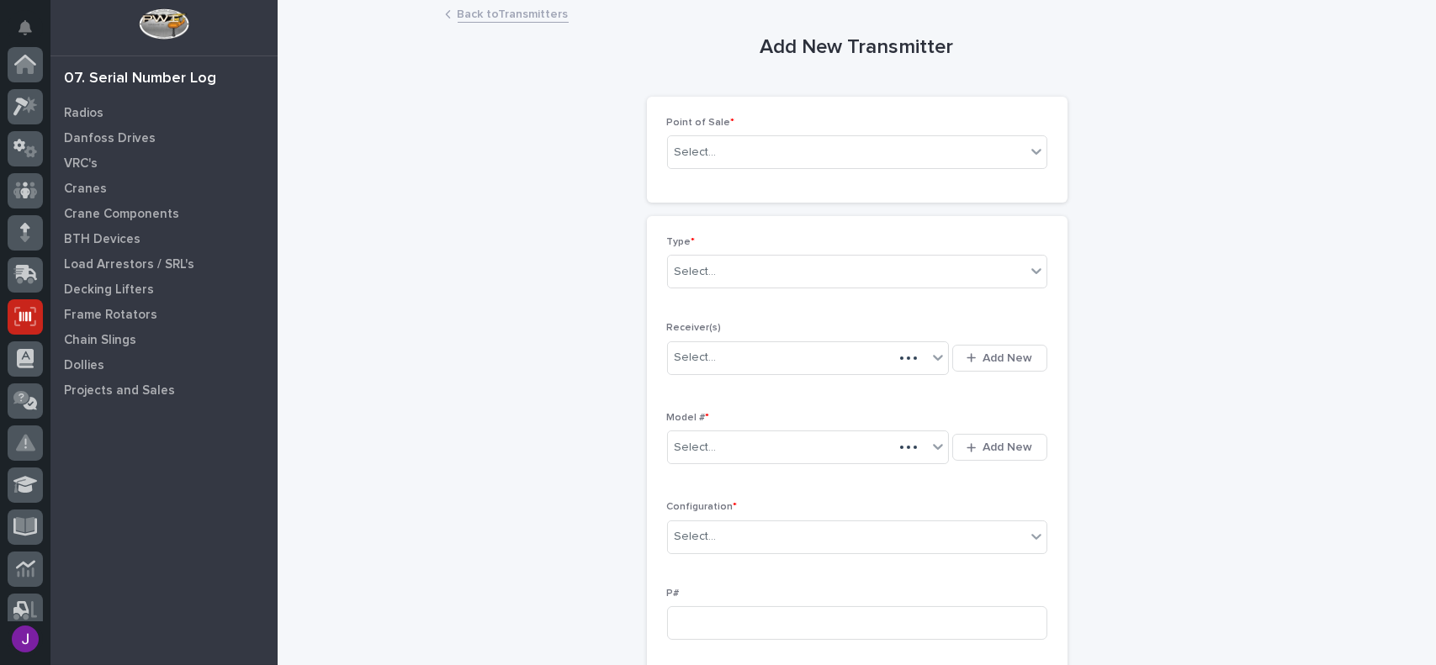
scroll to position [252, 0]
click at [783, 152] on div "Select..." at bounding box center [846, 153] width 357 height 28
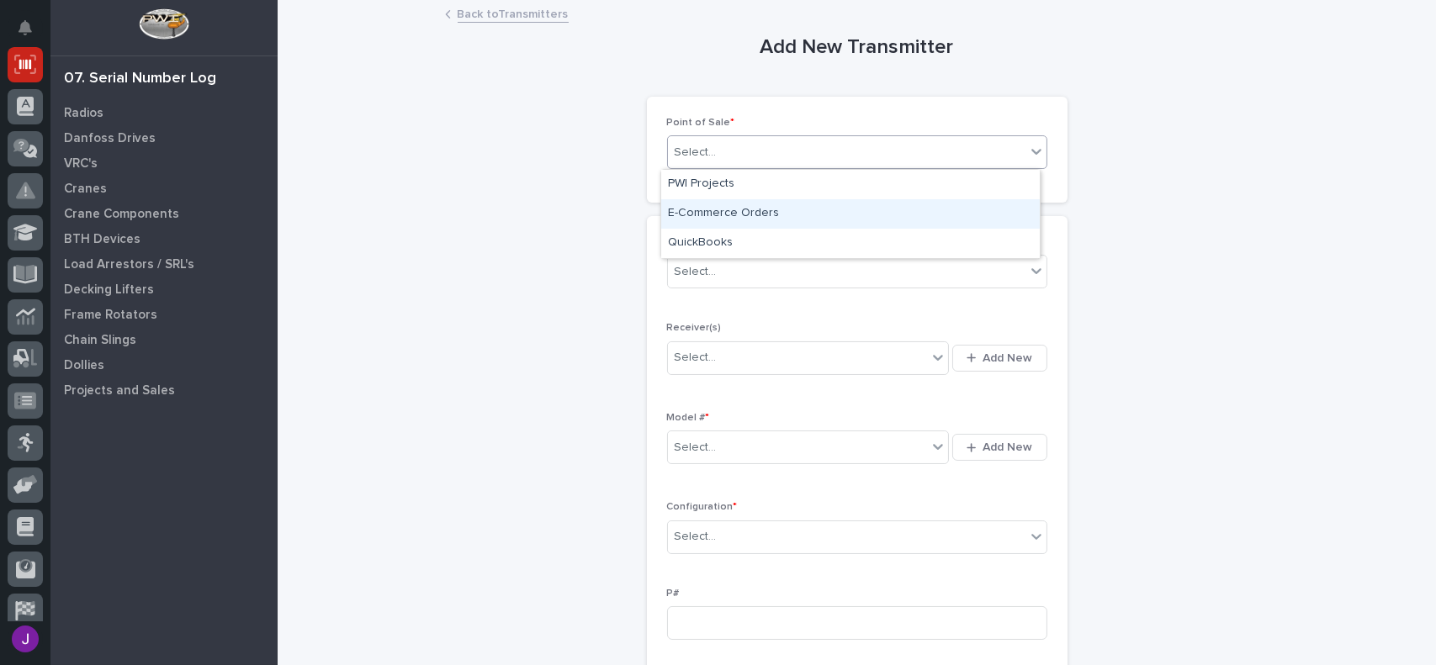
click at [719, 213] on div "E-Commerce Orders" at bounding box center [850, 213] width 378 height 29
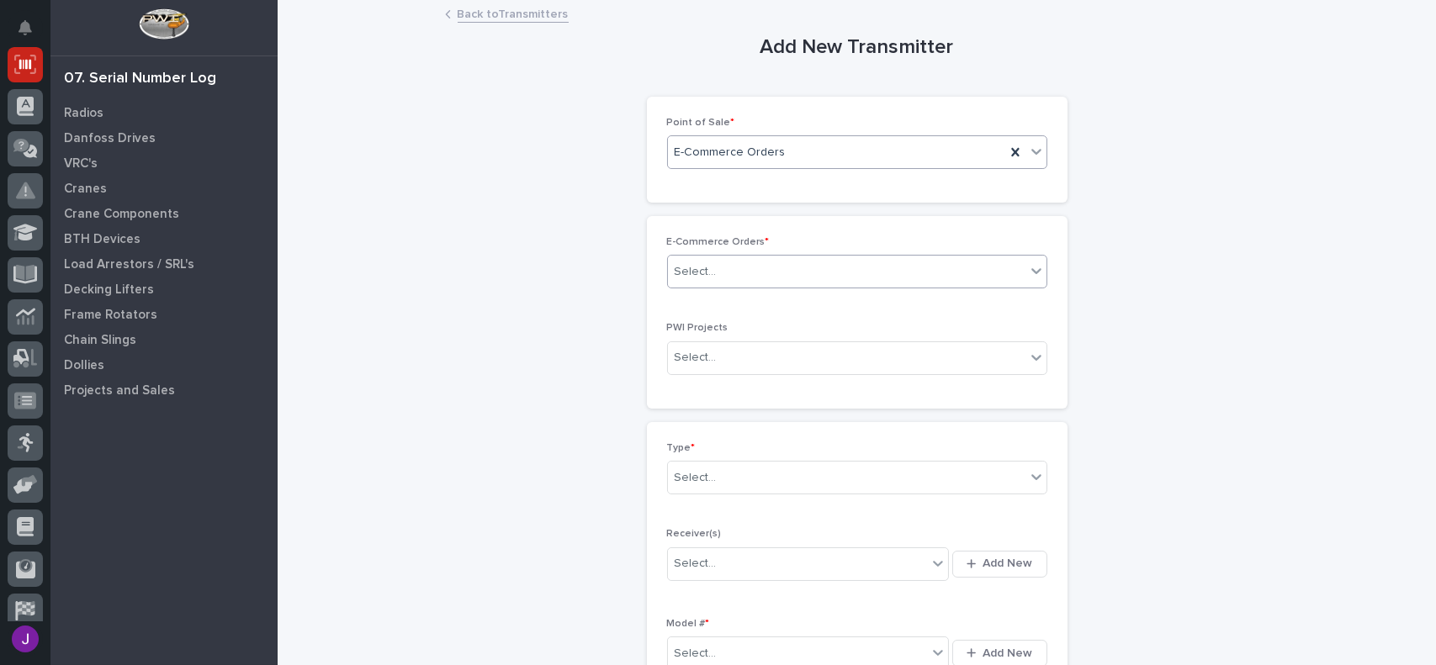
click at [708, 275] on div "Select..." at bounding box center [846, 272] width 357 height 28
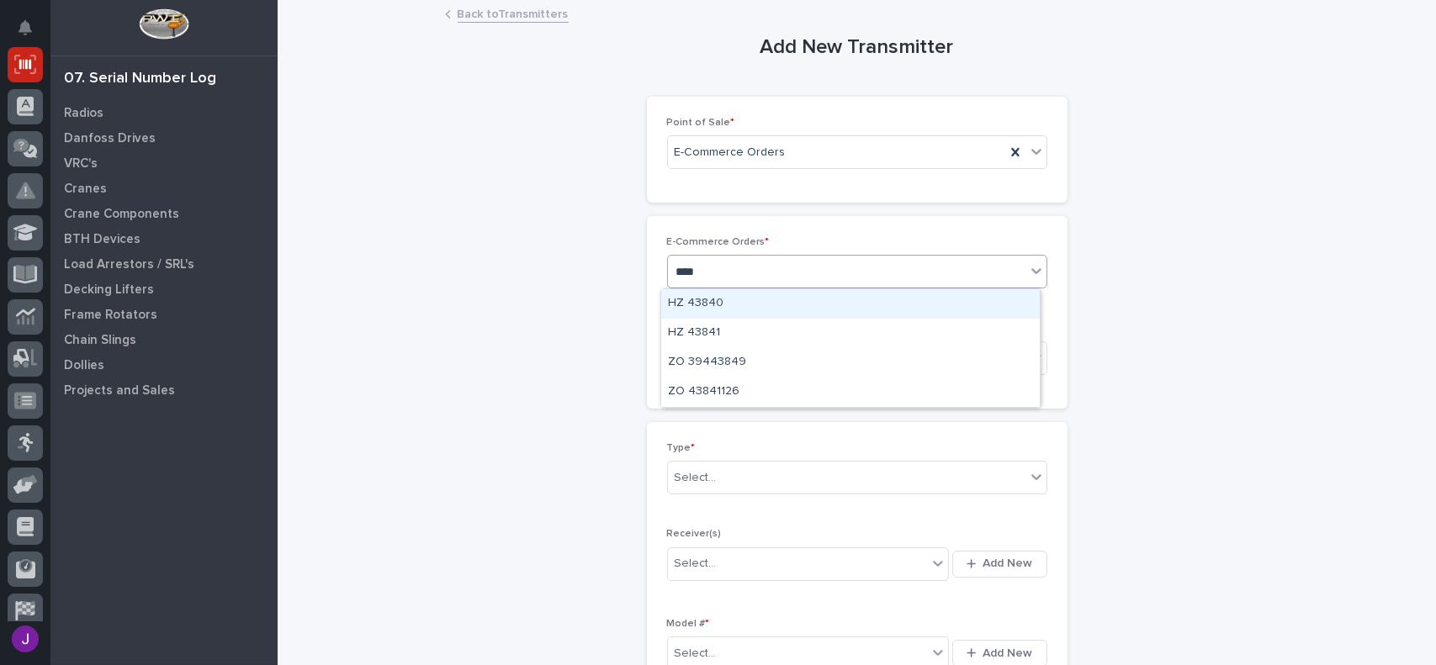
type input "*****"
click at [715, 304] on div "HZ 43840" at bounding box center [850, 303] width 378 height 29
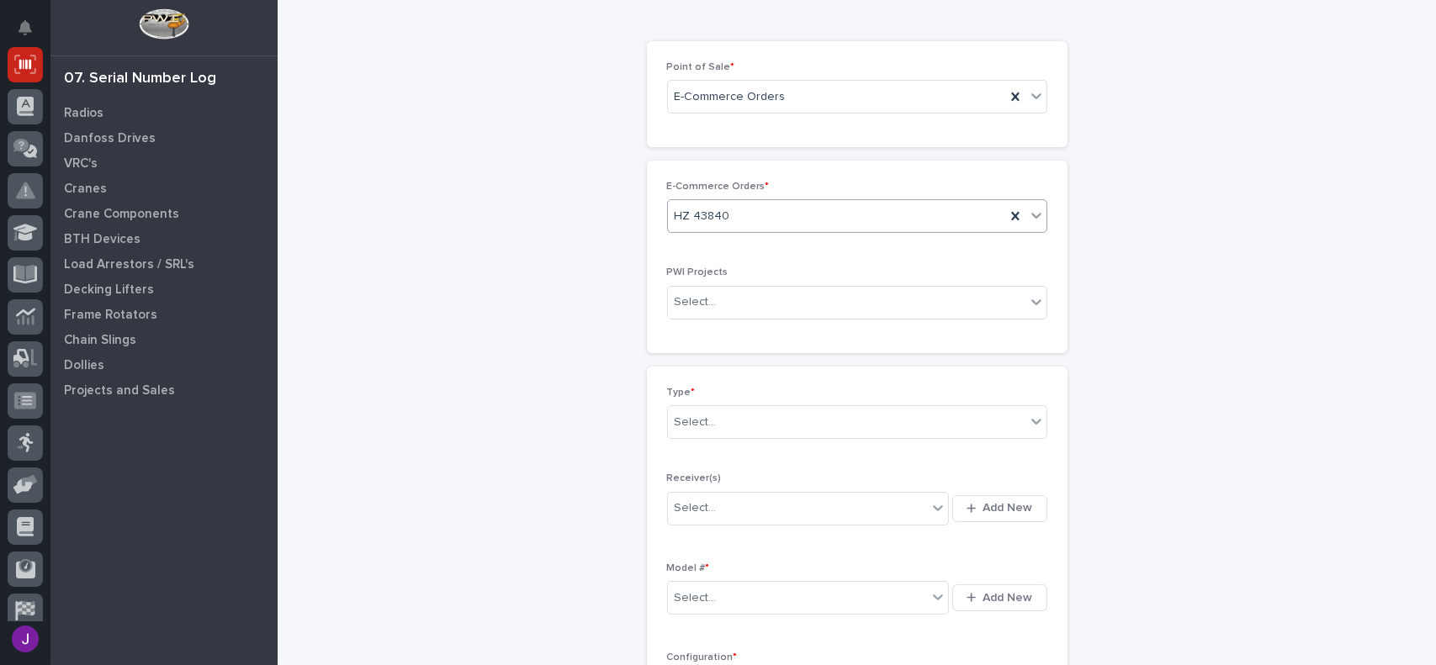
scroll to position [84, 0]
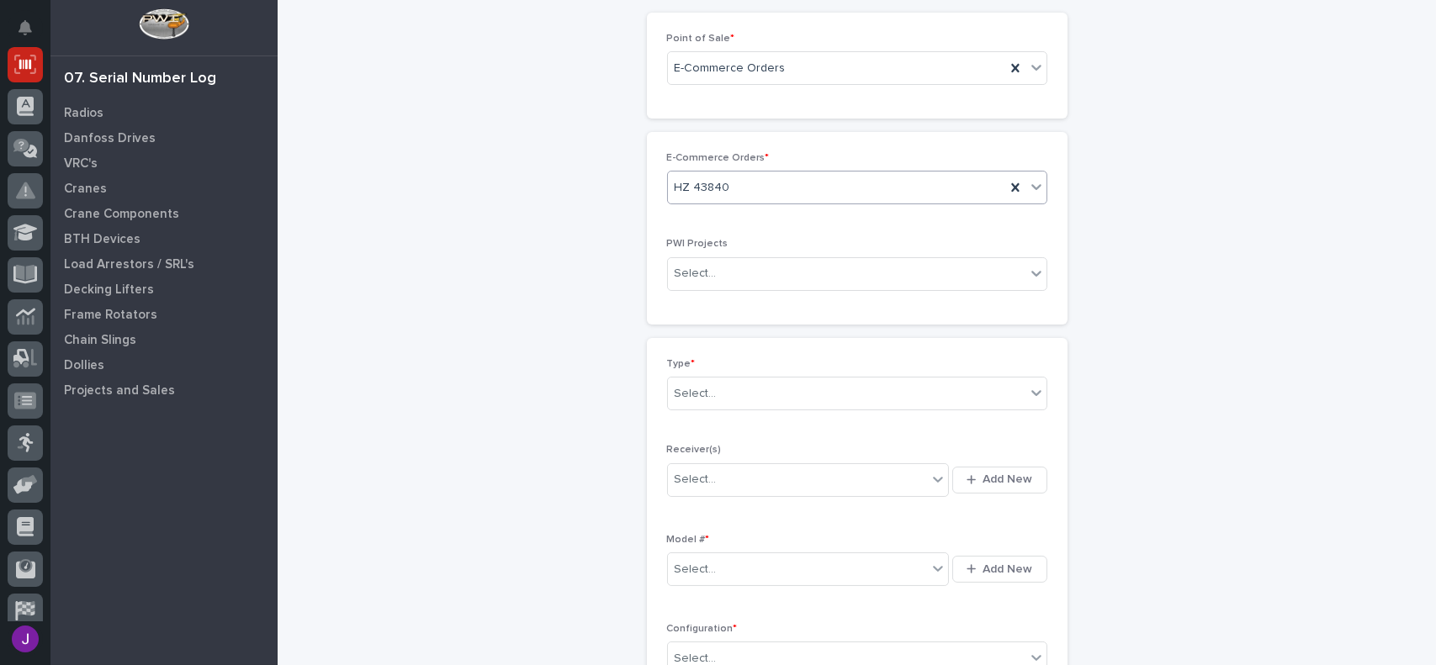
click at [730, 394] on div "Select..." at bounding box center [846, 394] width 357 height 28
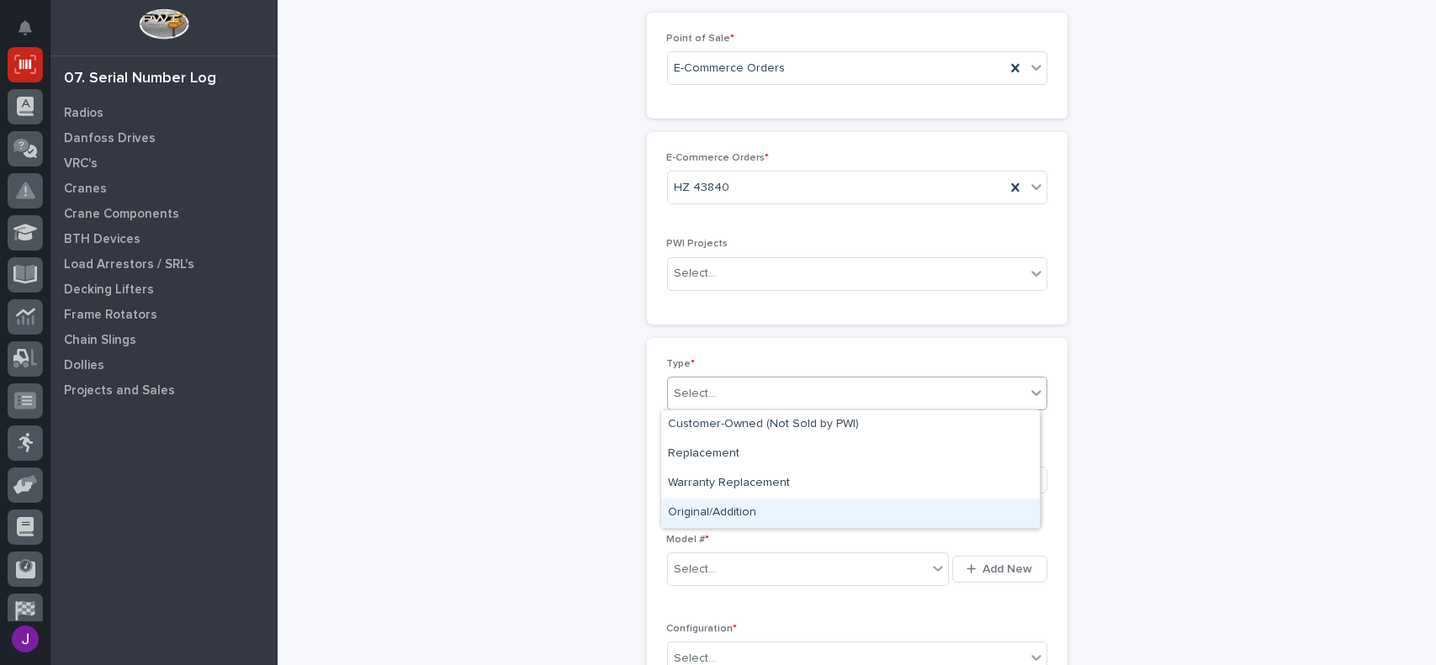
click at [724, 514] on div "Original/Addition" at bounding box center [850, 513] width 378 height 29
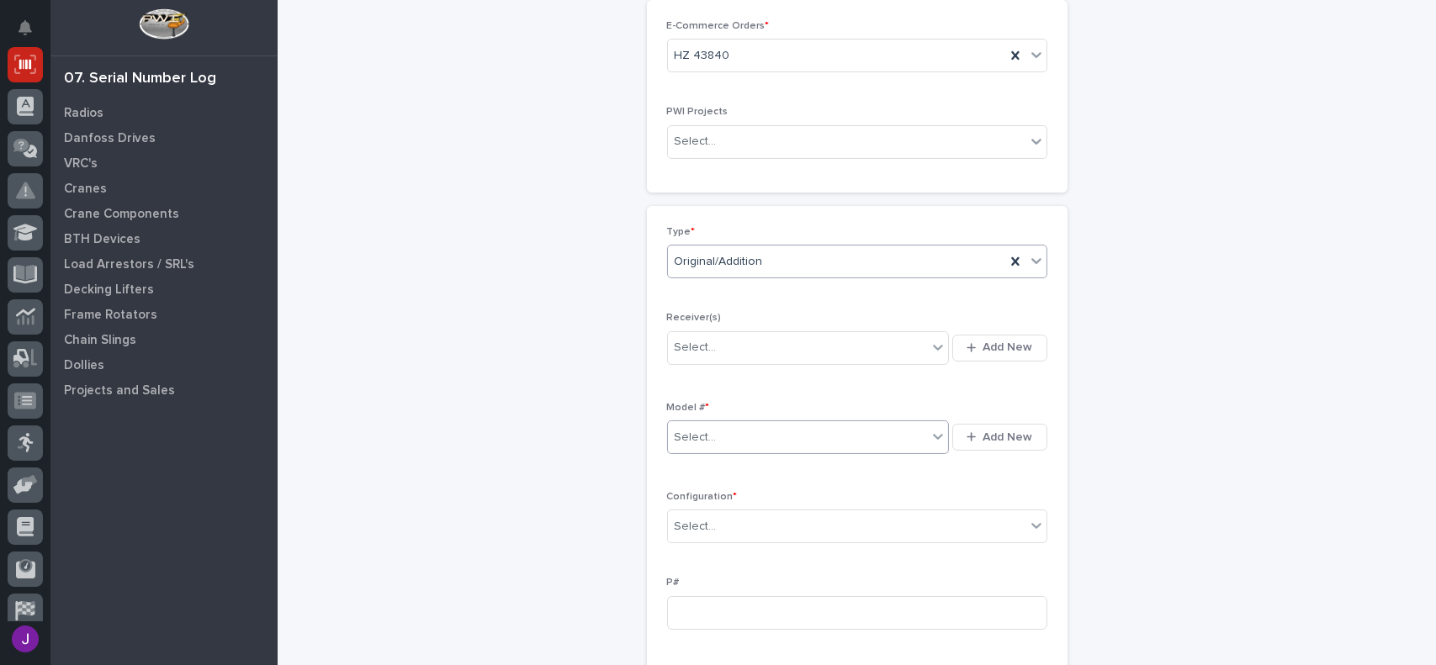
scroll to position [227, 0]
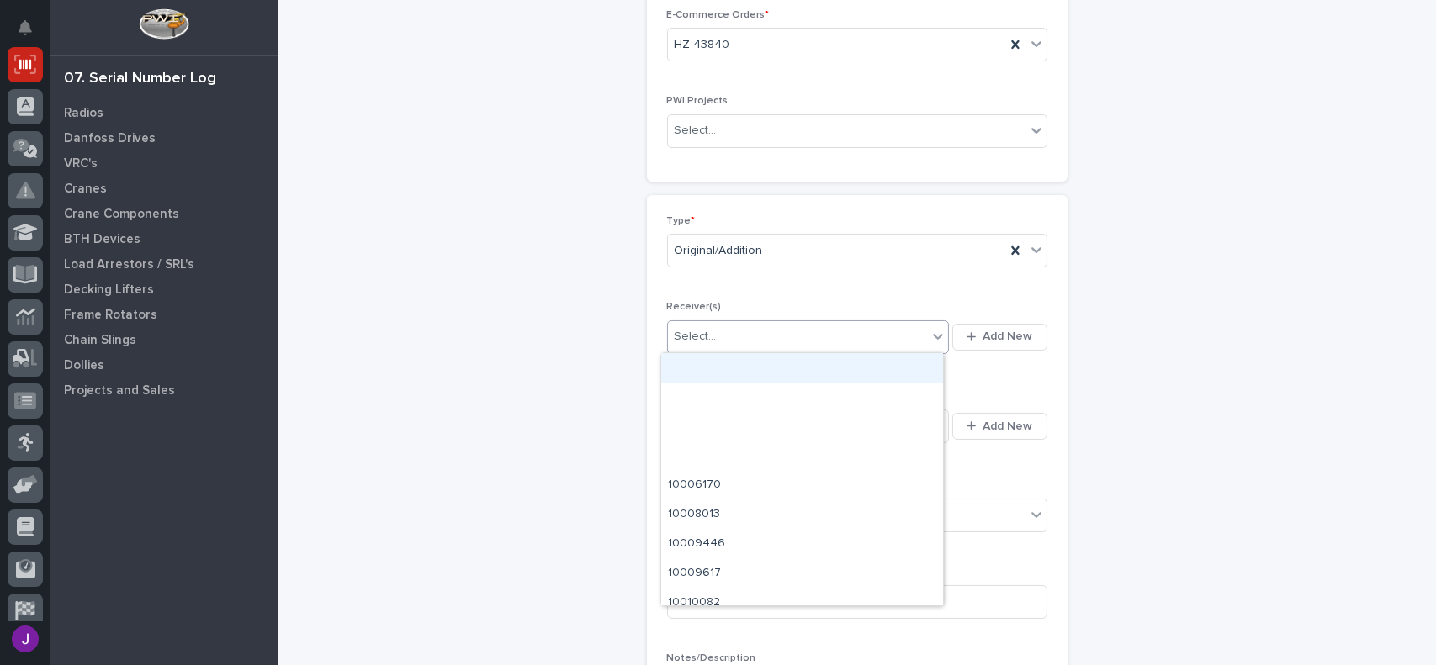
click at [821, 336] on div "Select..." at bounding box center [798, 337] width 260 height 28
type input "********"
click at [764, 369] on div "10035470" at bounding box center [802, 367] width 282 height 29
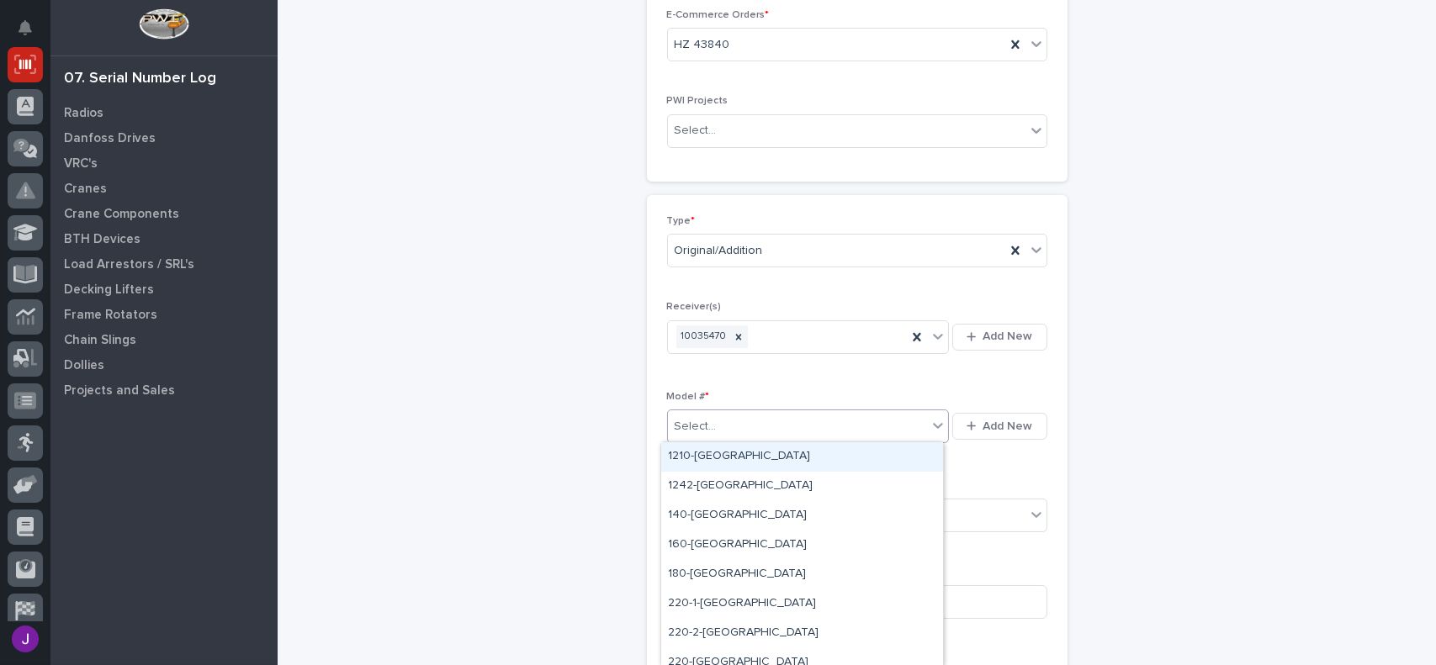
click at [696, 431] on div "Select..." at bounding box center [695, 427] width 42 height 18
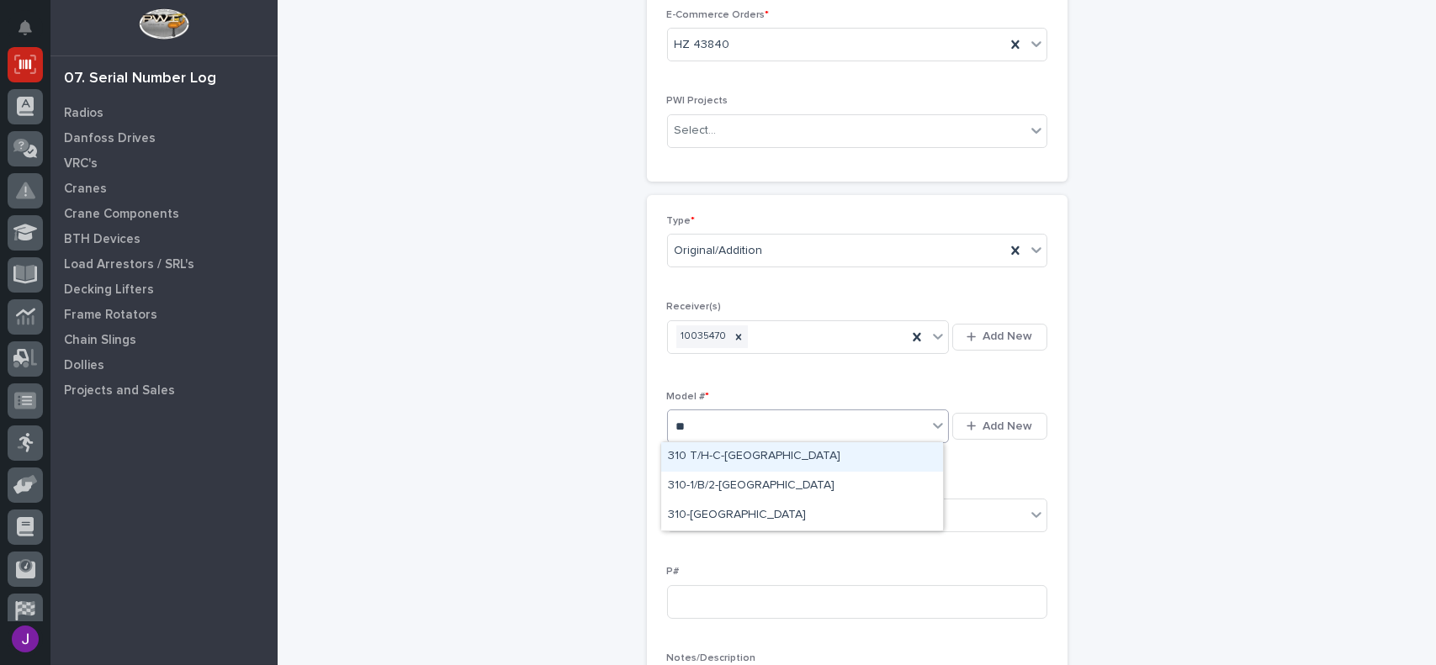
type input "***"
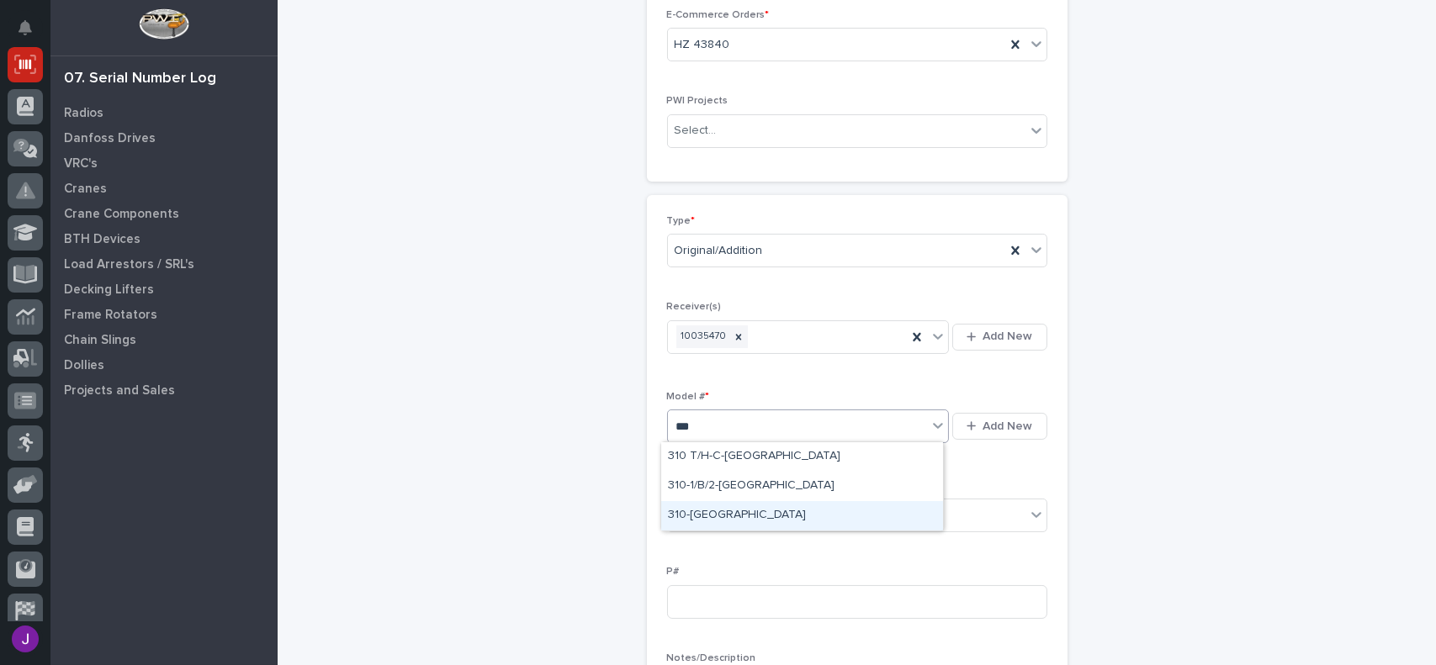
click at [667, 510] on div "310-TX" at bounding box center [802, 515] width 282 height 29
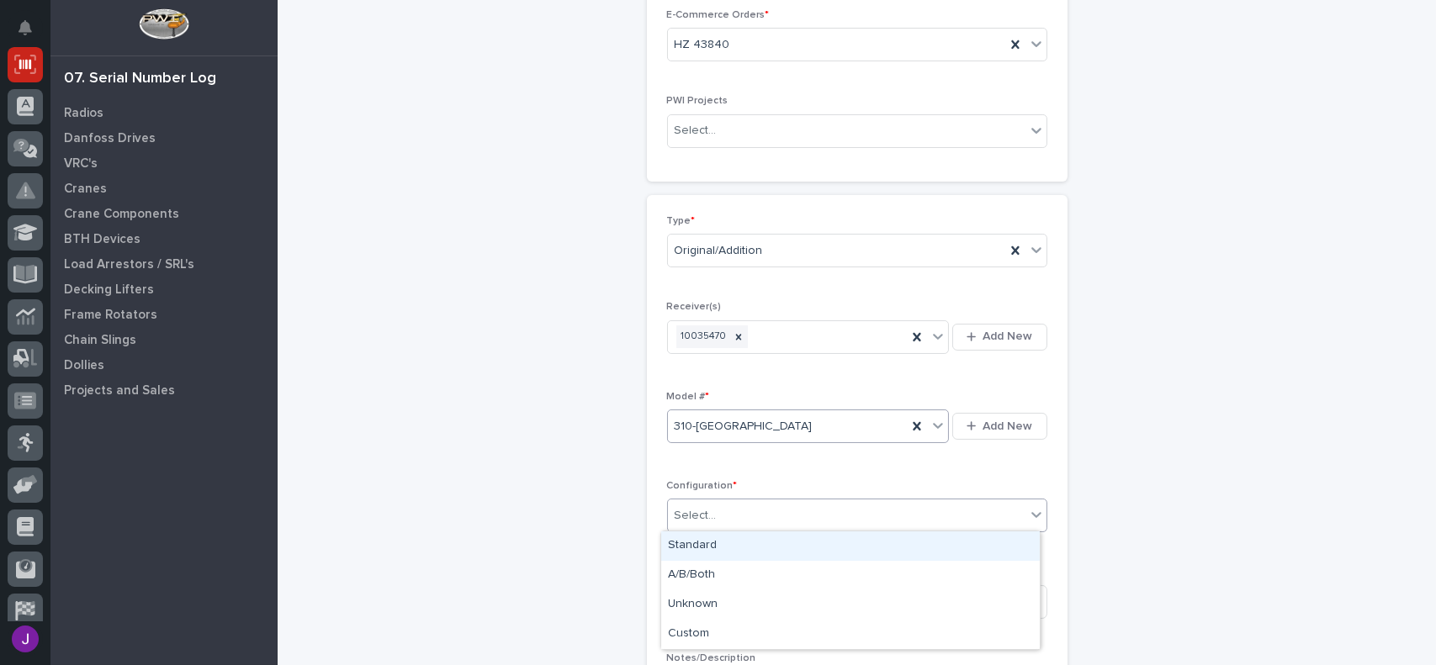
click at [674, 510] on div "Select..." at bounding box center [695, 516] width 42 height 18
click at [690, 538] on div "Standard" at bounding box center [850, 546] width 378 height 29
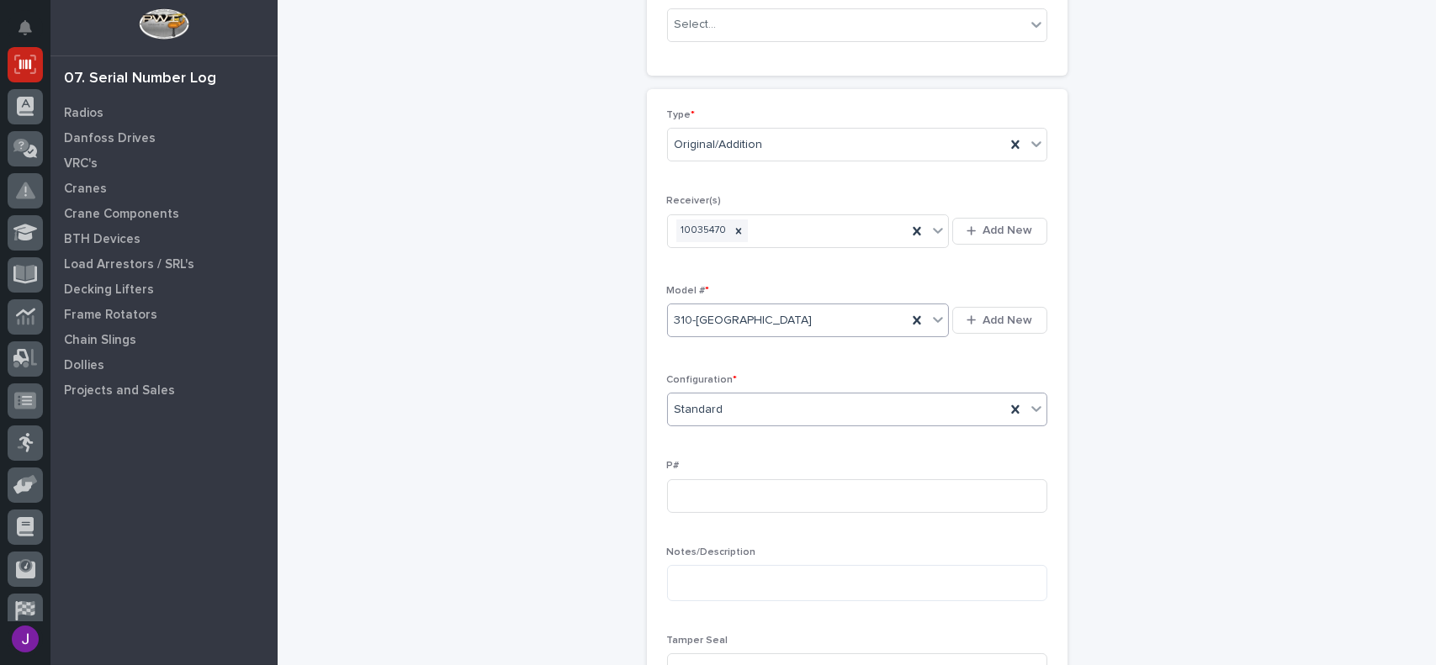
scroll to position [395, 0]
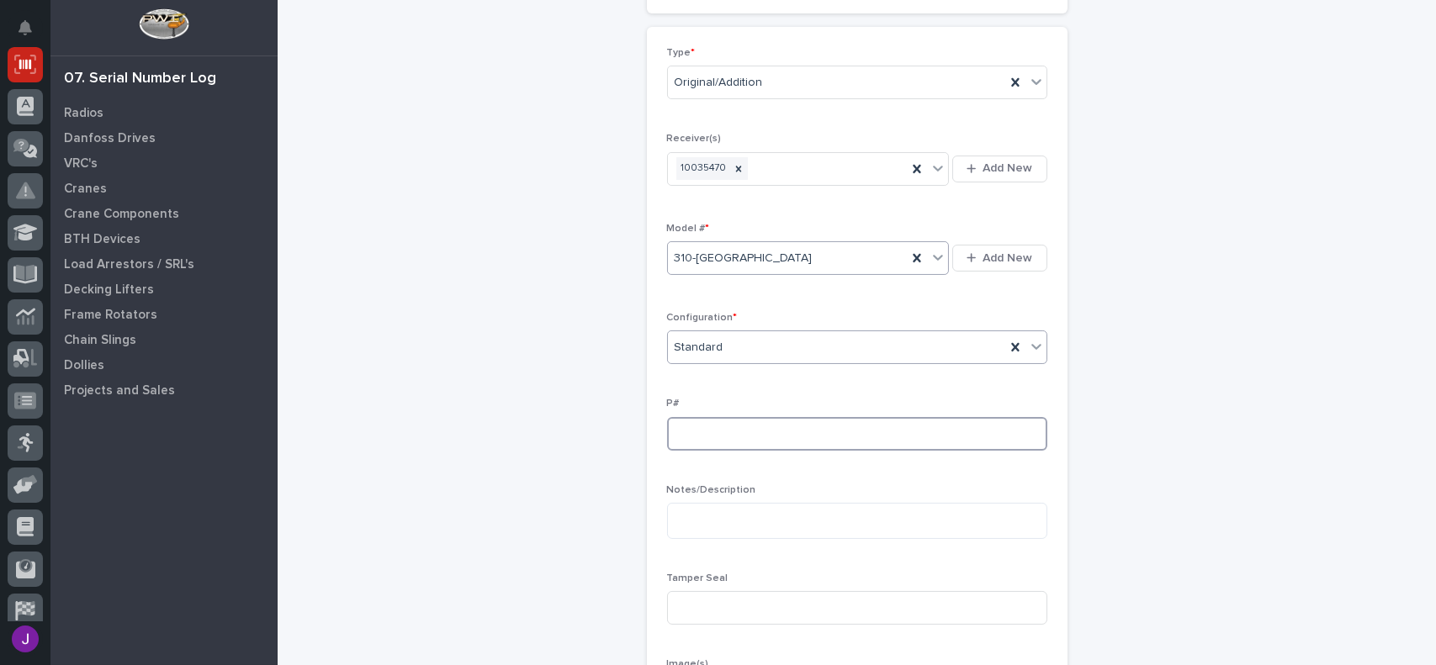
click at [693, 431] on input at bounding box center [857, 434] width 380 height 34
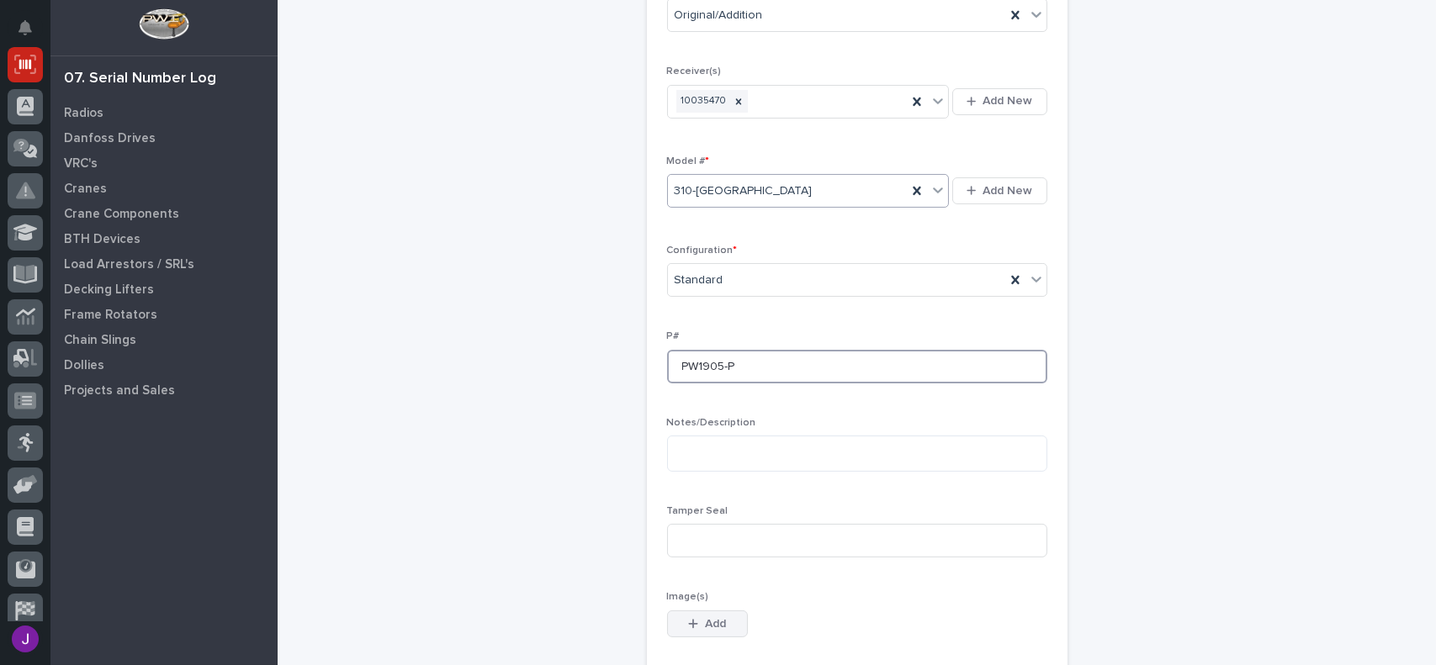
scroll to position [479, 0]
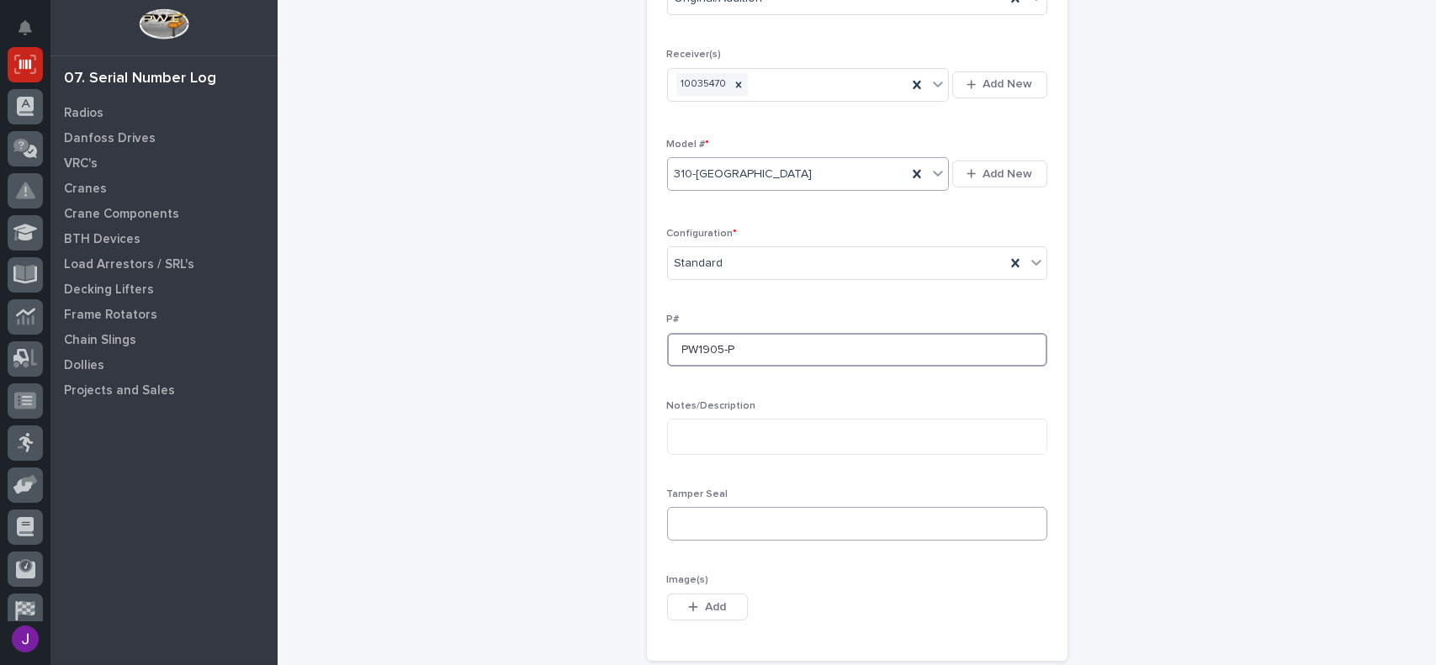
type input "PW1905-P"
click at [688, 519] on input at bounding box center [857, 524] width 380 height 34
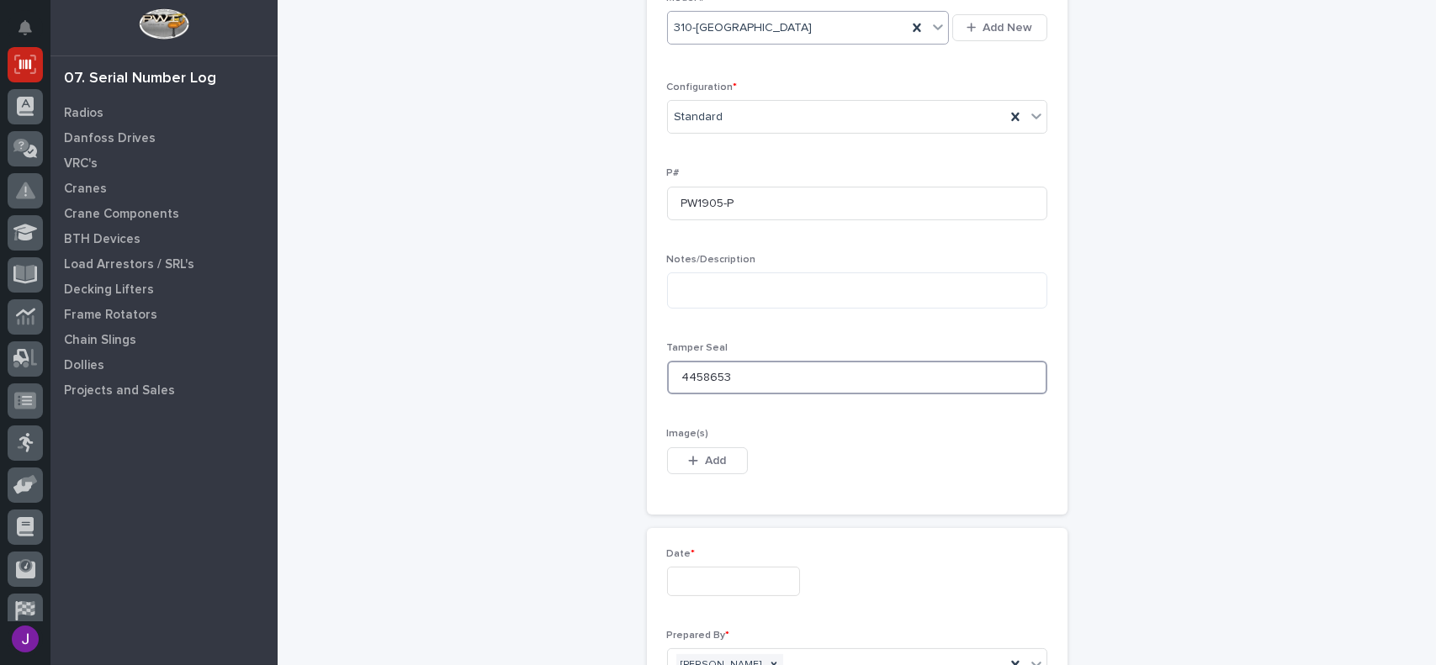
scroll to position [648, 0]
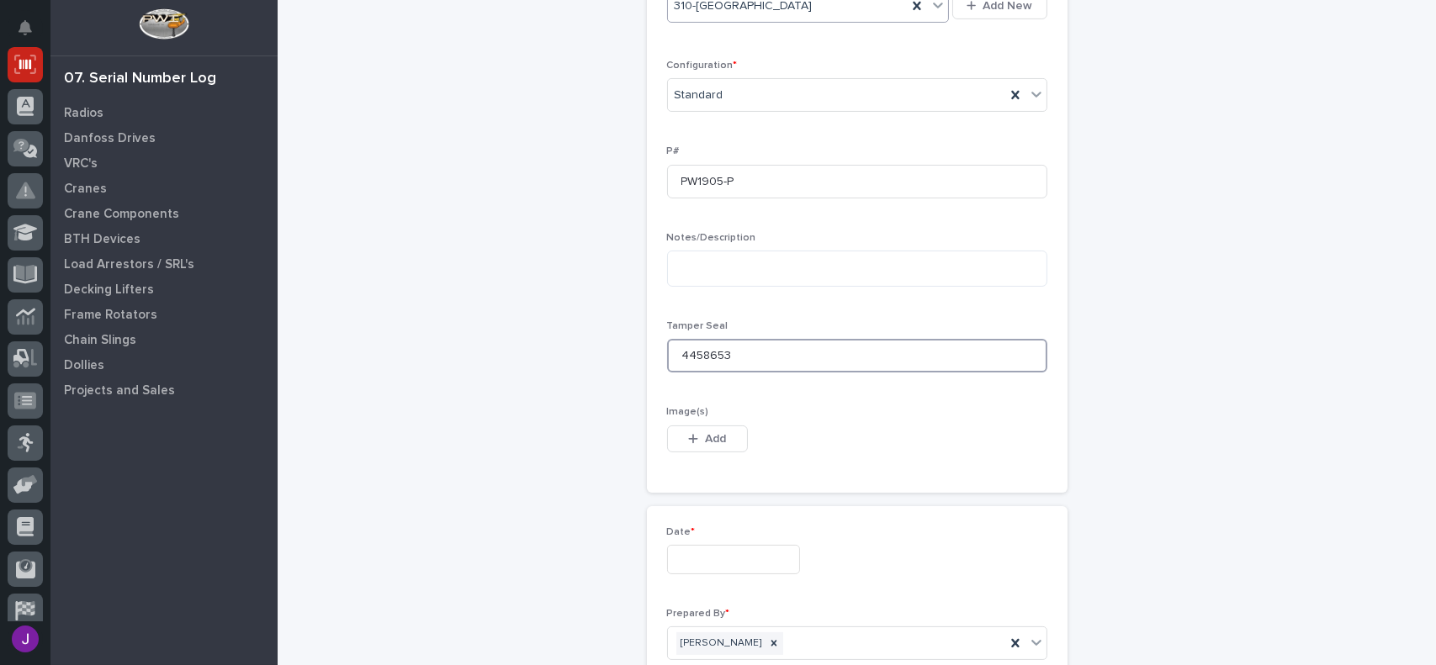
type input "4458653"
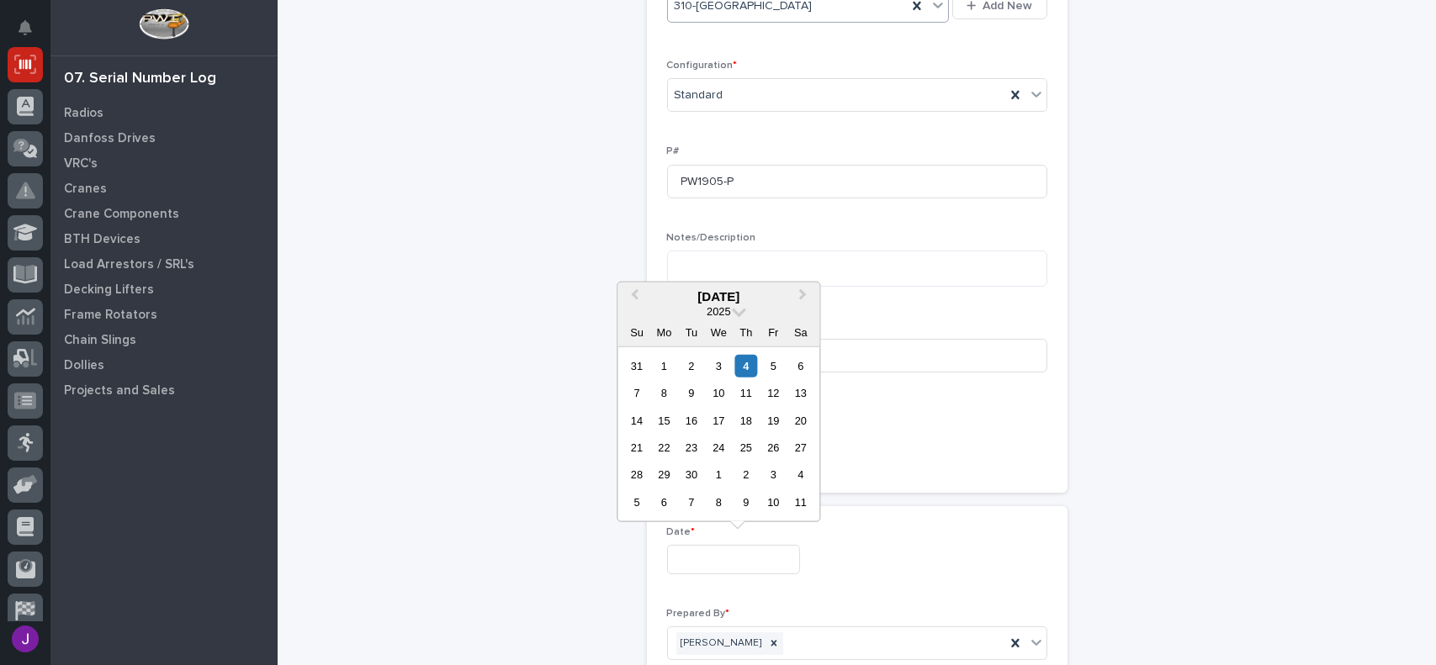
click at [714, 552] on input "text" at bounding box center [733, 559] width 133 height 29
click at [750, 360] on div "4" at bounding box center [745, 365] width 23 height 23
type input "**********"
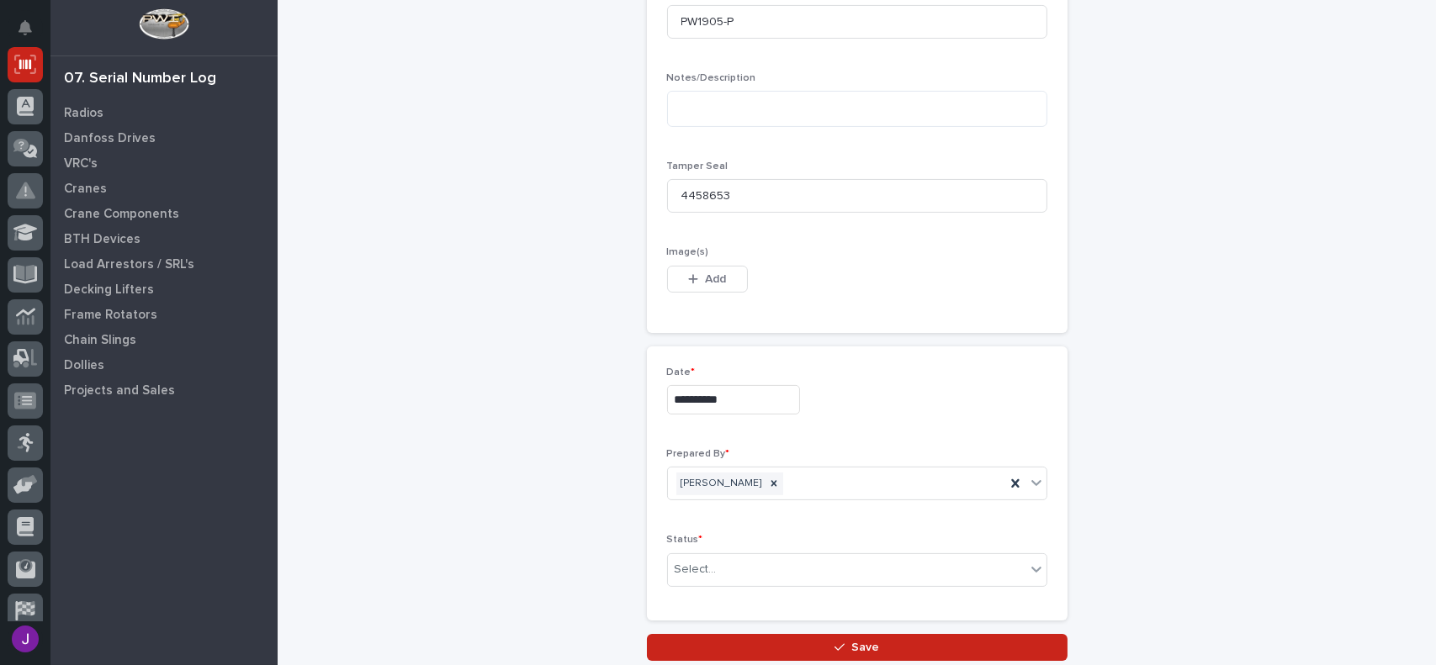
scroll to position [816, 0]
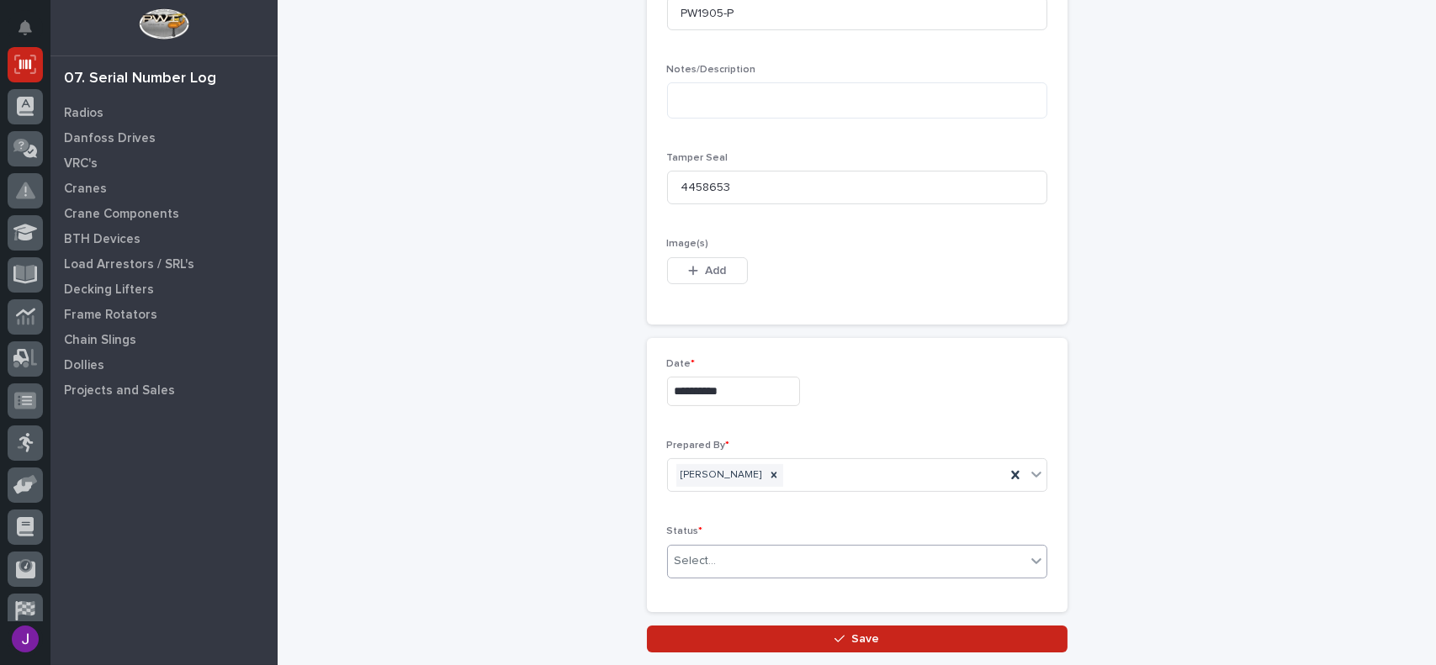
click at [737, 557] on div "Select..." at bounding box center [846, 561] width 357 height 28
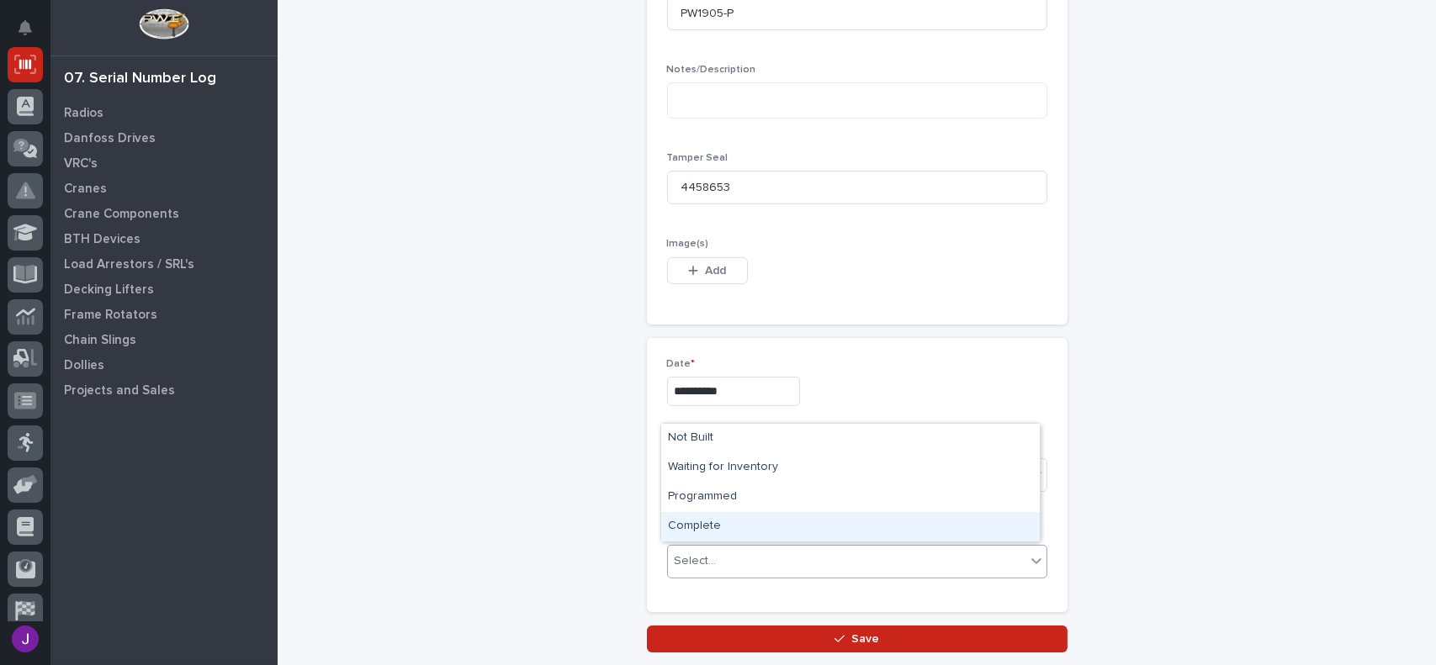
click at [711, 531] on div "Complete" at bounding box center [850, 526] width 378 height 29
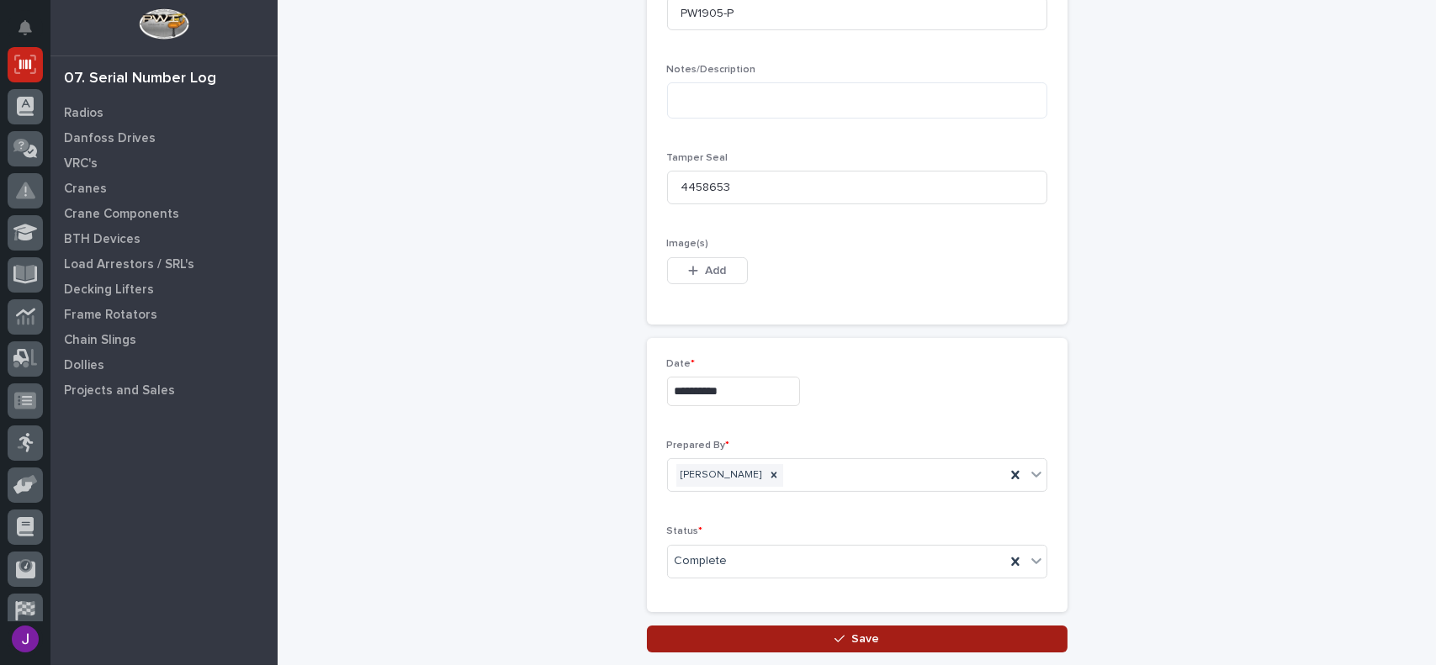
click at [785, 635] on button "Save" at bounding box center [857, 639] width 420 height 27
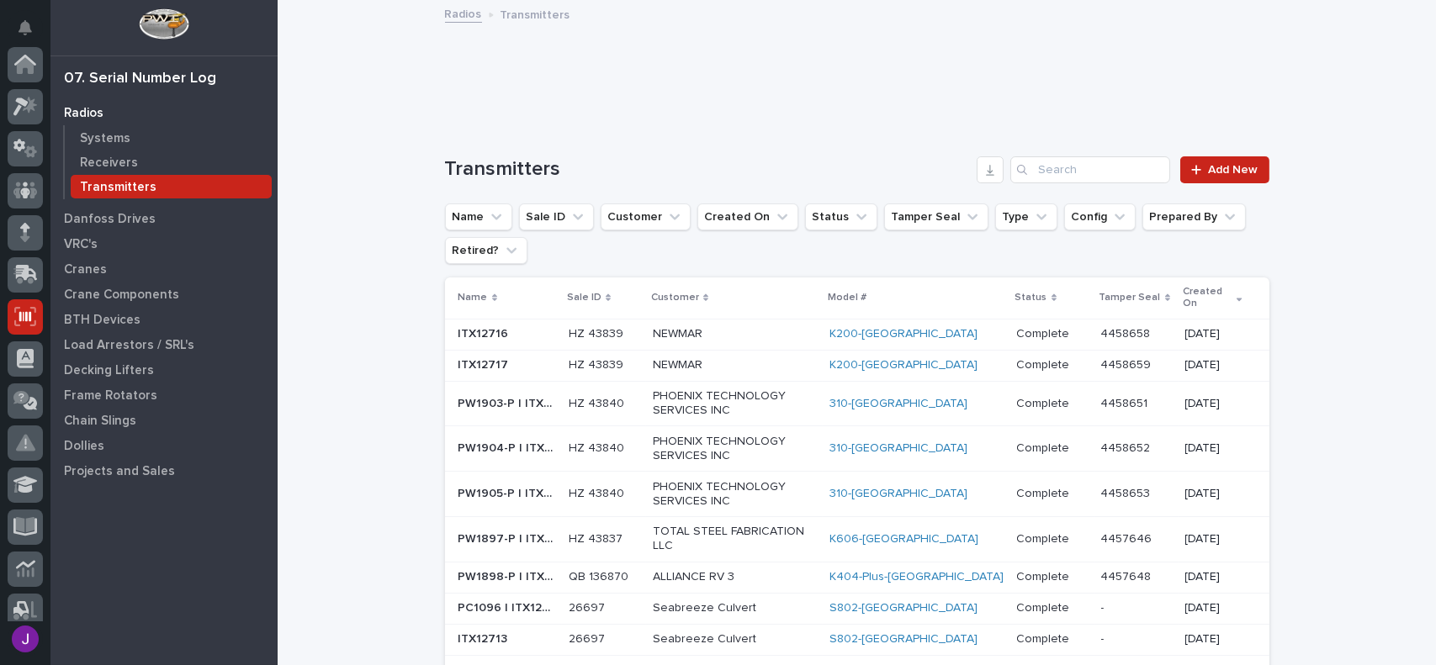
scroll to position [252, 0]
click at [1231, 161] on link "Add New" at bounding box center [1224, 169] width 88 height 27
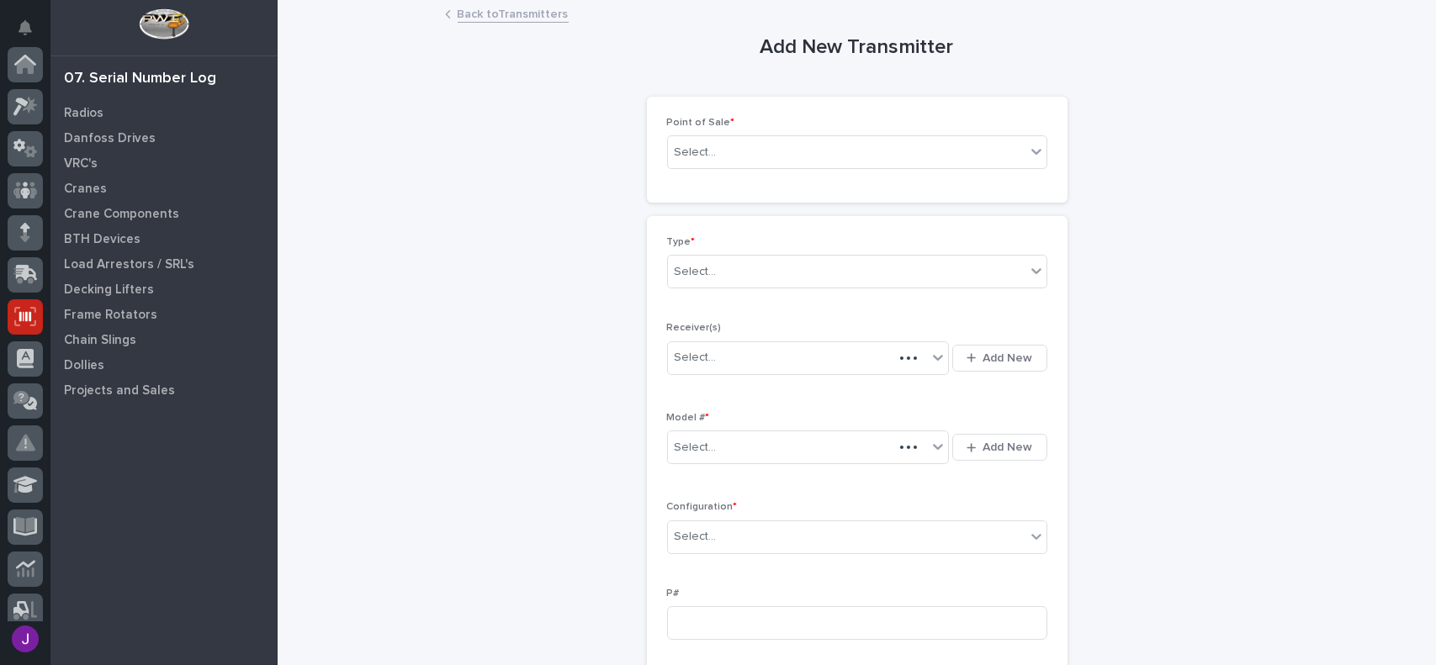
scroll to position [252, 0]
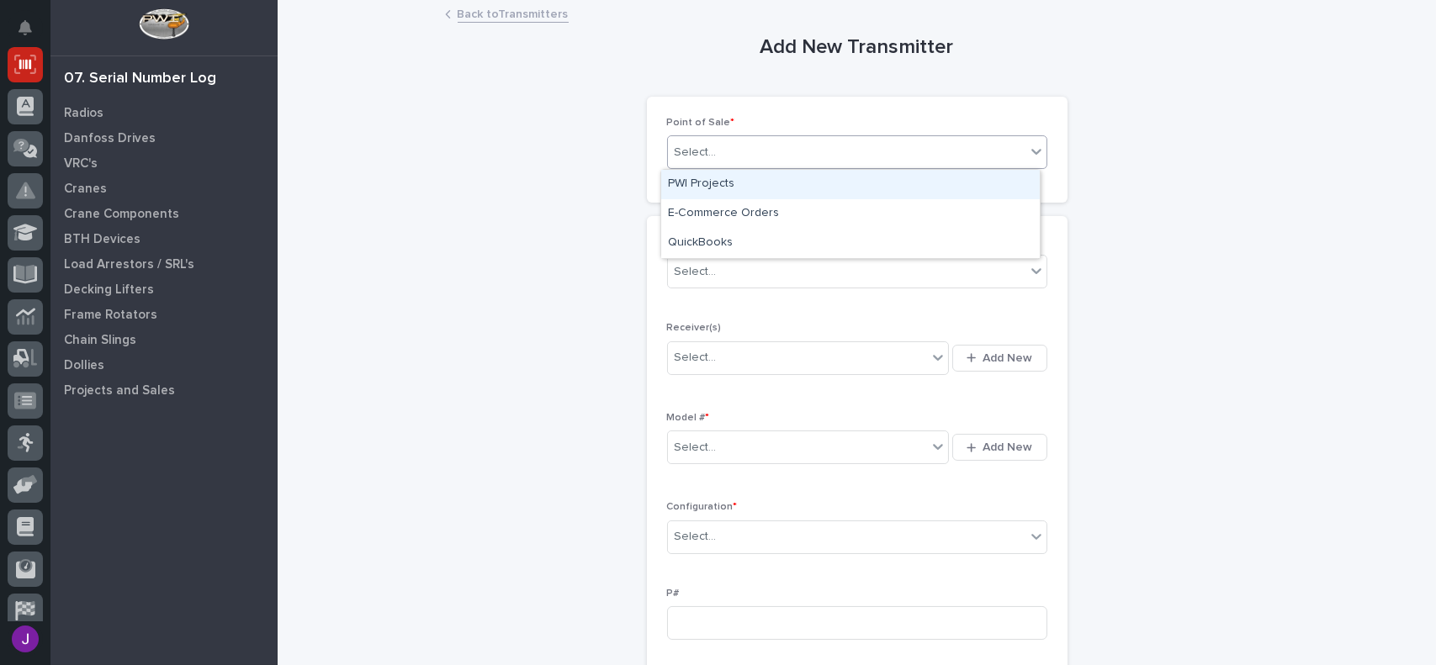
click at [725, 146] on div "Select..." at bounding box center [846, 153] width 357 height 28
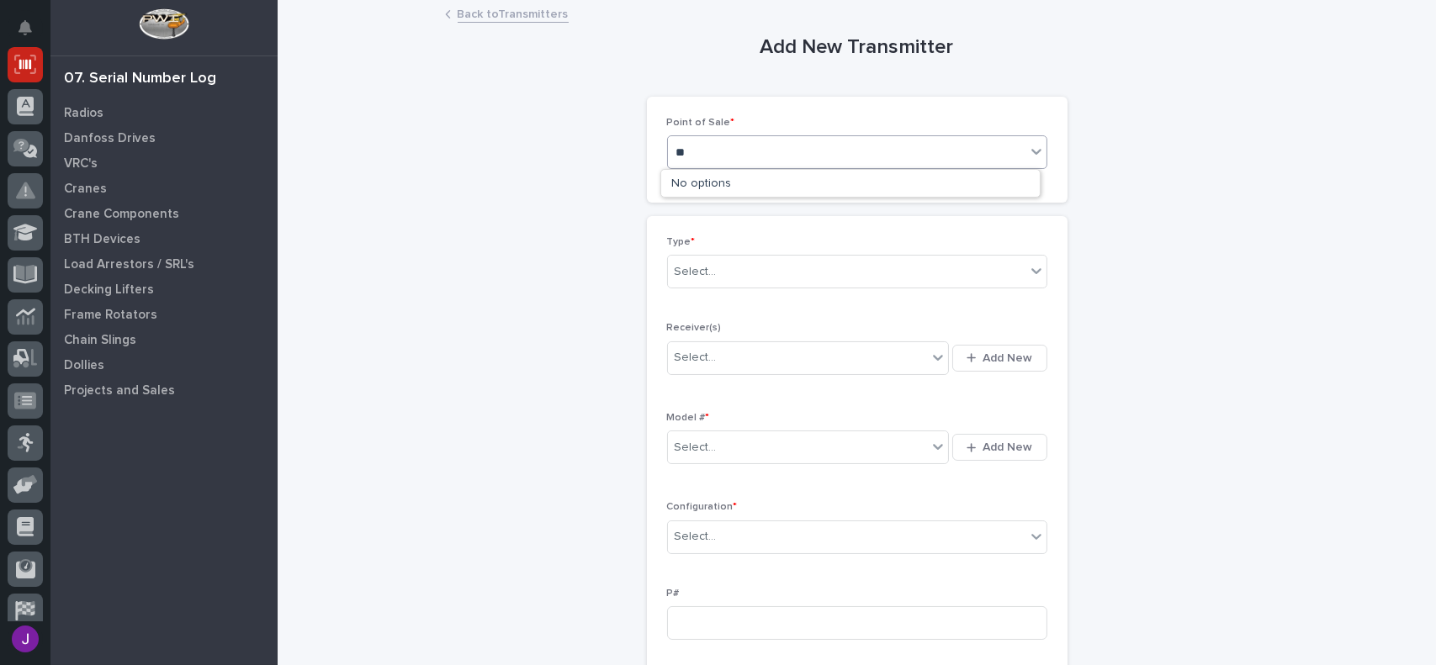
type input "*"
click at [754, 218] on div "E-Commerce Orders" at bounding box center [850, 213] width 378 height 29
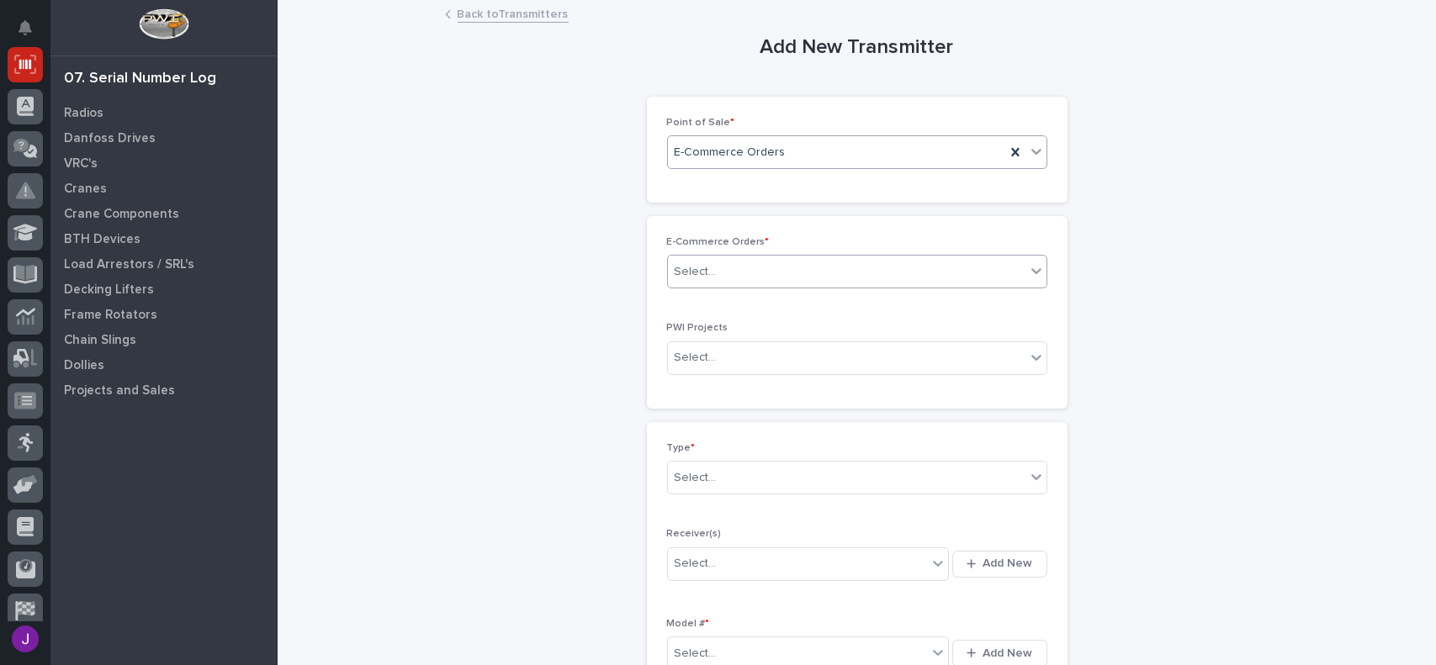
click at [718, 273] on div "Select..." at bounding box center [846, 272] width 357 height 28
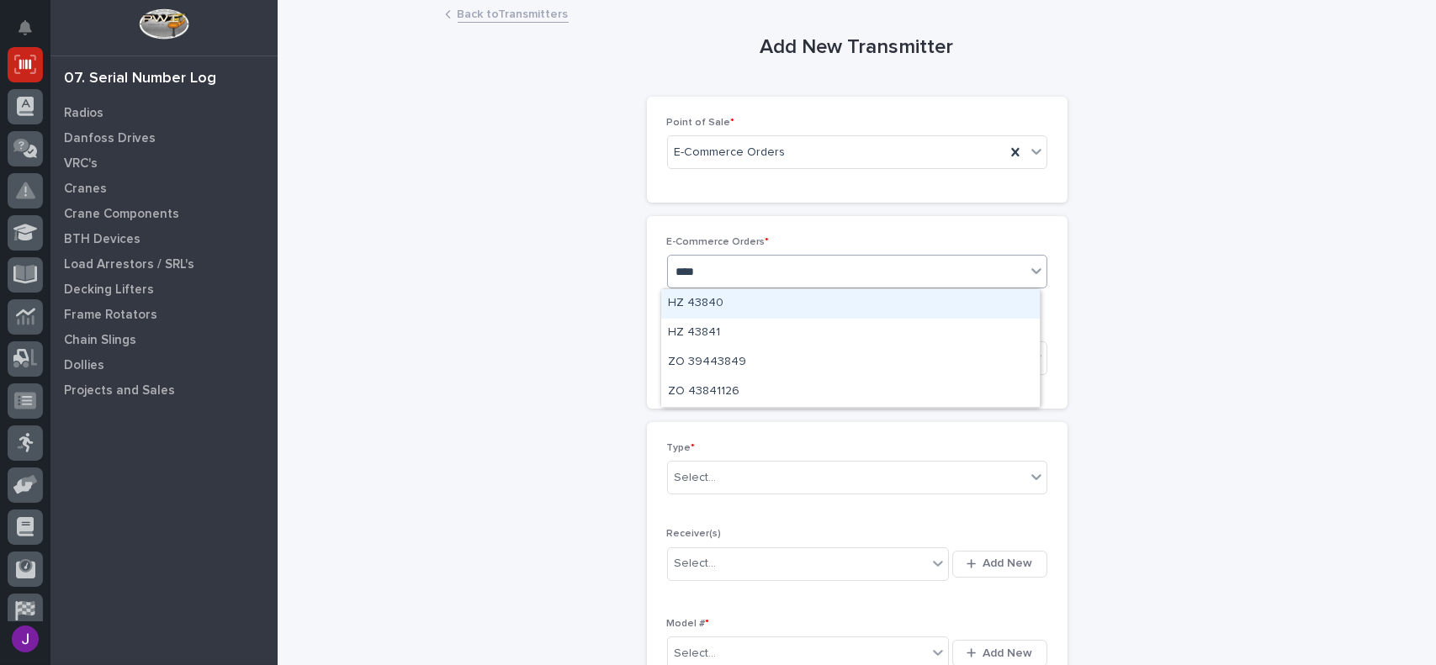
type input "*****"
click at [733, 296] on div "HZ 43840" at bounding box center [850, 303] width 378 height 29
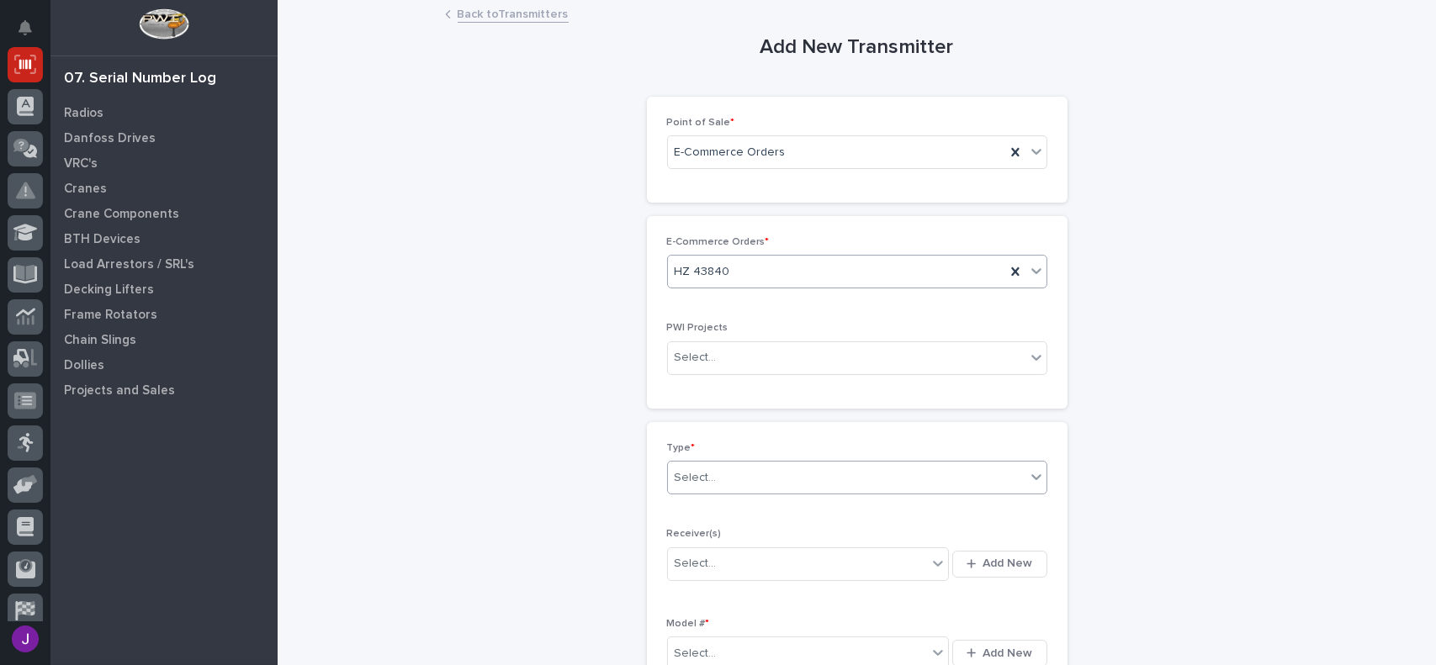
click at [712, 470] on div "Select..." at bounding box center [846, 478] width 357 height 28
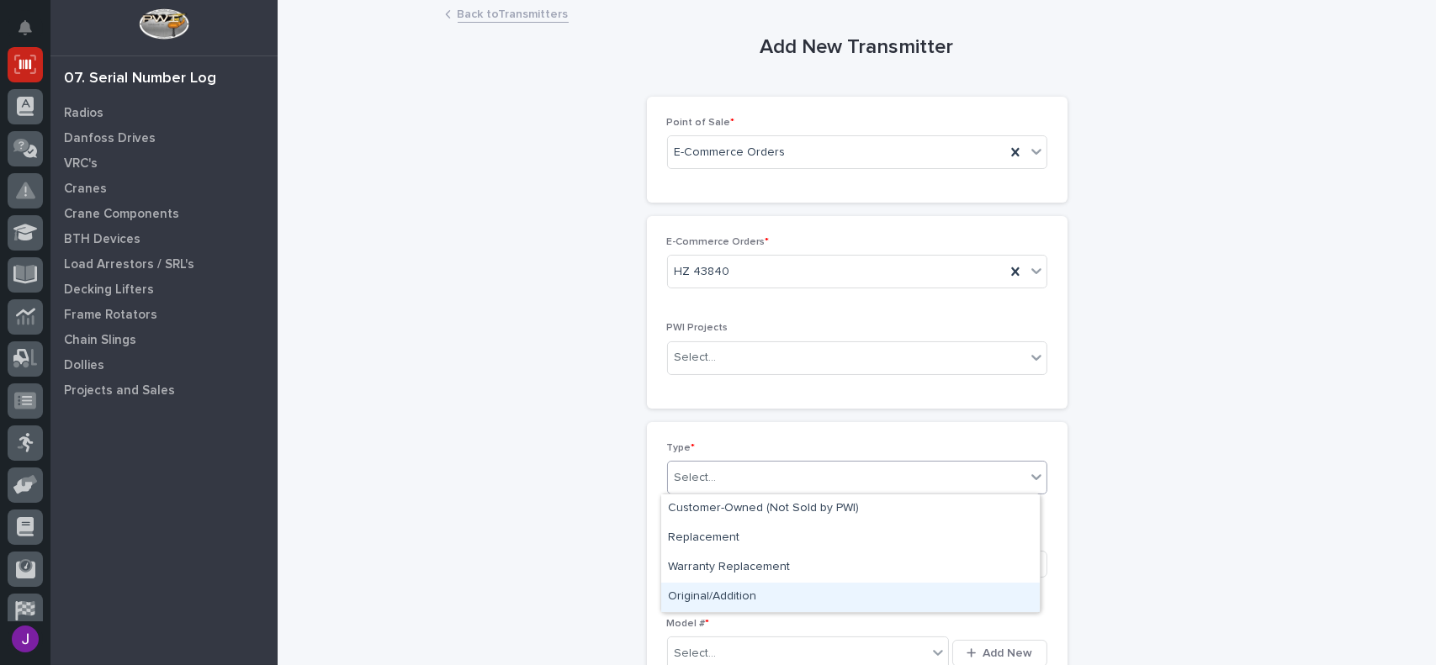
click at [717, 601] on div "Original/Addition" at bounding box center [850, 597] width 378 height 29
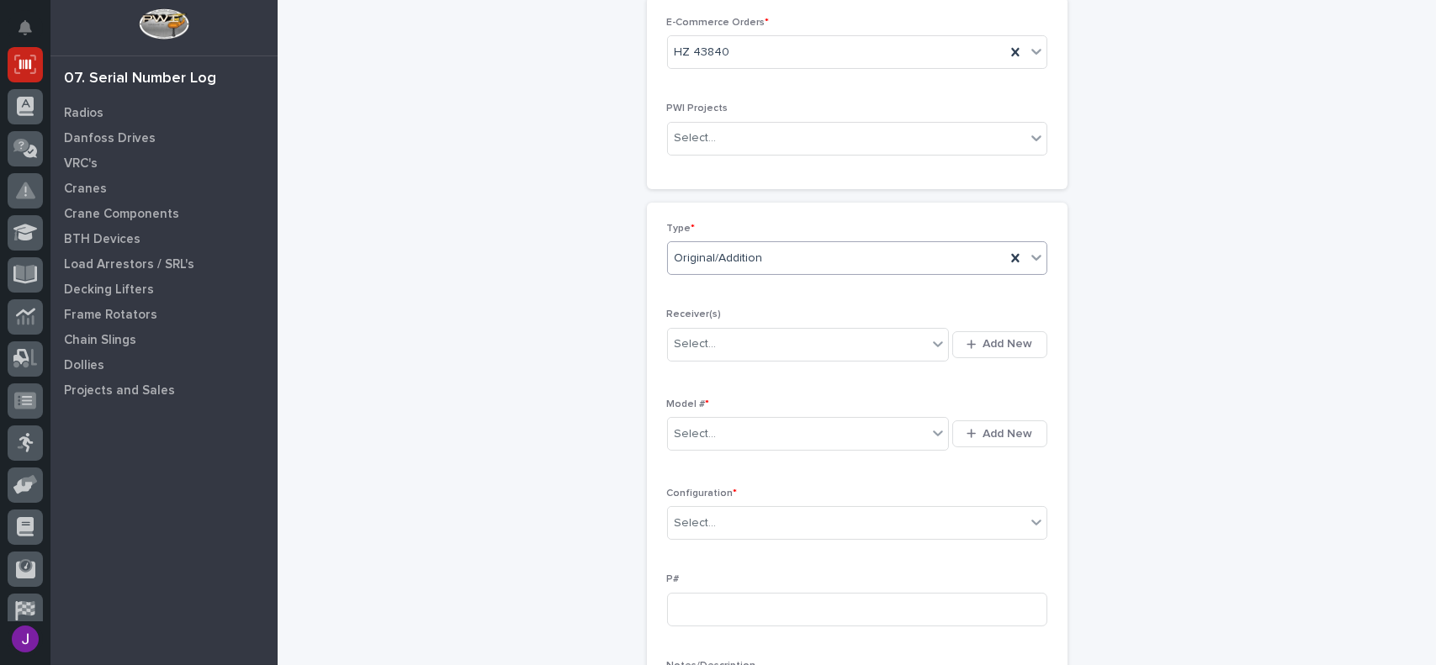
scroll to position [315, 0]
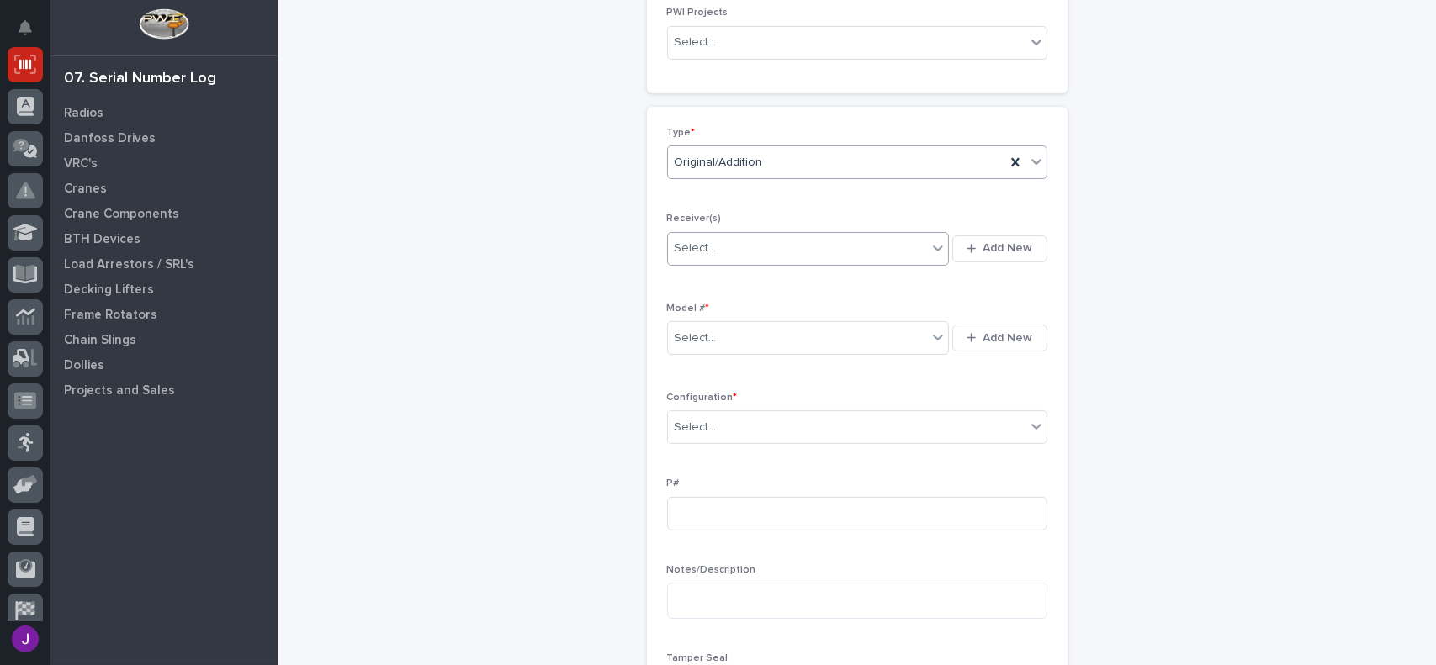
click at [721, 246] on div "Select..." at bounding box center [798, 249] width 260 height 28
type input "********"
click at [719, 278] on div "10035485" at bounding box center [802, 279] width 282 height 29
click at [705, 330] on div "Select..." at bounding box center [695, 339] width 42 height 18
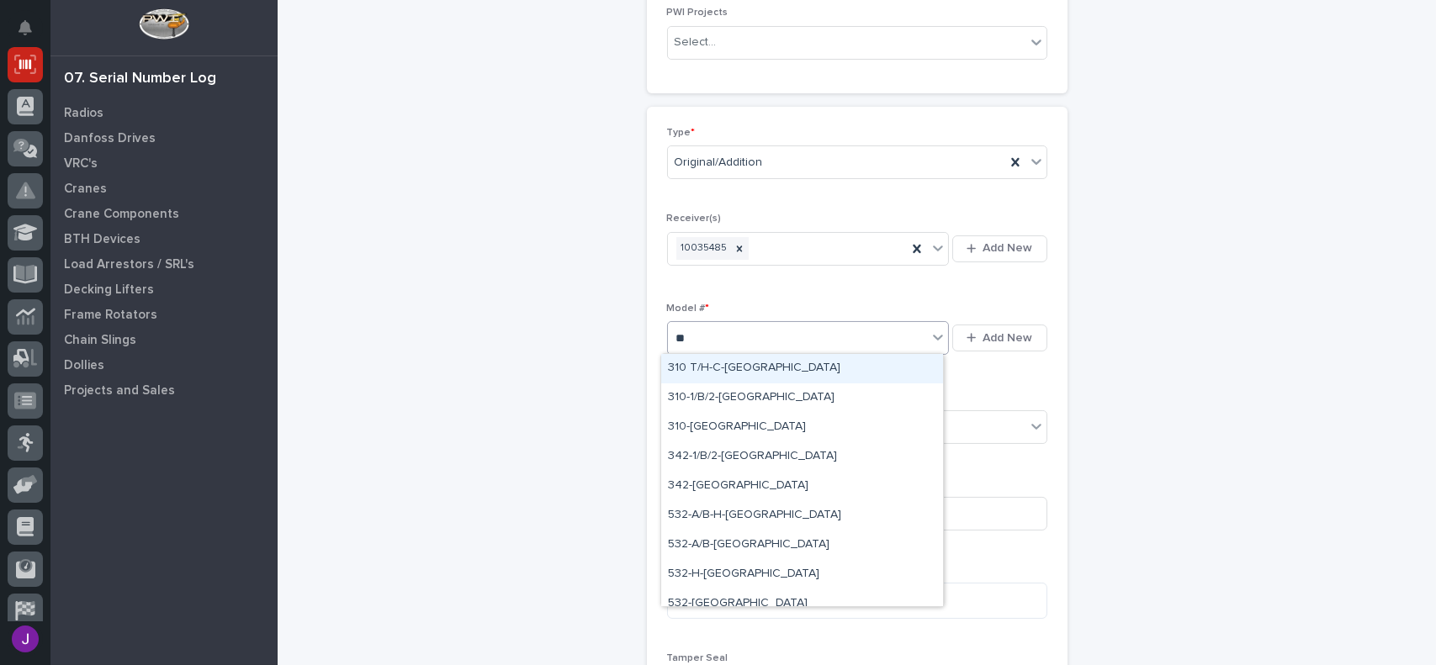
type input "***"
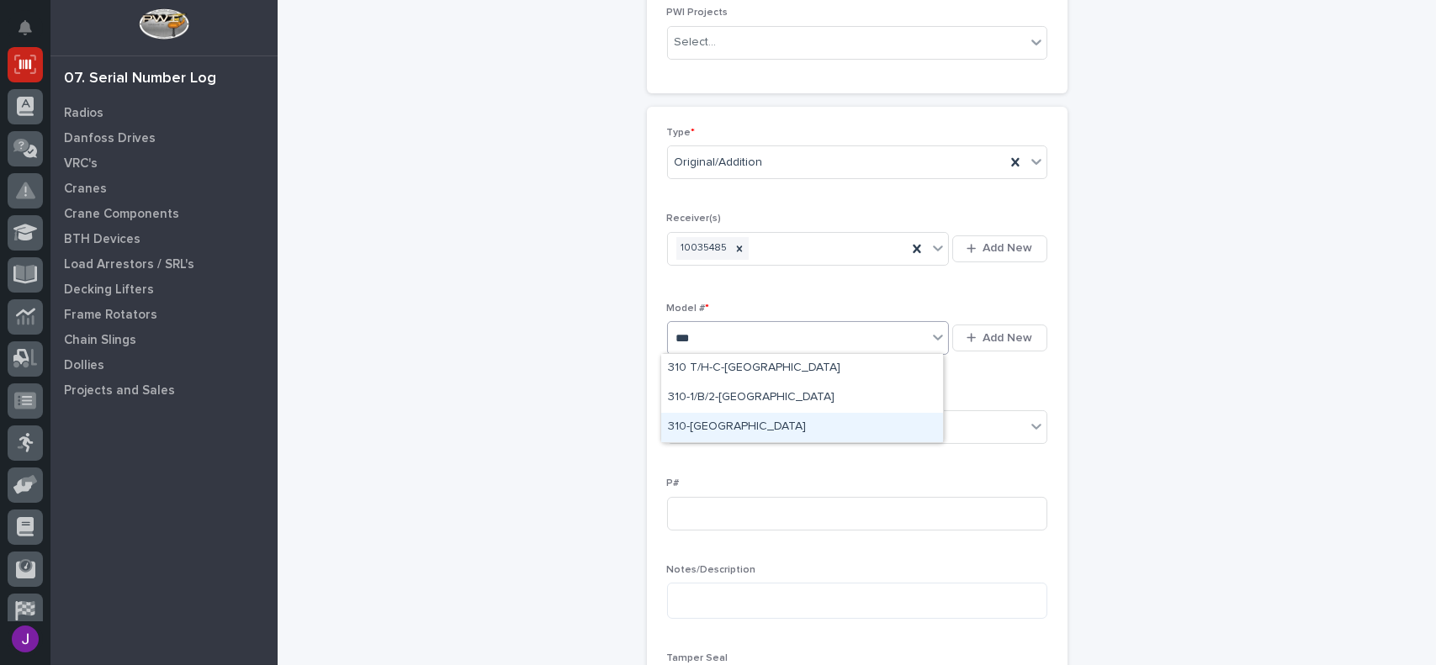
click at [690, 429] on div "310-TX" at bounding box center [802, 427] width 282 height 29
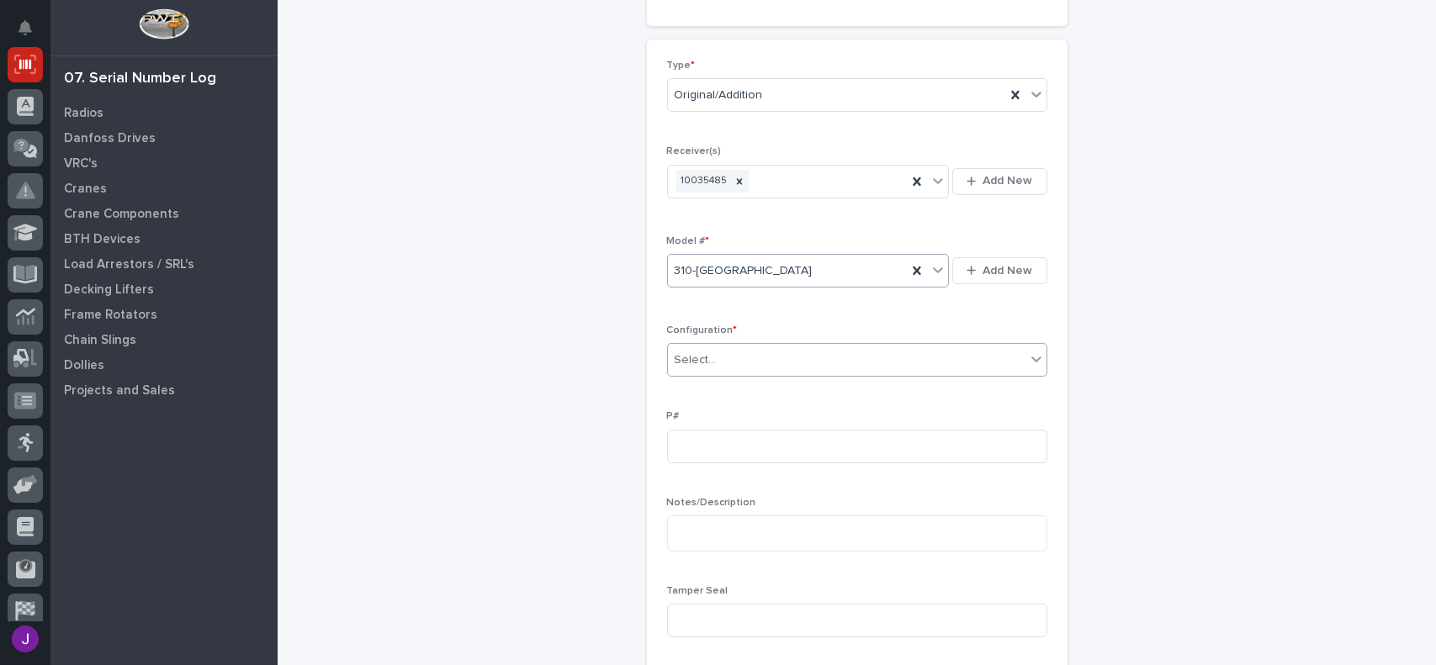
scroll to position [399, 0]
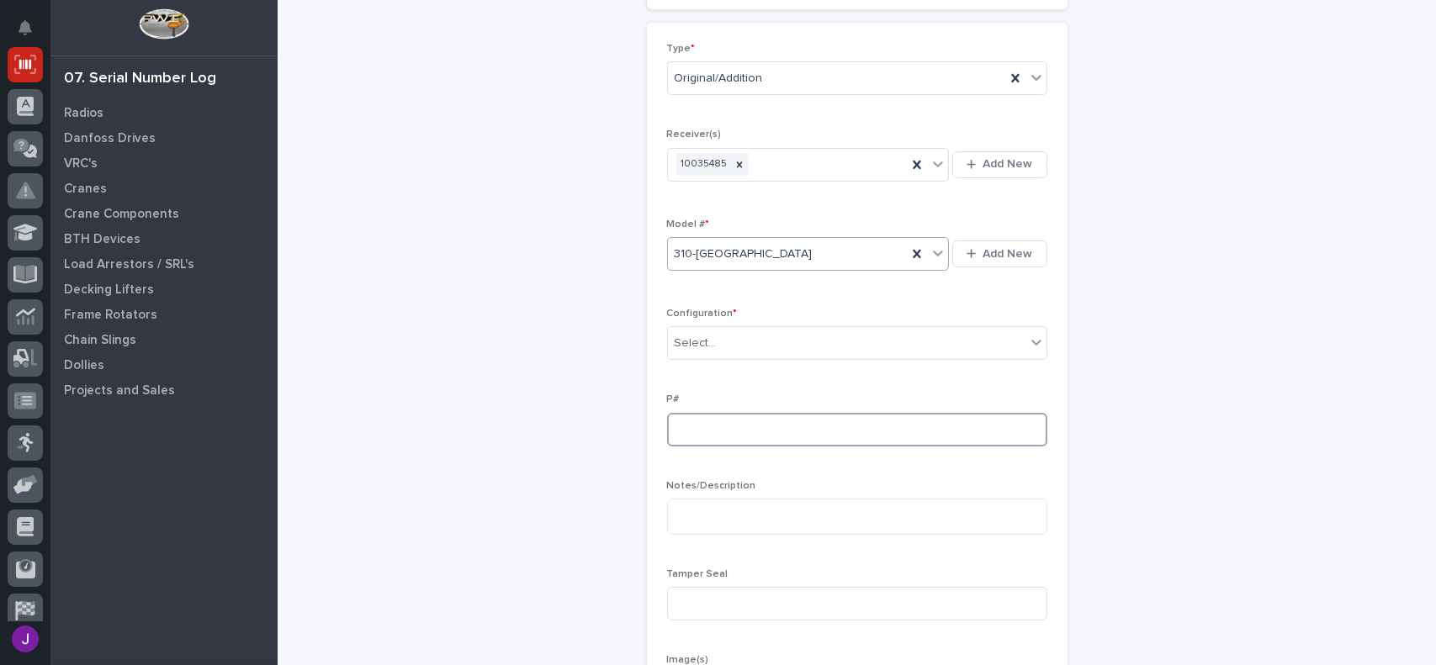
click at [696, 419] on input at bounding box center [857, 430] width 380 height 34
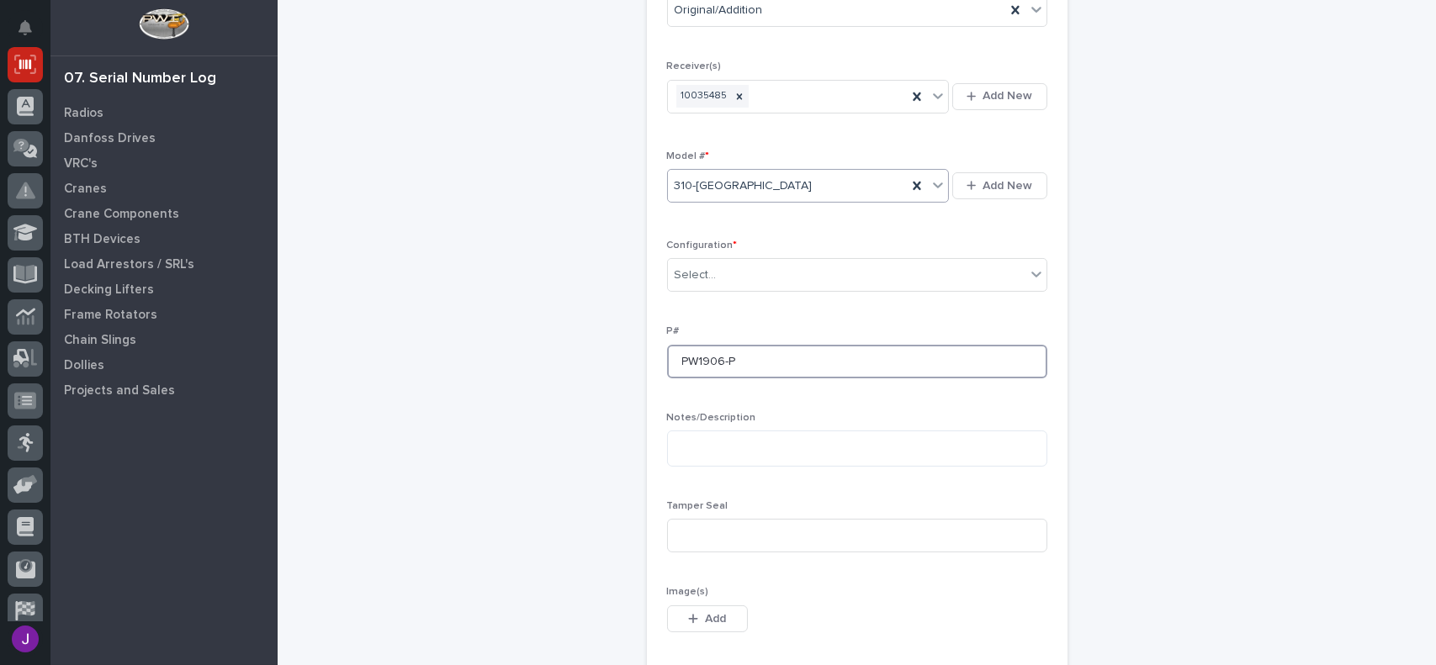
scroll to position [484, 0]
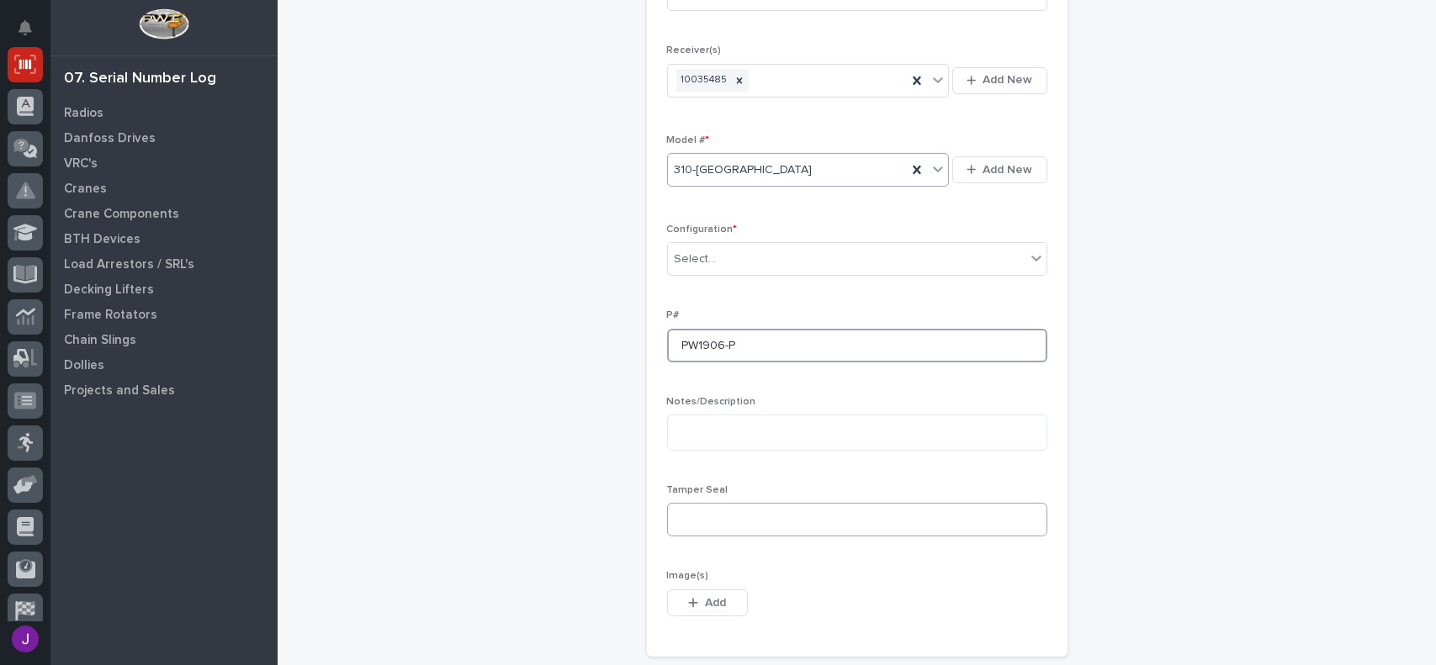
type input "PW1906-P"
click at [690, 516] on input at bounding box center [857, 520] width 380 height 34
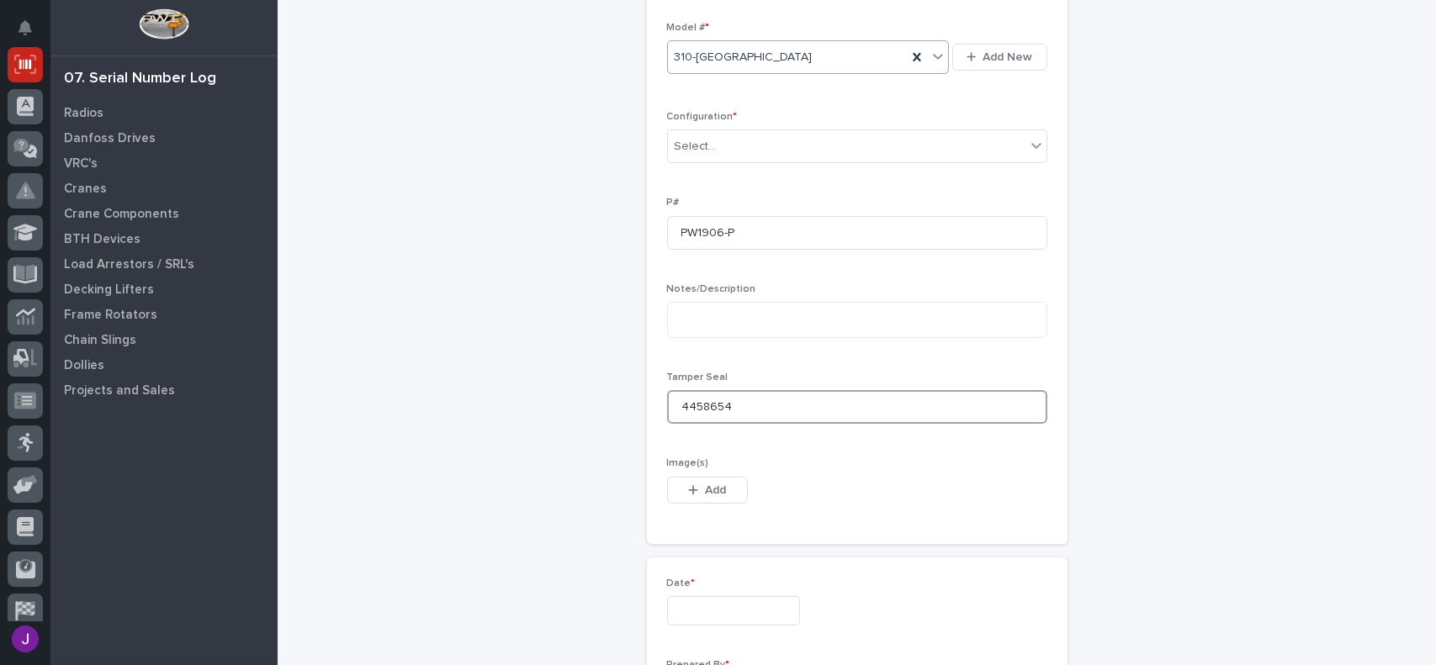
scroll to position [652, 0]
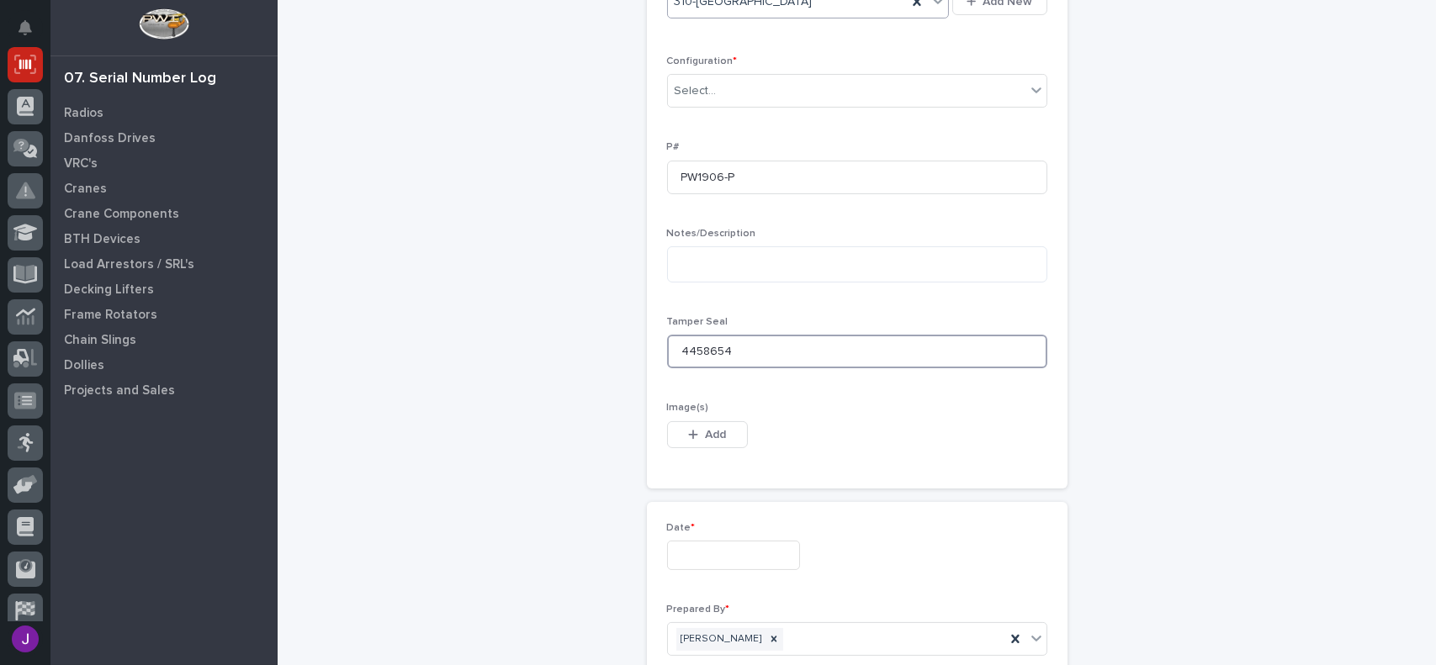
type input "4458654"
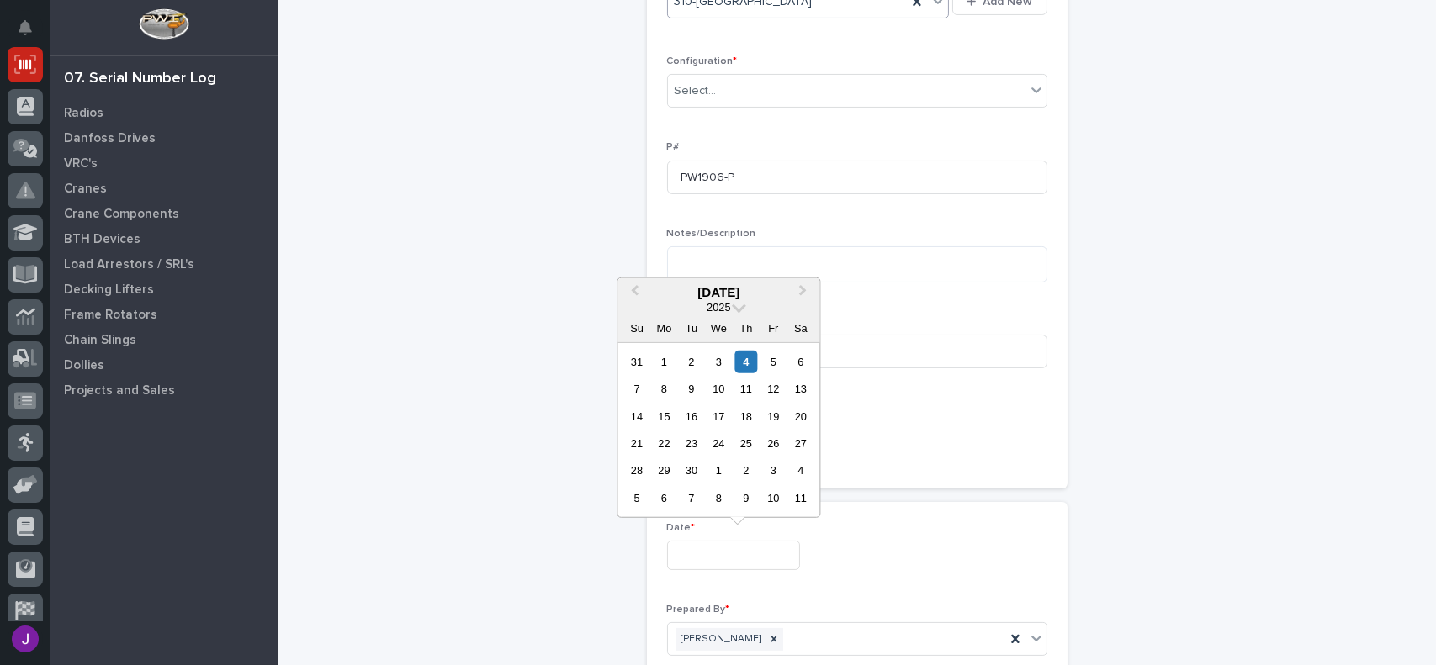
click at [689, 544] on input "text" at bounding box center [733, 555] width 133 height 29
click at [750, 366] on div "4" at bounding box center [745, 361] width 23 height 23
type input "**********"
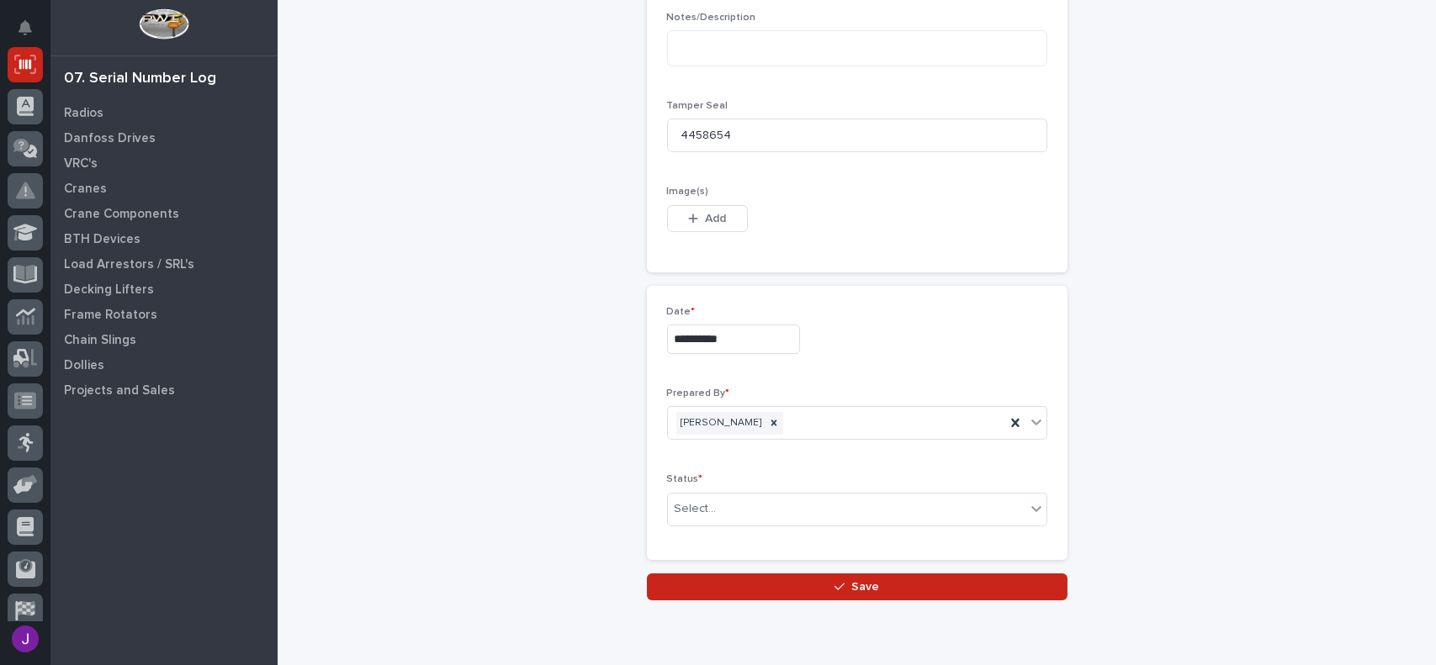
scroll to position [904, 0]
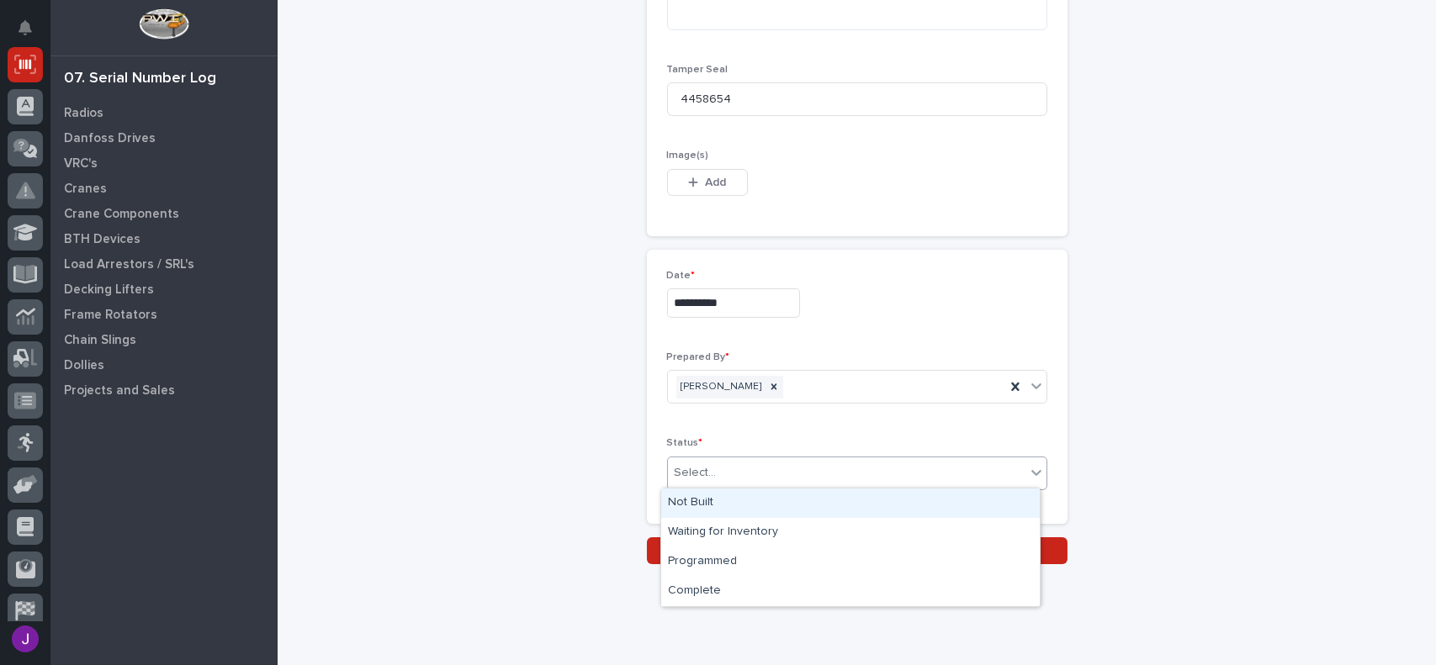
click at [708, 471] on div "Select..." at bounding box center [846, 473] width 357 height 28
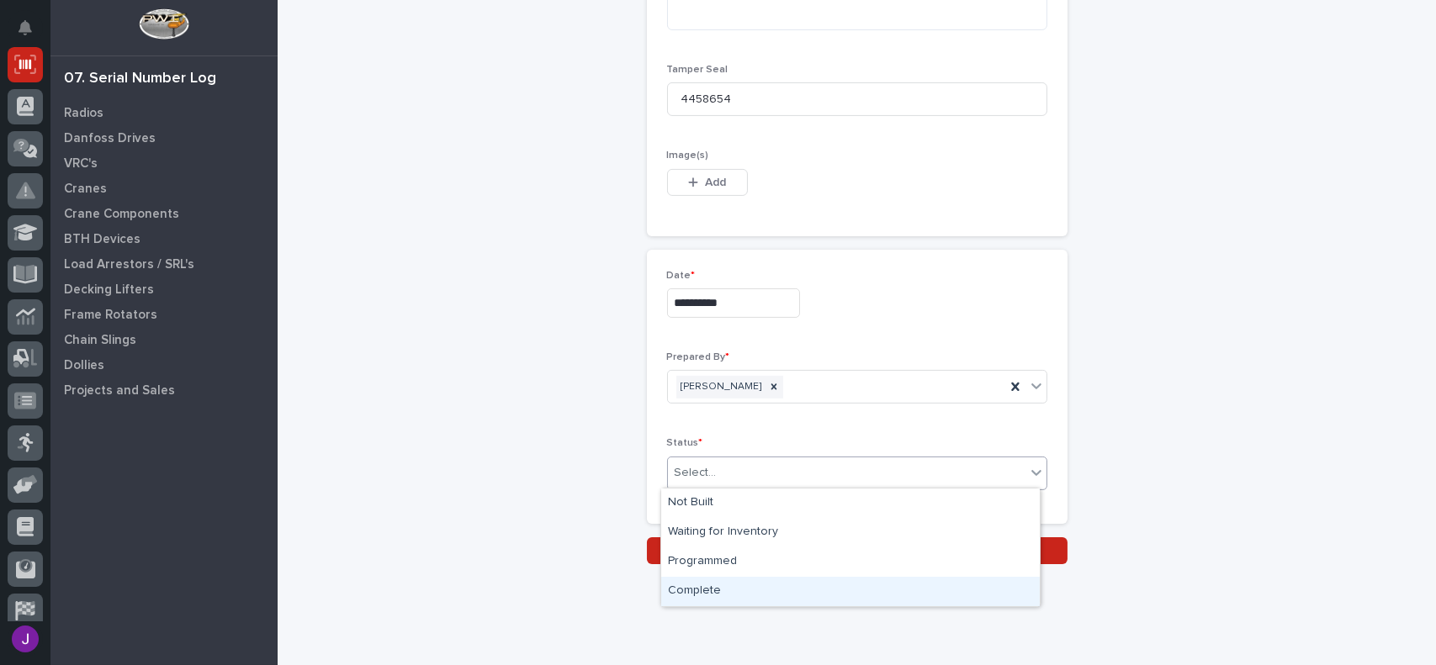
click at [706, 594] on div "Complete" at bounding box center [850, 591] width 378 height 29
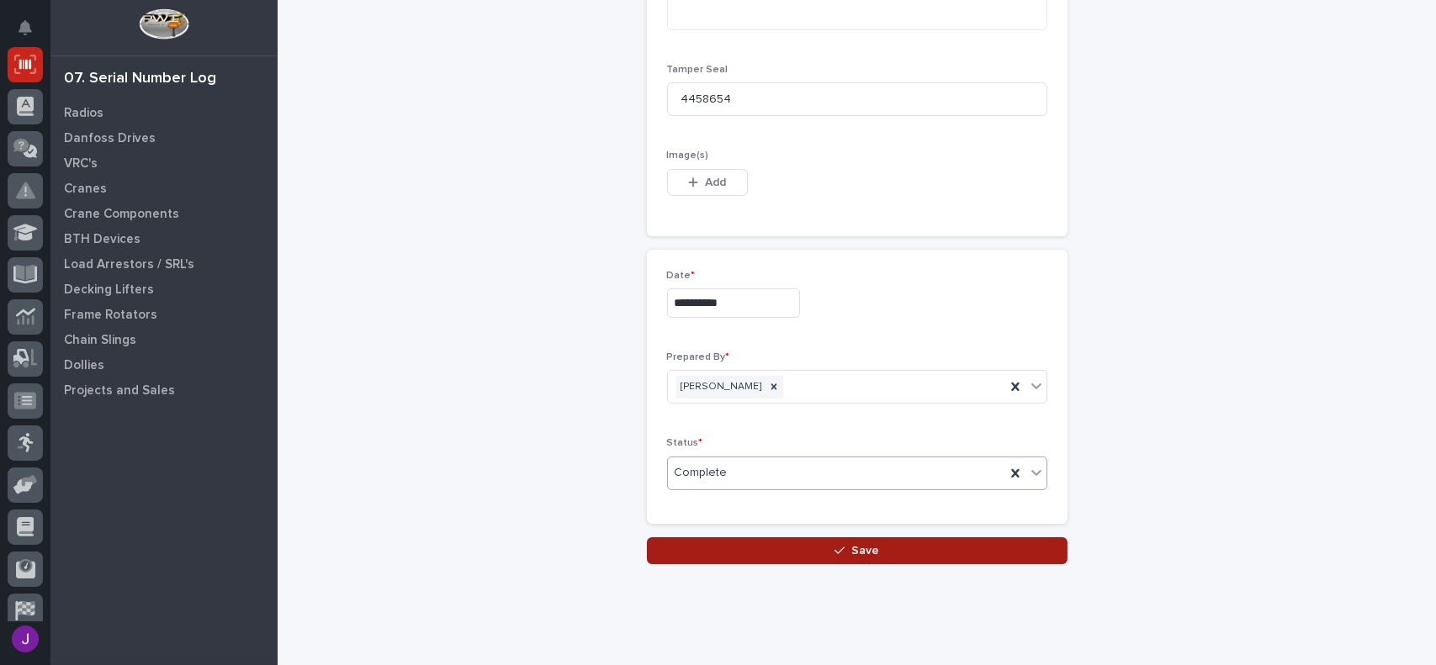
click at [793, 551] on button "Save" at bounding box center [857, 550] width 420 height 27
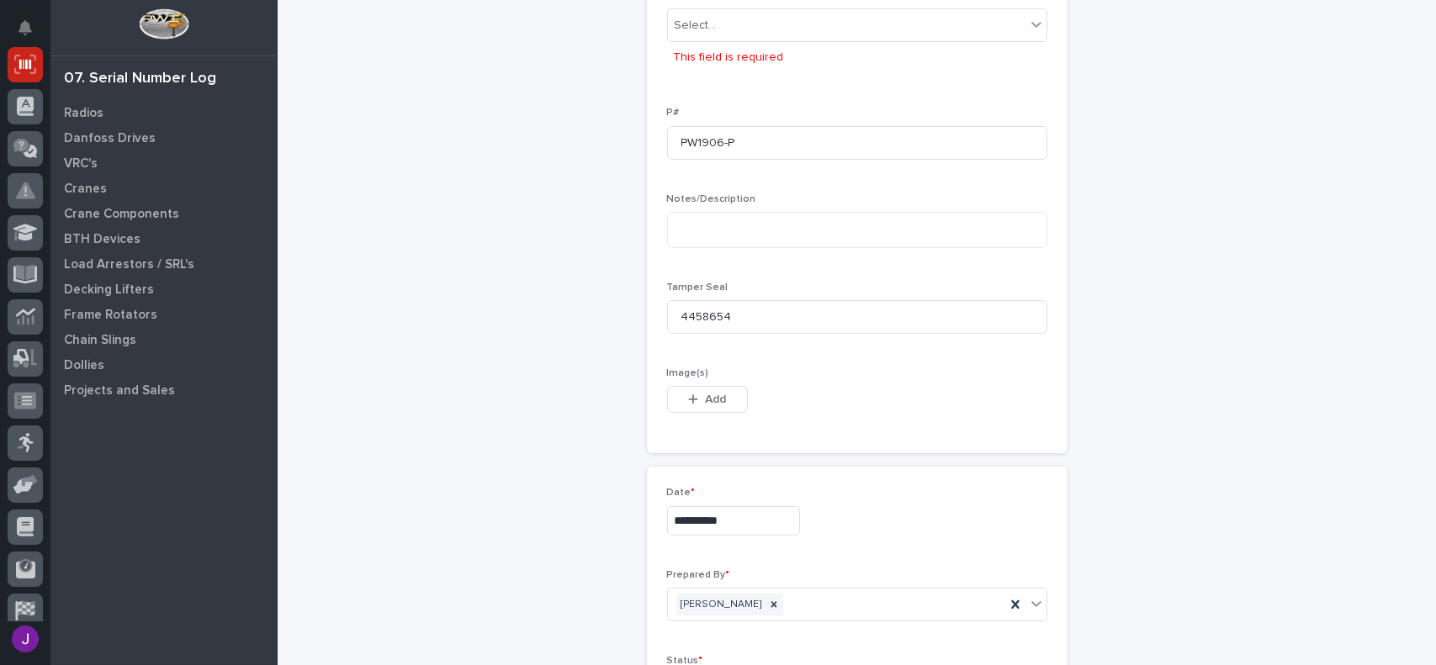
scroll to position [886, 0]
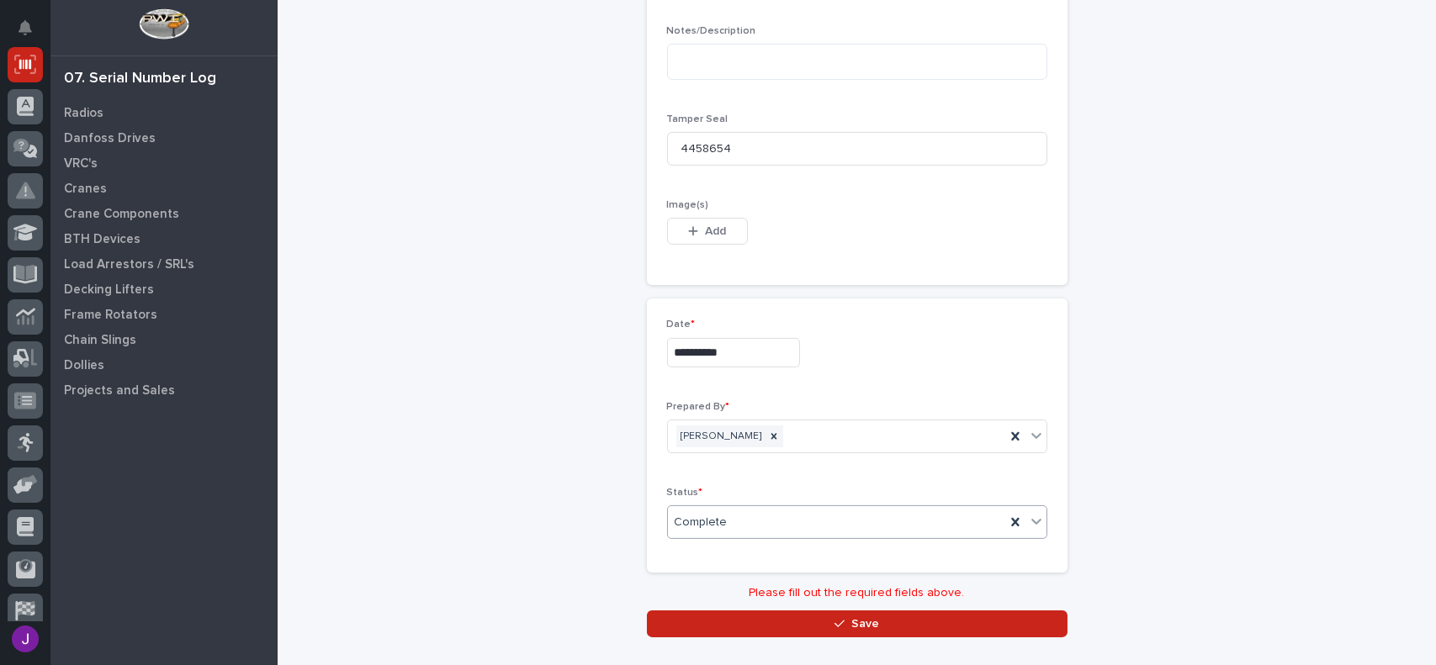
click at [734, 526] on div "Complete" at bounding box center [836, 523] width 337 height 28
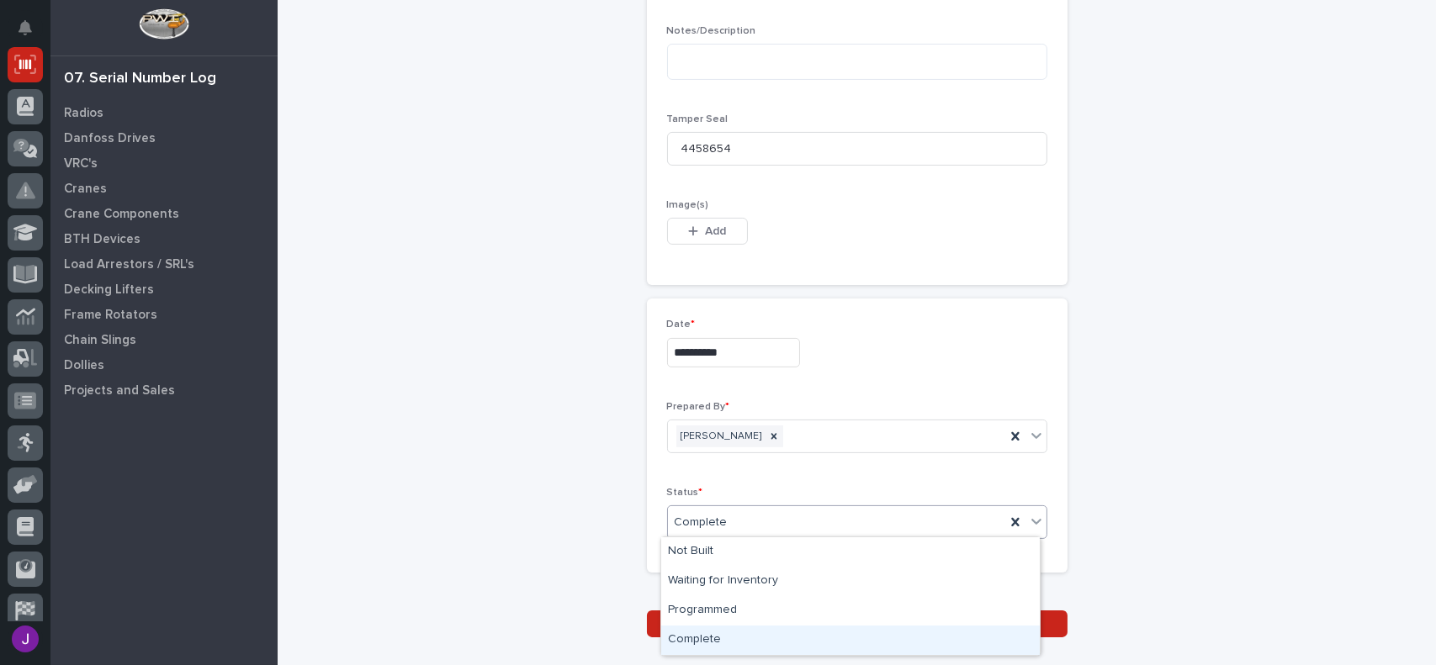
click at [713, 632] on div "Complete" at bounding box center [850, 640] width 378 height 29
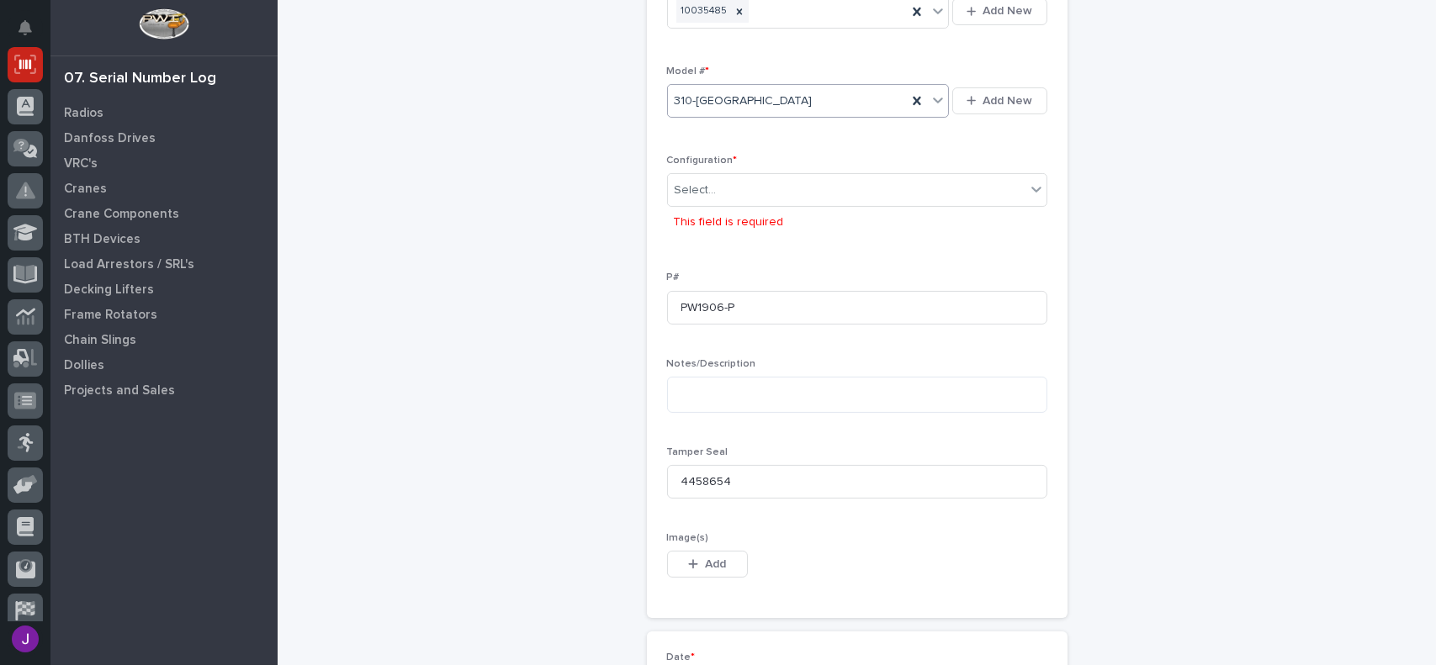
scroll to position [549, 0]
click at [701, 191] on div "Select..." at bounding box center [695, 194] width 42 height 18
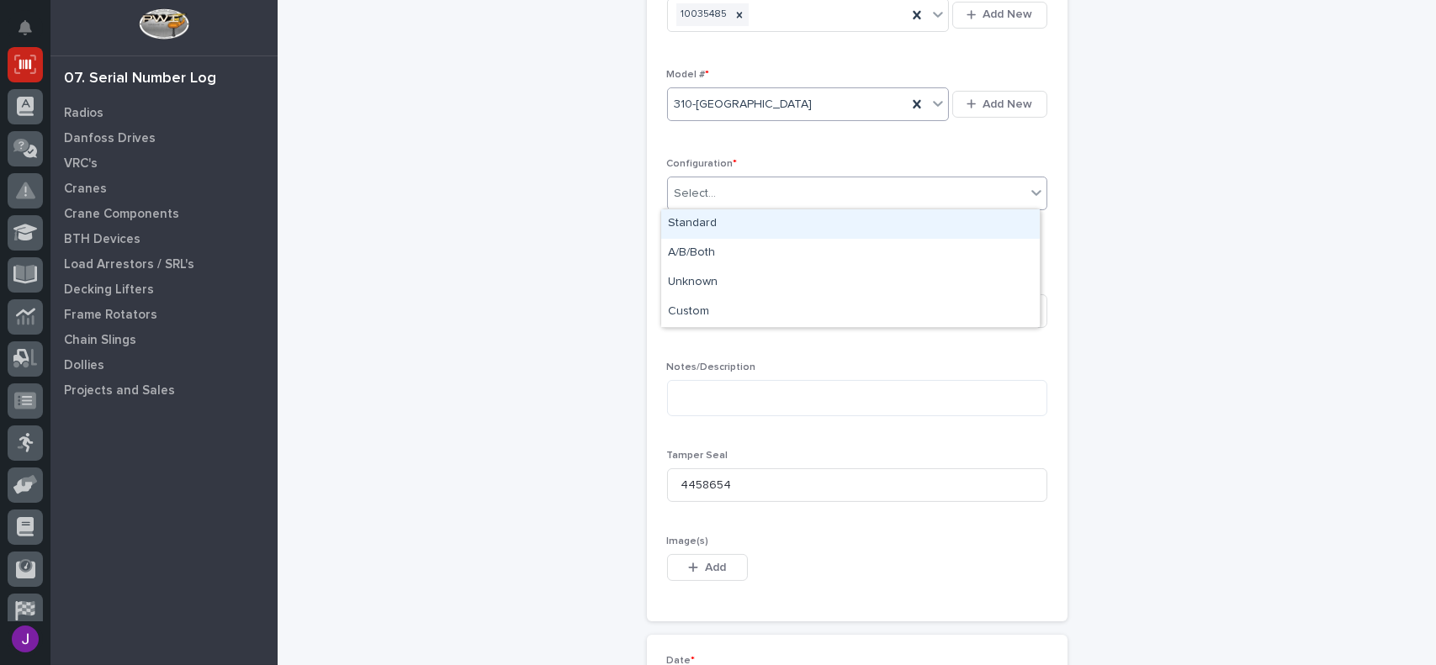
click at [693, 218] on div "Standard" at bounding box center [850, 223] width 378 height 29
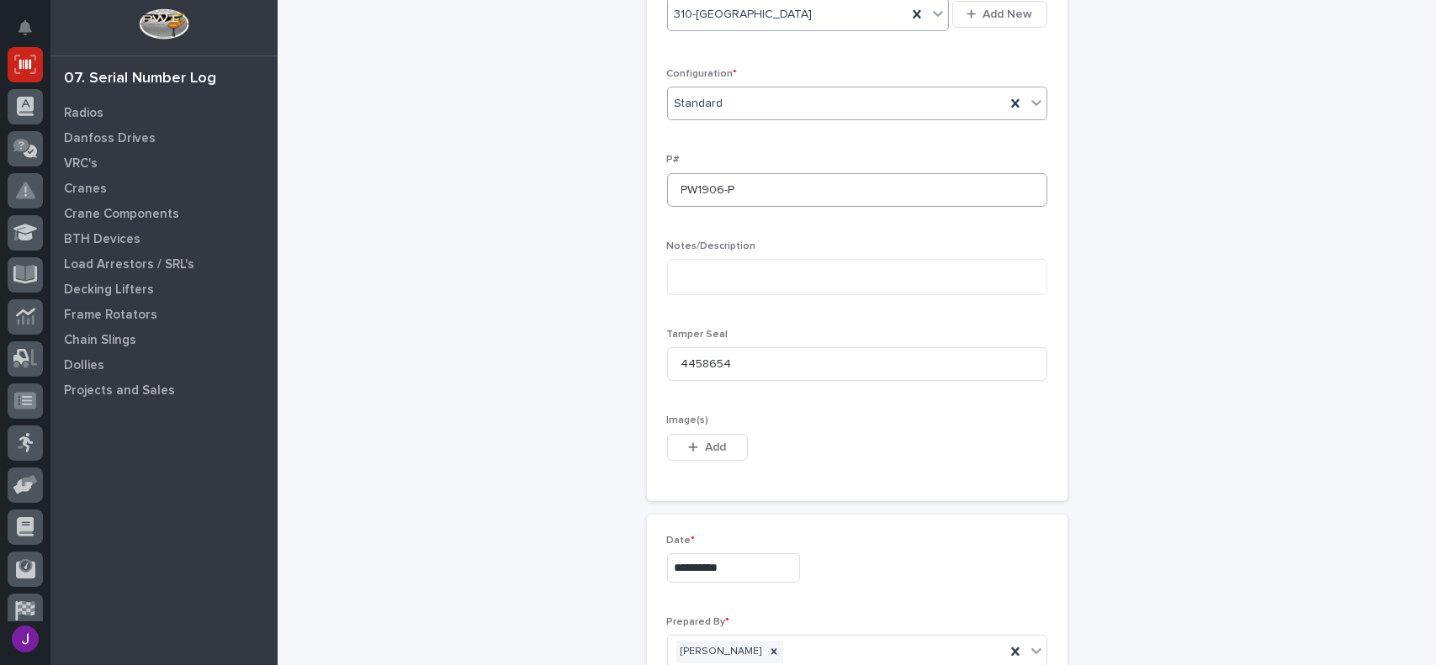
scroll to position [932, 0]
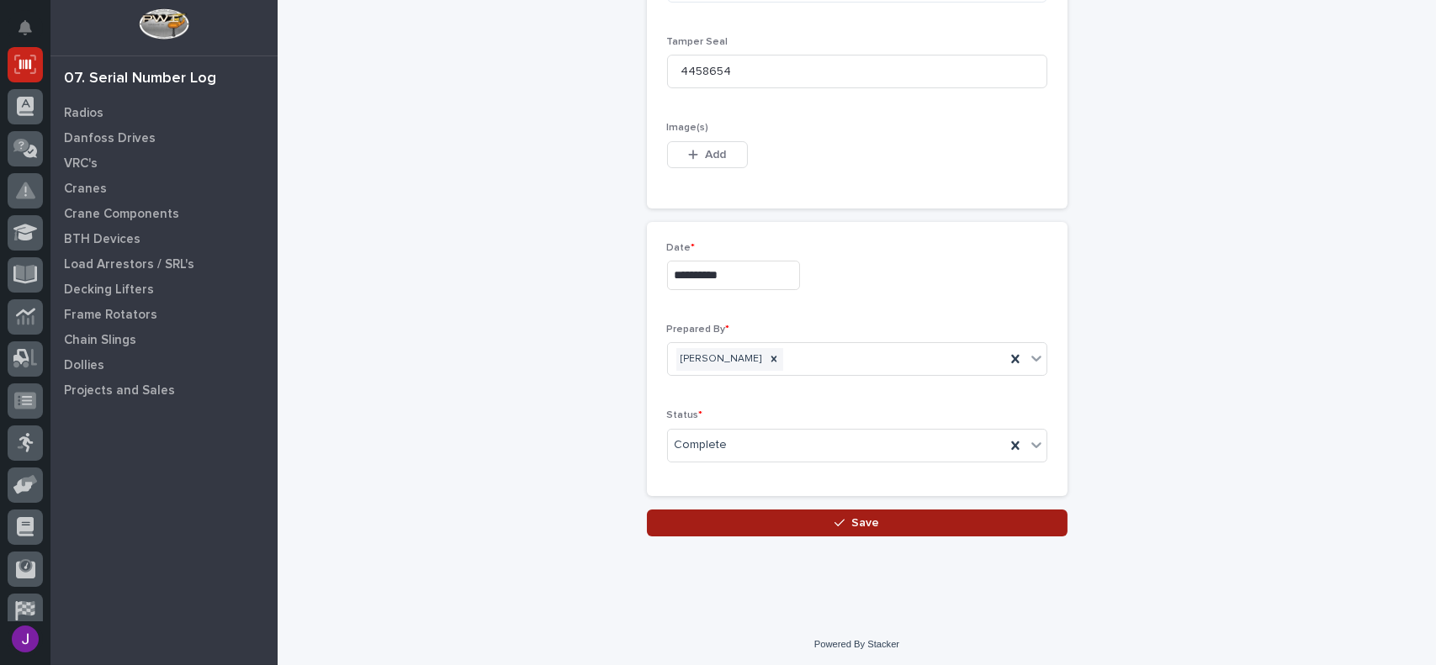
click at [810, 520] on button "Save" at bounding box center [857, 523] width 420 height 27
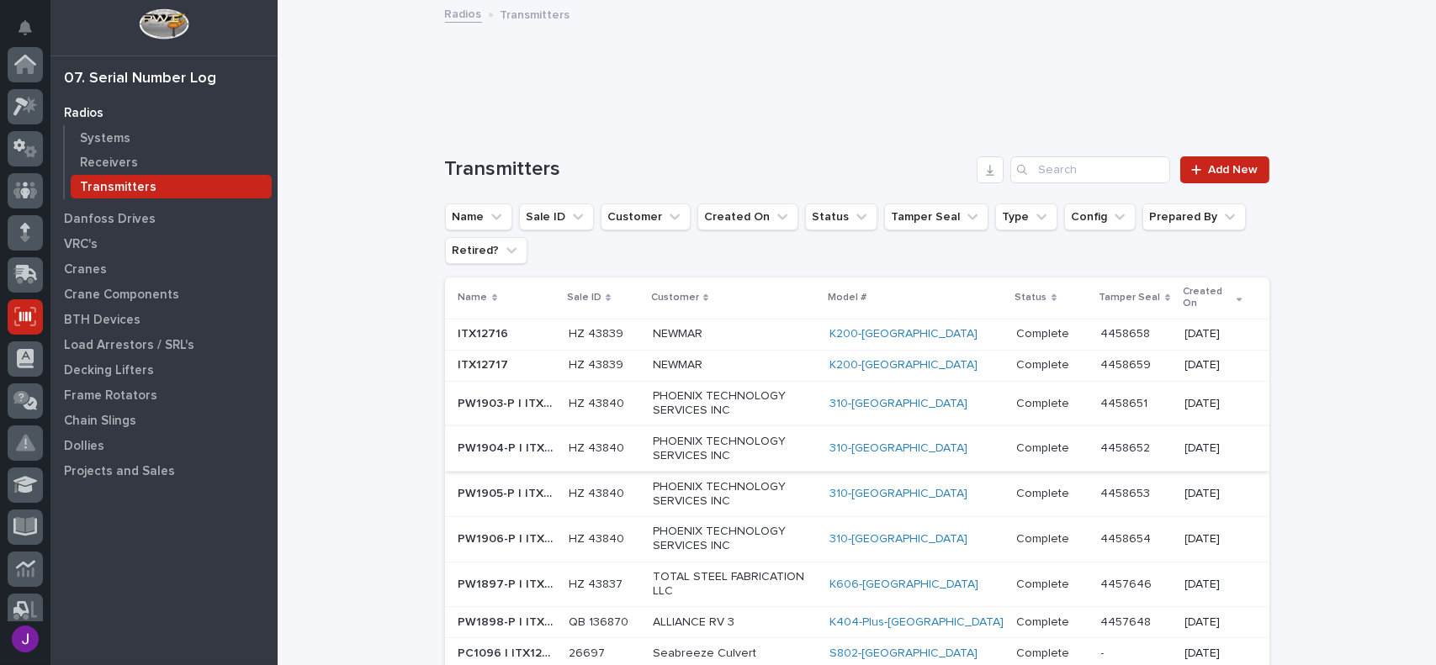
scroll to position [252, 0]
click at [1209, 171] on span "Add New" at bounding box center [1234, 170] width 50 height 12
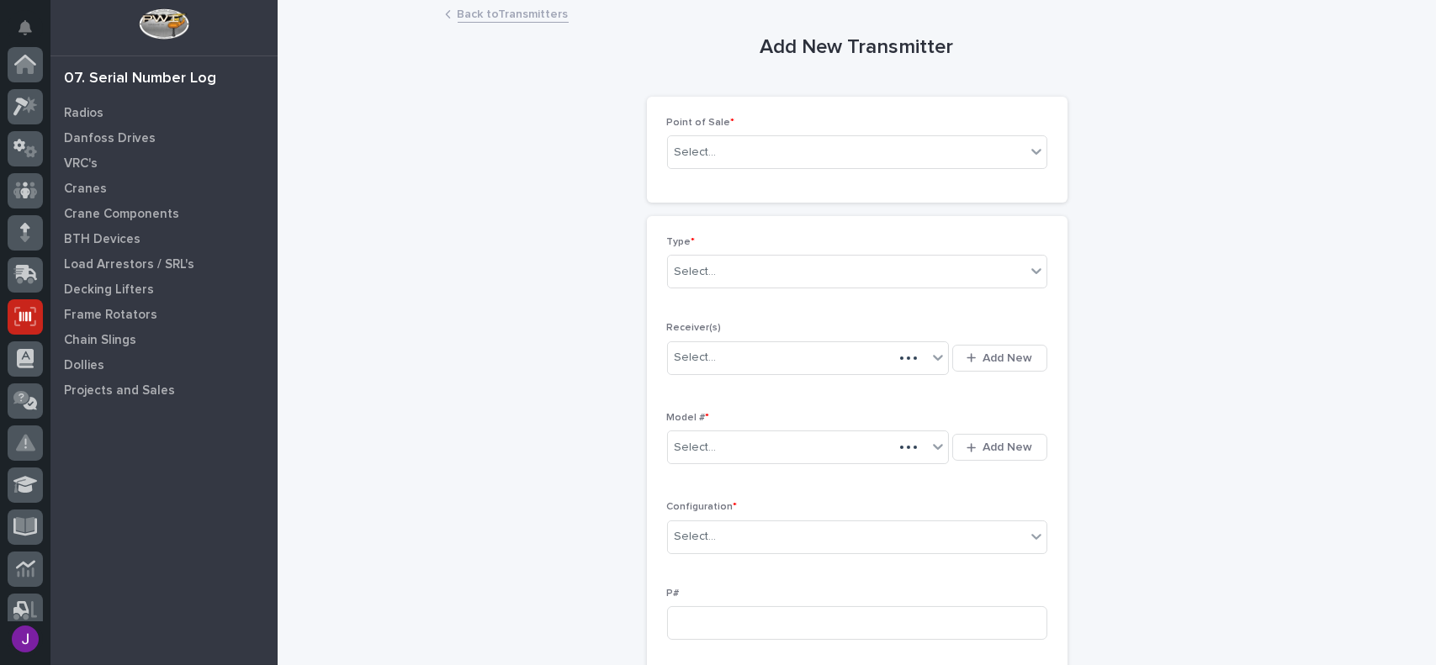
scroll to position [252, 0]
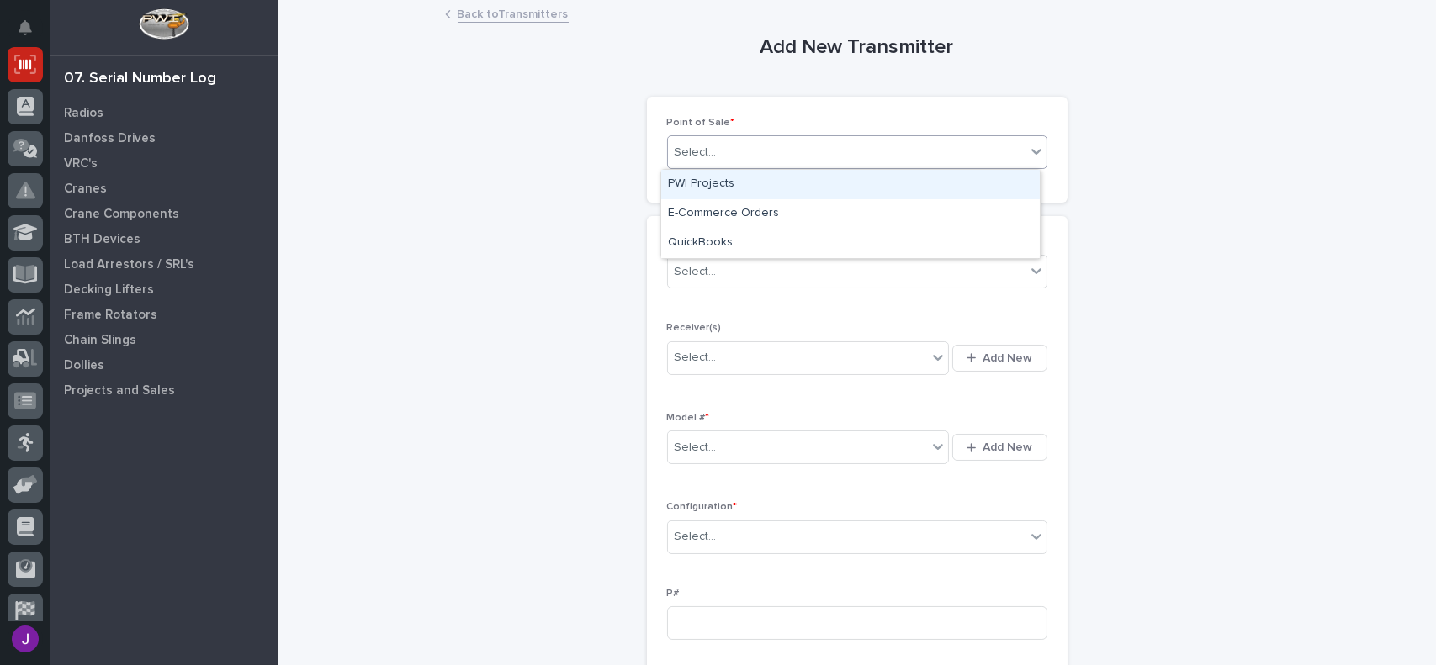
click at [715, 151] on div "Select..." at bounding box center [846, 153] width 357 height 28
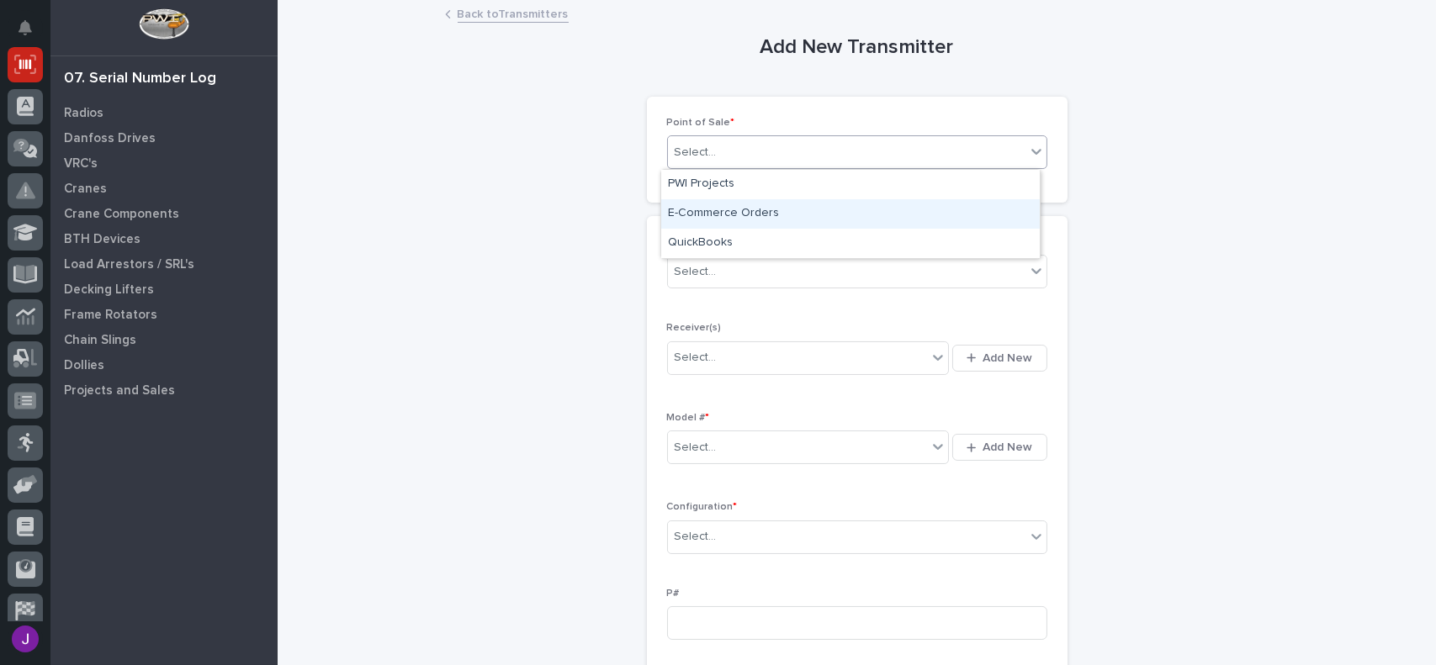
click at [737, 209] on div "E-Commerce Orders" at bounding box center [850, 213] width 378 height 29
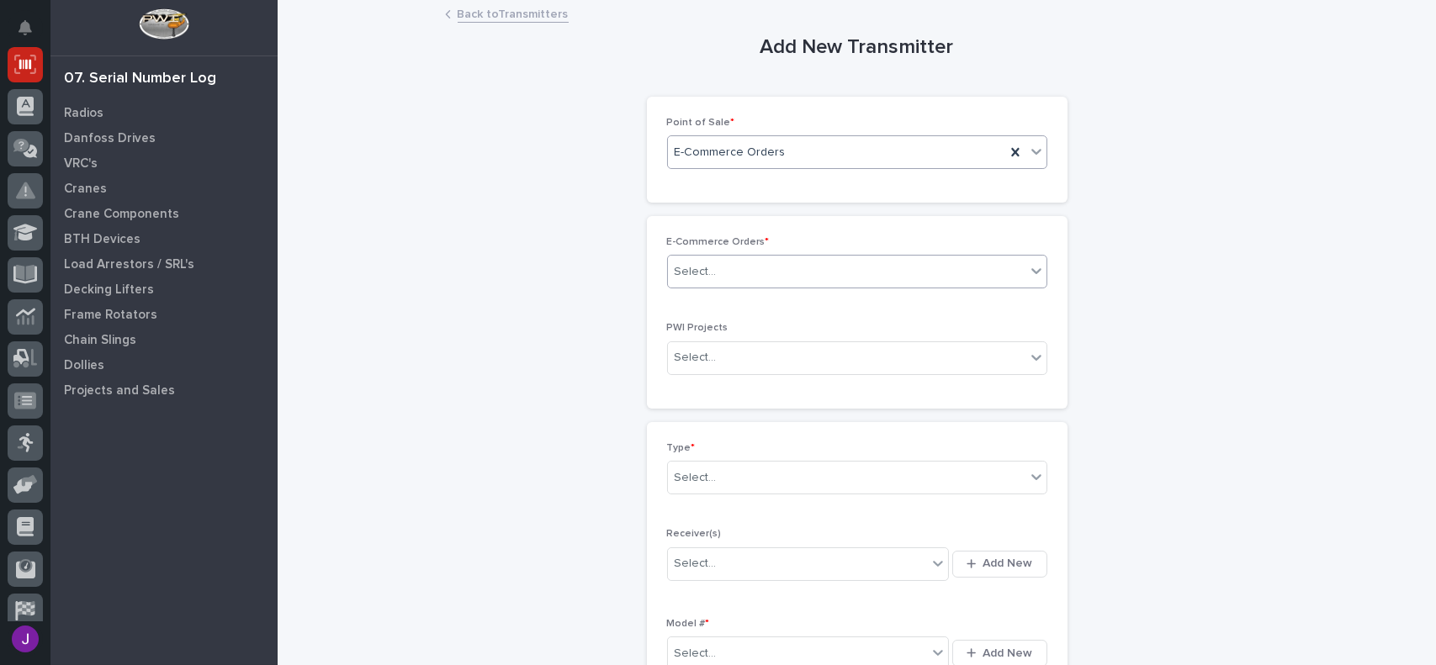
click at [724, 275] on div "Select..." at bounding box center [846, 272] width 357 height 28
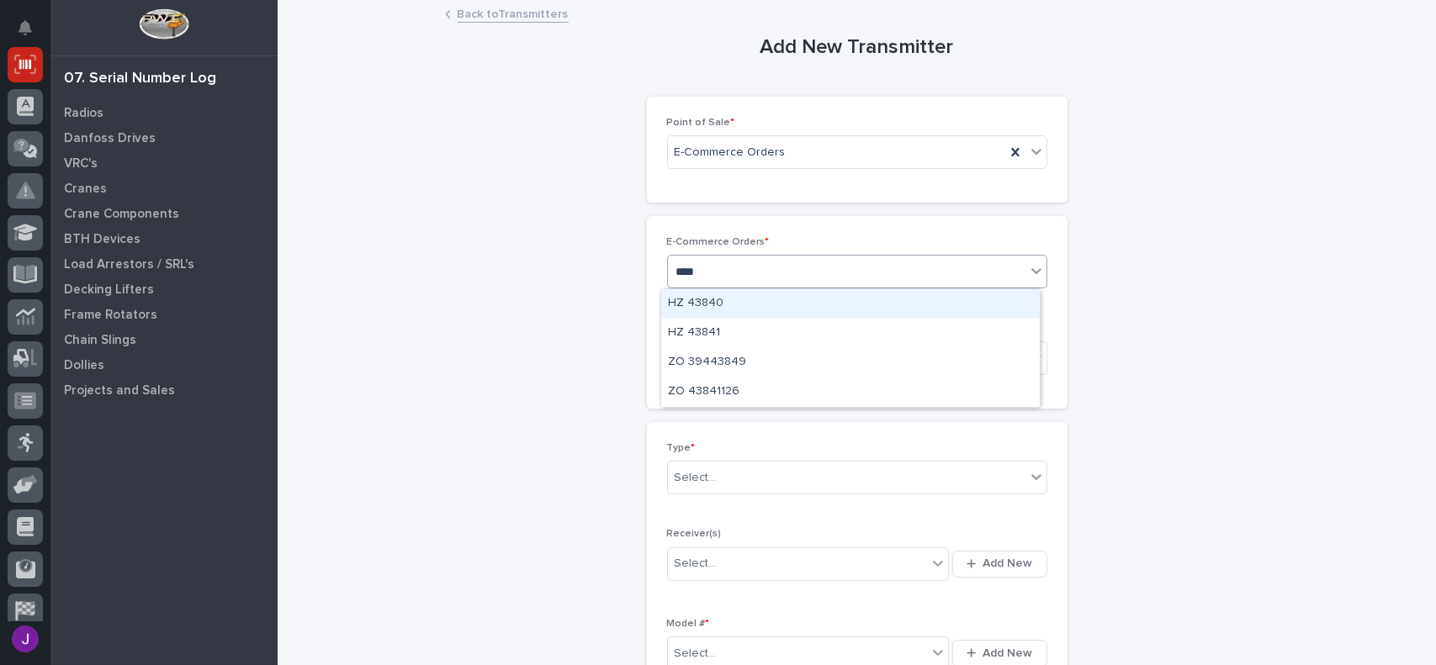
type input "*****"
click at [724, 297] on div "HZ 43840" at bounding box center [850, 303] width 378 height 29
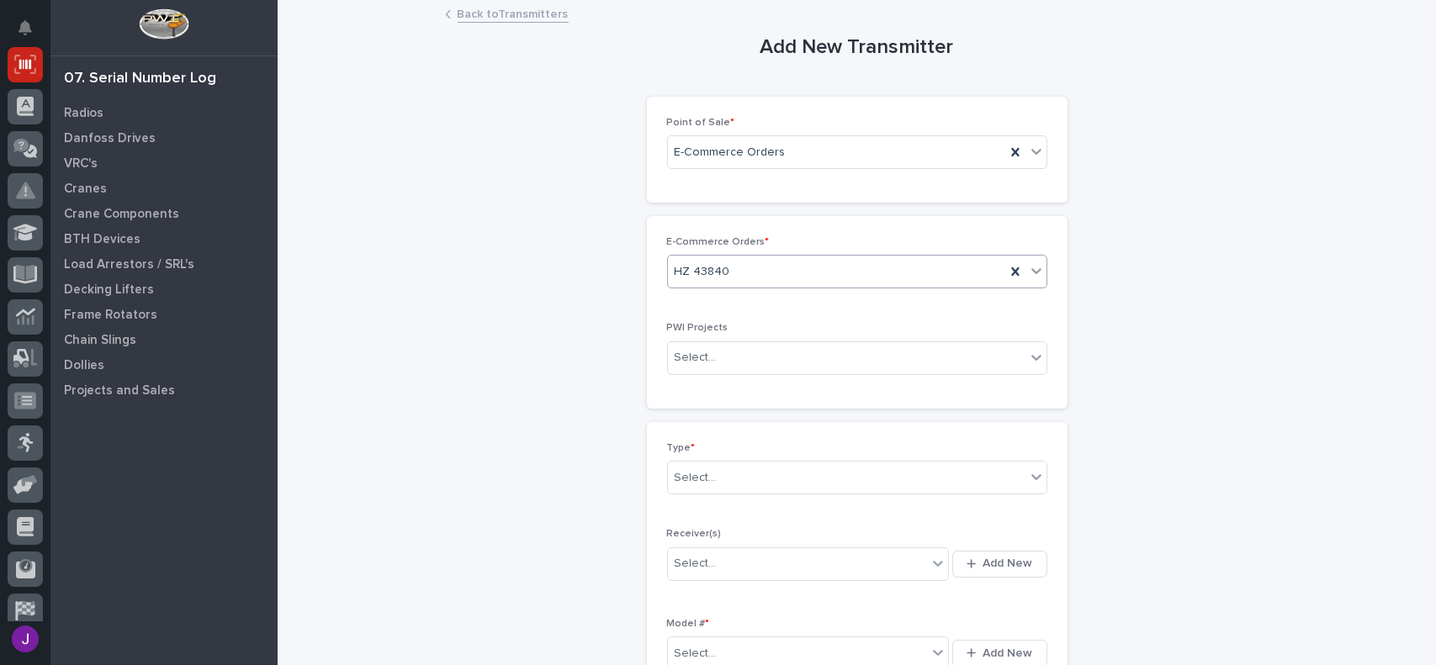
scroll to position [84, 0]
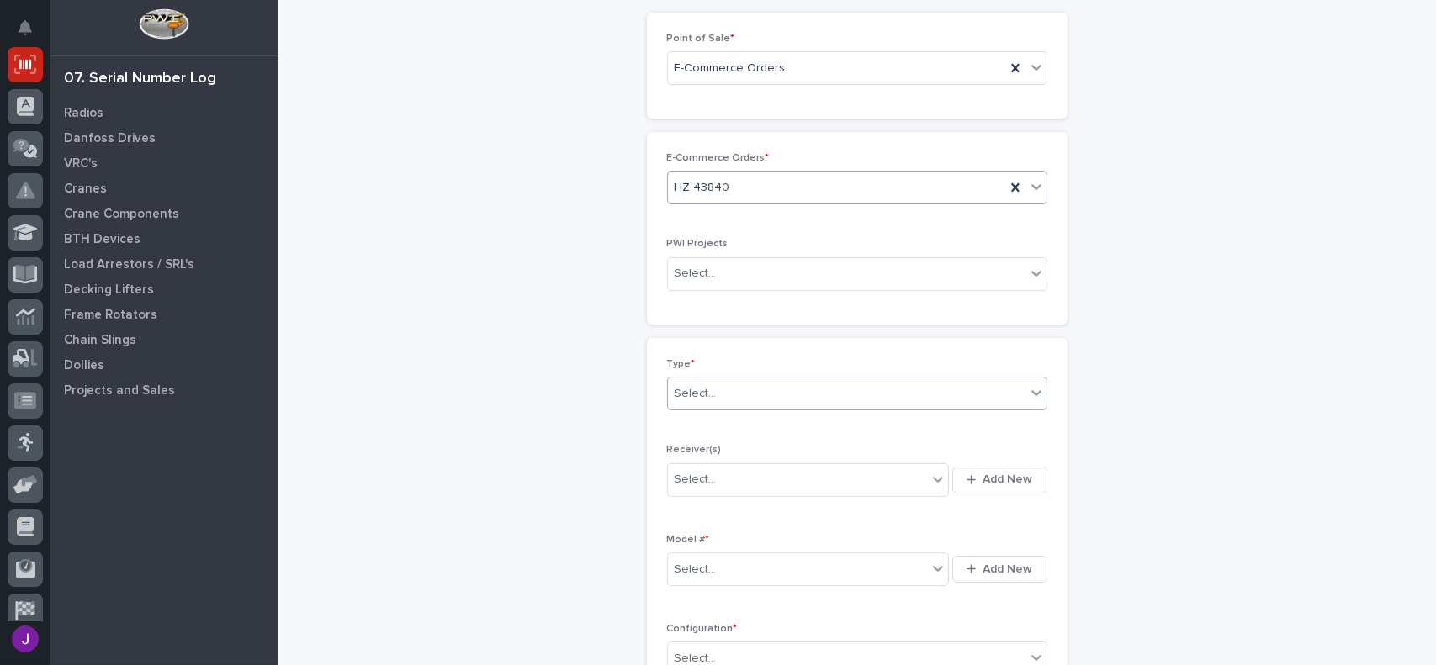
click at [722, 395] on div "Select..." at bounding box center [846, 394] width 357 height 28
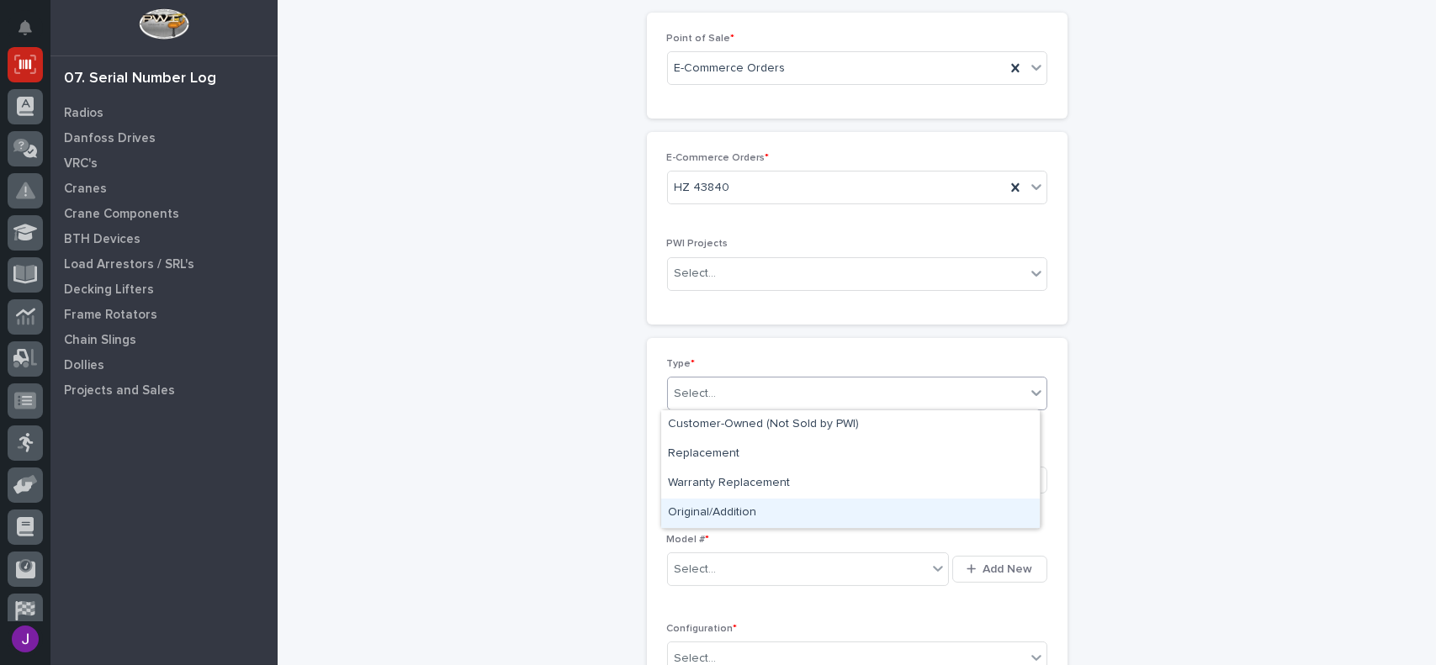
click at [716, 504] on div "Original/Addition" at bounding box center [850, 513] width 378 height 29
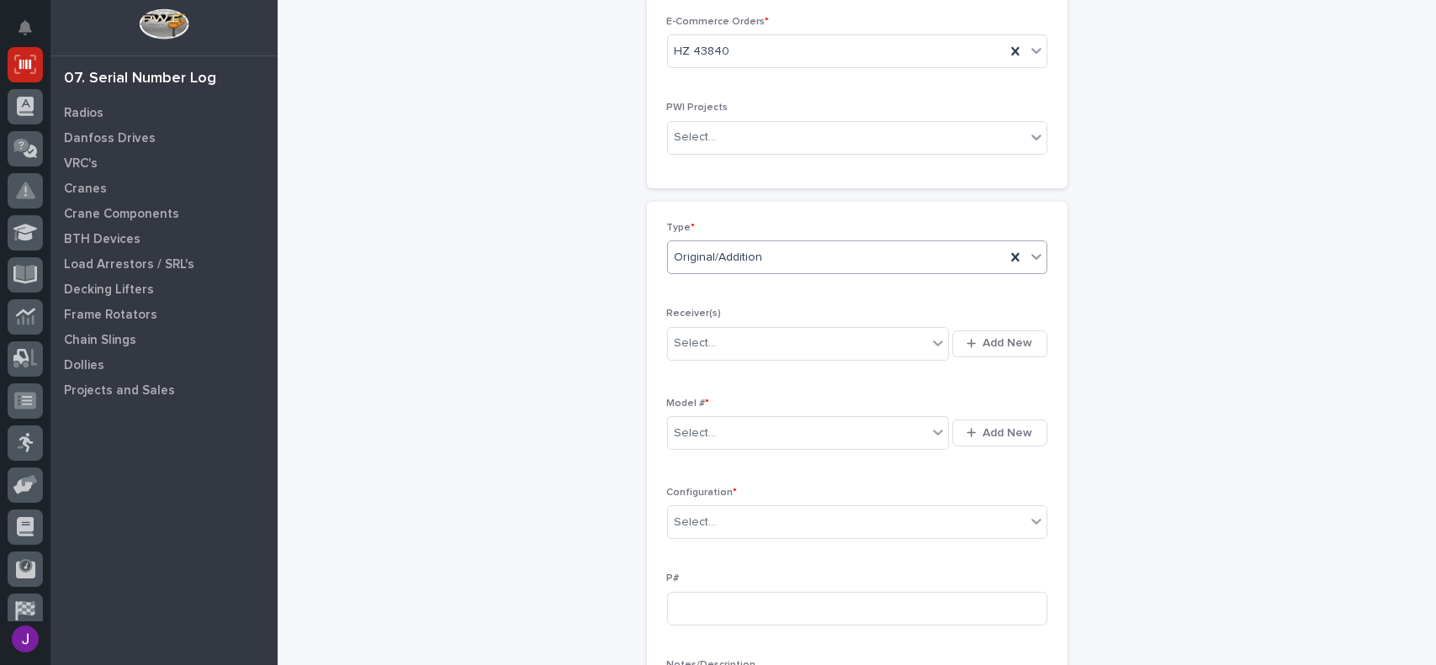
scroll to position [227, 0]
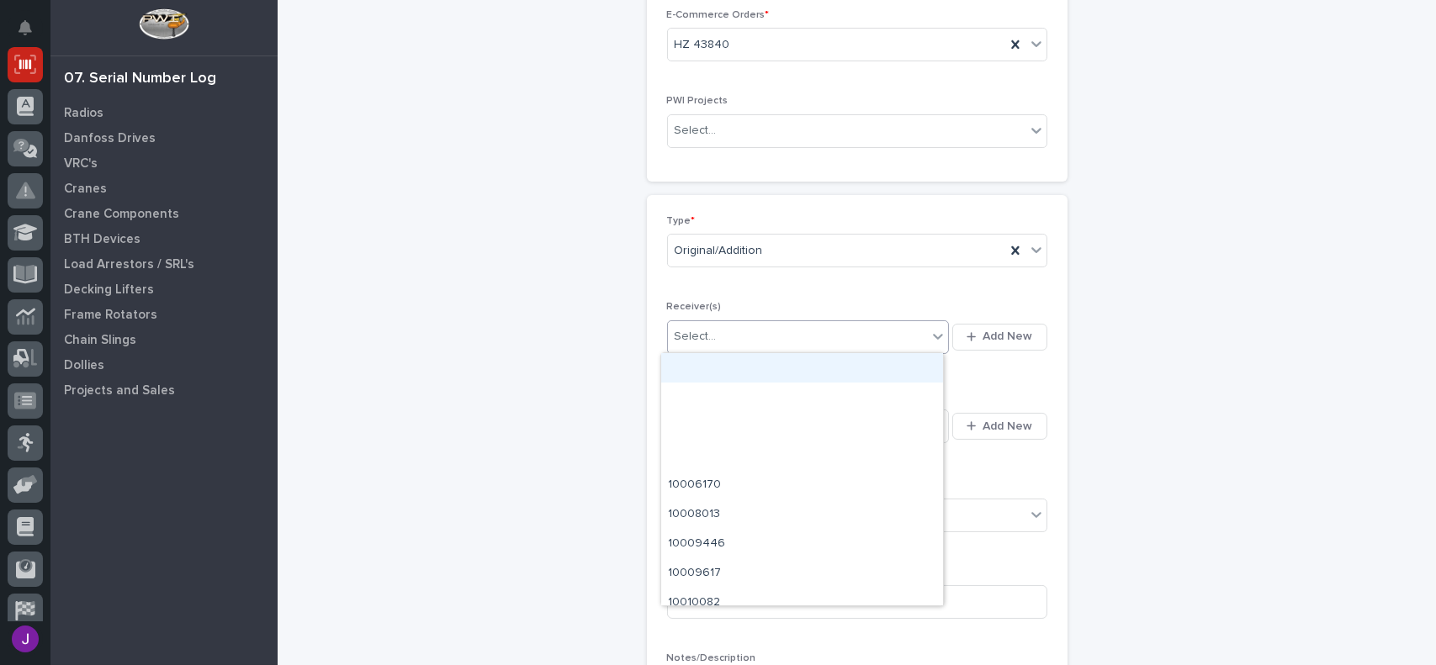
click at [727, 333] on div "Select..." at bounding box center [798, 337] width 260 height 28
type input "********"
click at [720, 359] on div "10035485" at bounding box center [802, 367] width 282 height 29
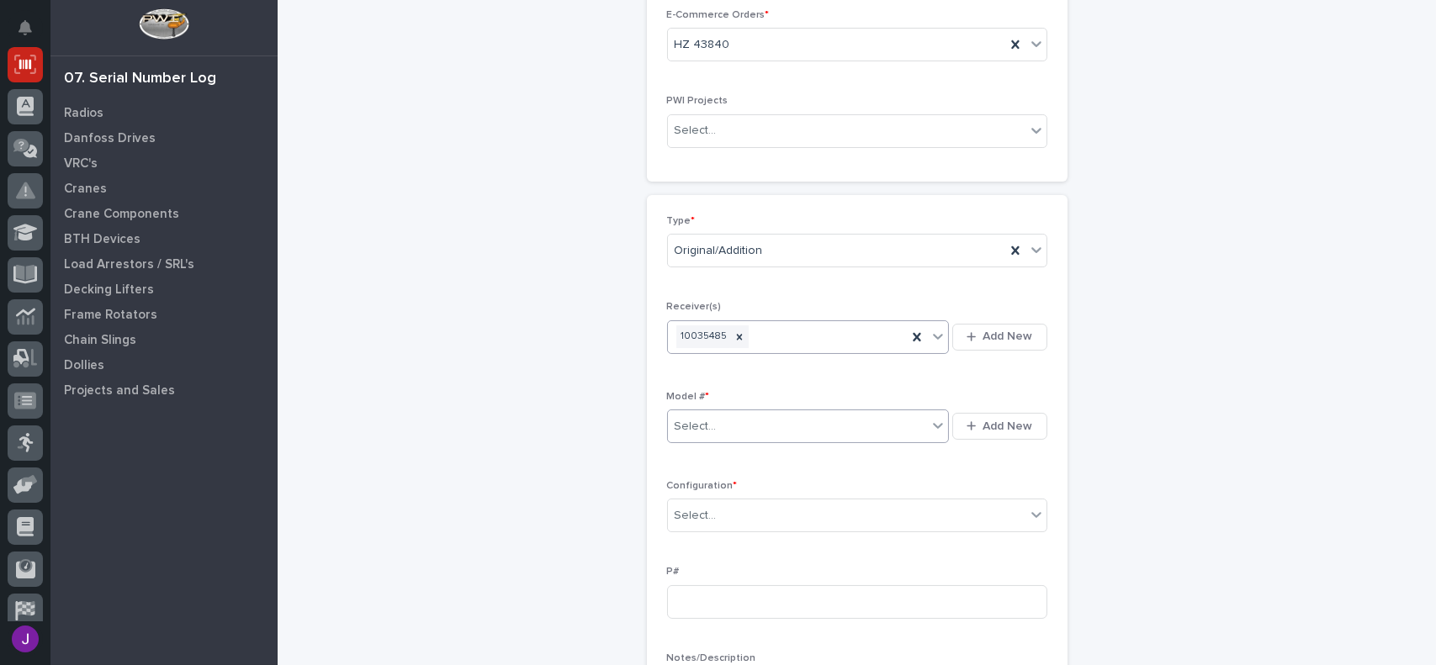
click at [718, 424] on div "Select..." at bounding box center [798, 427] width 260 height 28
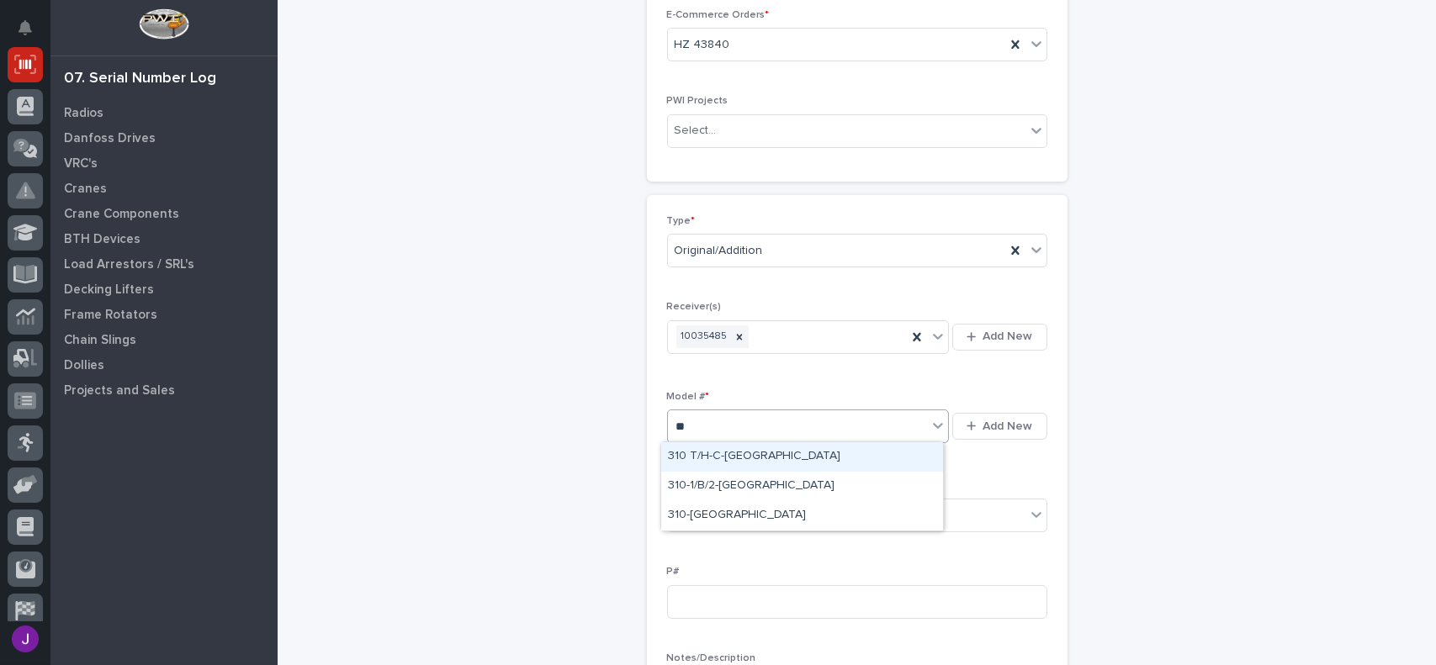
type input "***"
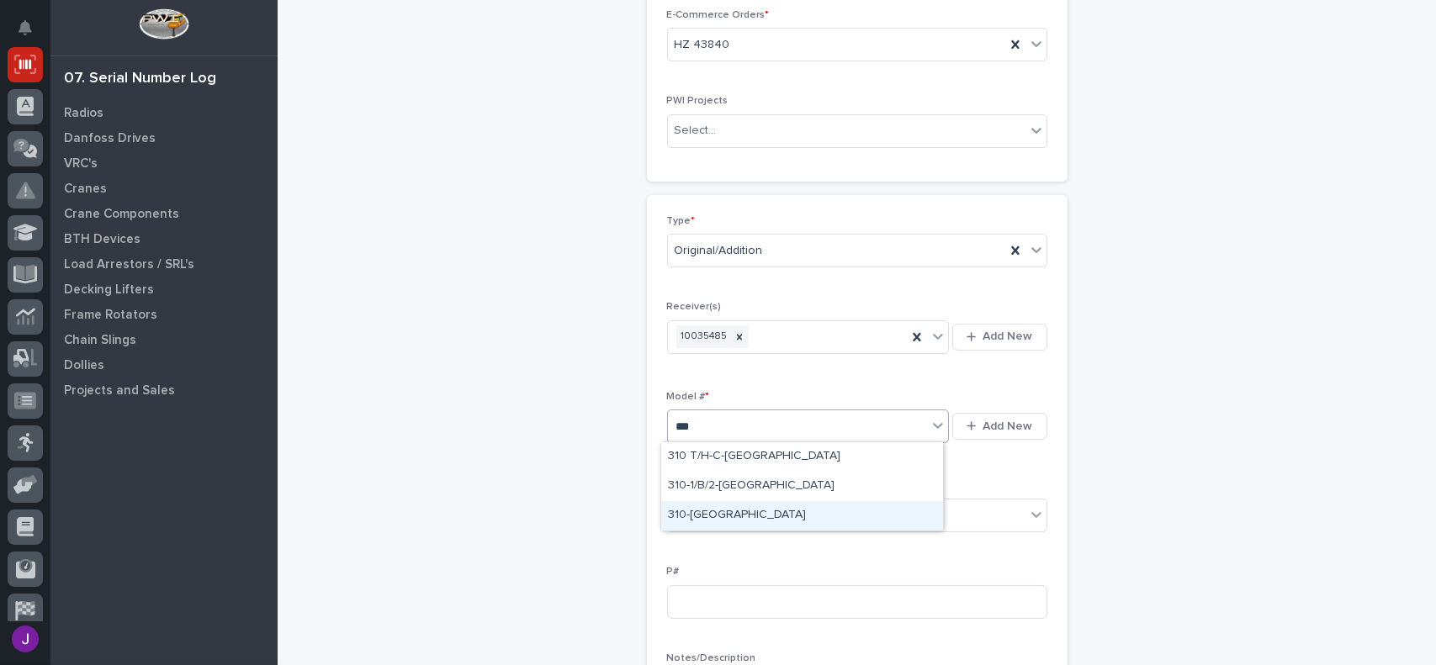
click at [696, 517] on div "310-TX" at bounding box center [802, 515] width 282 height 29
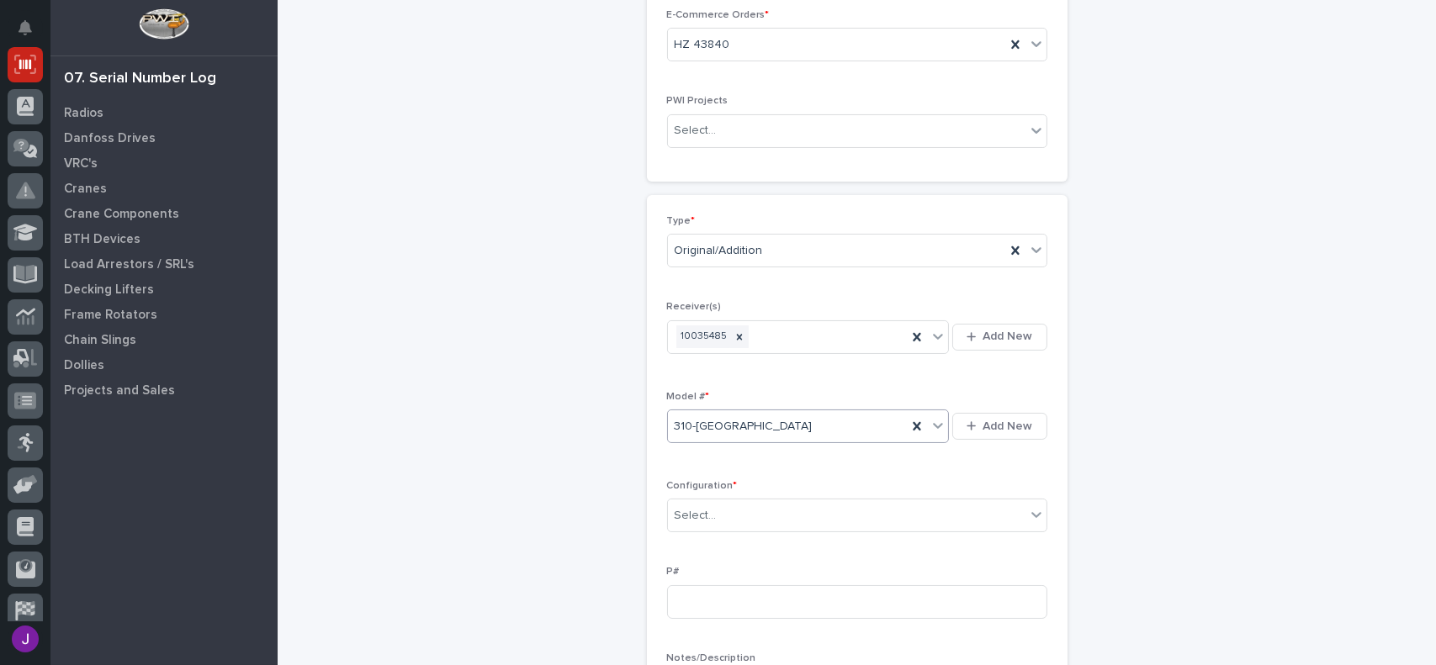
scroll to position [311, 0]
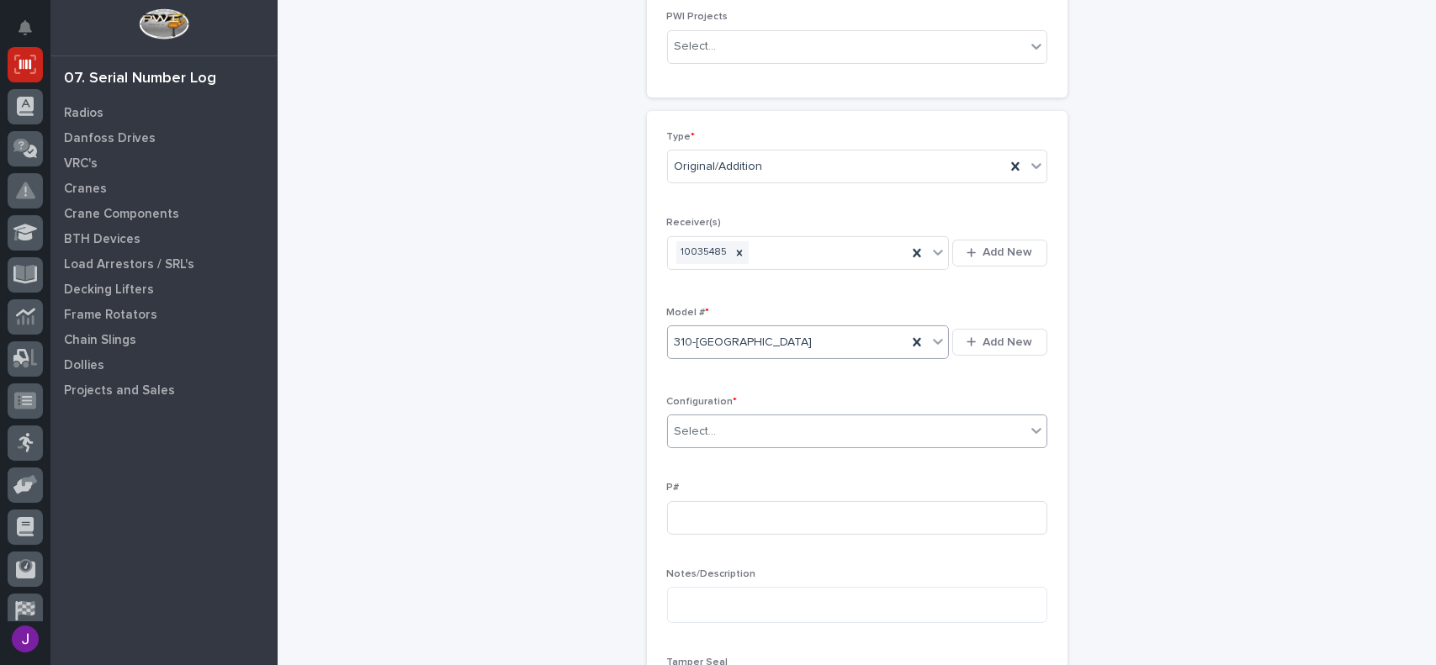
click at [683, 431] on div "Select..." at bounding box center [695, 432] width 42 height 18
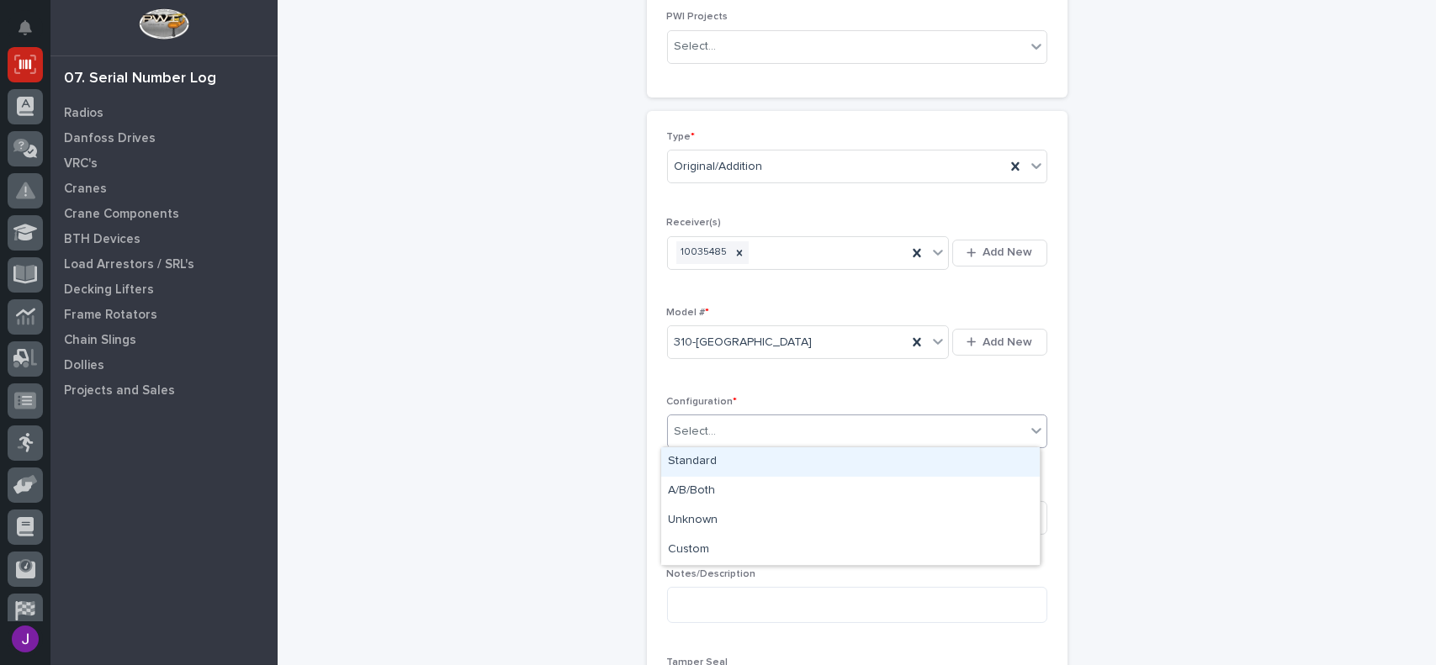
click at [685, 473] on div "Standard" at bounding box center [850, 461] width 378 height 29
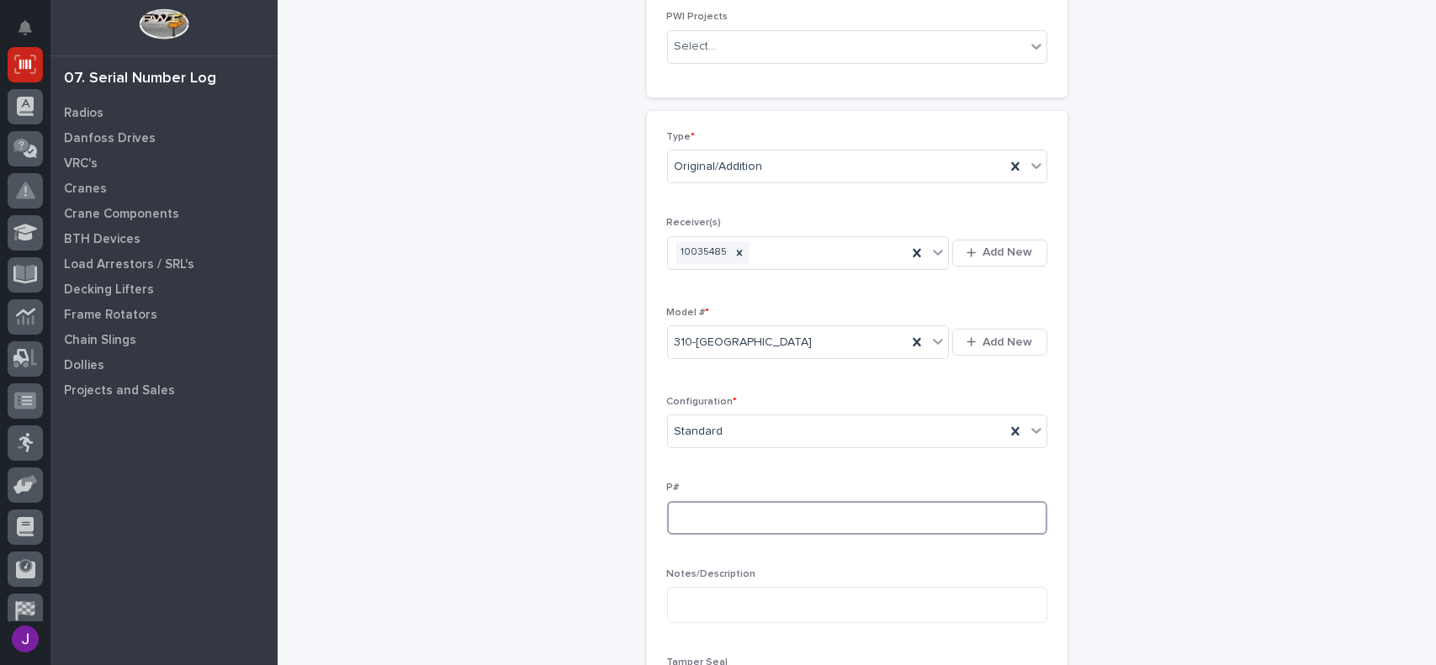
click at [690, 516] on input at bounding box center [857, 518] width 380 height 34
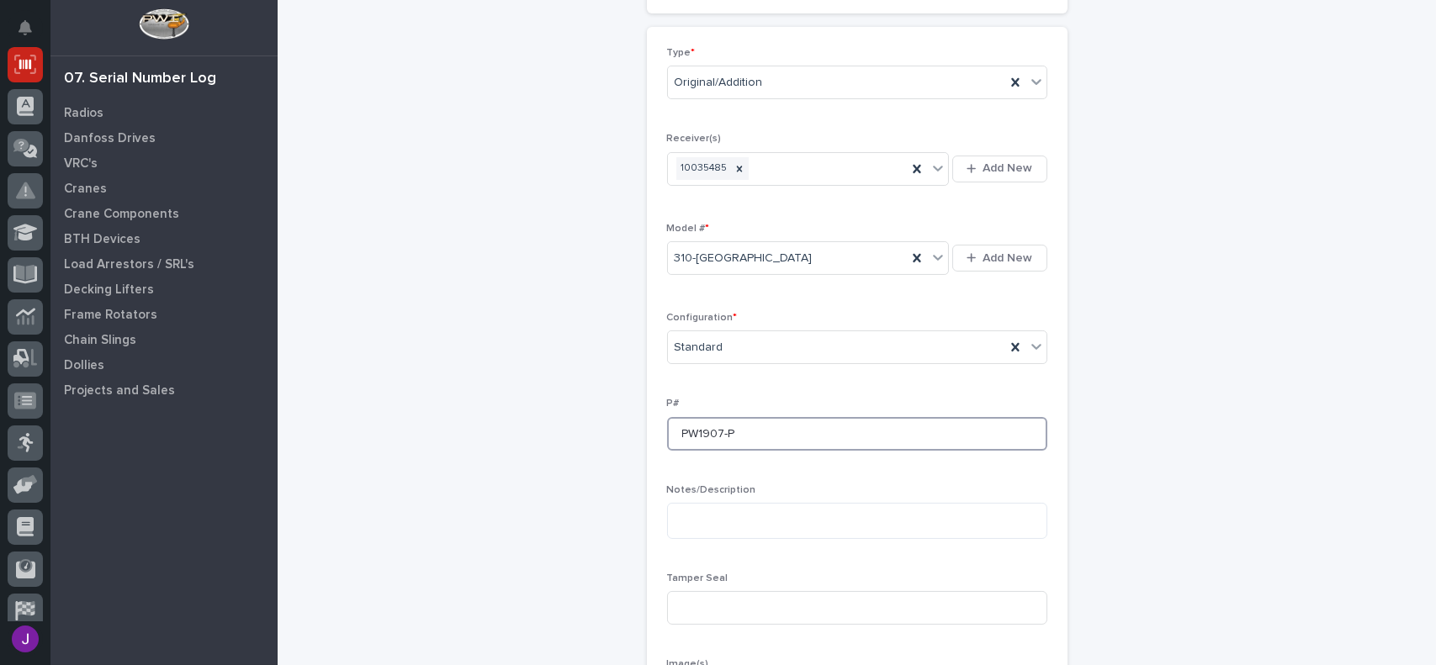
scroll to position [479, 0]
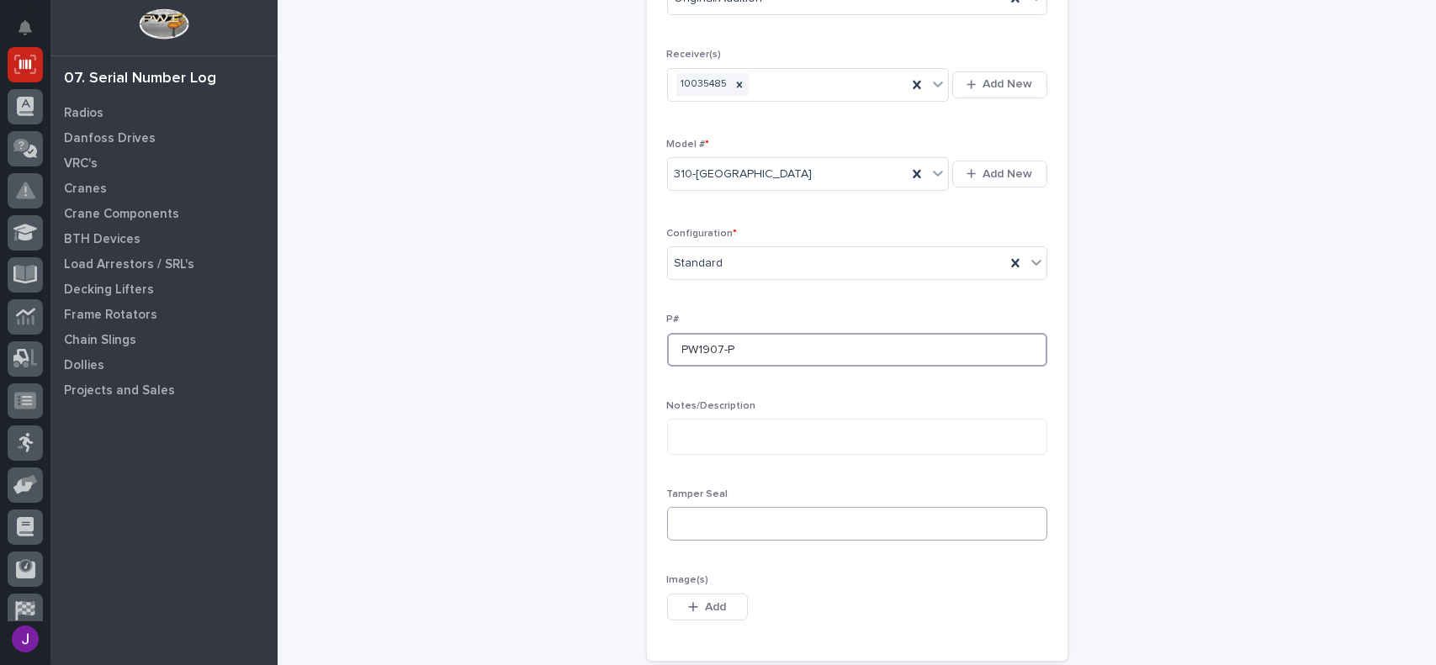
type input "PW1907-P"
click at [698, 521] on input at bounding box center [857, 524] width 380 height 34
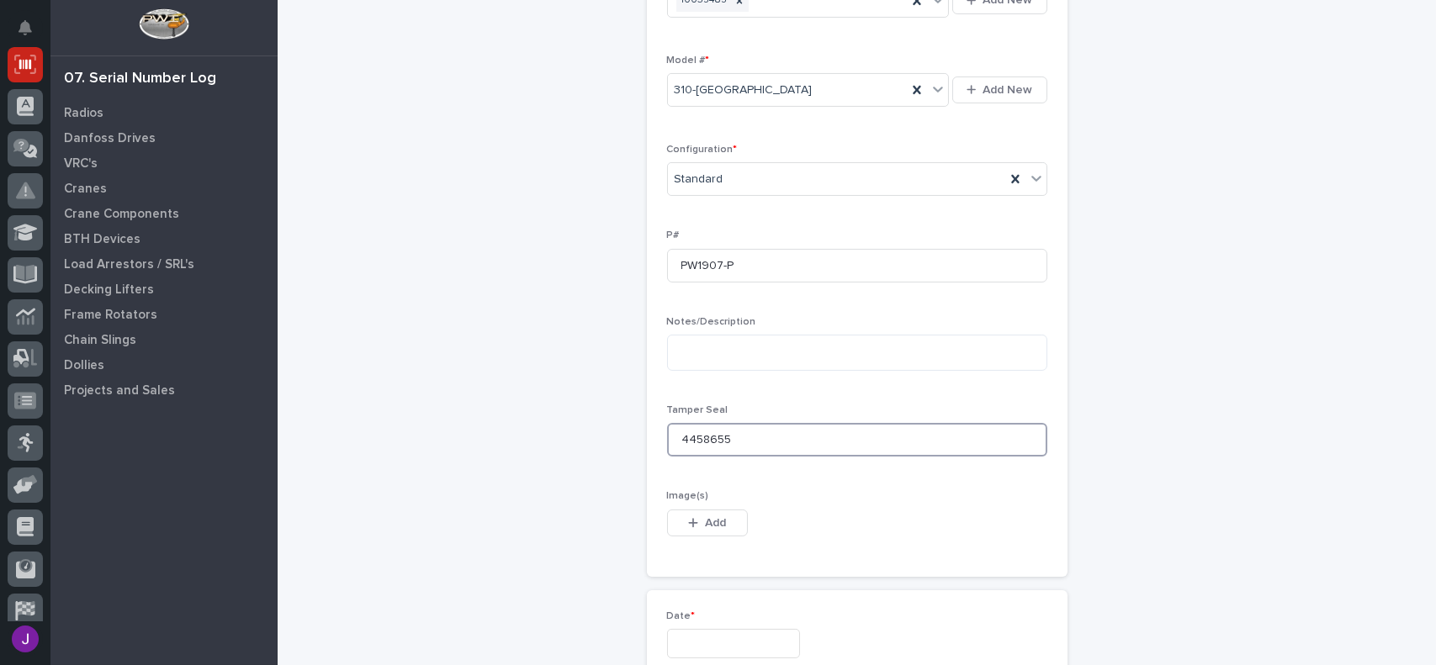
scroll to position [648, 0]
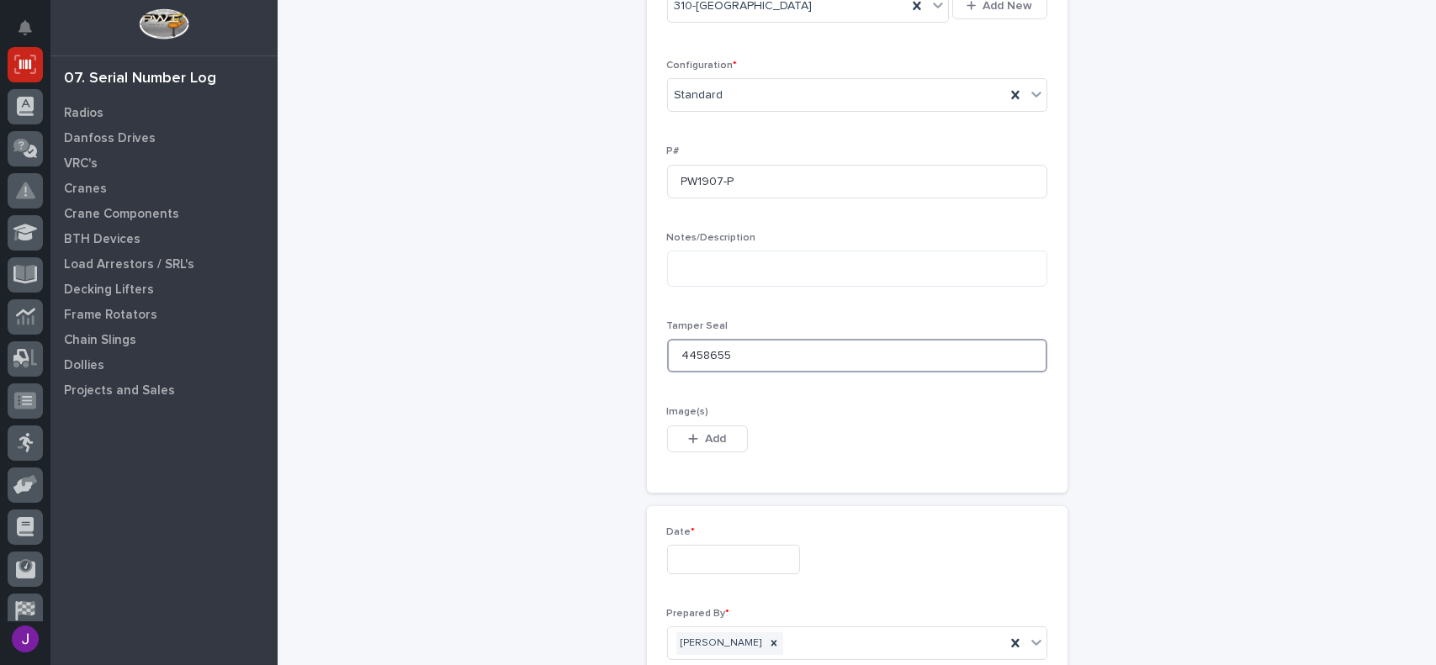
type input "4458655"
click at [745, 566] on input "text" at bounding box center [733, 559] width 133 height 29
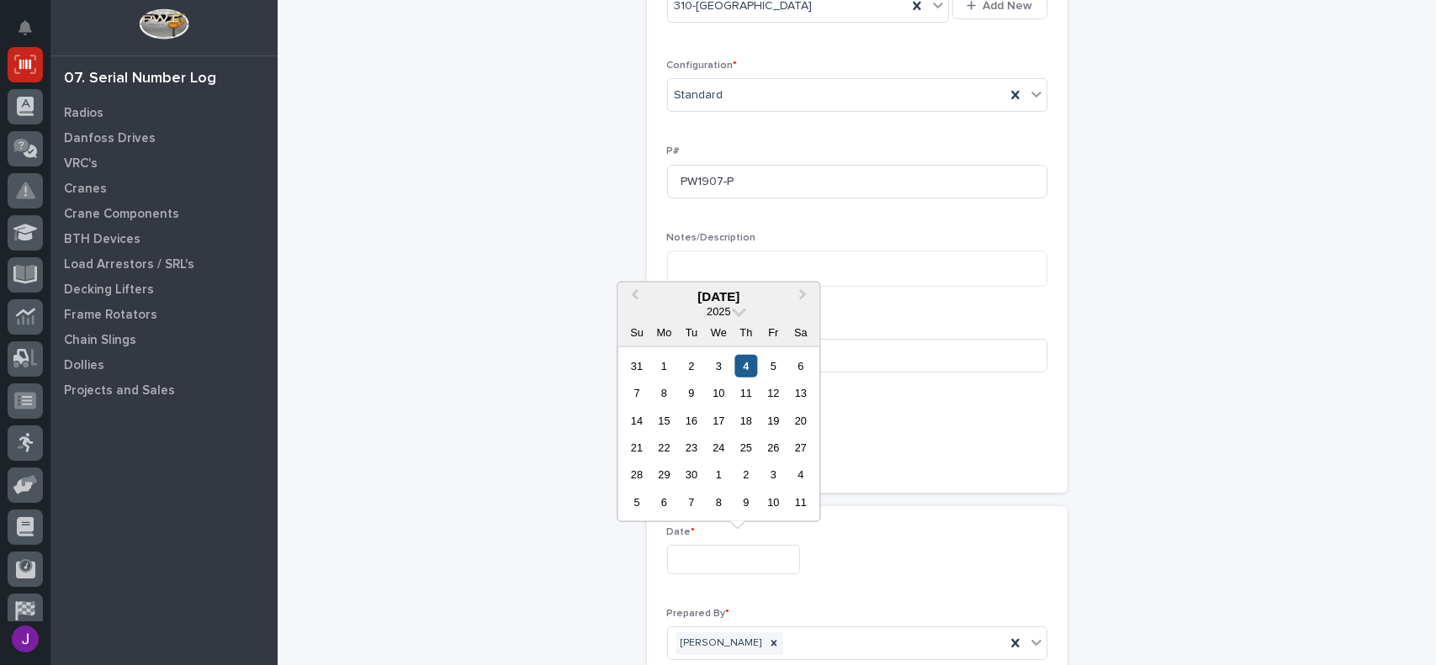
click at [751, 362] on div "4" at bounding box center [745, 365] width 23 height 23
type input "**********"
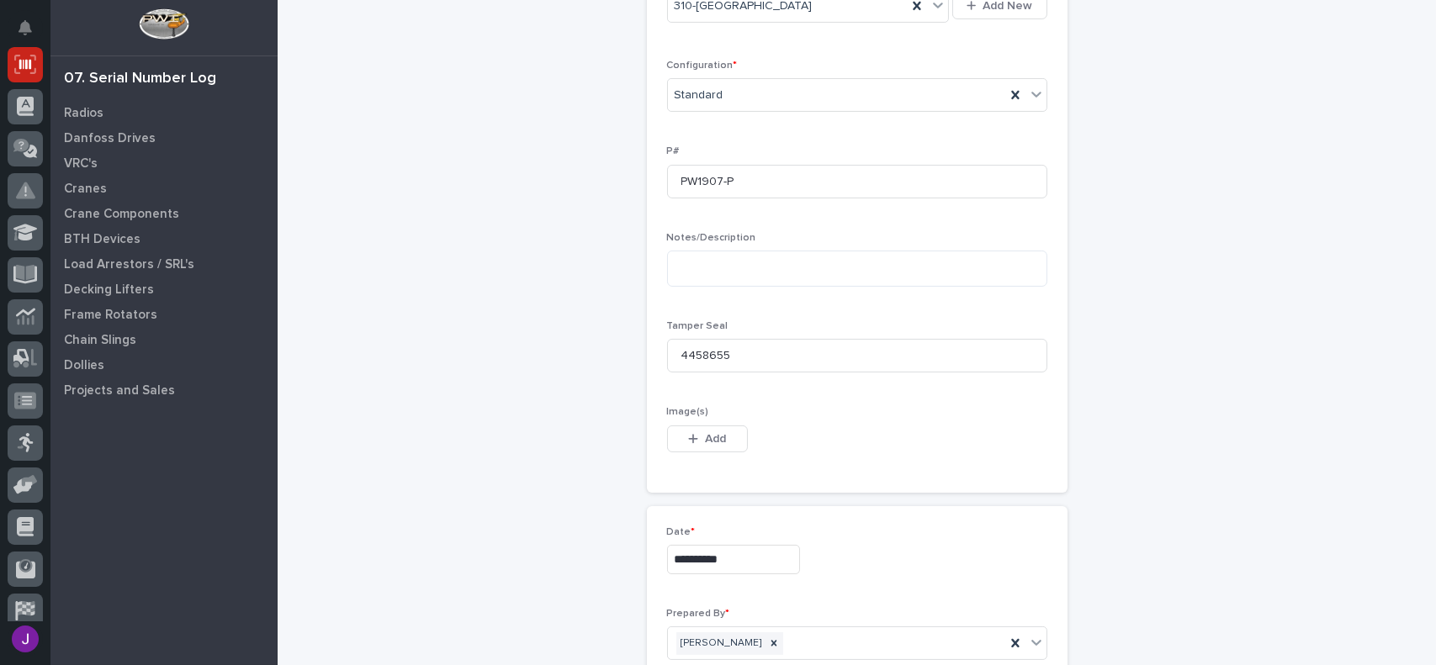
scroll to position [816, 0]
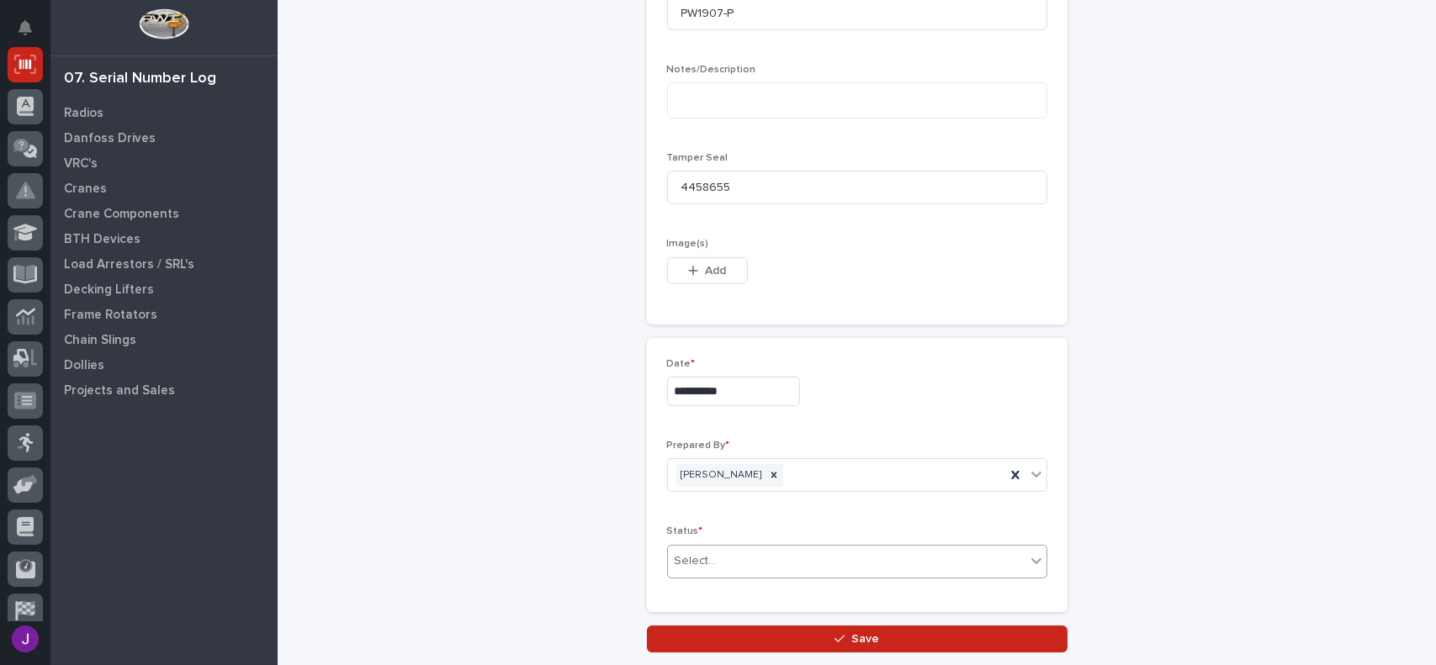
click at [744, 552] on div "Select..." at bounding box center [846, 561] width 357 height 28
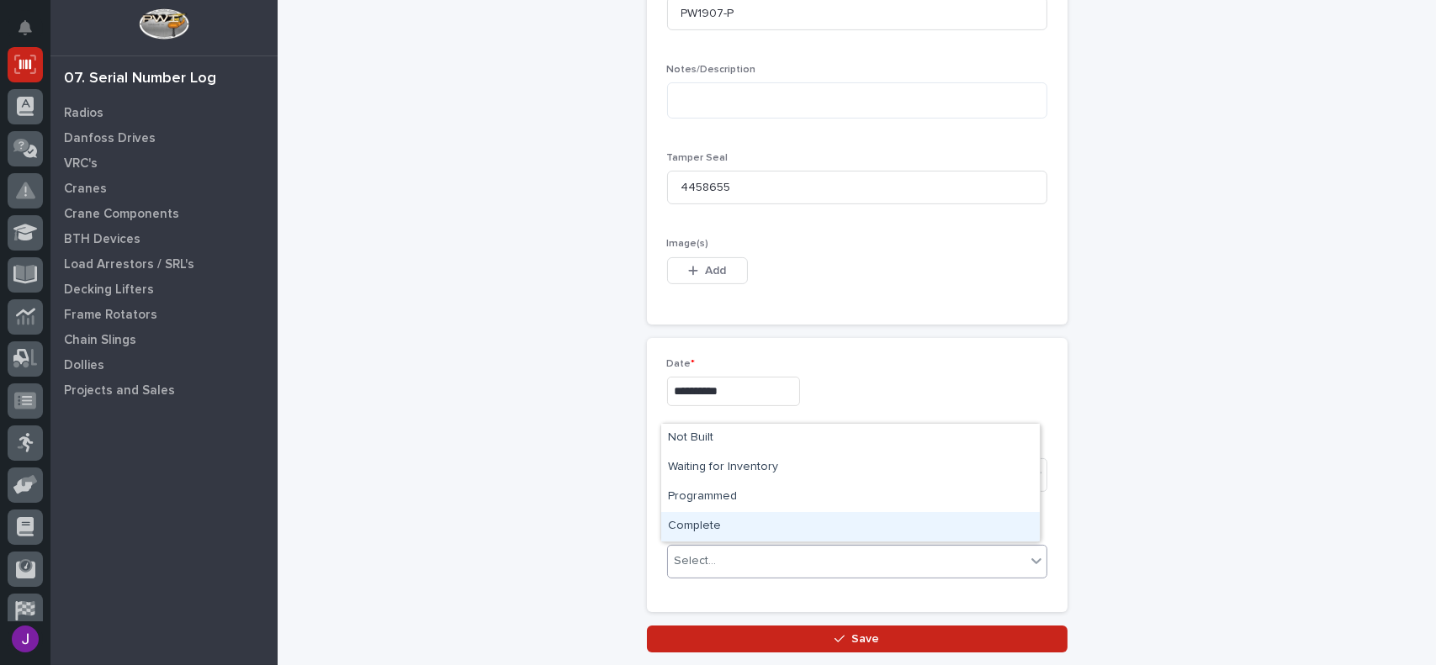
click at [717, 527] on div "Complete" at bounding box center [850, 526] width 378 height 29
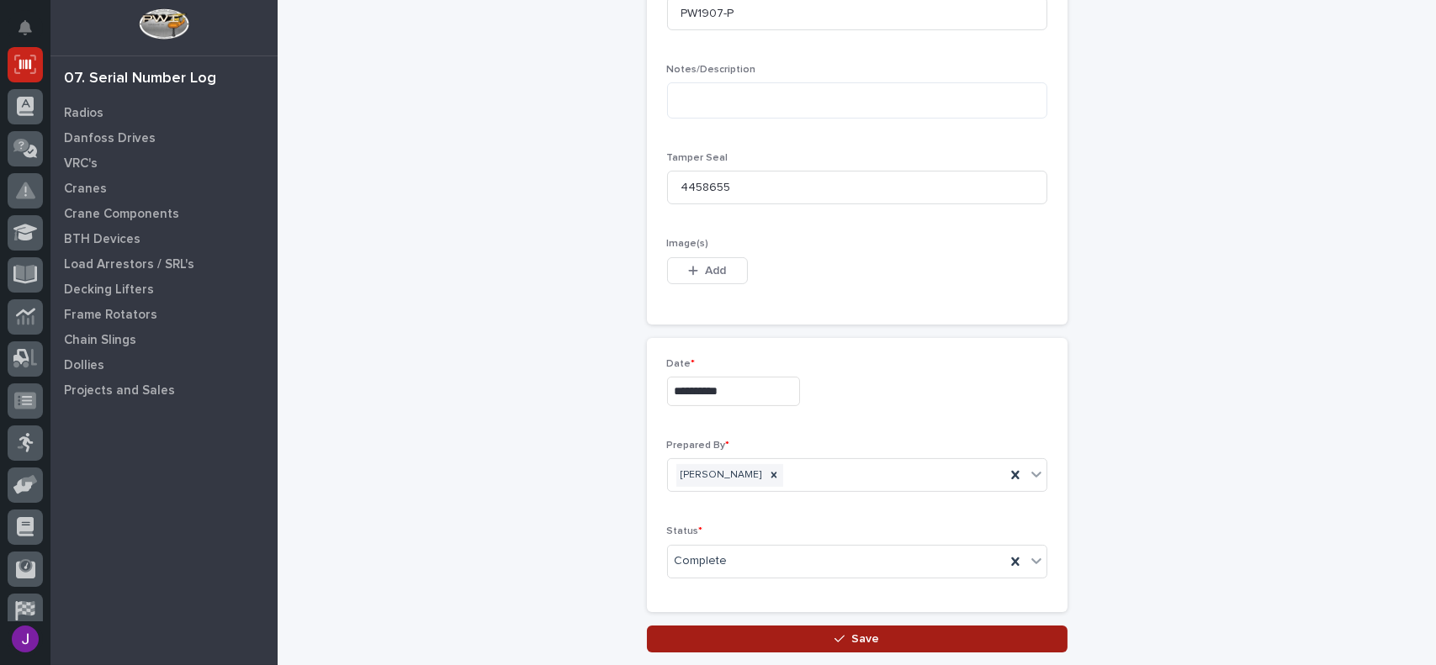
click at [834, 636] on icon "button" at bounding box center [839, 639] width 10 height 12
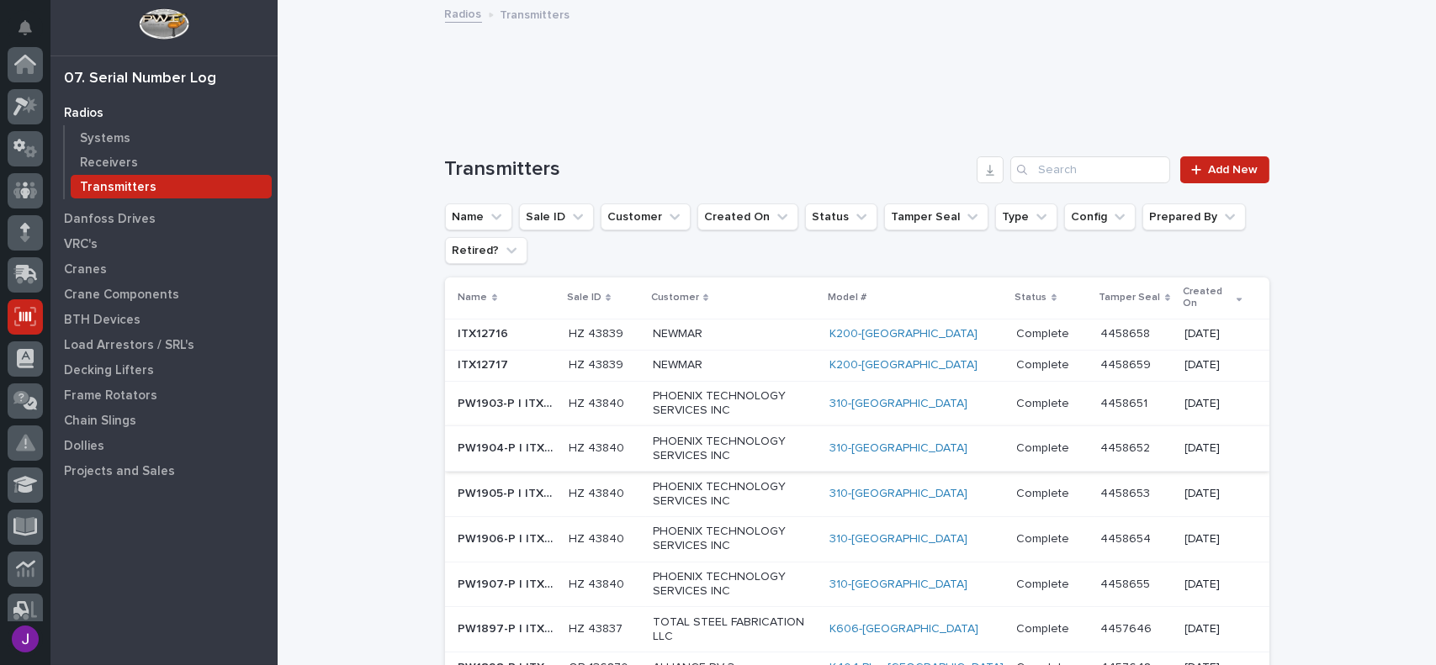
scroll to position [252, 0]
click at [1252, 177] on link "Add New" at bounding box center [1224, 169] width 88 height 27
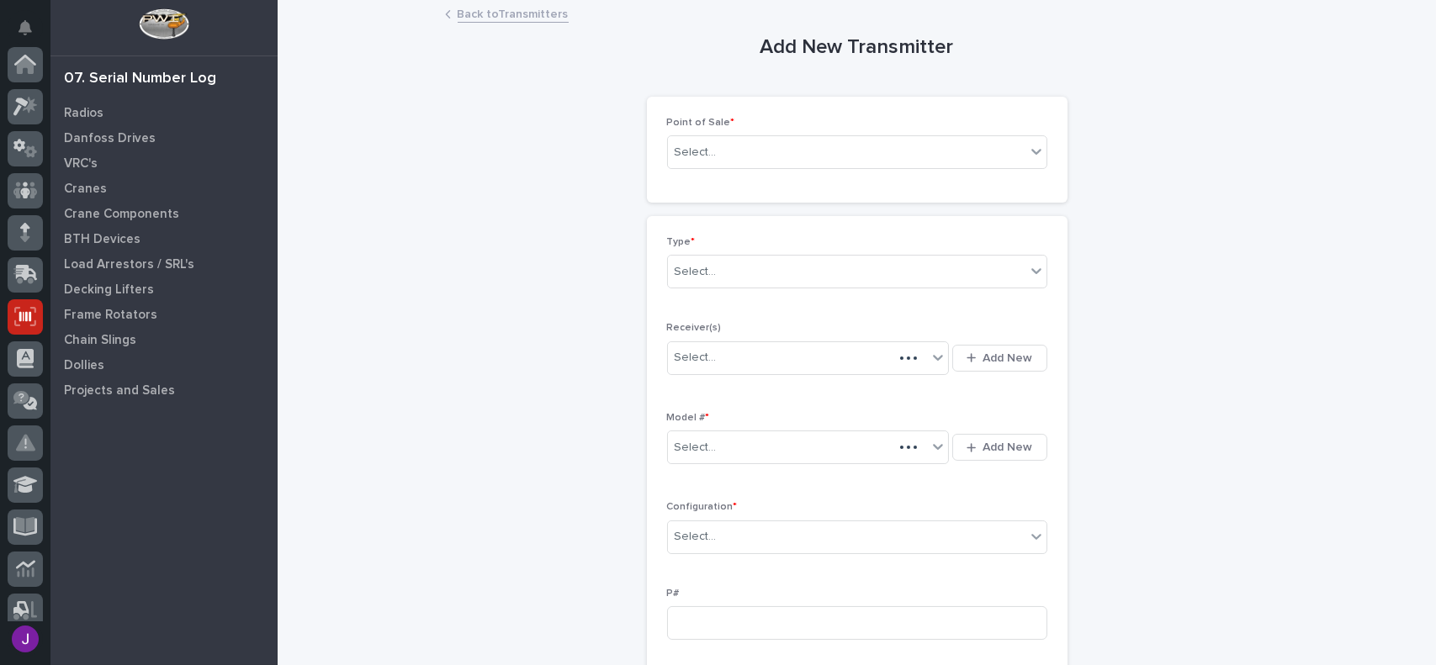
scroll to position [252, 0]
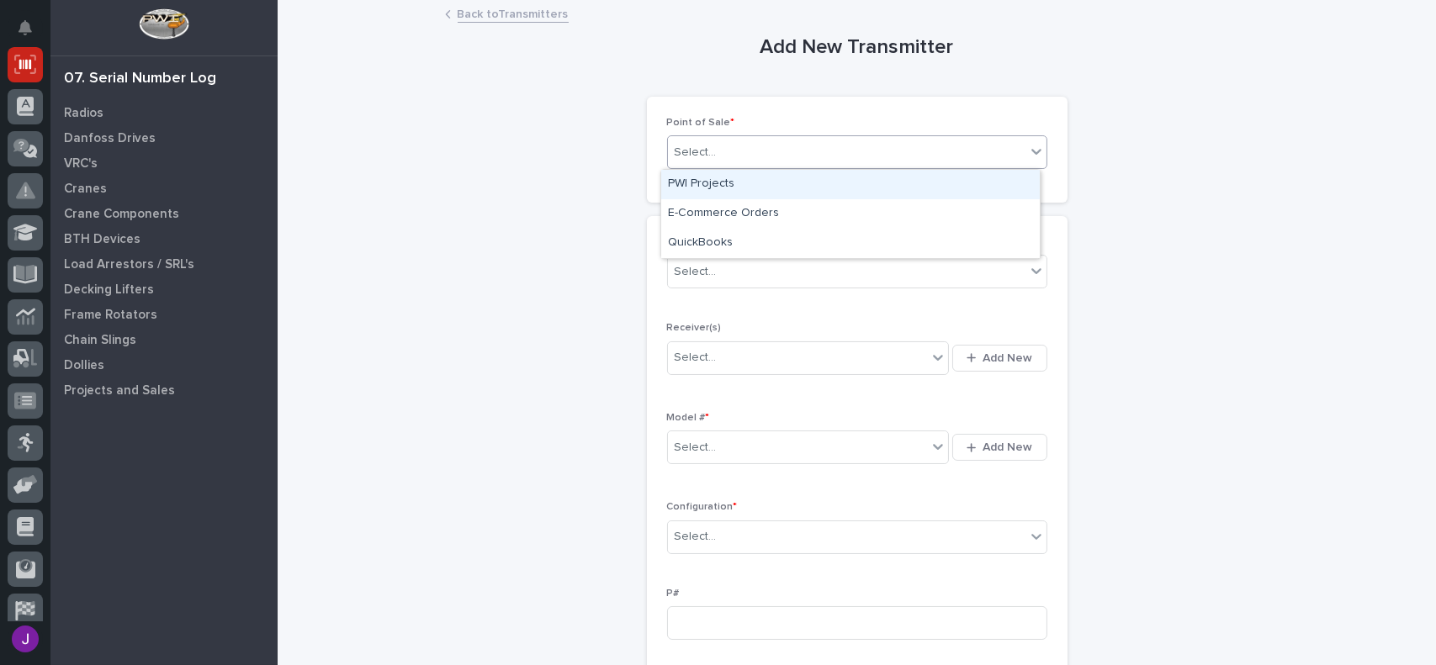
click at [807, 153] on div "Select..." at bounding box center [846, 153] width 357 height 28
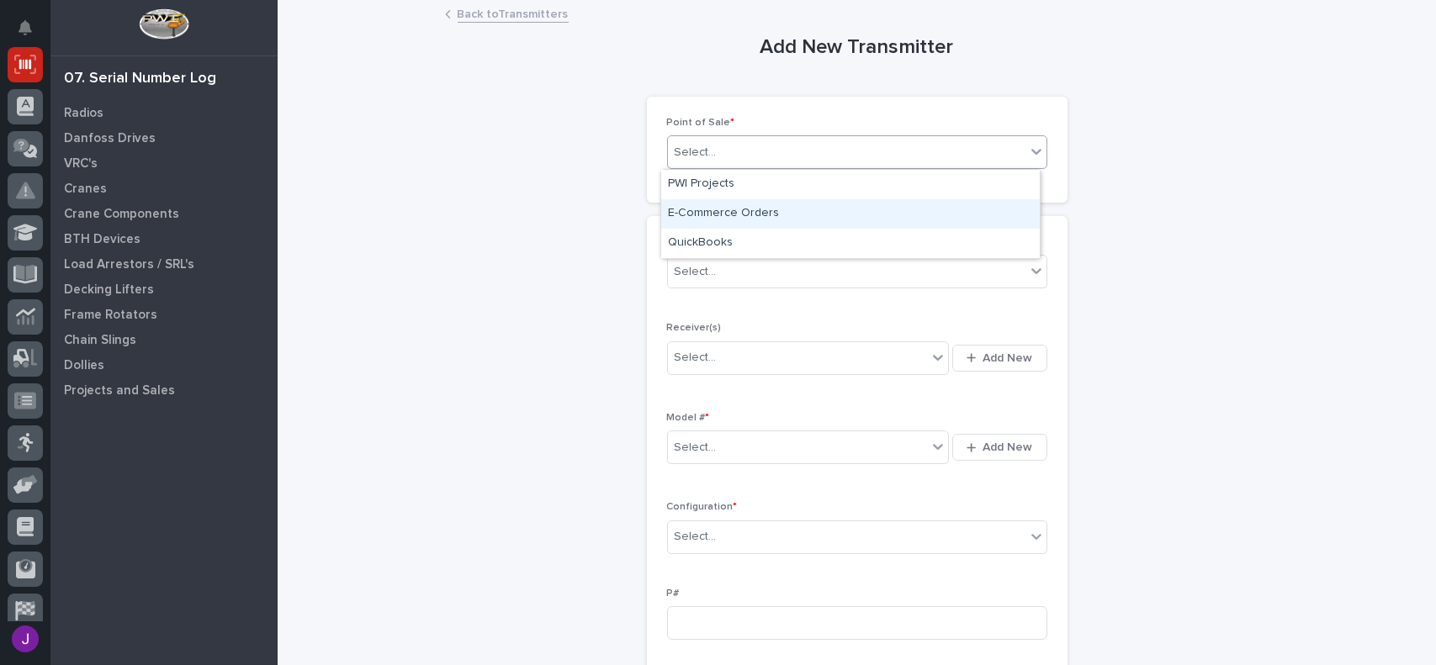
click at [764, 214] on div "E-Commerce Orders" at bounding box center [850, 213] width 378 height 29
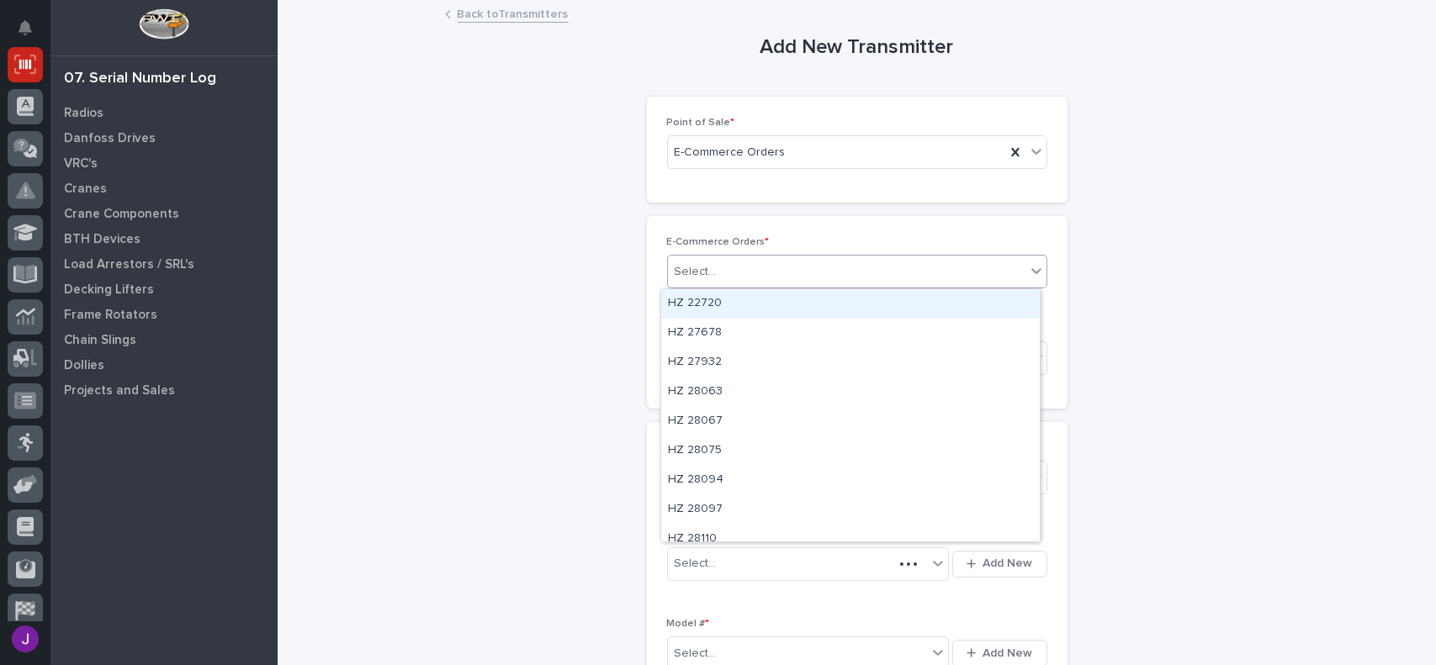
click at [719, 278] on div "Select..." at bounding box center [846, 272] width 357 height 28
type input "*****"
click at [720, 295] on div "HZ 43840" at bounding box center [850, 303] width 378 height 29
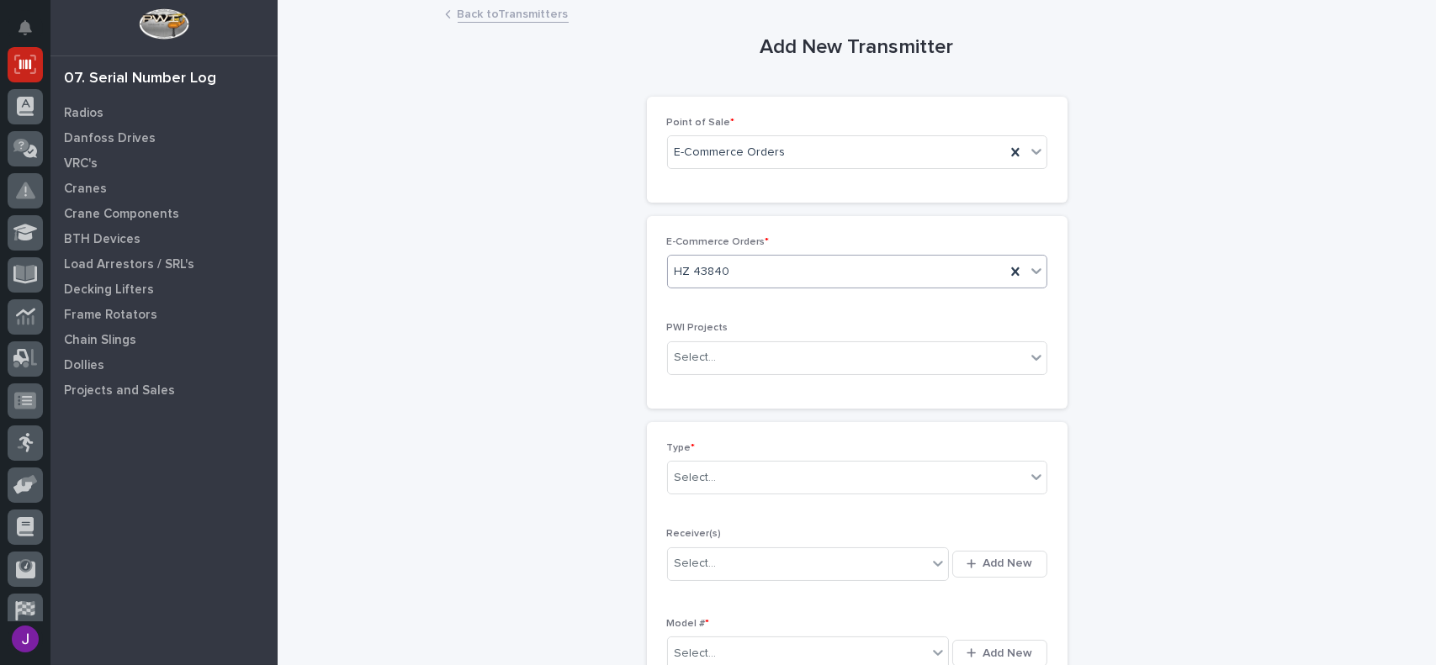
click at [713, 497] on div "Type * Select..." at bounding box center [857, 475] width 380 height 66
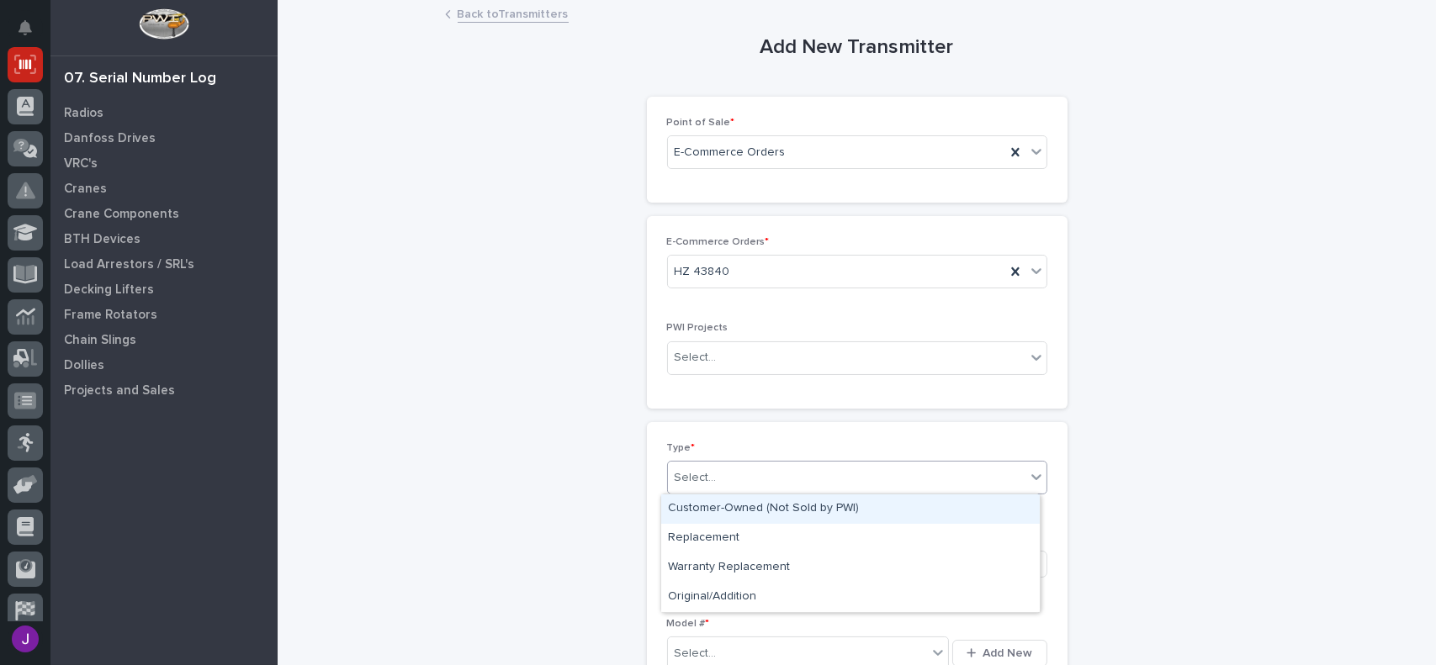
click at [722, 476] on div "Select..." at bounding box center [846, 478] width 357 height 28
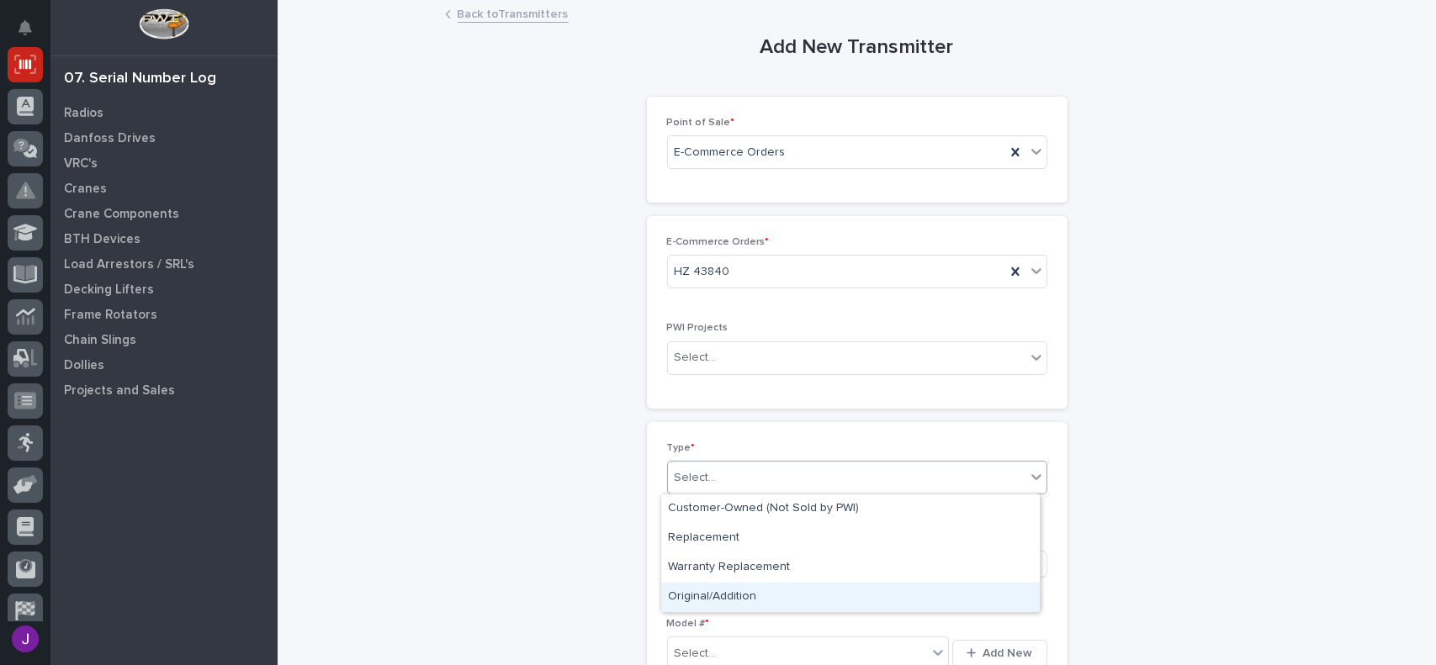
click at [706, 595] on div "Original/Addition" at bounding box center [850, 597] width 378 height 29
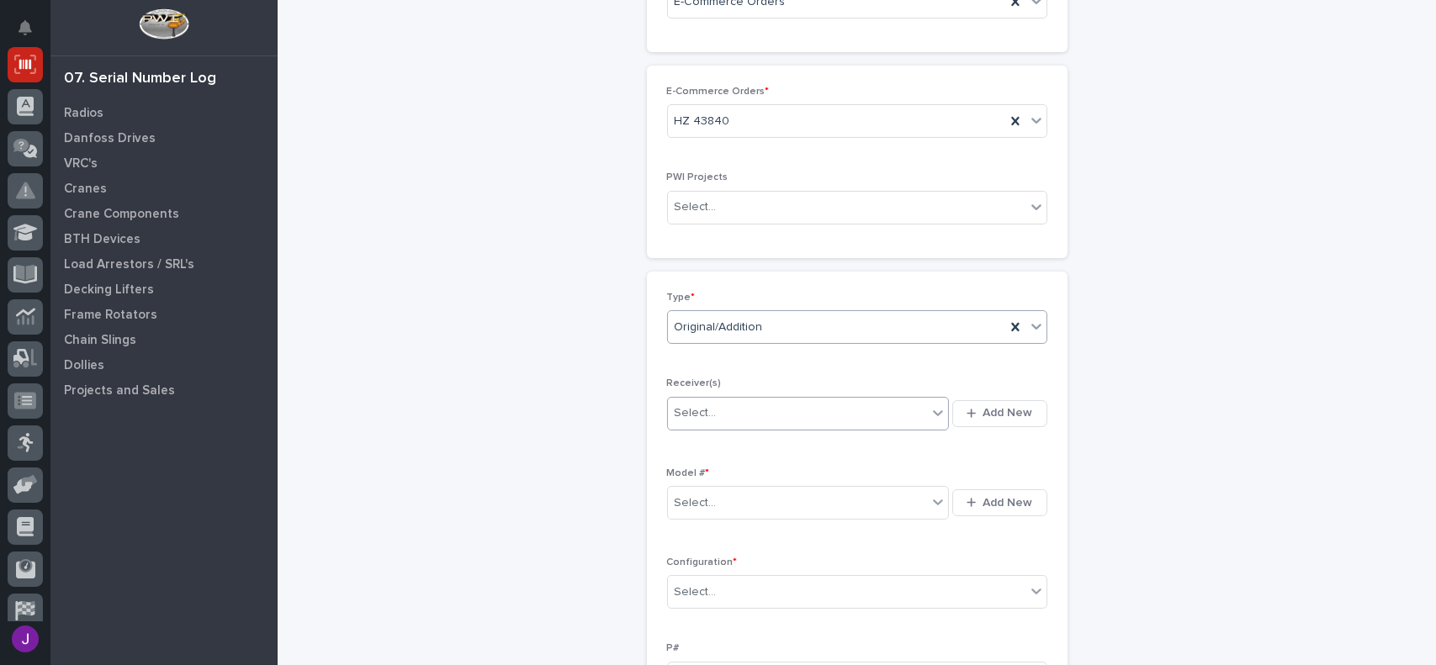
scroll to position [168, 0]
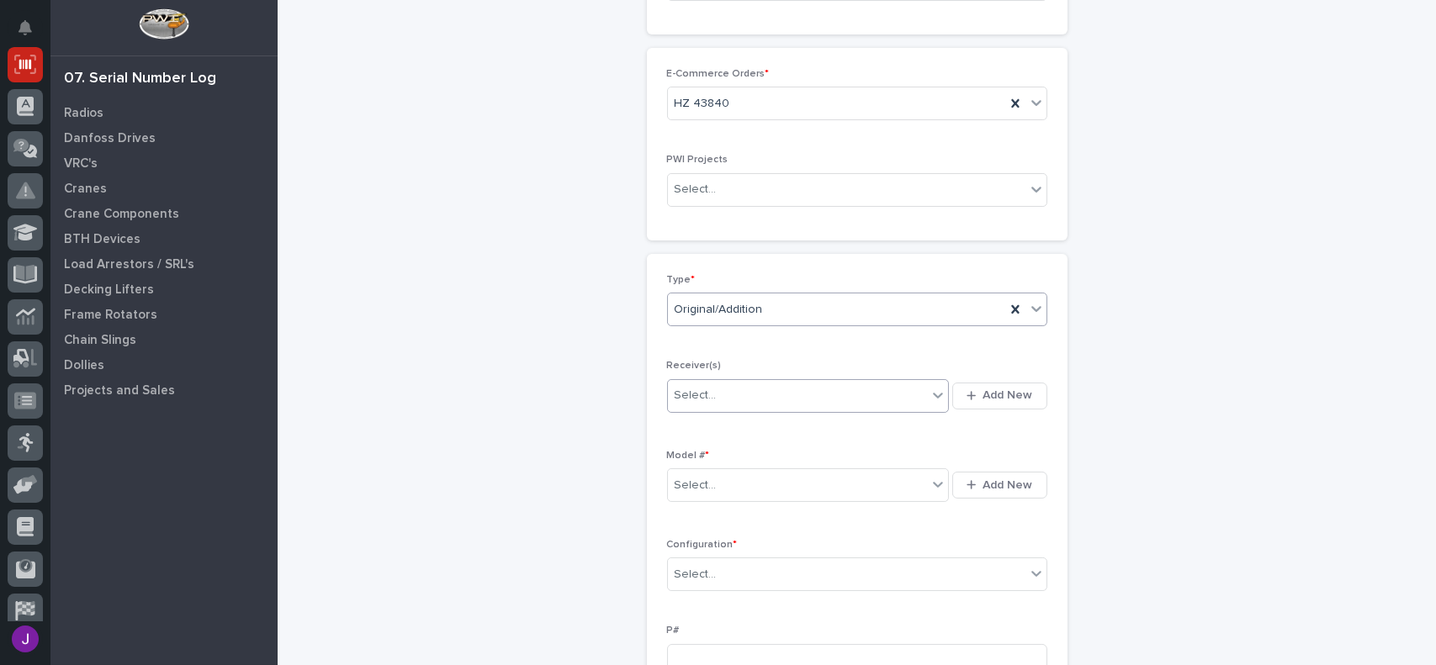
click at [881, 400] on div "Select..." at bounding box center [798, 396] width 260 height 28
type input "********"
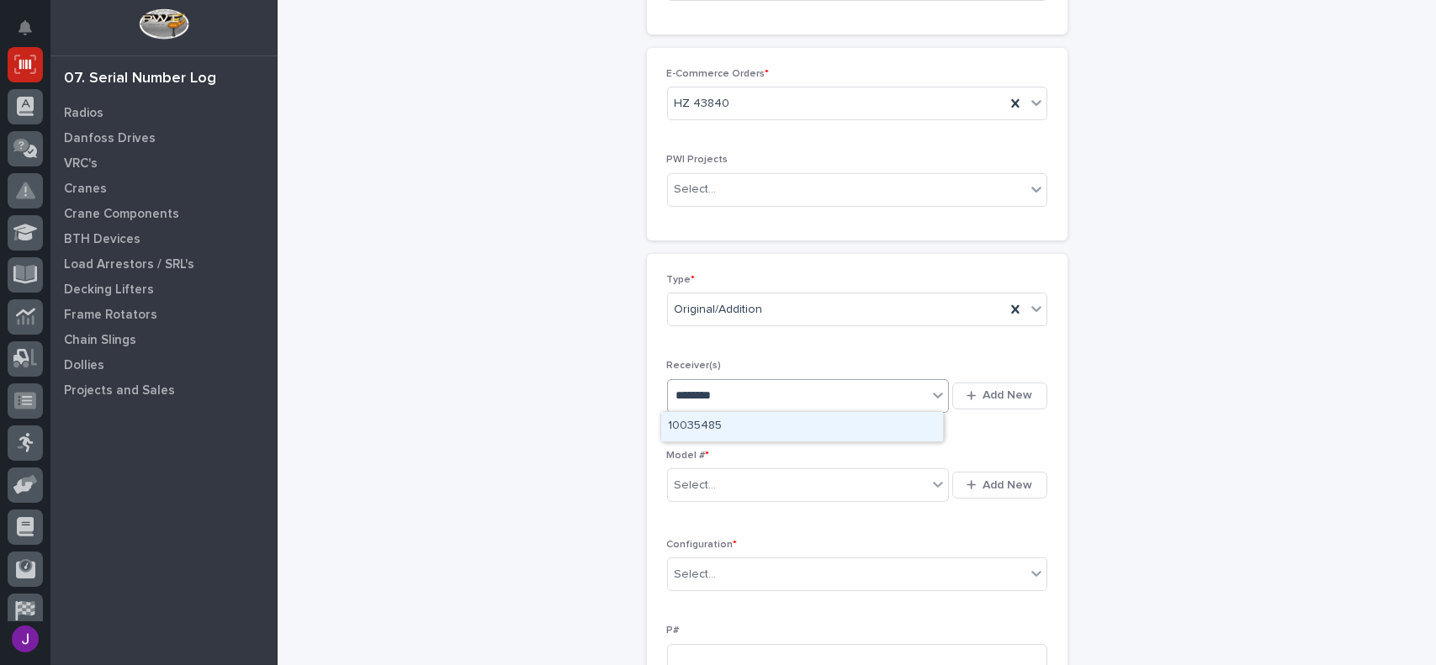
click at [839, 432] on div "10035485" at bounding box center [802, 426] width 282 height 29
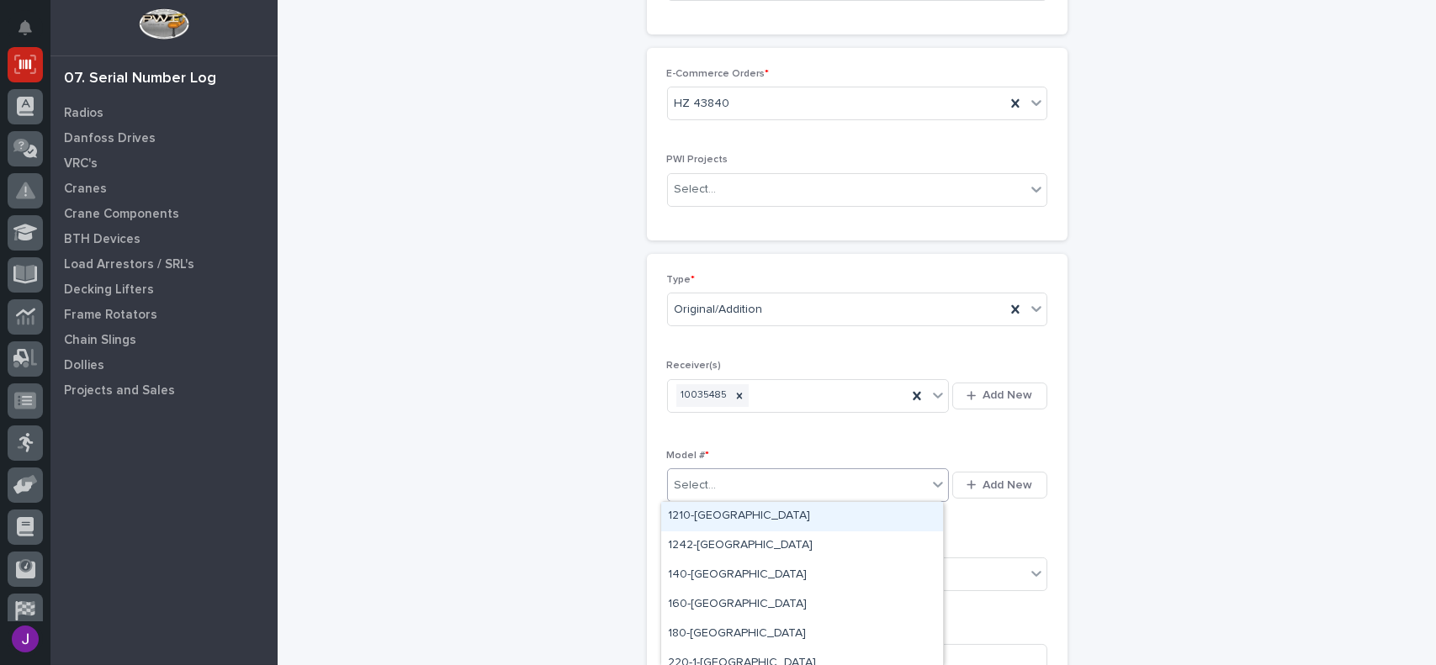
click at [723, 479] on div "Select..." at bounding box center [798, 486] width 260 height 28
type input "***"
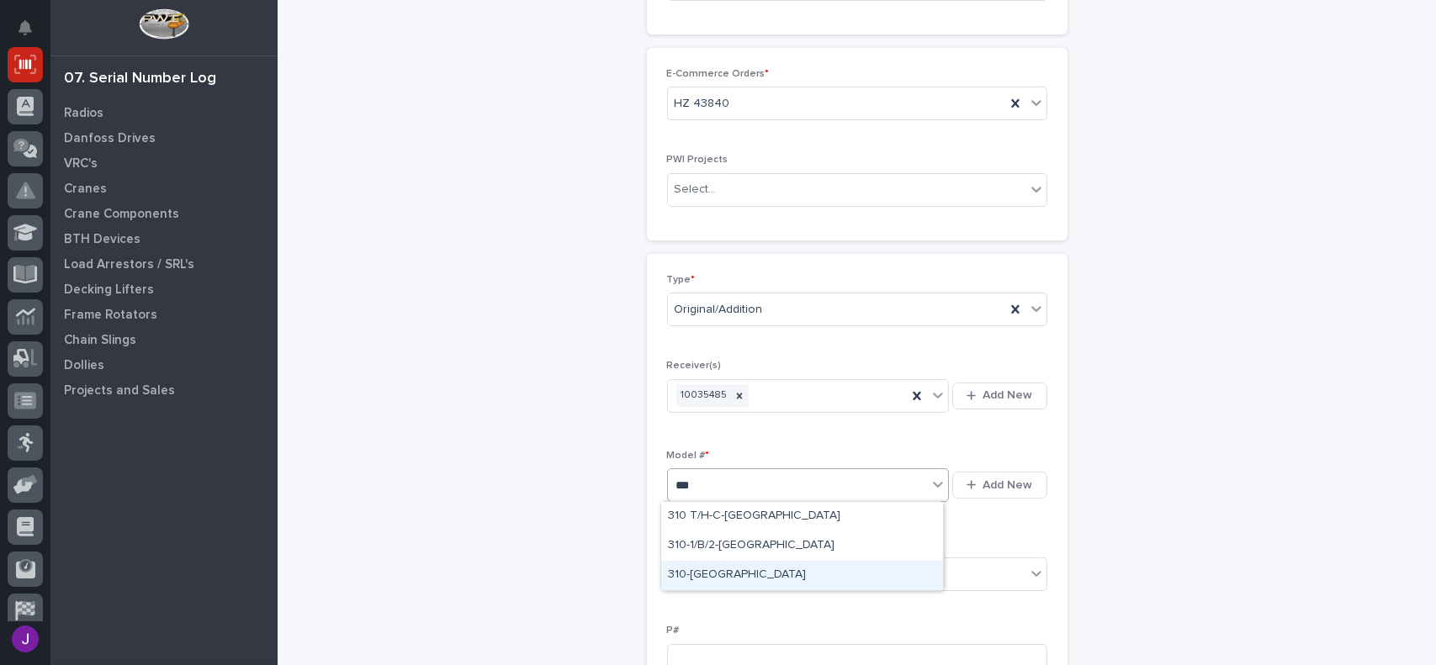
click at [684, 576] on div "310-TX" at bounding box center [802, 575] width 282 height 29
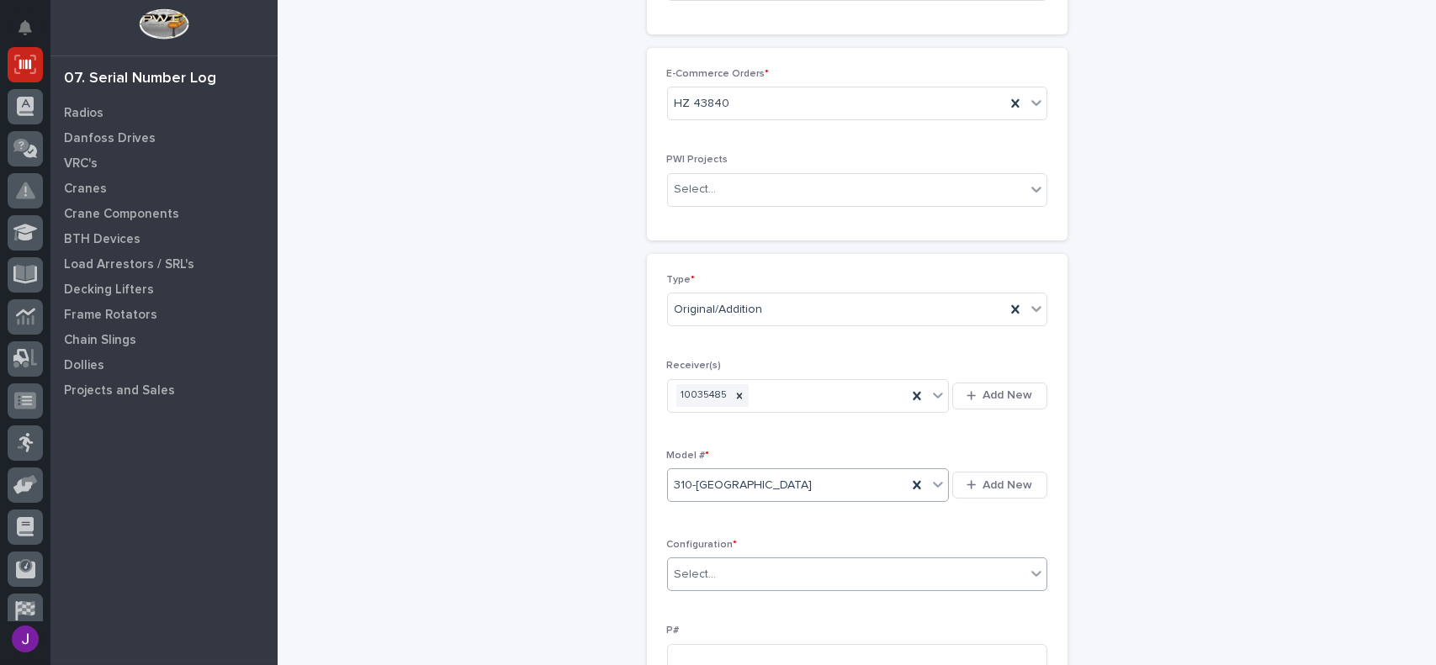
click at [720, 568] on div "Select..." at bounding box center [846, 575] width 357 height 28
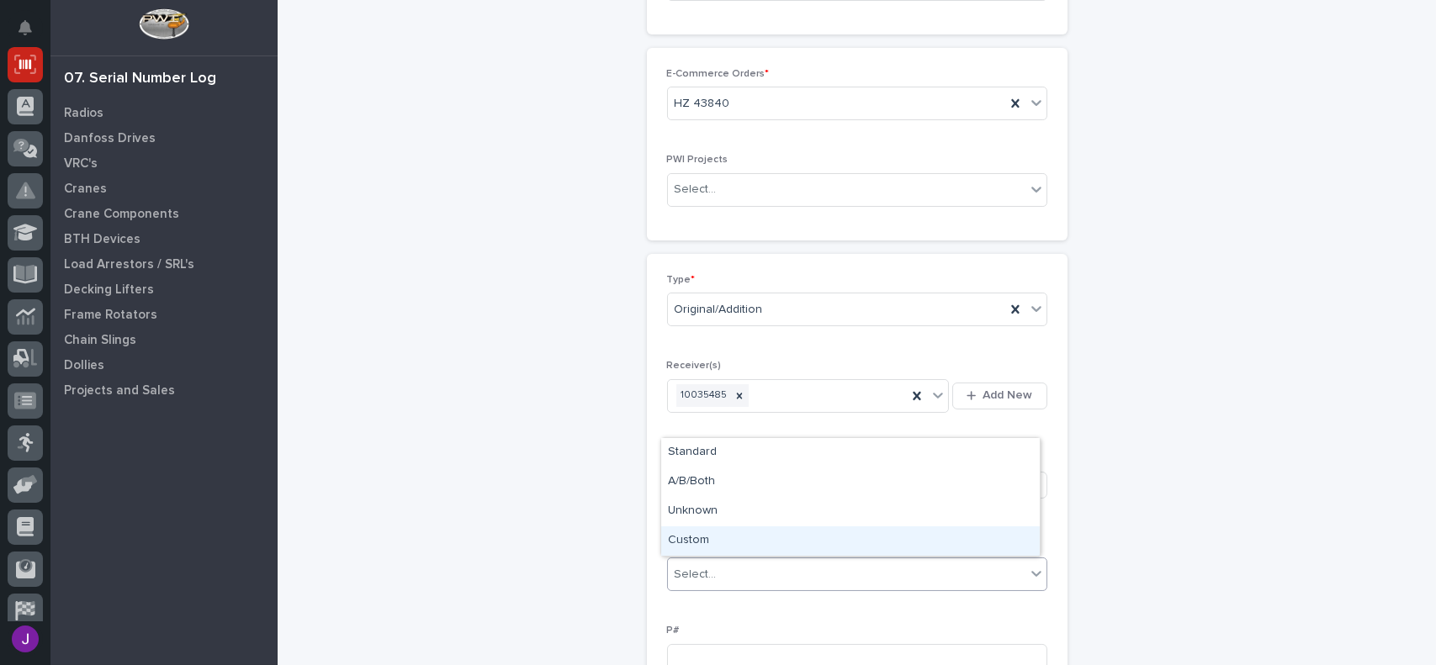
click at [716, 532] on div "Custom" at bounding box center [850, 540] width 378 height 29
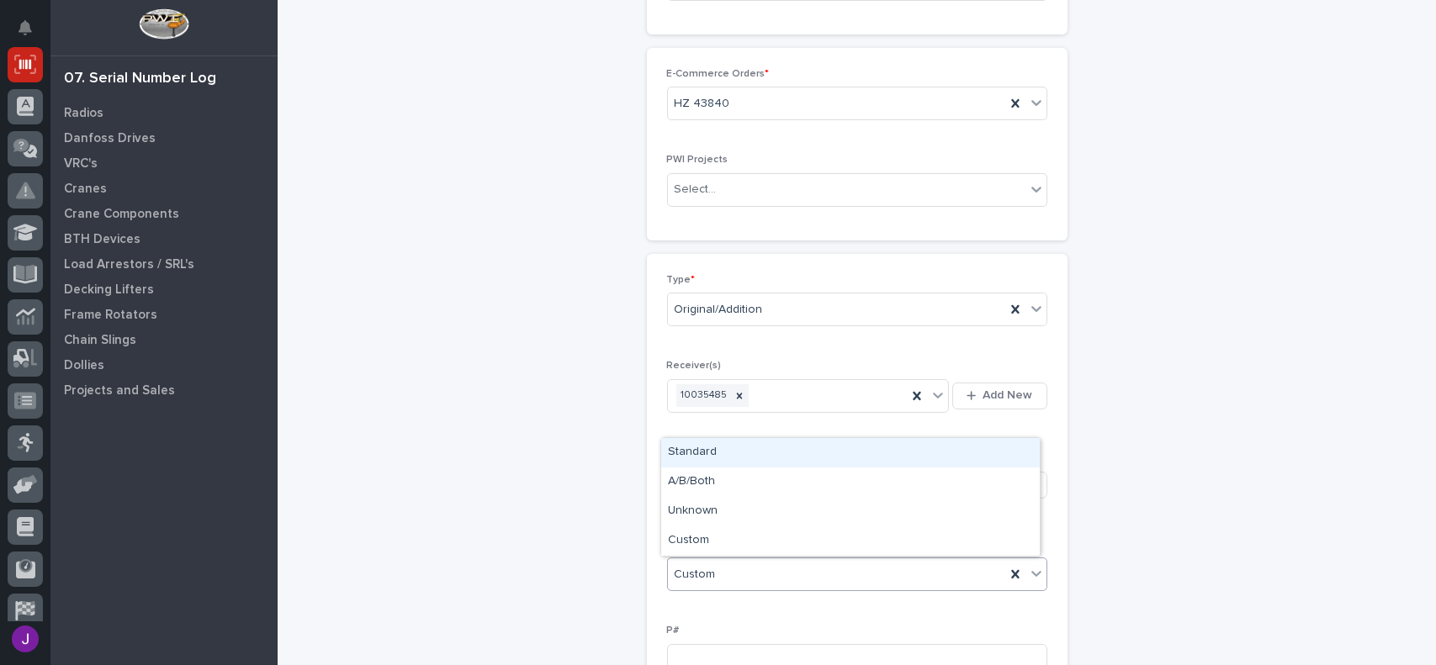
click at [735, 578] on div "Custom" at bounding box center [836, 575] width 337 height 28
click at [721, 450] on div "Standard" at bounding box center [850, 452] width 378 height 29
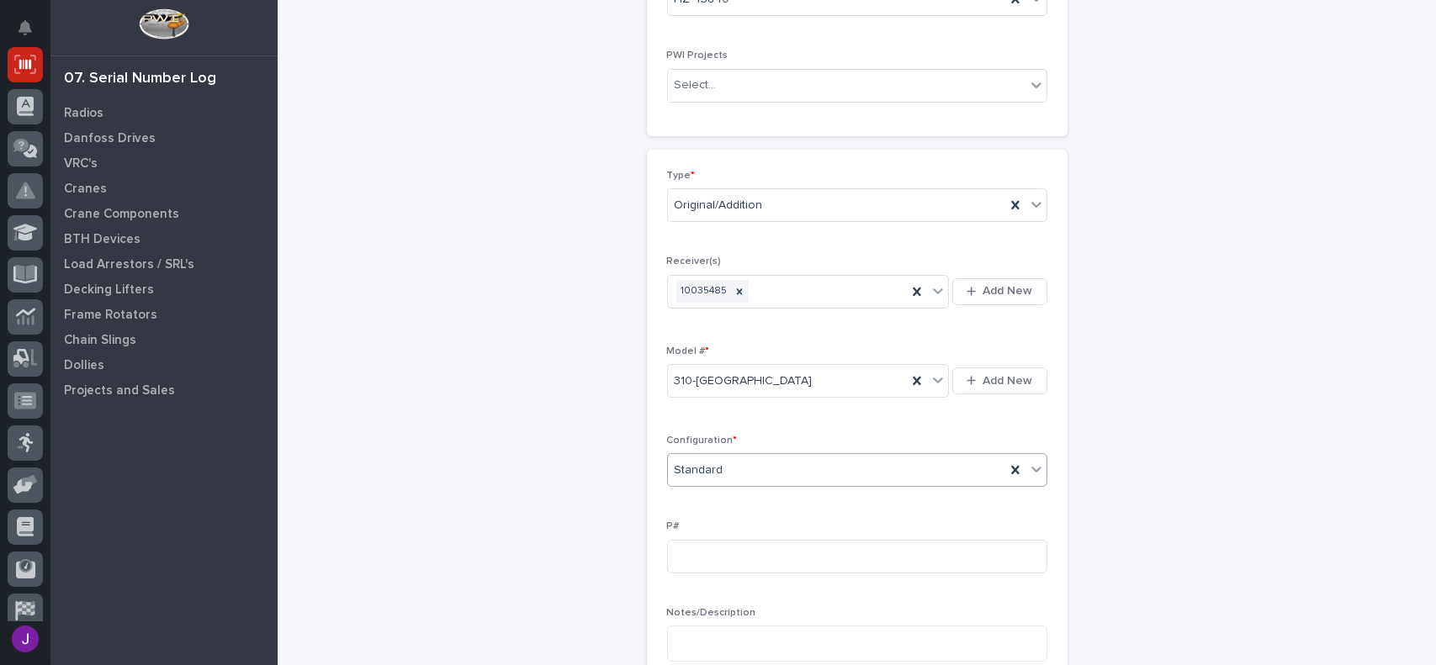
scroll to position [336, 0]
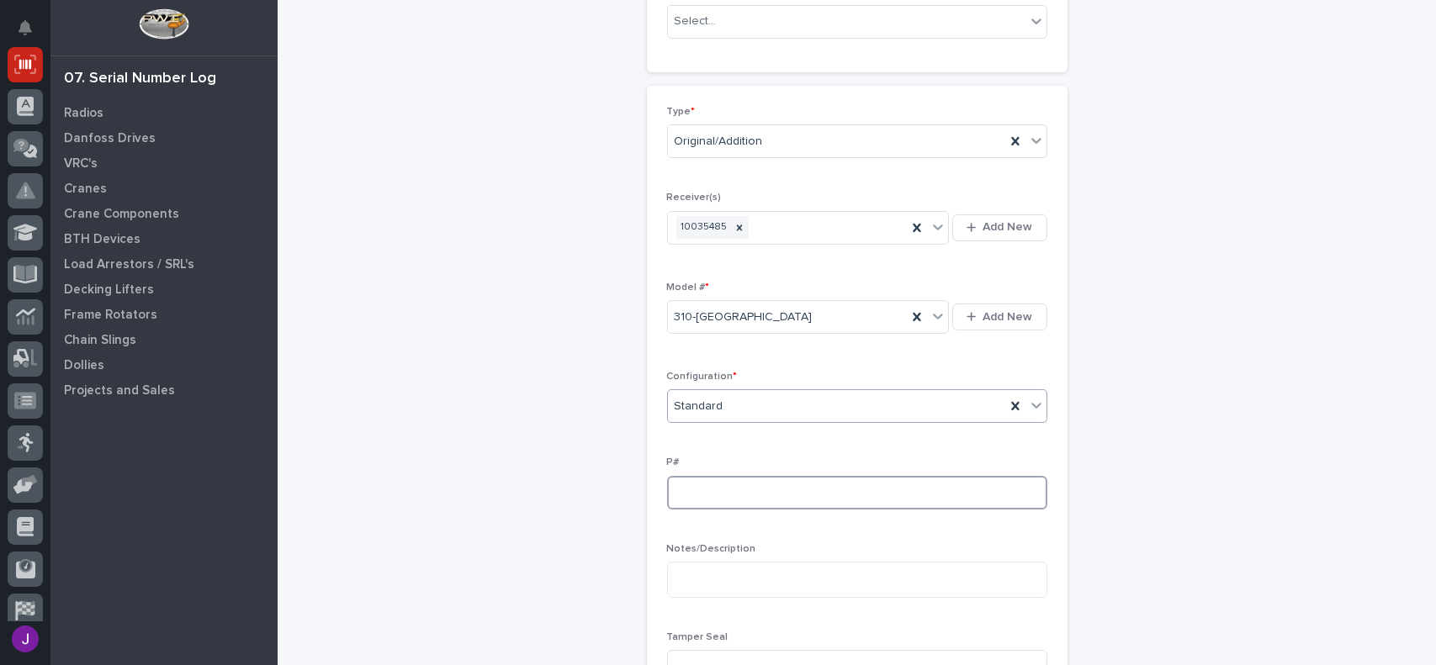
click at [685, 496] on input at bounding box center [857, 493] width 380 height 34
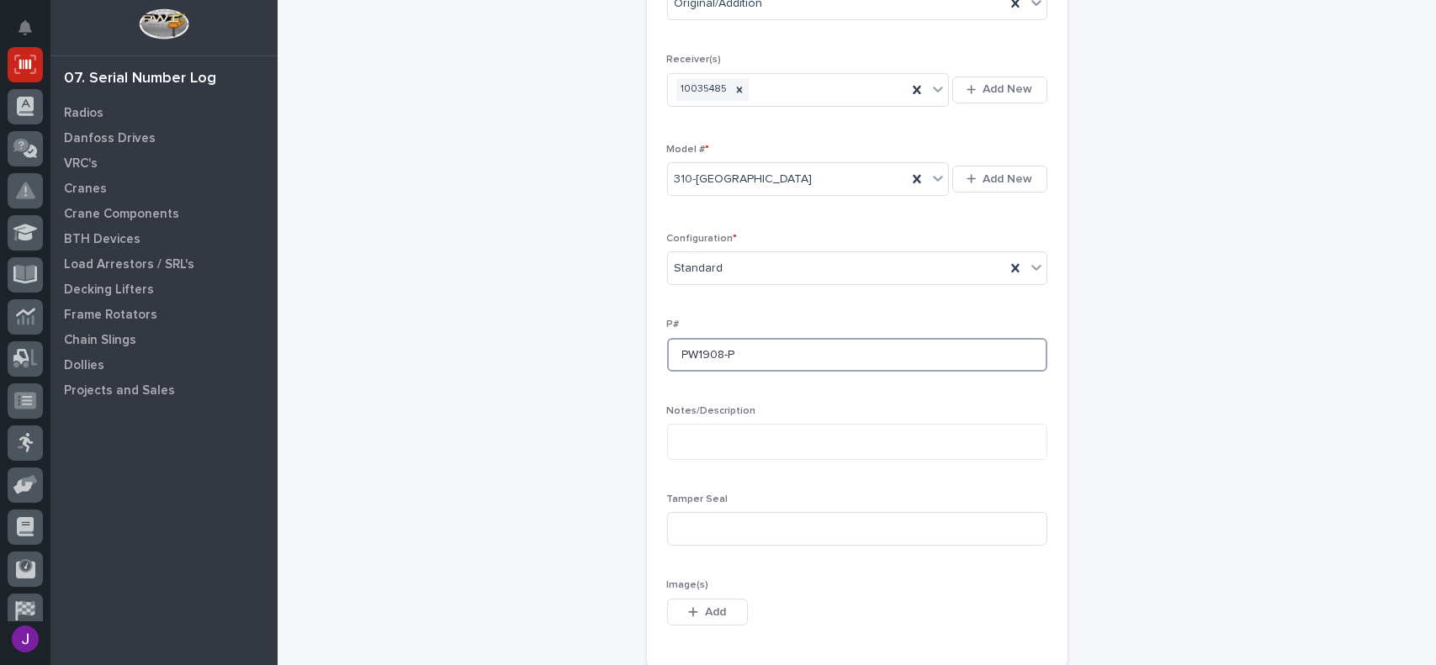
scroll to position [505, 0]
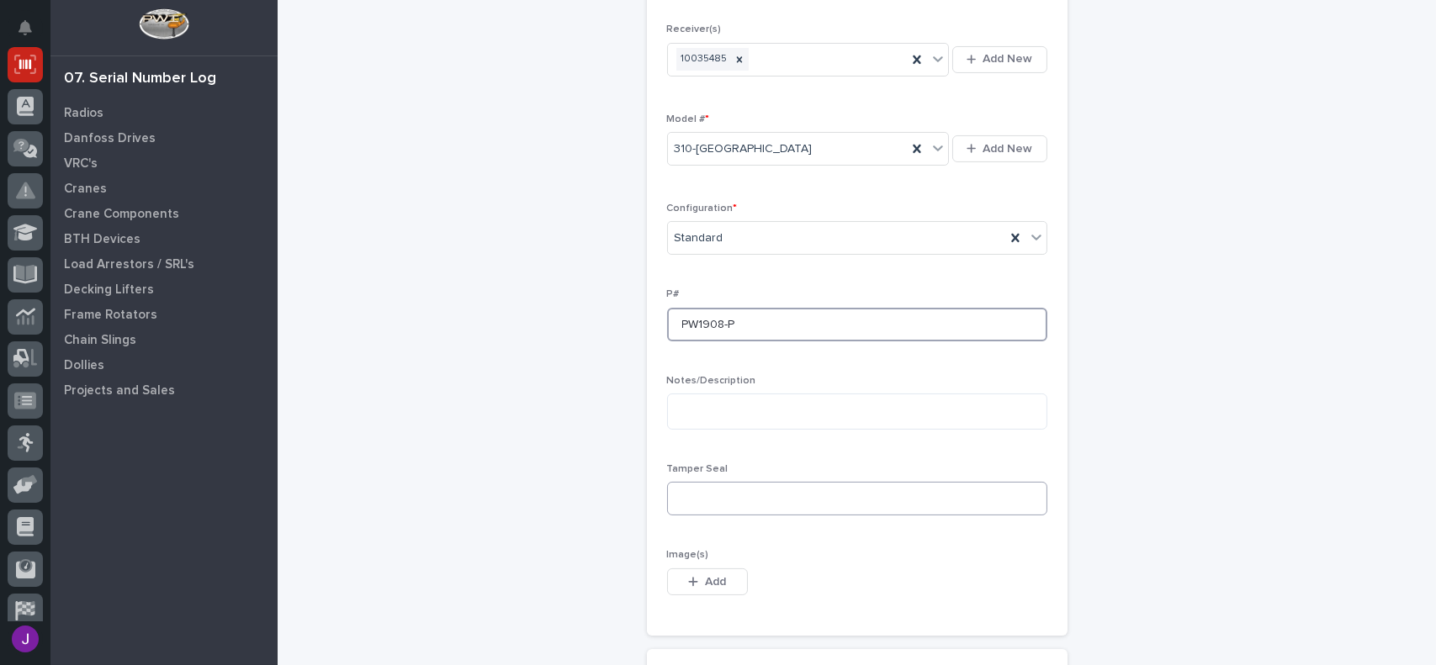
type input "PW1908-P"
click at [706, 493] on input at bounding box center [857, 499] width 380 height 34
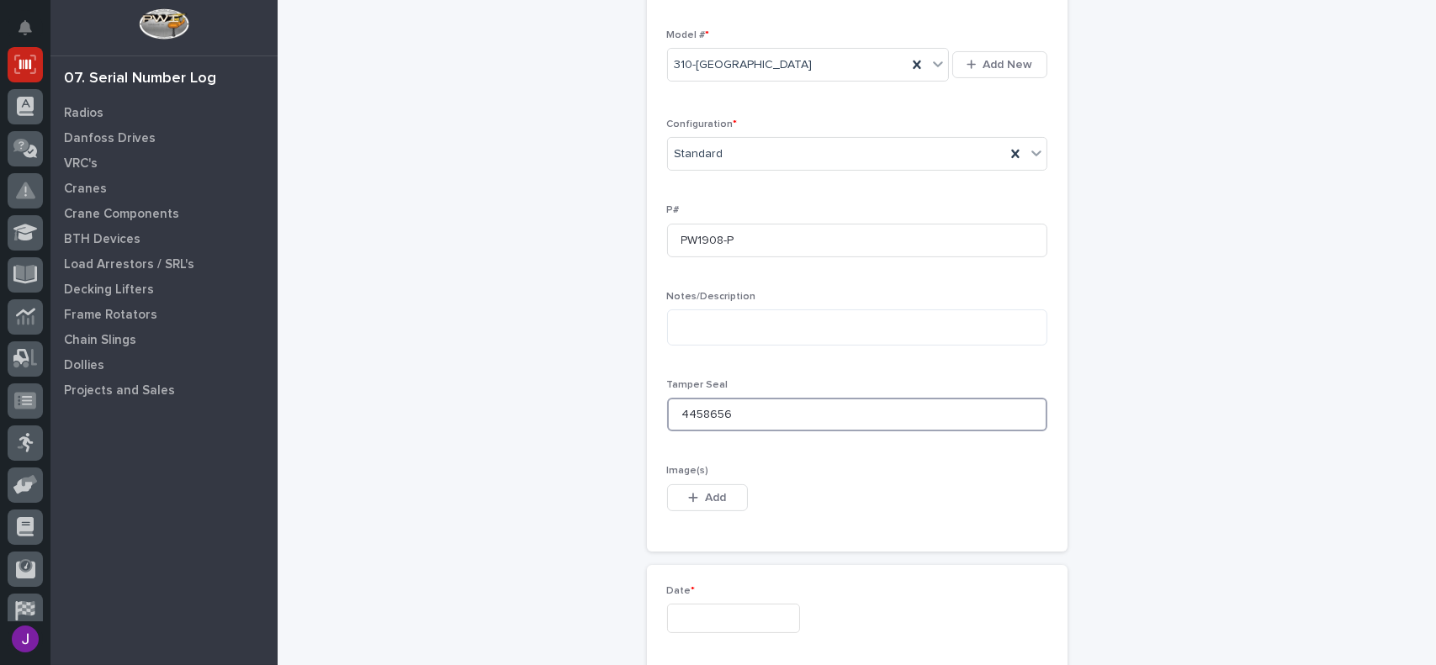
type input "4458656"
click at [768, 612] on input "text" at bounding box center [733, 618] width 133 height 29
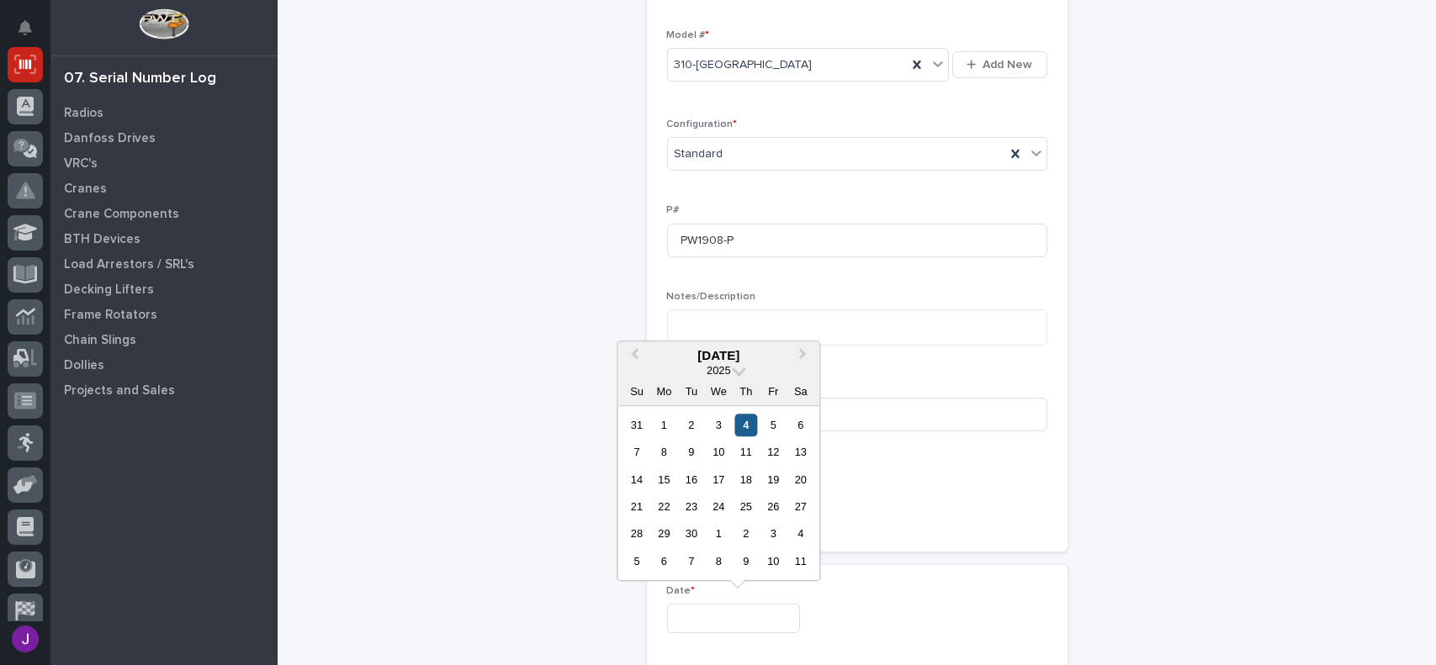
click at [743, 423] on div "4" at bounding box center [745, 425] width 23 height 23
type input "**********"
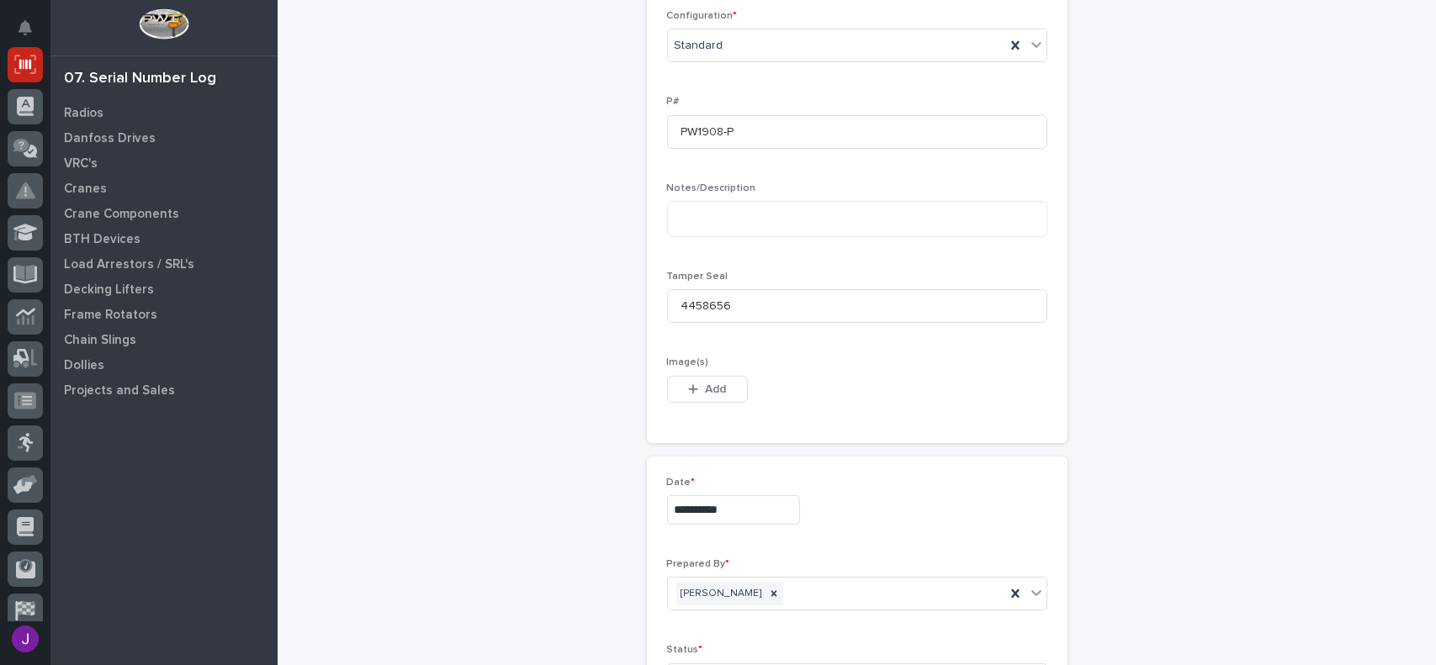
scroll to position [757, 0]
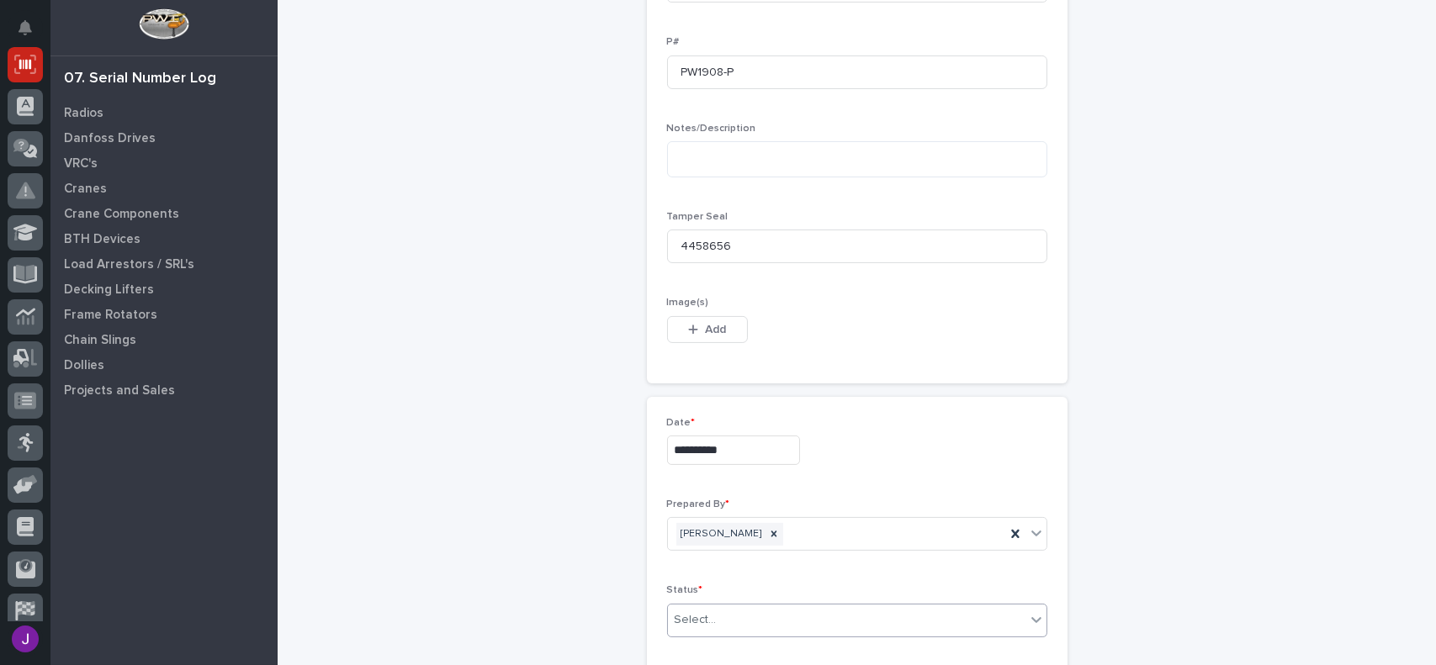
click at [718, 625] on div "Select..." at bounding box center [846, 620] width 357 height 28
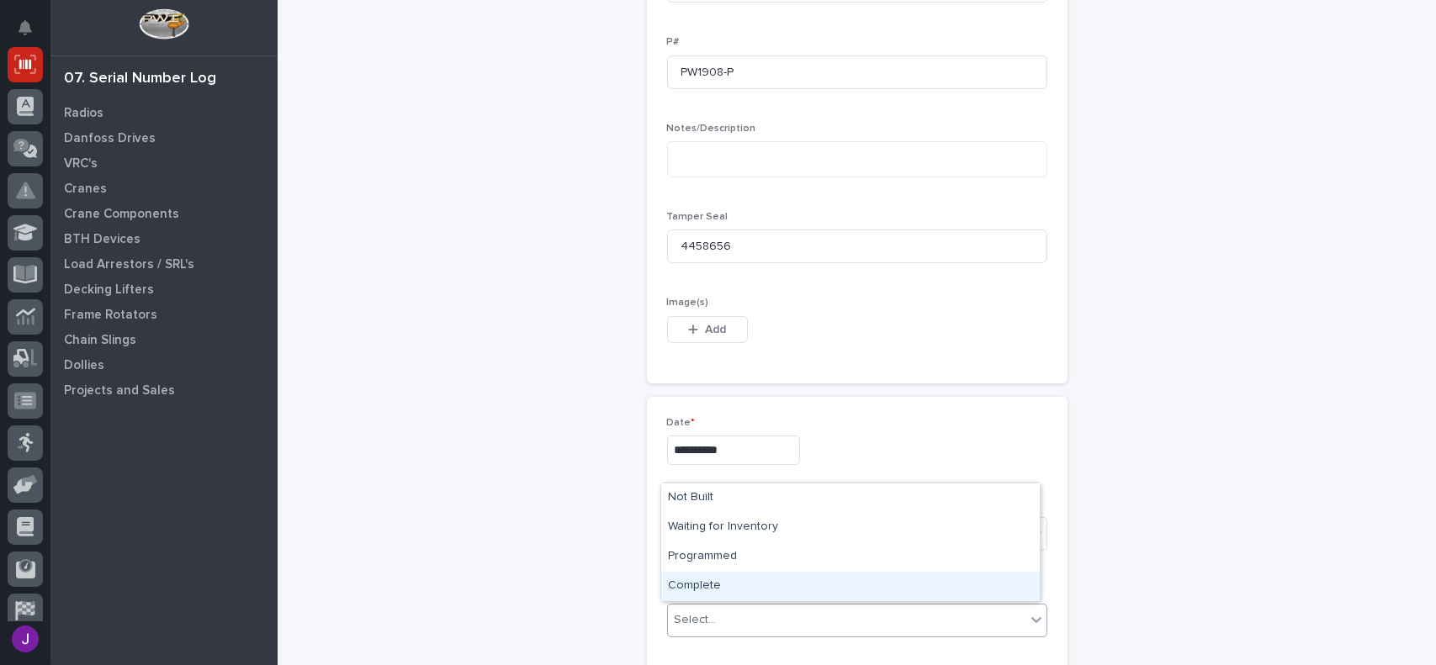
click at [684, 584] on div "Complete" at bounding box center [850, 586] width 378 height 29
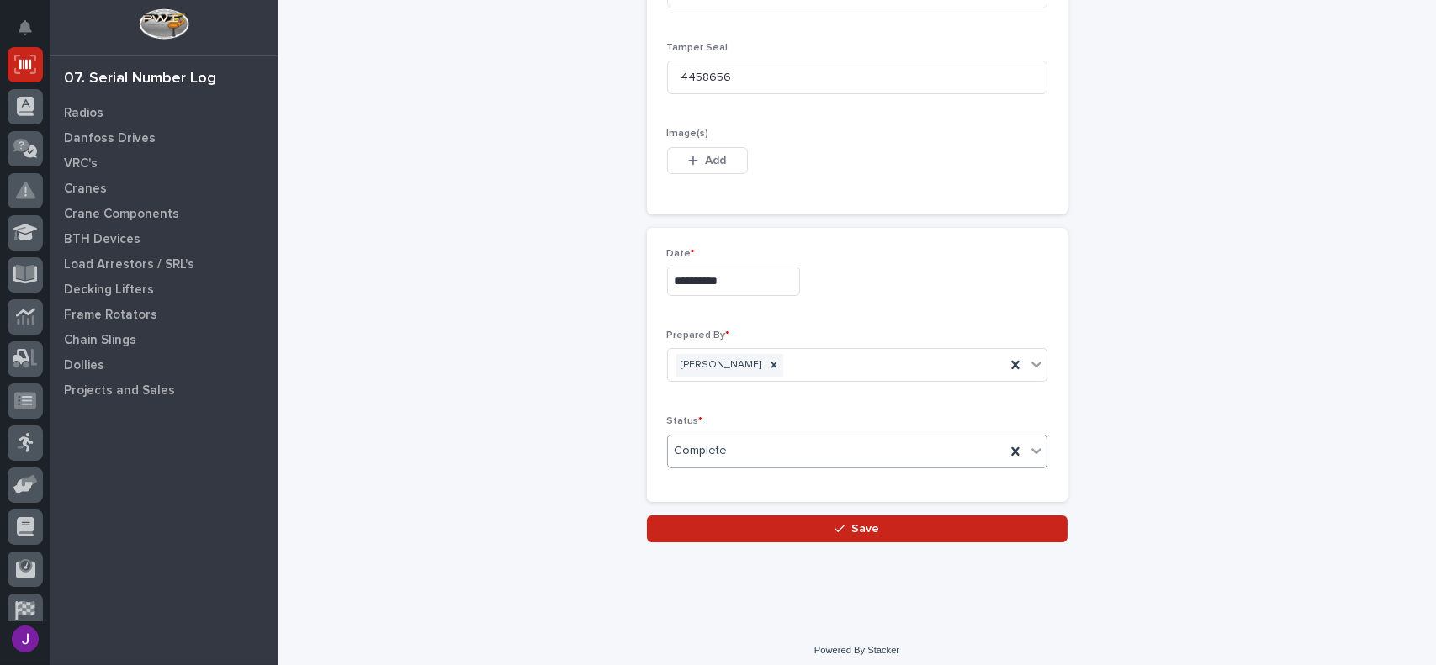
scroll to position [932, 0]
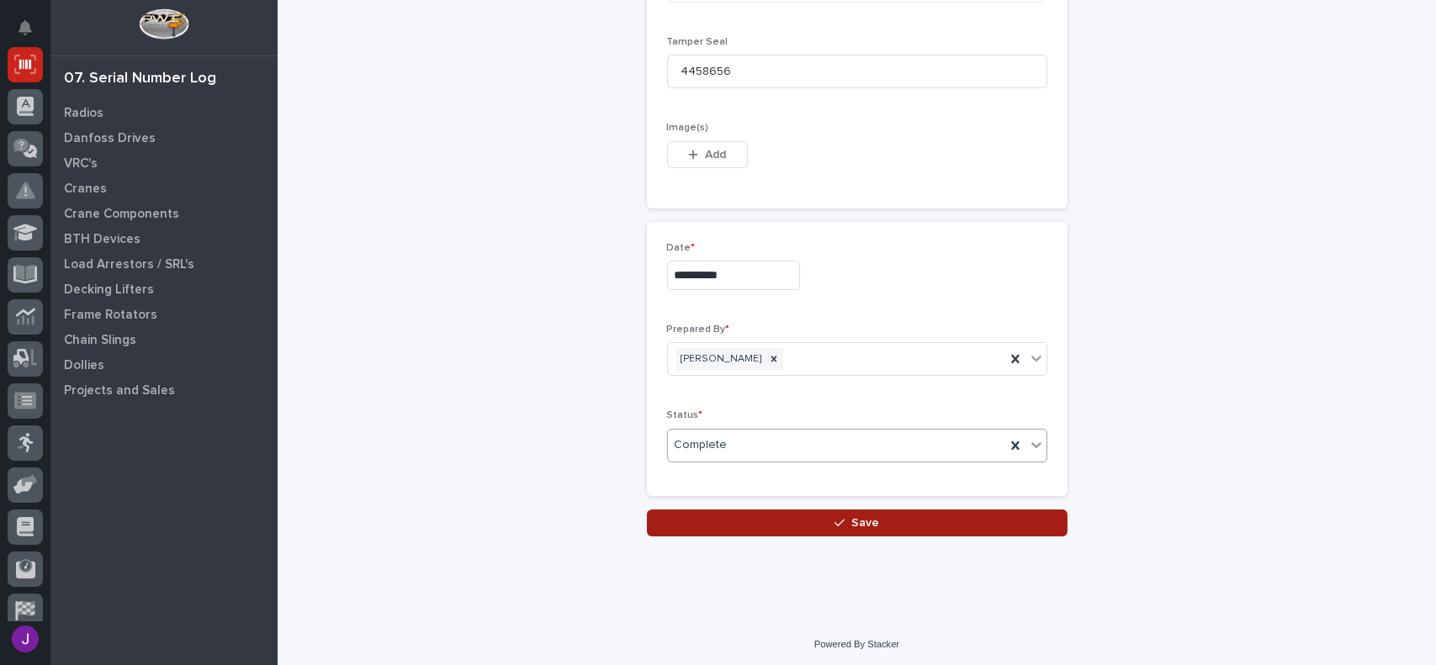
click at [795, 520] on button "Save" at bounding box center [857, 523] width 420 height 27
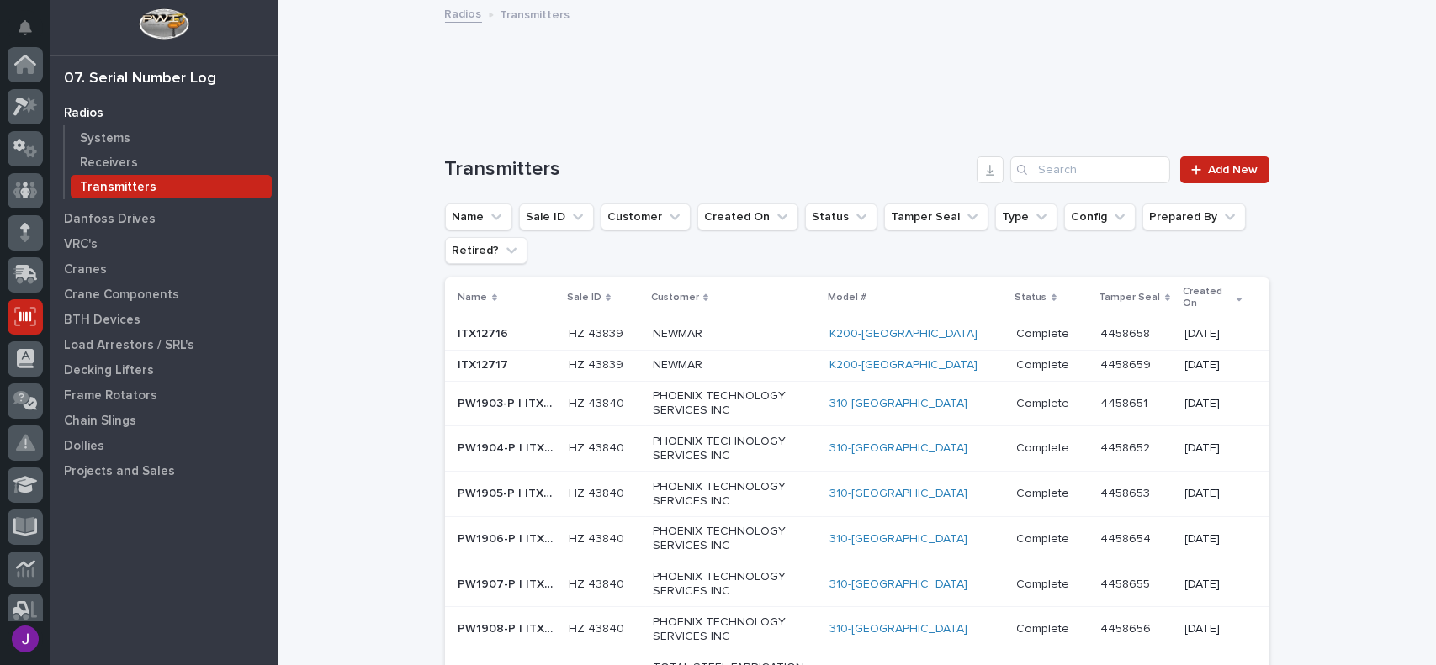
scroll to position [252, 0]
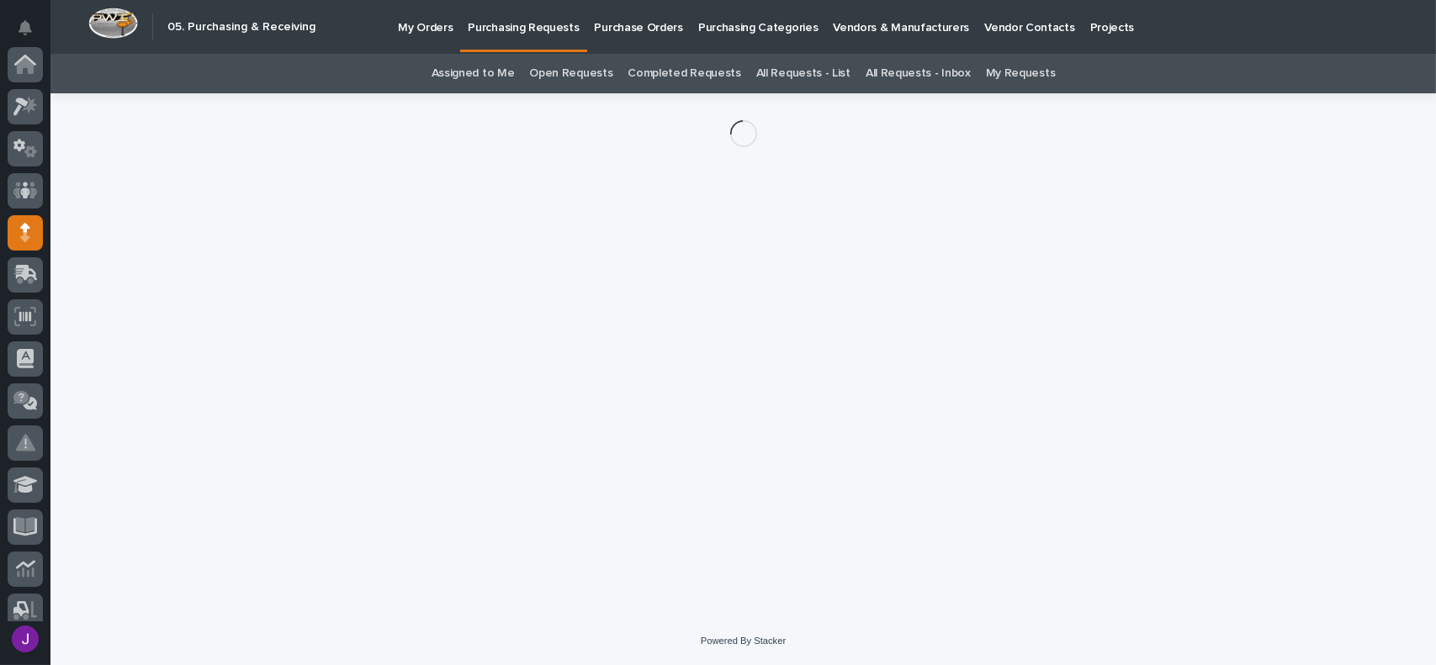
scroll to position [168, 0]
